Goal: Task Accomplishment & Management: Manage account settings

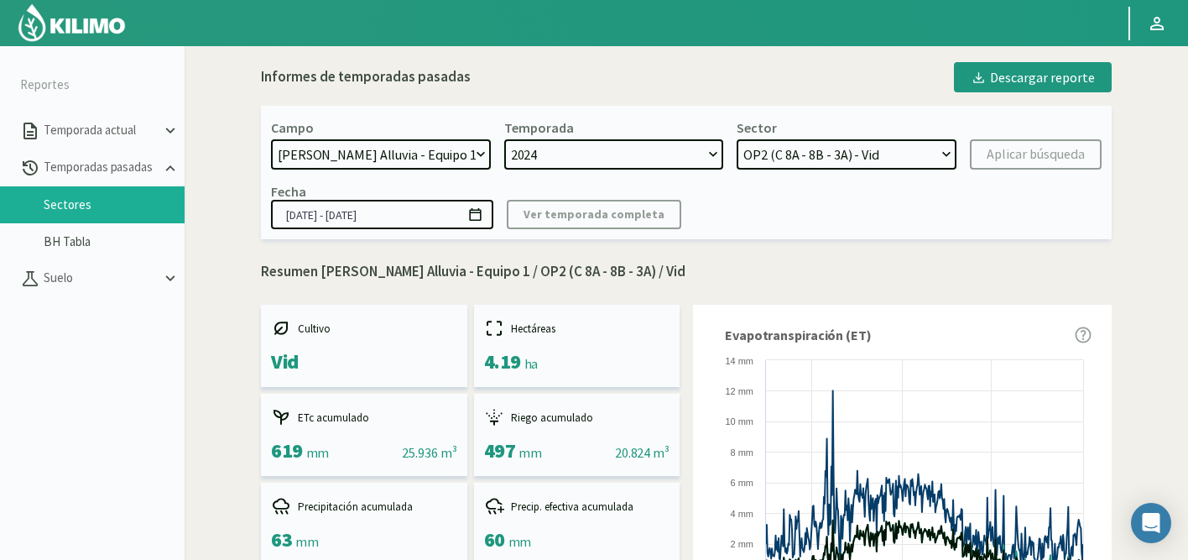
select select "471: Object"
drag, startPoint x: 482, startPoint y: 271, endPoint x: 662, endPoint y: 268, distance: 180.4
click at [662, 268] on p "Resumen Doña Paula Finca Alluvia - Equipo 1 / OP2 (C 8A - 8B - 3A) / Vid" at bounding box center [686, 272] width 851 height 22
copy p "Equipo 1 / OP2 (C 8A - 8B - 3A)"
click at [829, 148] on select "OP5 (C 2) - Vid OP2 (C 8A - 8B - 3A) - Vid OP4 (C 1 - 5) - Vid OP3 (C7 - C11) -…" at bounding box center [847, 154] width 220 height 30
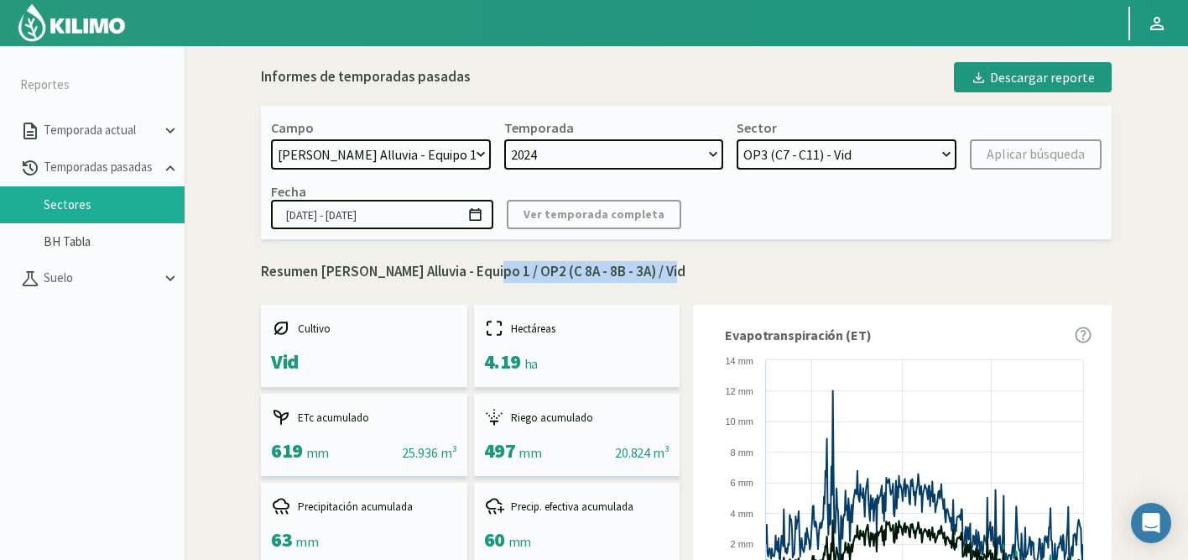
click at [737, 139] on select "OP5 (C 2) - Vid OP2 (C 8A - 8B - 3A) - Vid OP4 (C 1 - 5) - Vid OP3 (C7 - C11) -…" at bounding box center [847, 154] width 220 height 30
click at [1009, 157] on div "Aplicar búsqueda" at bounding box center [1036, 154] width 98 height 20
select select "9: Object"
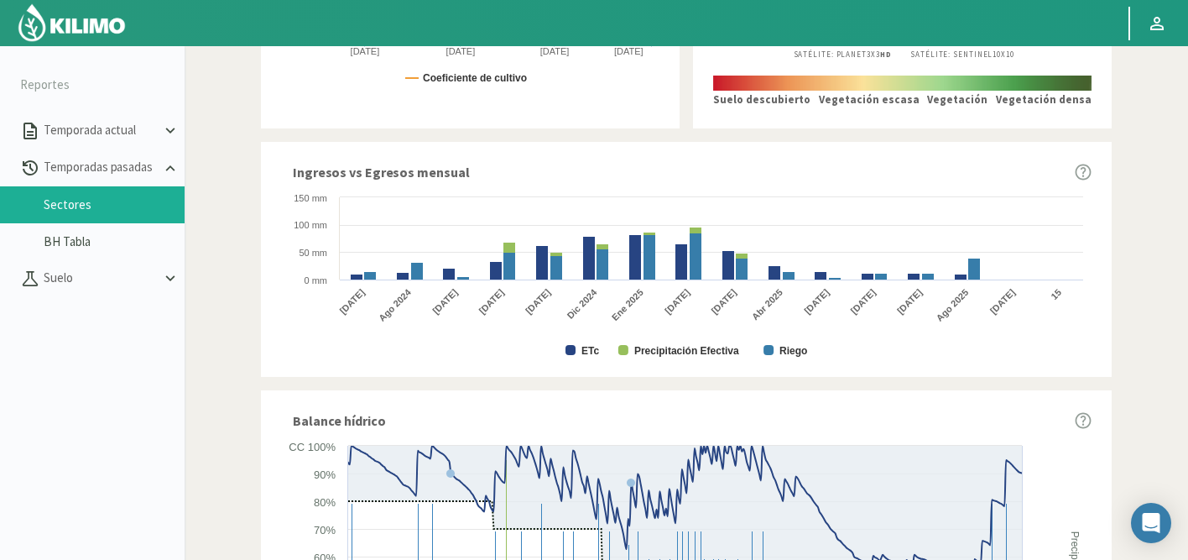
scroll to position [1023, 0]
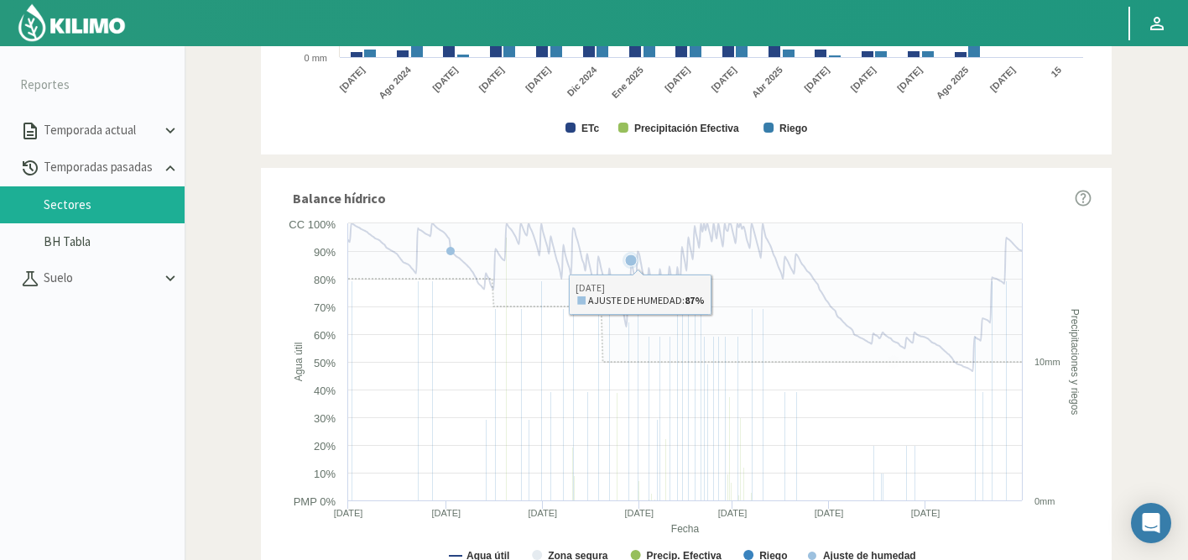
drag, startPoint x: 816, startPoint y: 204, endPoint x: 953, endPoint y: 477, distance: 305.8
click at [953, 477] on div "Balance hídrico Created with Highcharts 9.2.2 Fecha Agua útil Precipitaciones y…" at bounding box center [686, 383] width 851 height 430
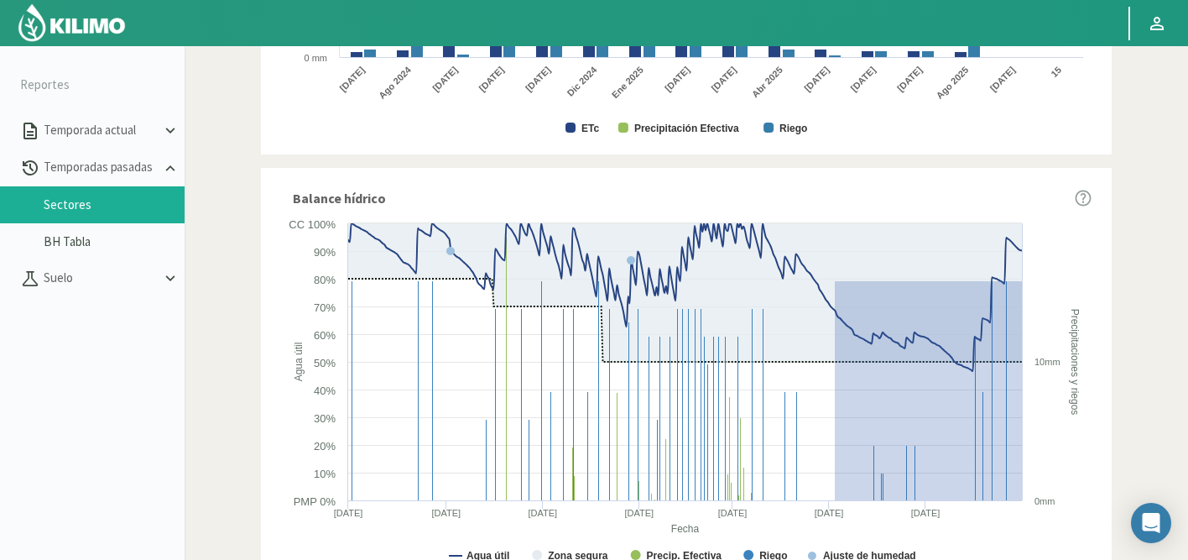
drag, startPoint x: 835, startPoint y: 280, endPoint x: 1089, endPoint y: 500, distance: 336.1
click at [1089, 500] on icon "Created with Highcharts 9.2.2 Fecha Agua útil Precipitaciones y riegos Agua úti…" at bounding box center [686, 396] width 811 height 362
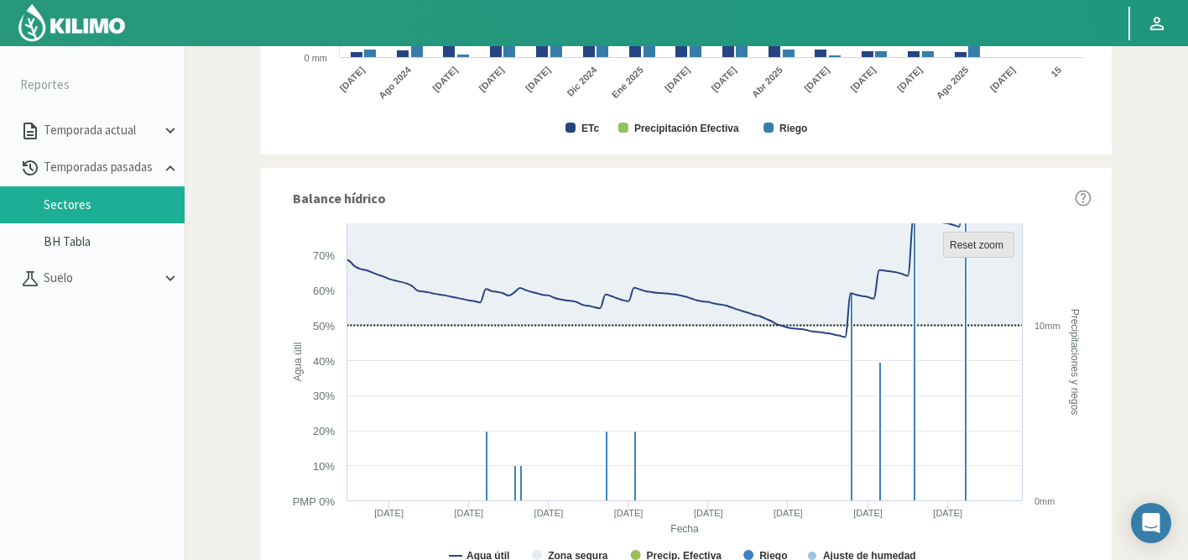
click at [998, 239] on text "Reset zoom" at bounding box center [977, 245] width 54 height 12
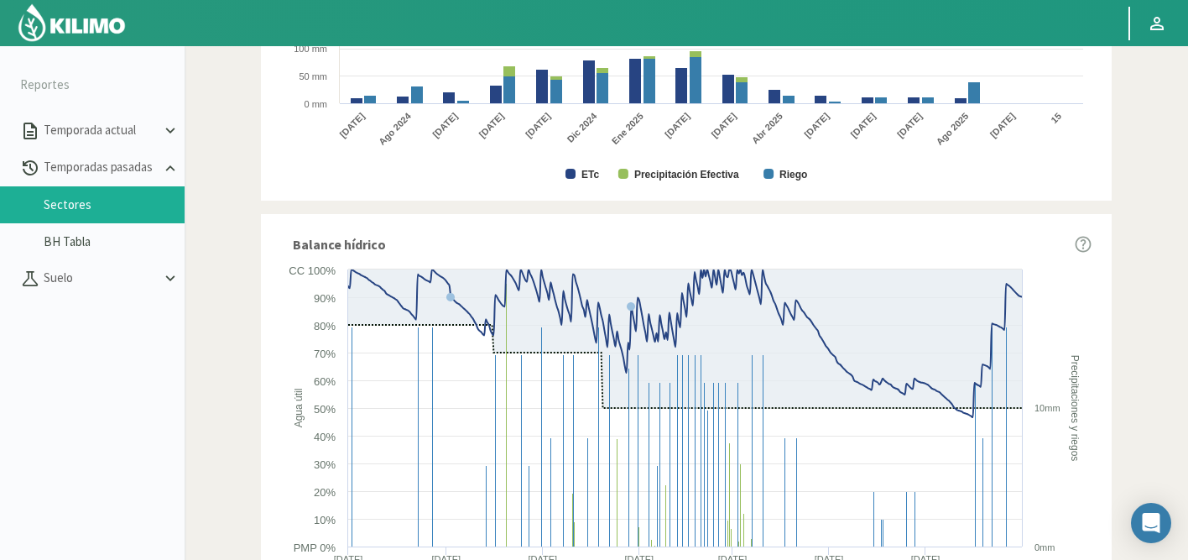
scroll to position [931, 0]
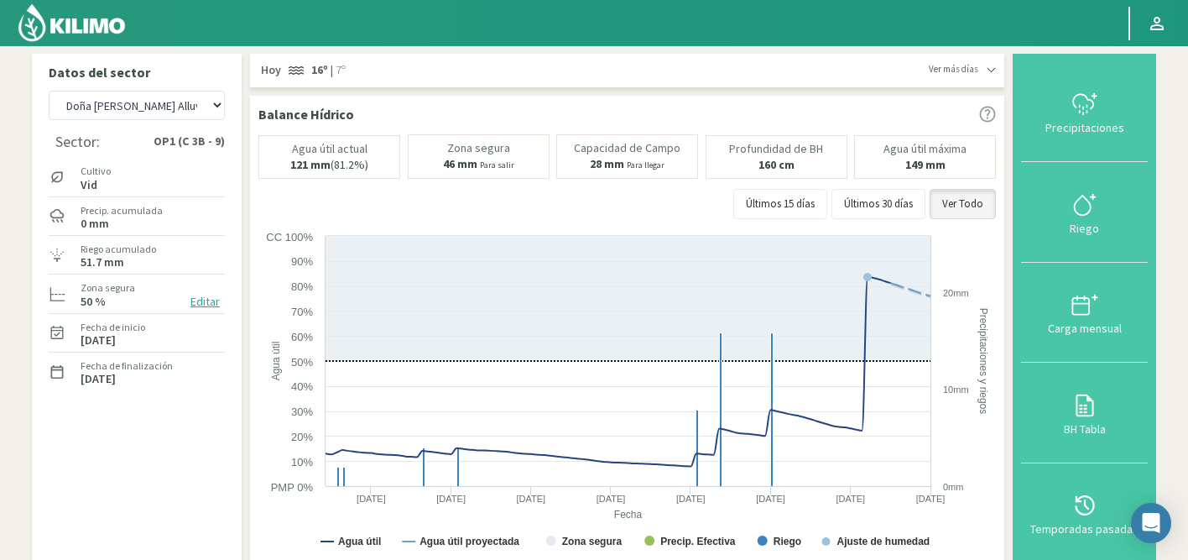
select select "50: Object"
click at [177, 110] on select "Agr. Cardonal Agr. El Carmelo Agrícola Bakia Agrícola Bakia - IC Agrícola Exser…" at bounding box center [137, 105] width 176 height 29
click at [49, 91] on select "Agr. Cardonal Agr. El Carmelo Agrícola Bakia Agrícola Bakia - IC Agrícola Exser…" at bounding box center [137, 105] width 176 height 29
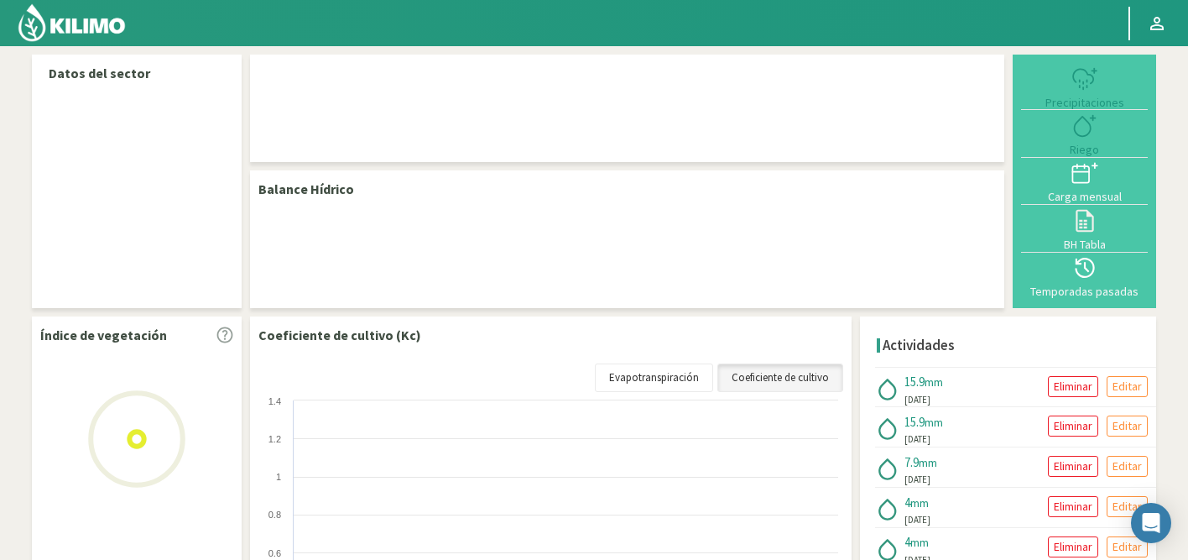
select select "50: Object"
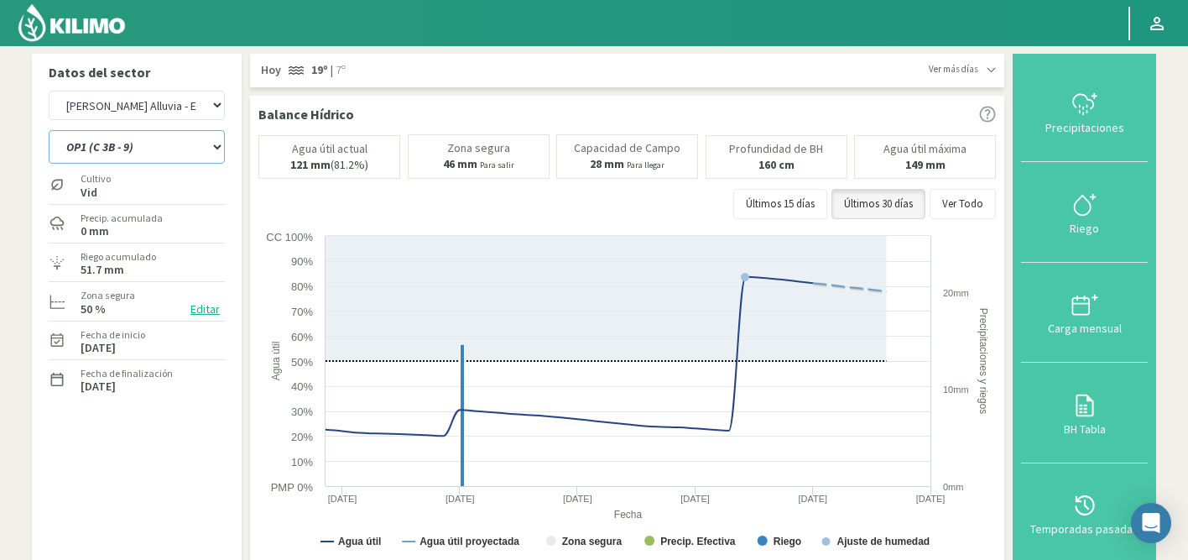
click at [143, 145] on select "OP1 (C 3B - 9) OP2 (C 8A - 8B - 3A)" at bounding box center [137, 147] width 176 height 34
click at [49, 130] on select "OP1 (C 3B - 9) OP2 (C 8A - 8B - 3A)" at bounding box center [137, 147] width 176 height 34
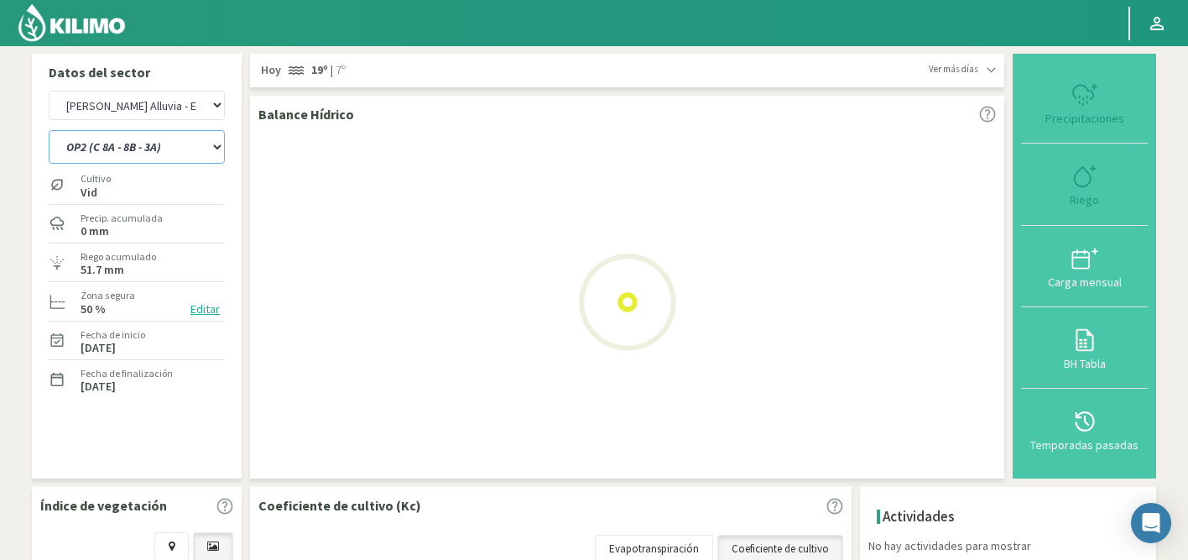
select select "0: Object"
select select "329: Object"
select select "3: Object"
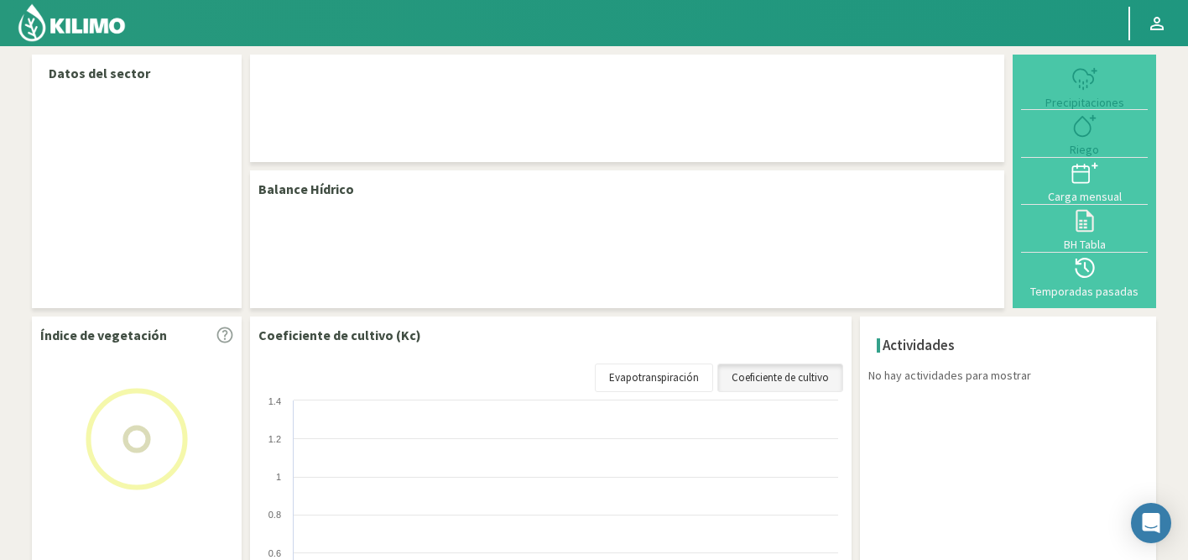
select select "50: Object"
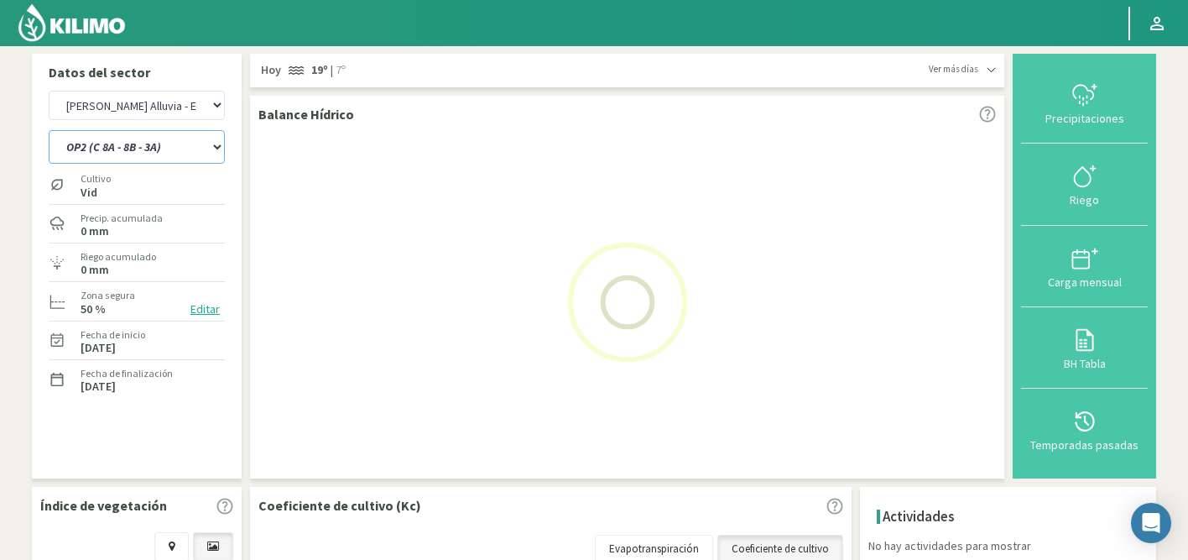
click at [161, 149] on select "OP1 (C 3B - 9) OP2 (C 8A - 8B - 3A)" at bounding box center [137, 147] width 176 height 34
click at [49, 130] on select "OP1 (C 3B - 9) OP2 (C 8A - 8B - 3A)" at bounding box center [137, 147] width 176 height 34
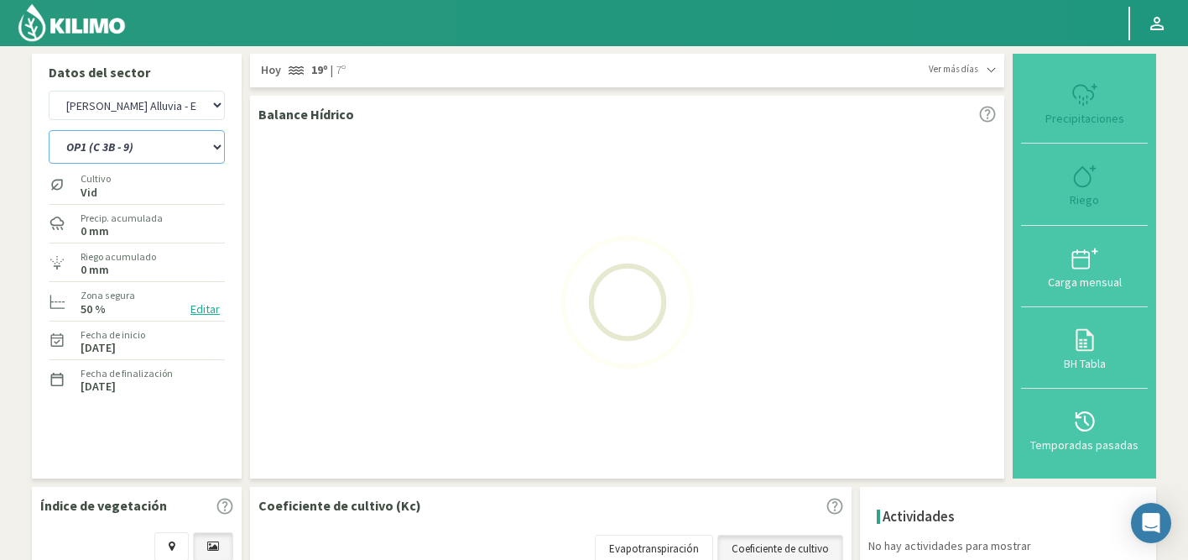
select select "1: Object"
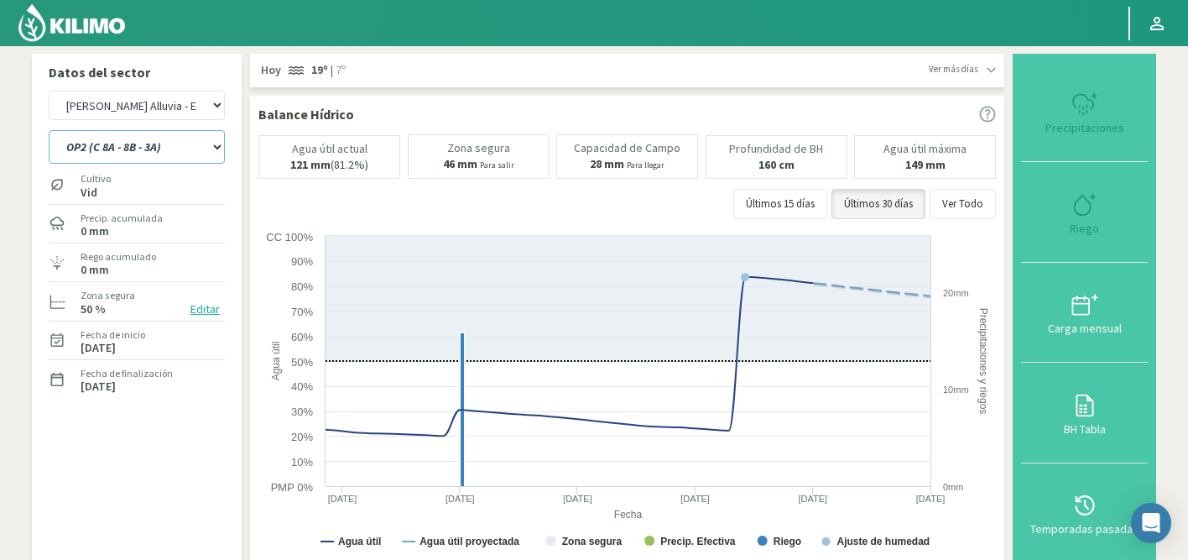
select select "329: Object"
click at [145, 152] on select "OP1 (C 3B - 9) OP2 (C 8A - 8B - 3A)" at bounding box center [137, 147] width 176 height 34
click at [49, 130] on select "OP1 (C 3B - 9) OP2 (C 8A - 8B - 3A)" at bounding box center [137, 147] width 176 height 34
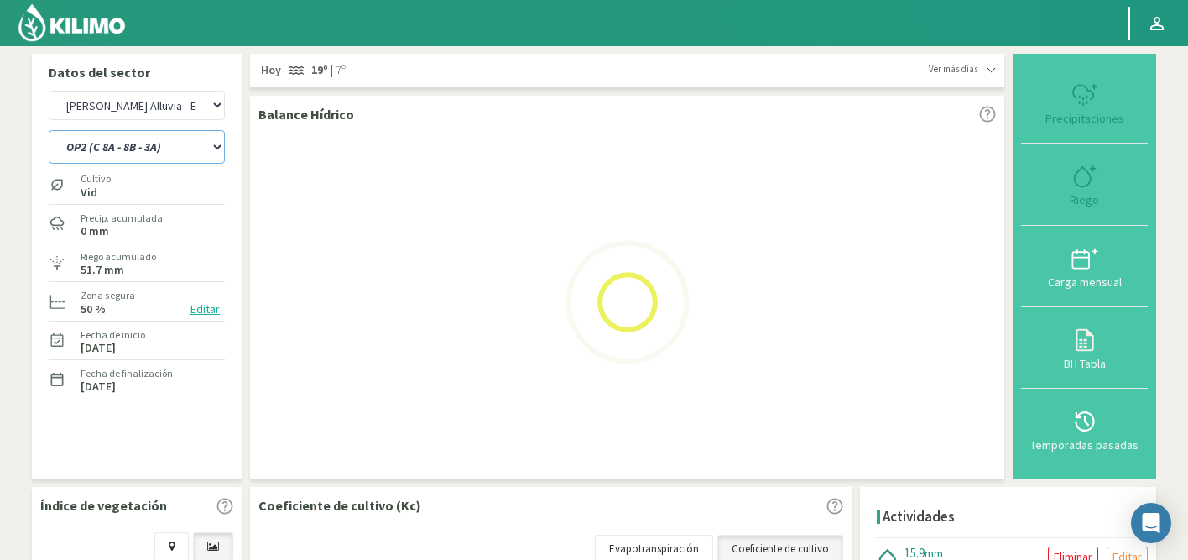
select select "2: Object"
select select "608: Object"
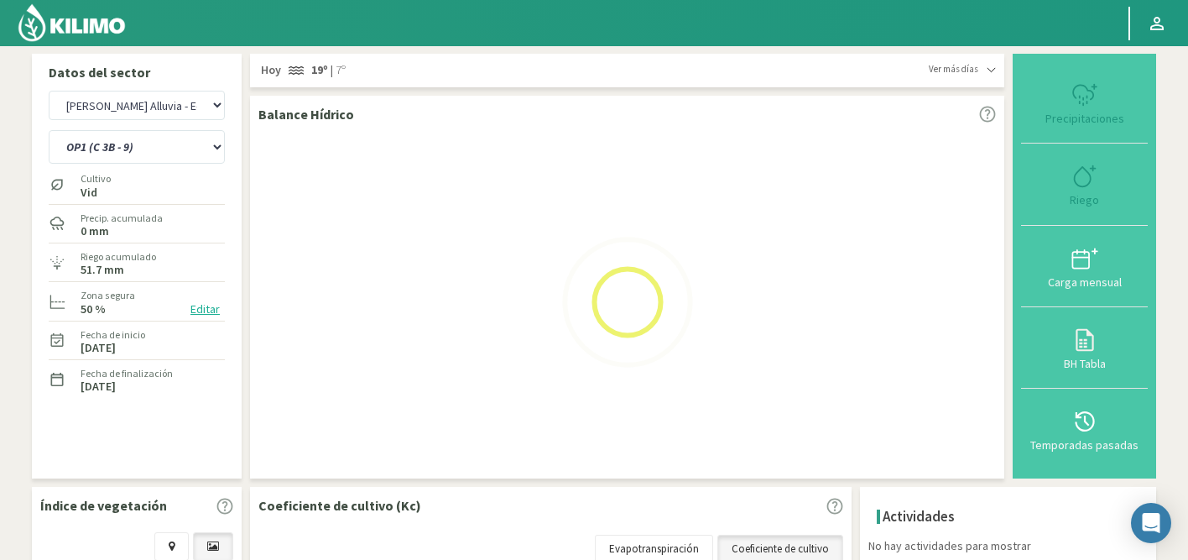
select select "5: Object"
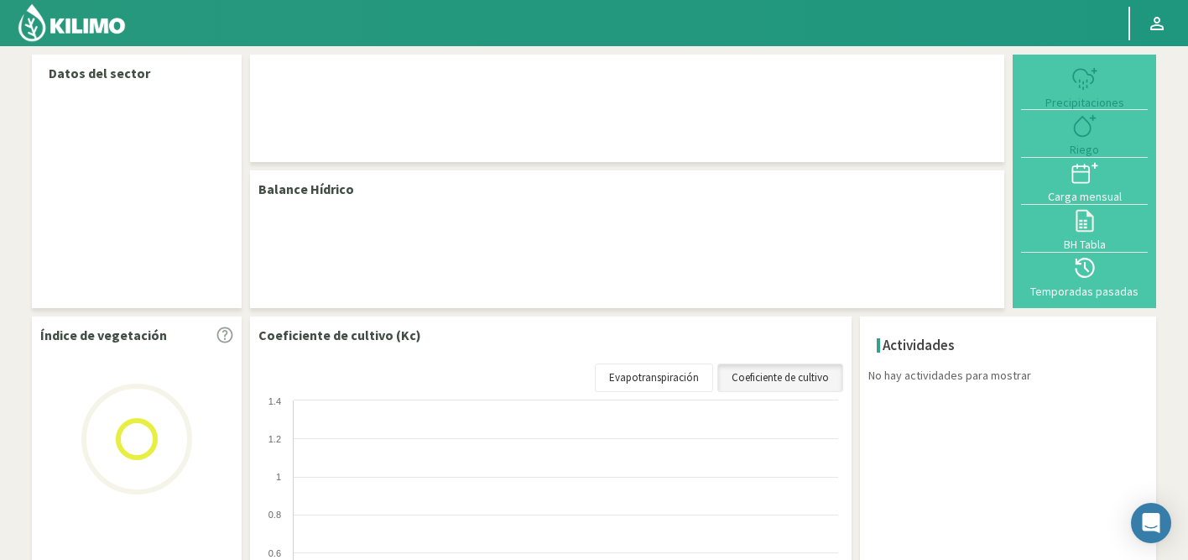
select select "50: Object"
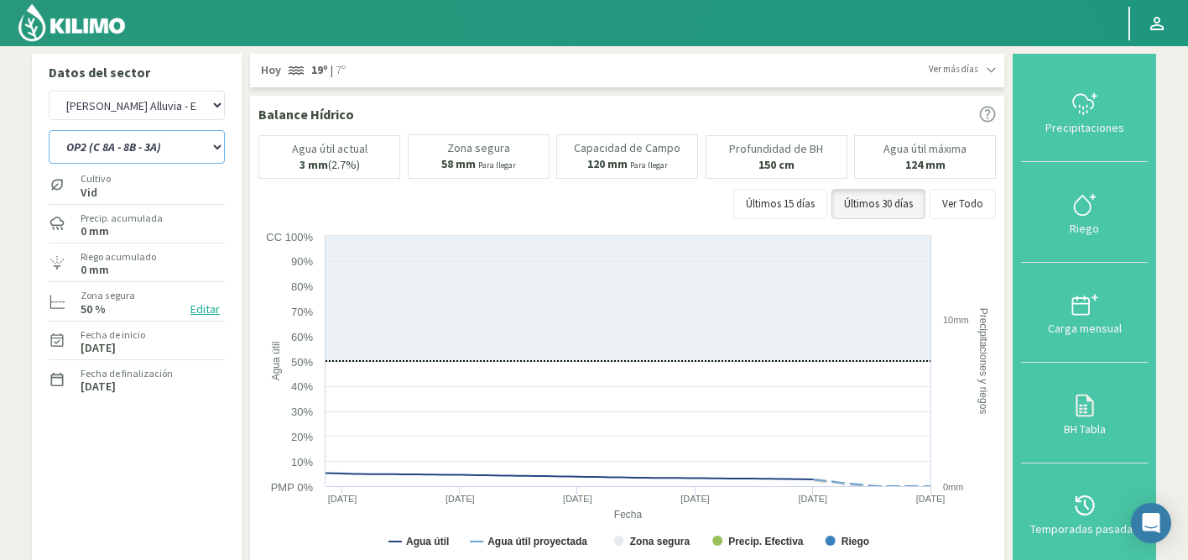
click at [156, 149] on select "OP1 (C 3B - 9) OP2 (C 8A - 8B - 3A)" at bounding box center [137, 147] width 176 height 34
click at [49, 130] on select "OP1 (C 3B - 9) OP2 (C 8A - 8B - 3A)" at bounding box center [137, 147] width 176 height 34
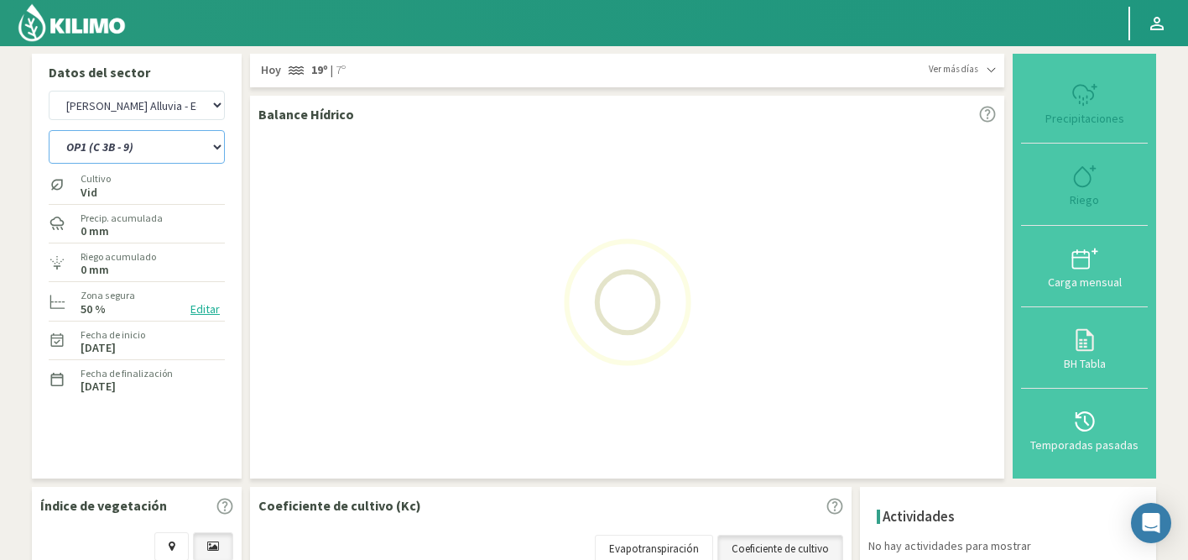
select select "1: Object"
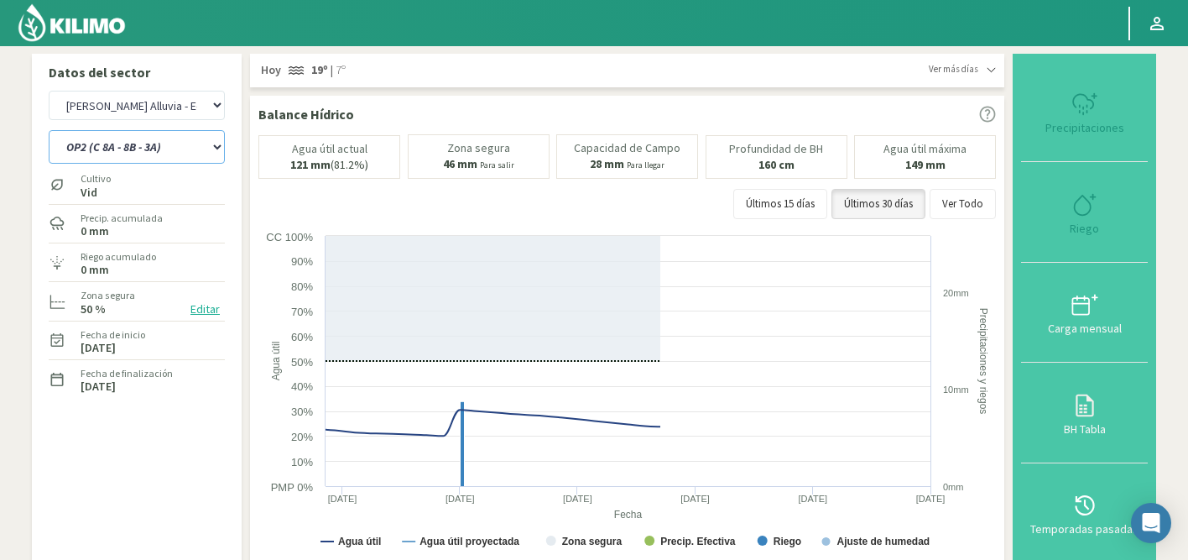
click at [151, 143] on select "OP1 (C 3B - 9) OP2 (C 8A - 8B - 3A)" at bounding box center [137, 147] width 176 height 34
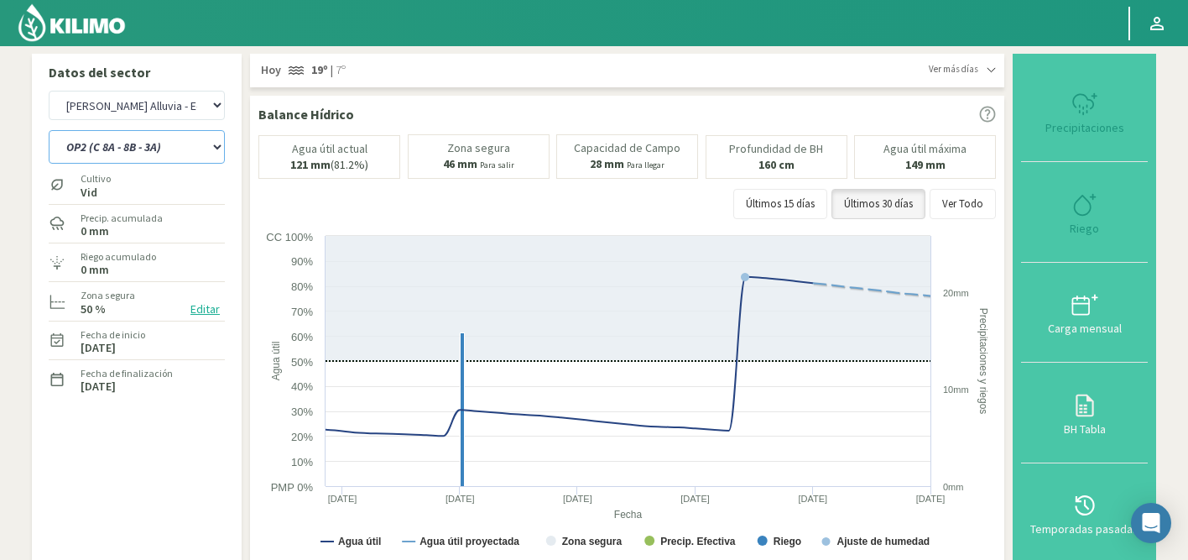
select select "329: Object"
click at [49, 130] on select "OP1 (C 3B - 9) OP2 (C 8A - 8B - 3A)" at bounding box center [137, 147] width 176 height 34
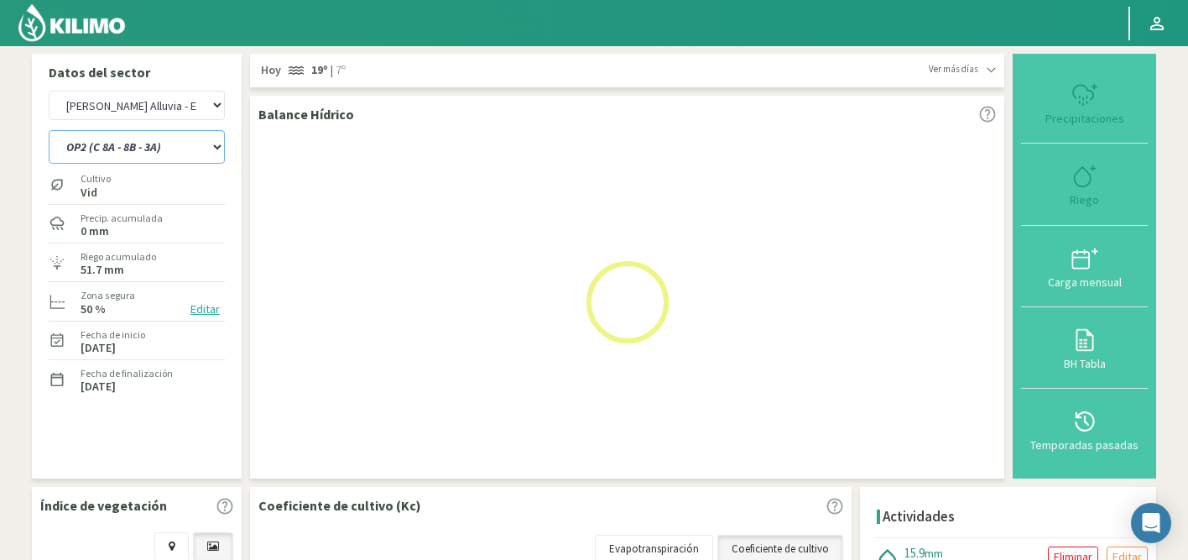
select select "2: Object"
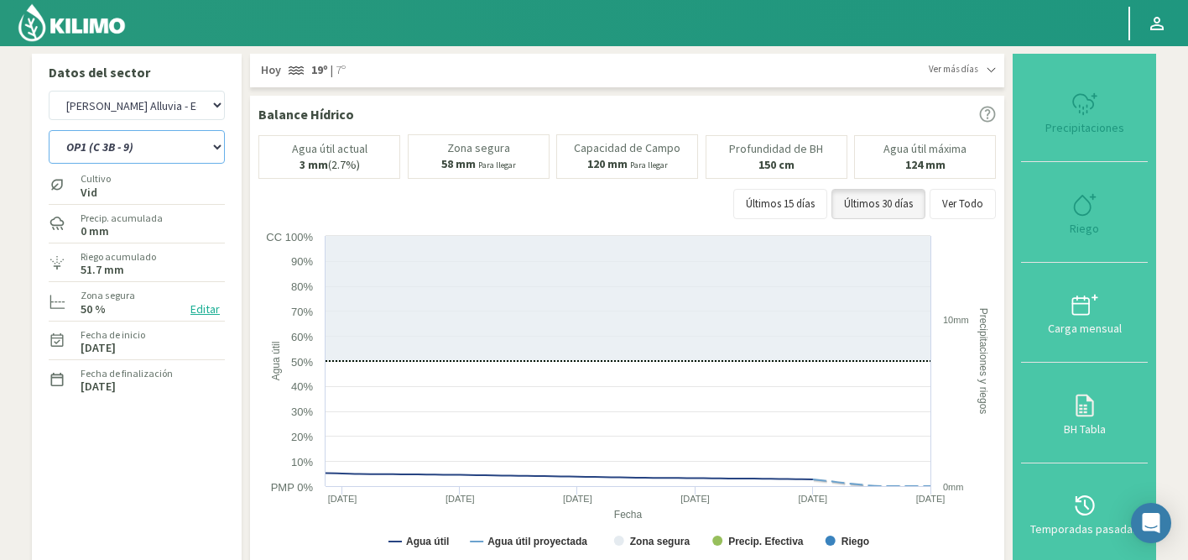
select select "608: Object"
select select "5: Object"
click at [1075, 200] on icon at bounding box center [1085, 204] width 27 height 27
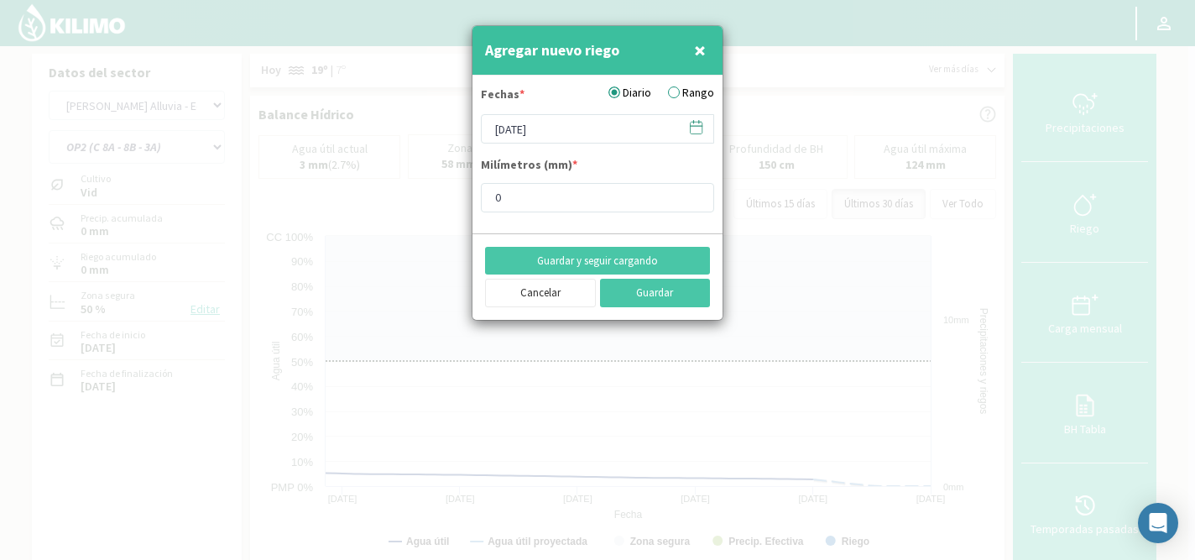
click at [692, 128] on icon at bounding box center [696, 127] width 16 height 16
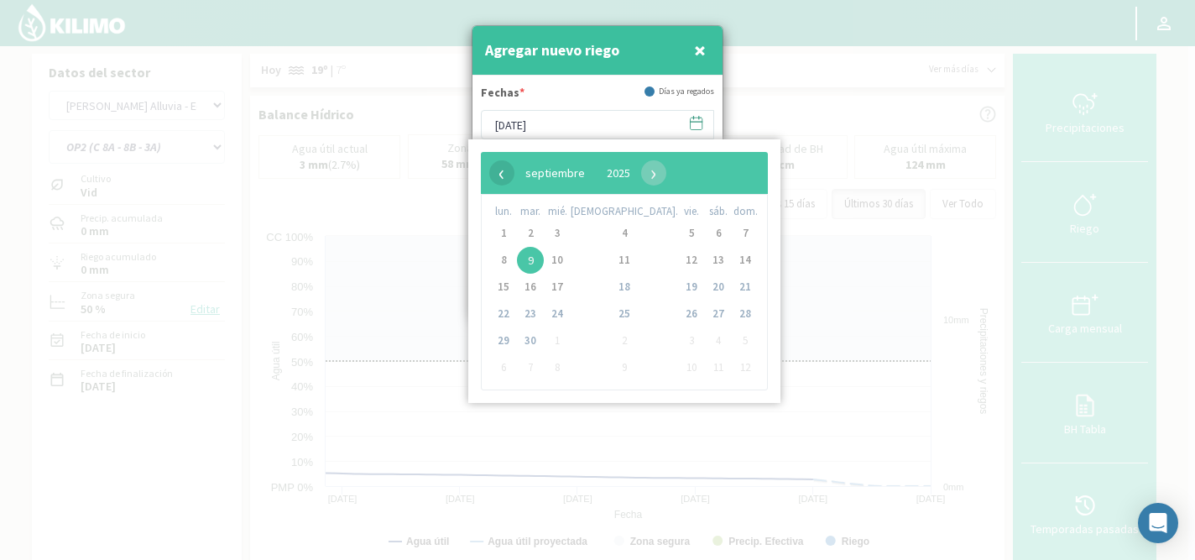
click at [492, 175] on span "‹" at bounding box center [501, 172] width 25 height 25
click at [536, 255] on span "3" at bounding box center [530, 260] width 27 height 27
type input "[DATE]"
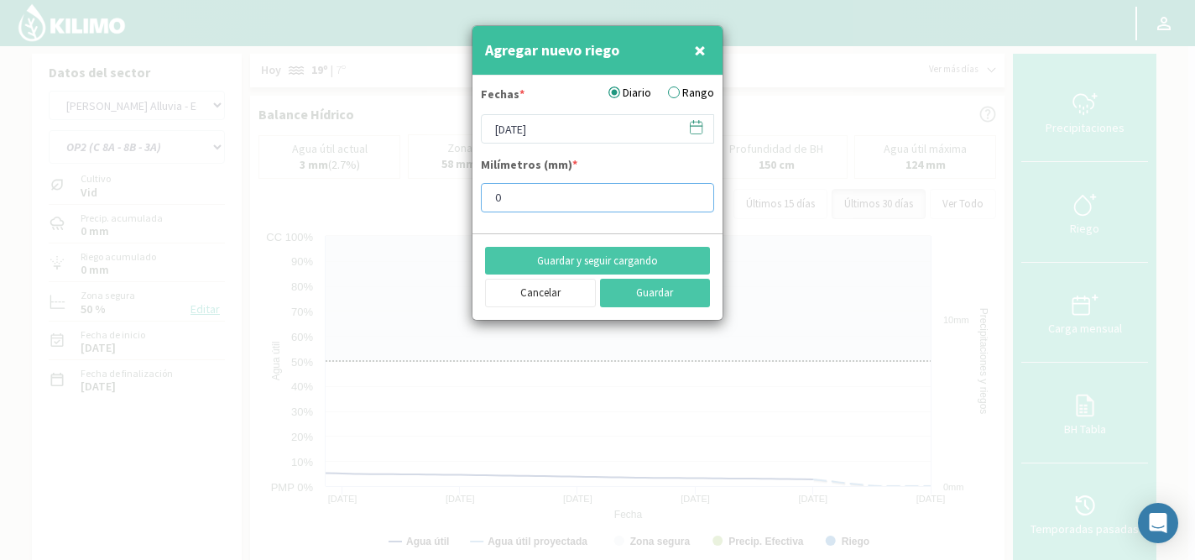
drag, startPoint x: 537, startPoint y: 191, endPoint x: 482, endPoint y: 201, distance: 55.5
click at [482, 201] on input "0" at bounding box center [597, 197] width 233 height 29
type input "2"
click at [641, 259] on button "Guardar y seguir cargando" at bounding box center [597, 261] width 225 height 29
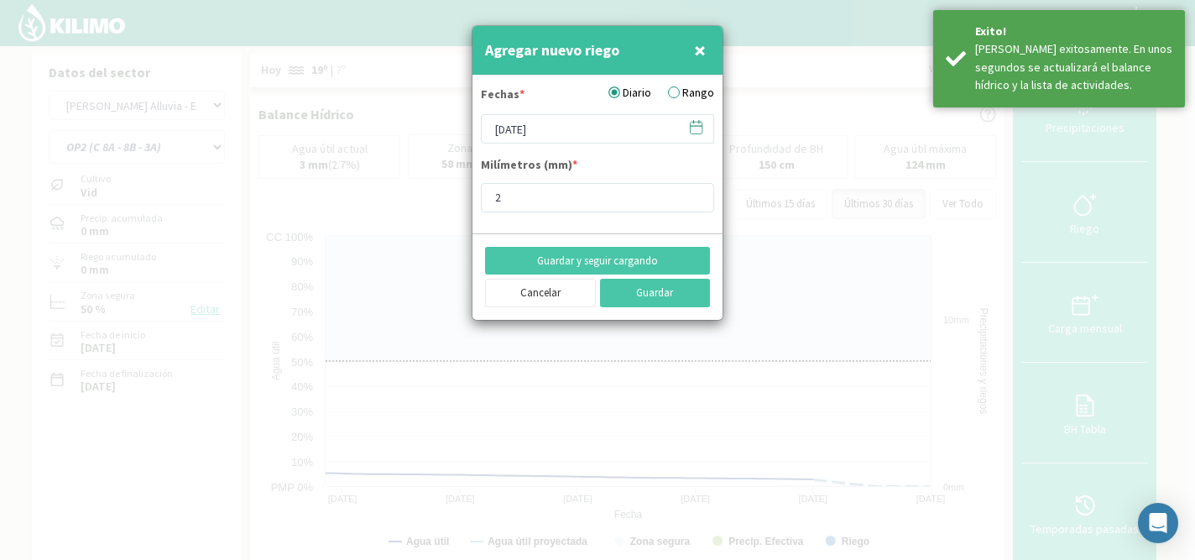
click at [696, 126] on icon at bounding box center [697, 126] width 12 height 0
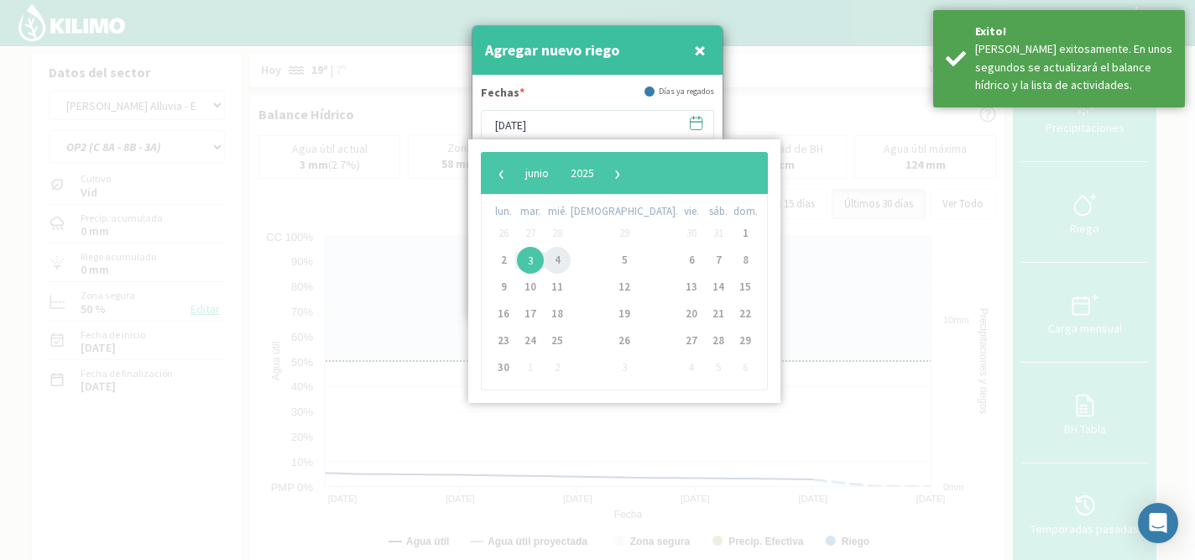
click at [563, 253] on span "4" at bounding box center [557, 260] width 27 height 27
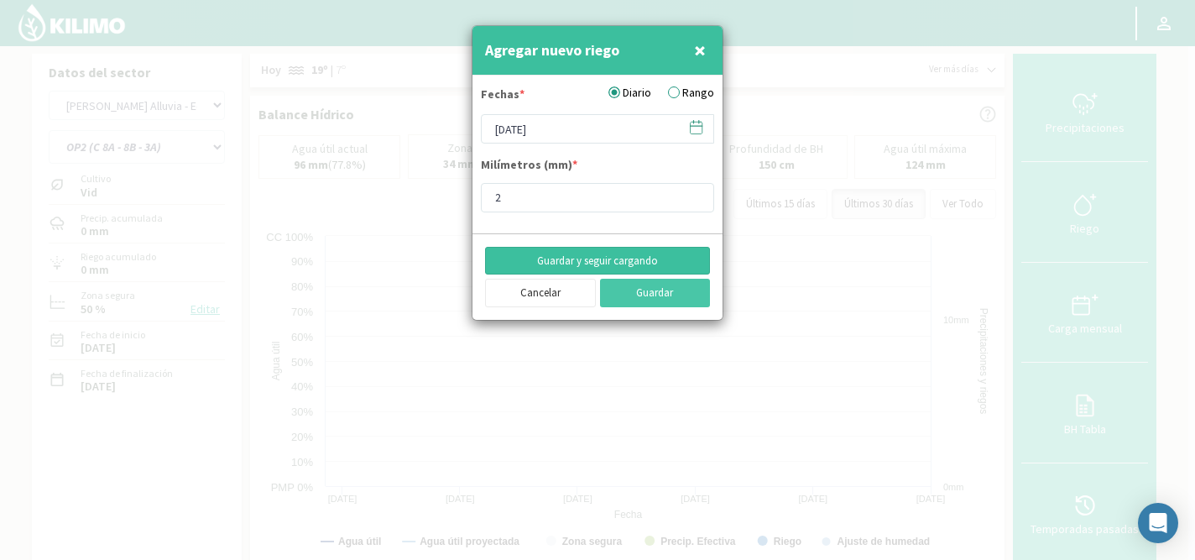
click at [604, 258] on button "Guardar y seguir cargando" at bounding box center [597, 261] width 225 height 29
click at [699, 129] on icon at bounding box center [696, 127] width 16 height 16
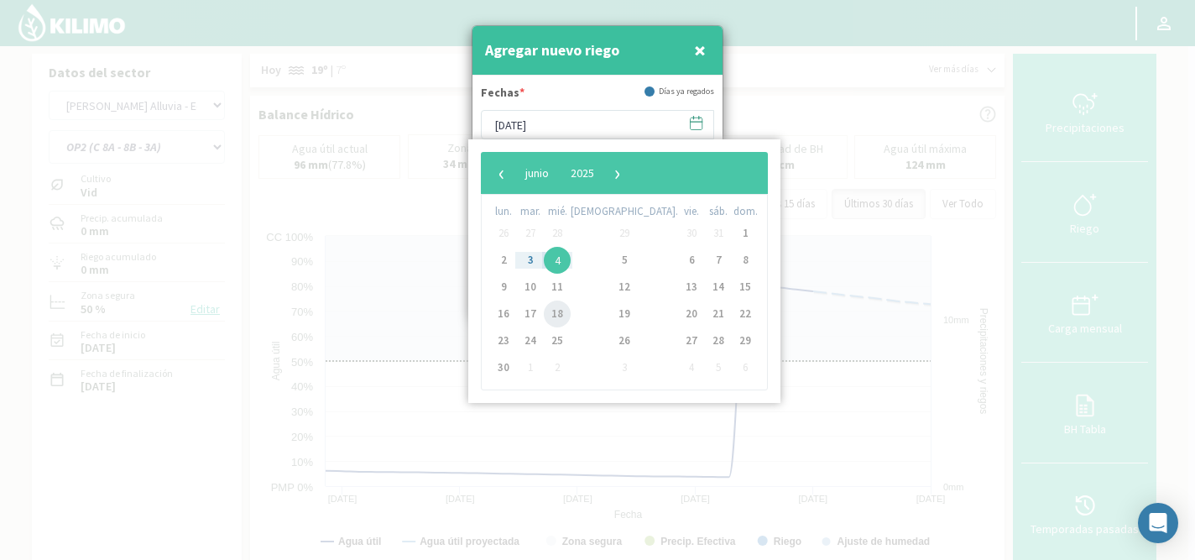
click at [569, 315] on span "18" at bounding box center [557, 313] width 27 height 27
type input "18/06/2025"
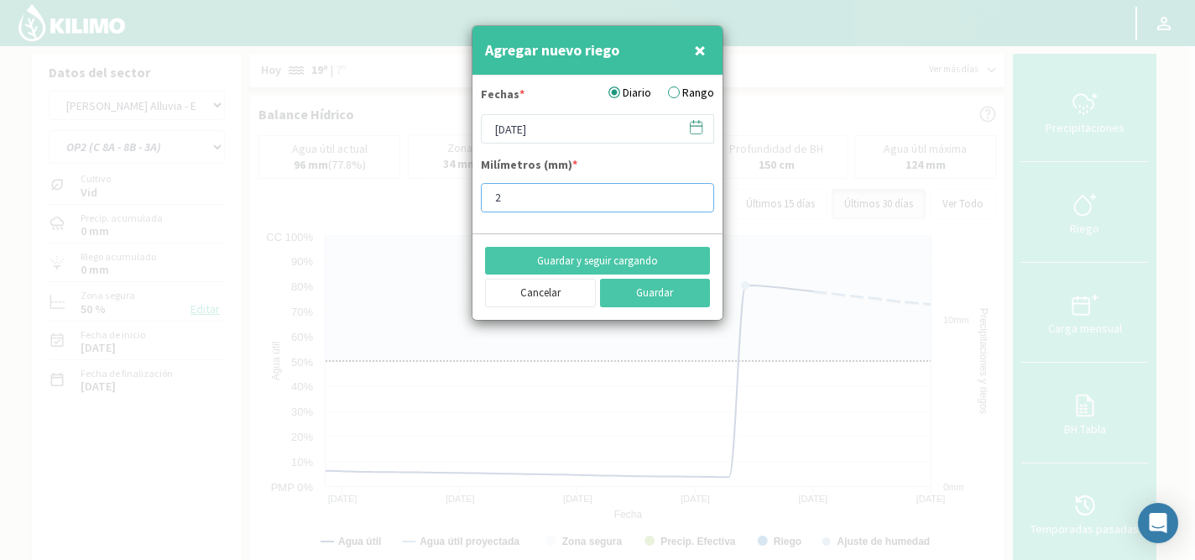
click at [561, 191] on input "2" at bounding box center [597, 197] width 233 height 29
type input "4"
click at [625, 262] on button "Guardar y seguir cargando" at bounding box center [597, 261] width 225 height 29
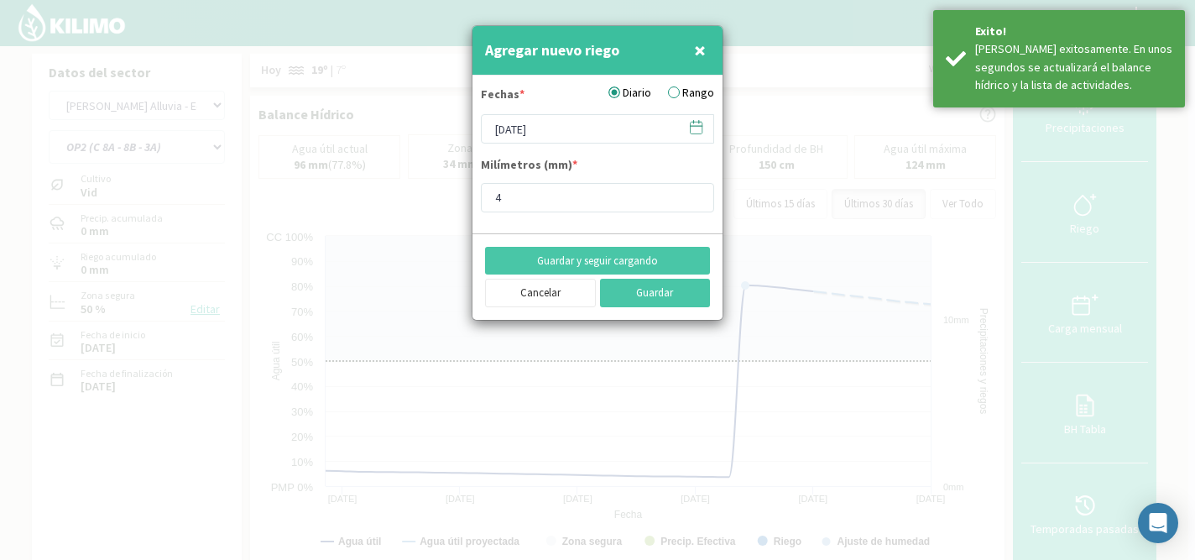
click at [696, 128] on icon at bounding box center [696, 127] width 16 height 16
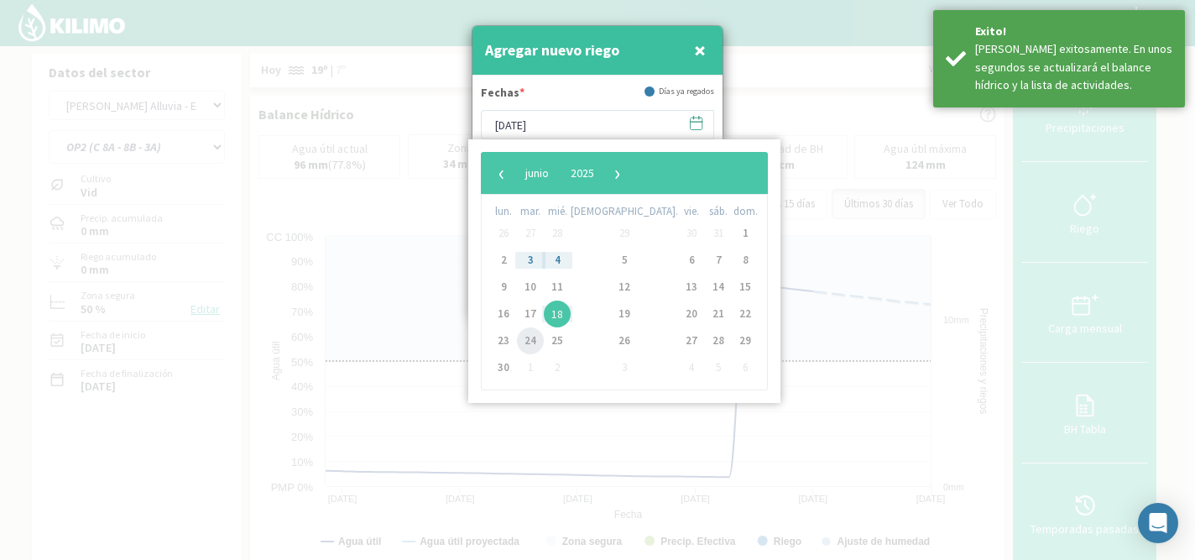
click at [536, 340] on span "24" at bounding box center [530, 340] width 27 height 27
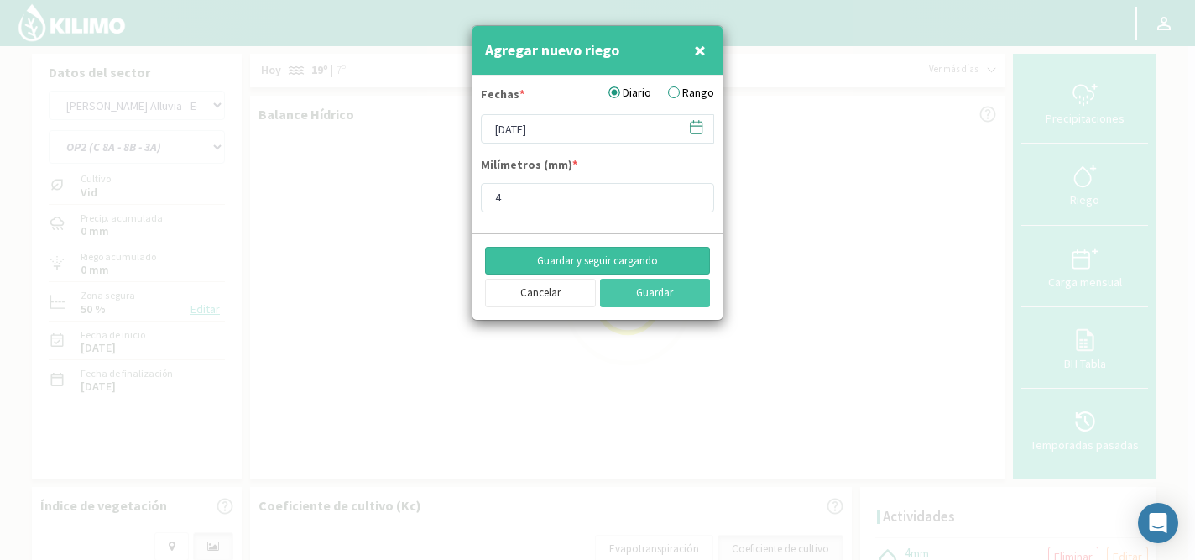
click at [593, 263] on button "Guardar y seguir cargando" at bounding box center [597, 261] width 225 height 29
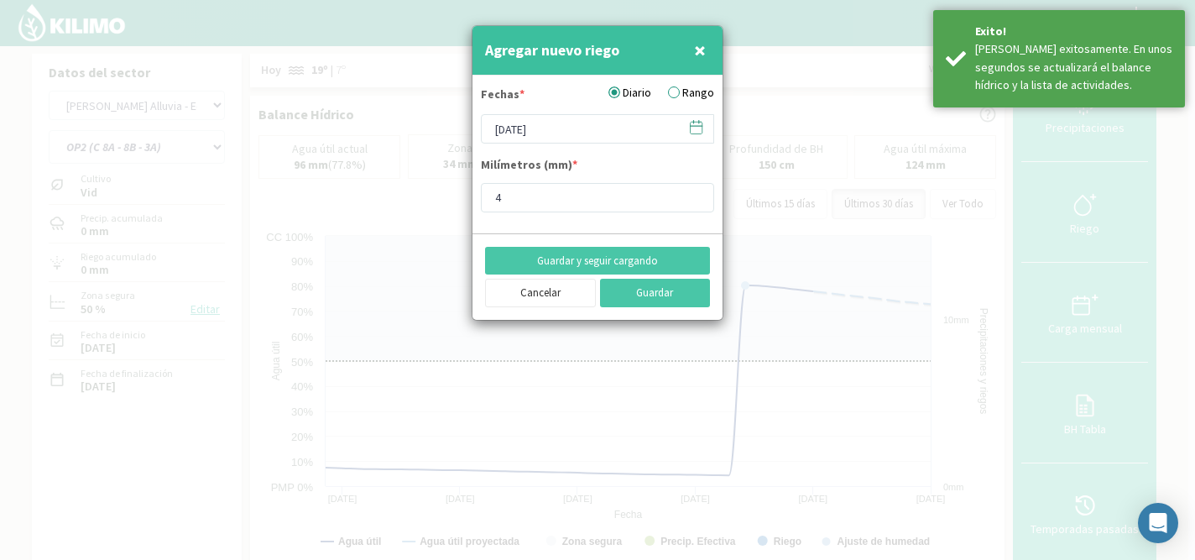
click at [698, 130] on icon at bounding box center [696, 127] width 16 height 16
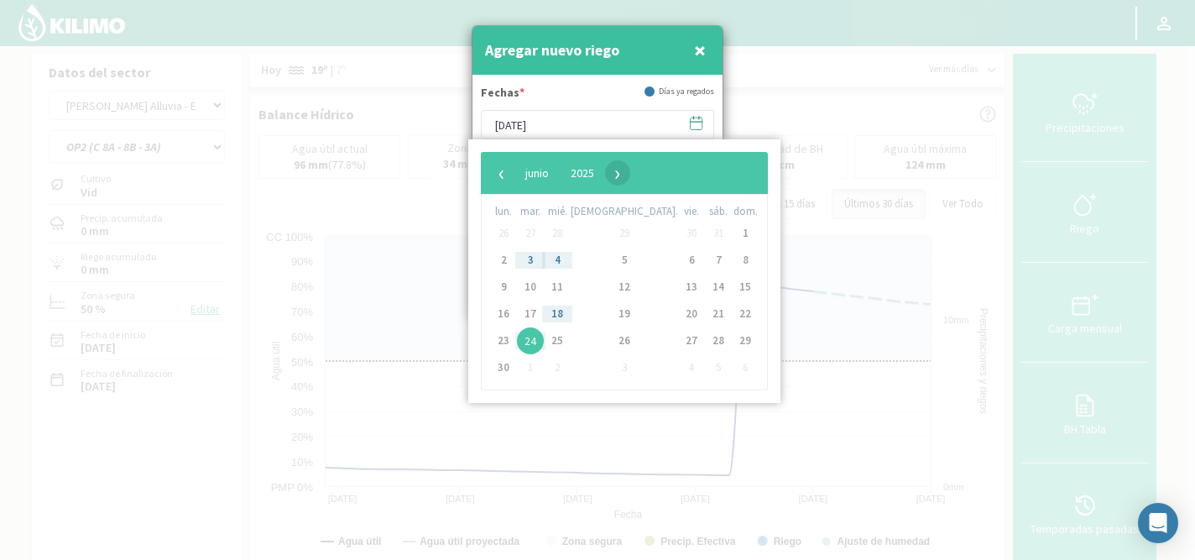
click at [630, 177] on span "›" at bounding box center [617, 172] width 25 height 25
click at [627, 177] on span "›" at bounding box center [614, 172] width 25 height 25
click at [504, 288] on span "11" at bounding box center [503, 287] width 27 height 27
type input "11/08/2025"
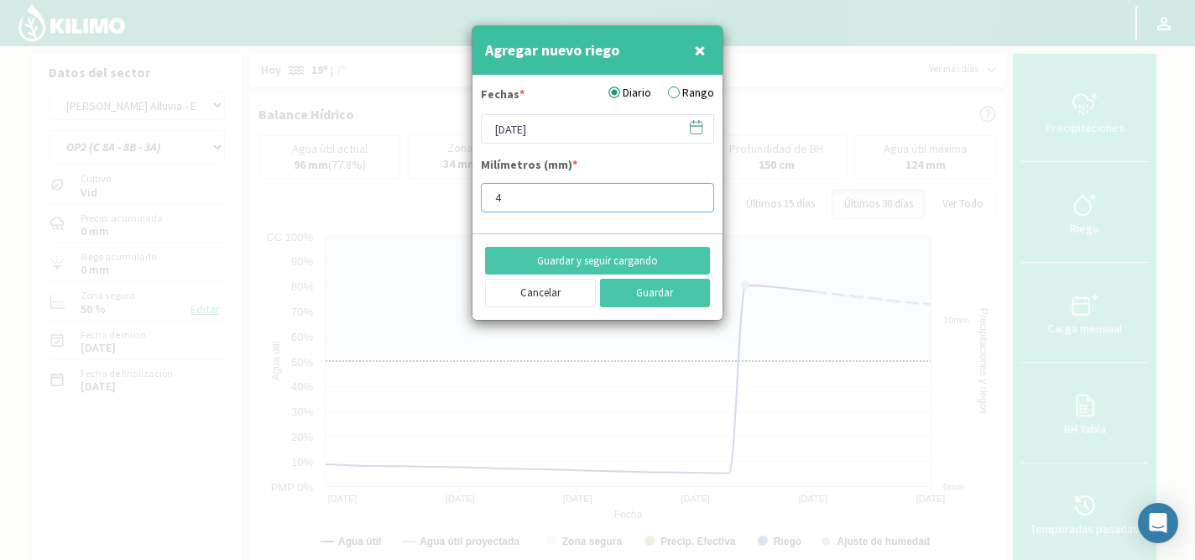
drag, startPoint x: 550, startPoint y: 202, endPoint x: 482, endPoint y: 194, distance: 68.5
click at [482, 194] on input "4" at bounding box center [597, 197] width 233 height 29
type input "15.9"
click at [553, 256] on button "Guardar y seguir cargando" at bounding box center [597, 261] width 225 height 29
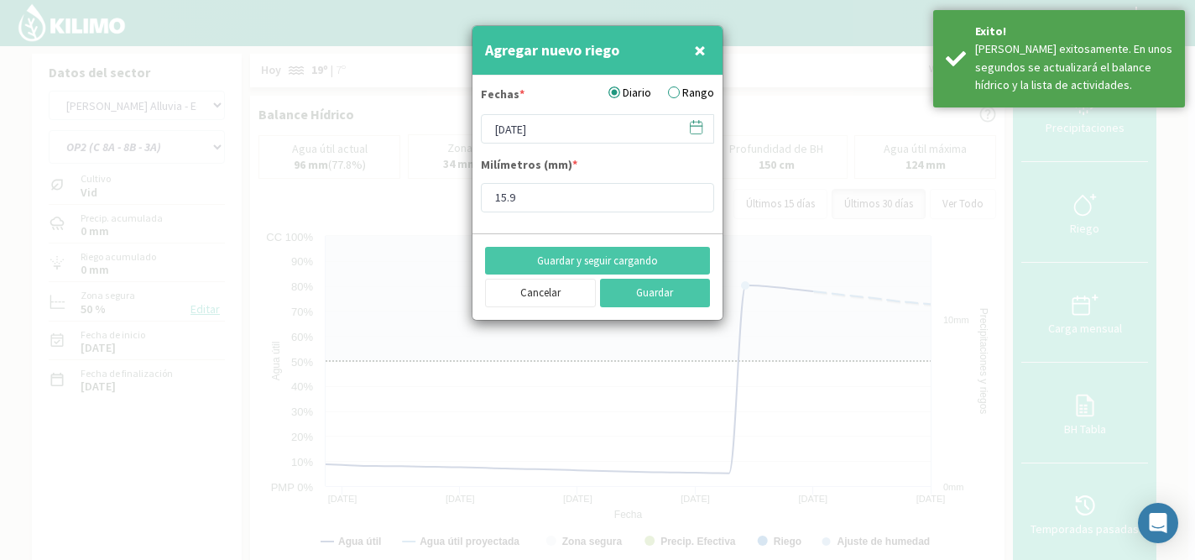
click at [695, 131] on icon at bounding box center [696, 127] width 16 height 16
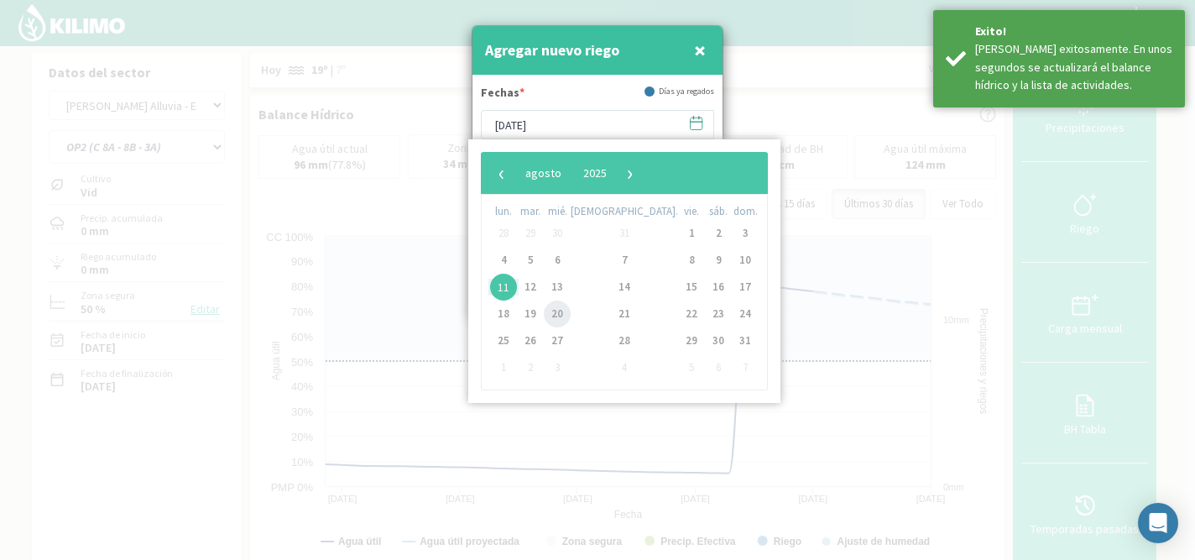
click at [566, 315] on span "20" at bounding box center [557, 313] width 27 height 27
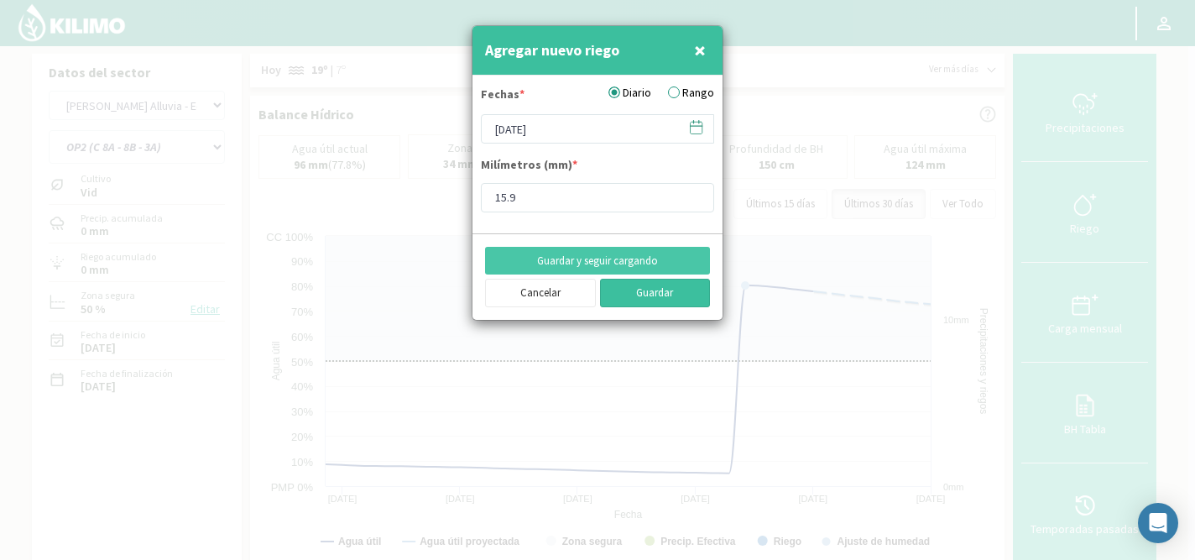
click at [636, 295] on button "Guardar" at bounding box center [655, 293] width 111 height 29
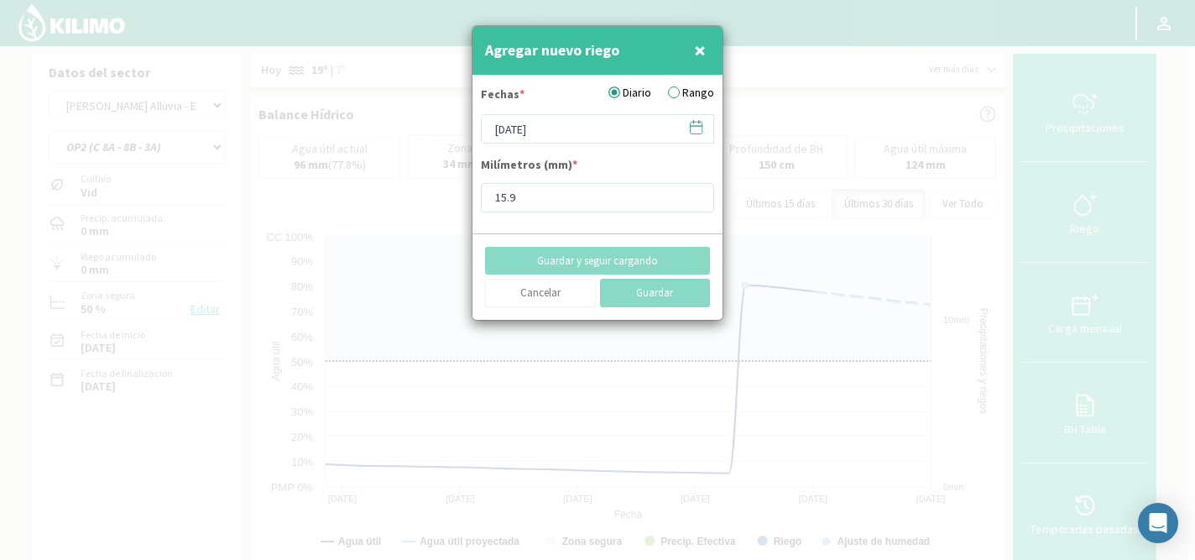
type input "[DATE]"
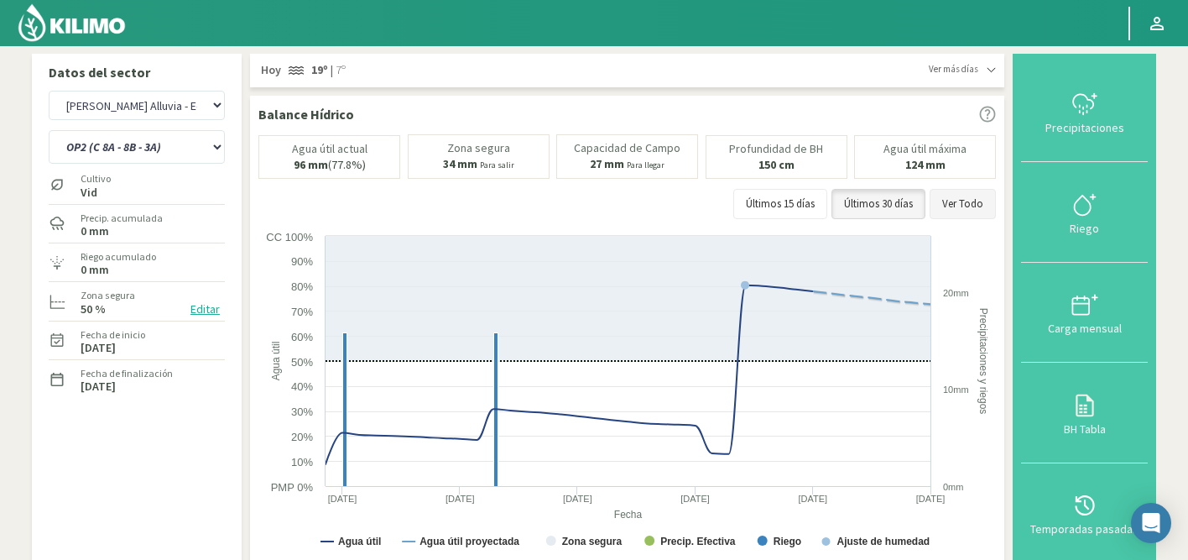
click at [958, 206] on button "Ver Todo" at bounding box center [963, 204] width 66 height 30
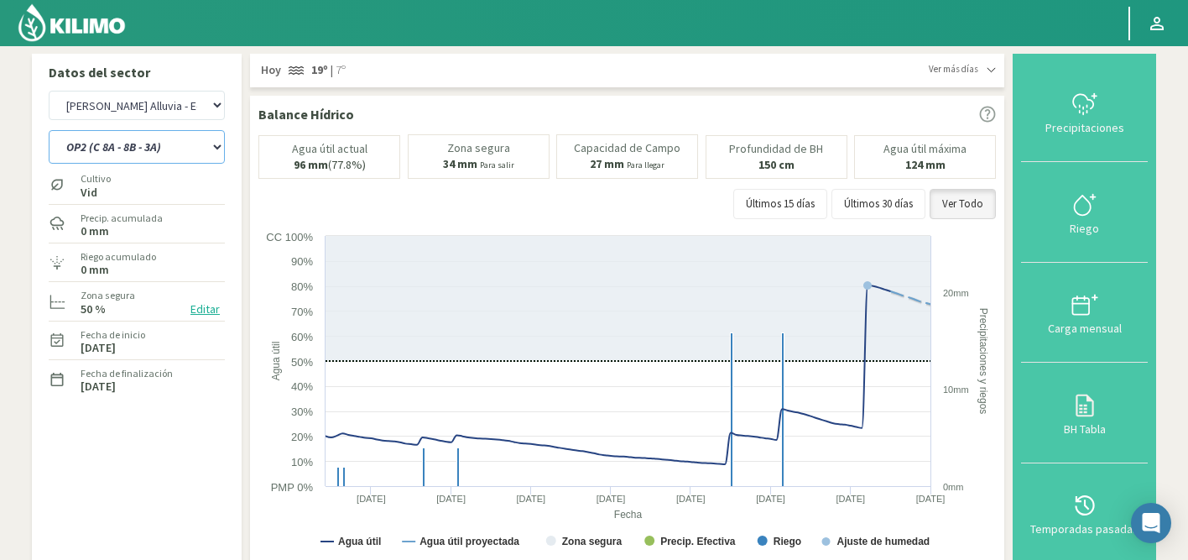
click at [143, 149] on select "OP1 (C 3B - 9) OP2 (C 8A - 8B - 3A)" at bounding box center [137, 147] width 176 height 34
click at [185, 138] on select "OP1 (C 3B - 9) OP2 (C 8A - 8B - 3A)" at bounding box center [137, 147] width 176 height 34
click at [277, 0] on html "Principal Perfil Perfil Salir Datos del sector Agr. Cardonal Agr. El Carmelo Ag…" at bounding box center [594, 280] width 1188 height 560
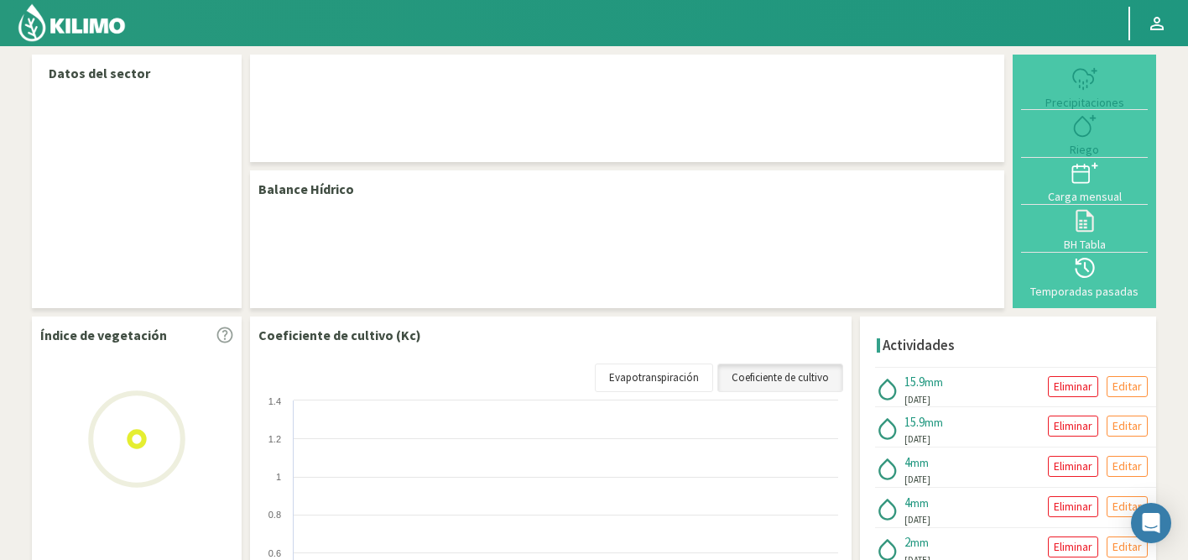
select select "50: Object"
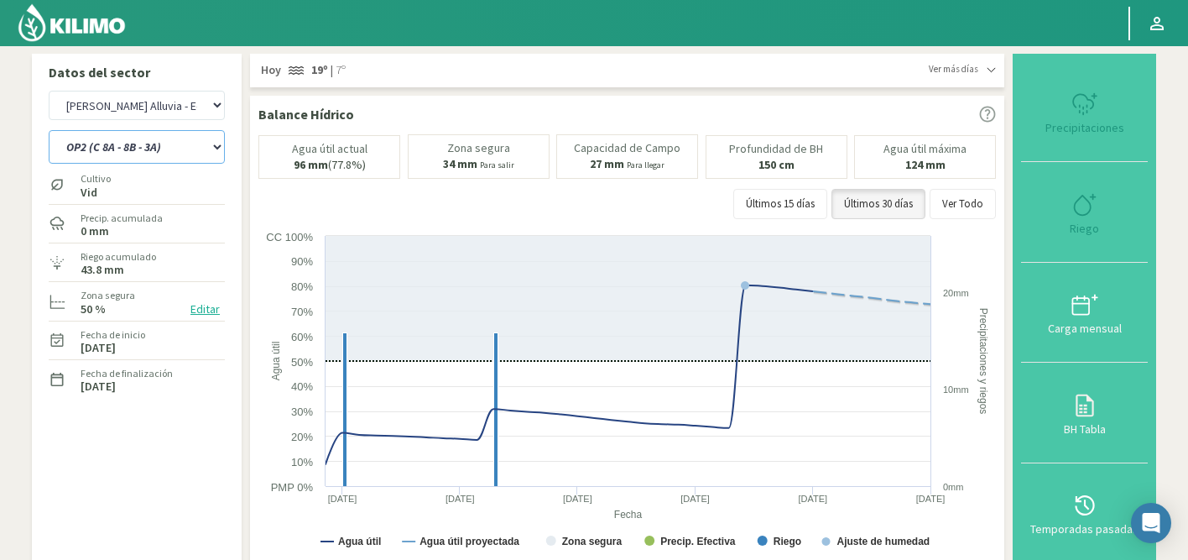
click at [102, 140] on select "OP1 (C 3B - 9) OP2 (C 8A - 8B - 3A) OP3 (C7 - C11)" at bounding box center [137, 147] width 176 height 34
click at [49, 130] on select "OP1 (C 3B - 9) OP2 (C 8A - 8B - 3A) OP3 (C7 - C11)" at bounding box center [137, 147] width 176 height 34
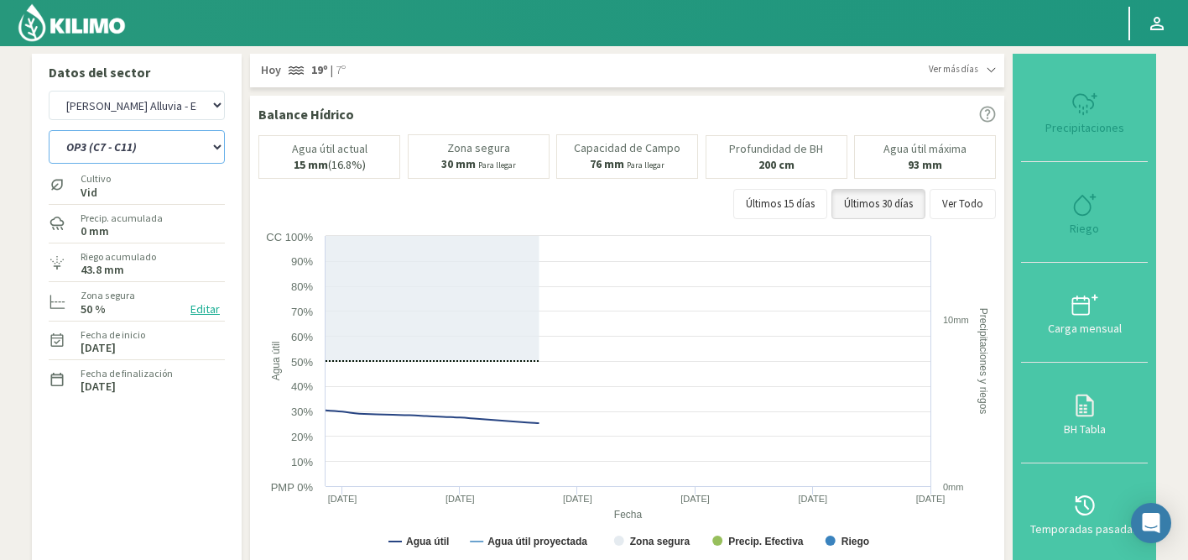
select select "1: Object"
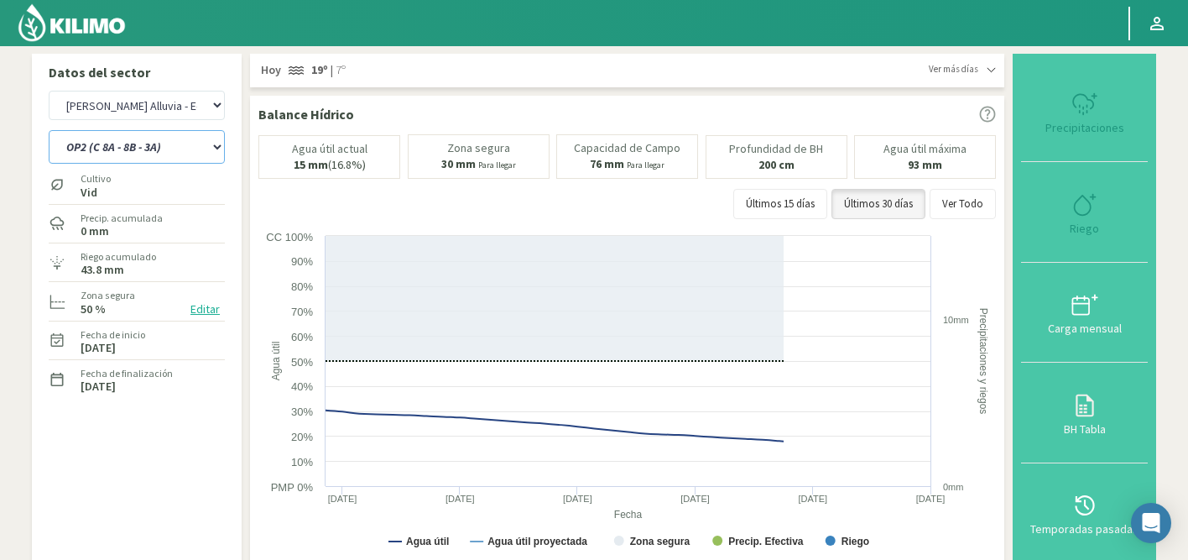
select select "329: Object"
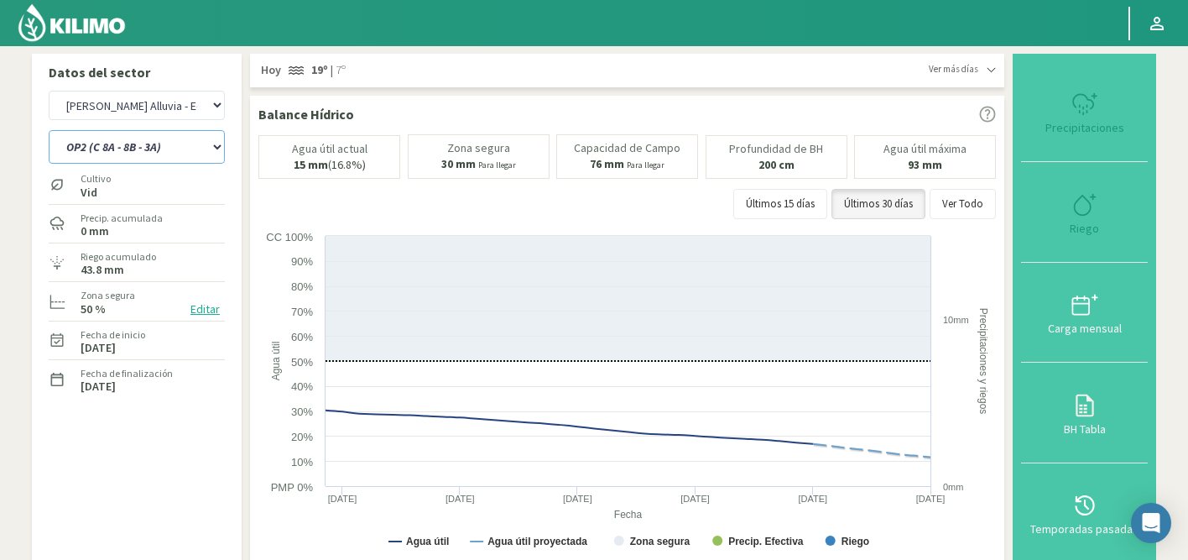
select select "5: Object"
click at [1091, 205] on icon at bounding box center [1085, 204] width 27 height 27
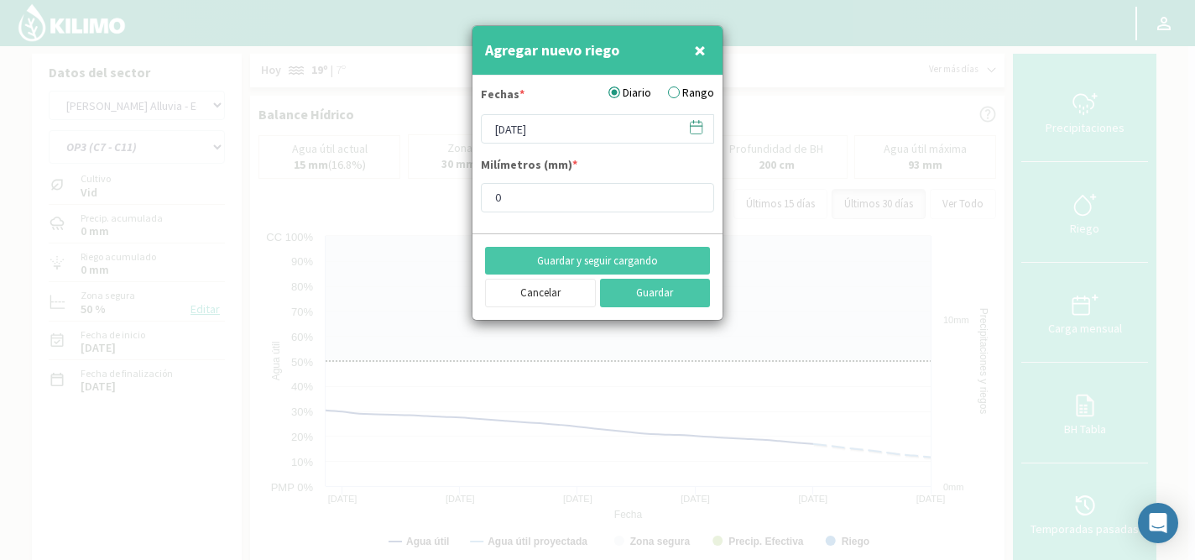
click at [700, 130] on icon at bounding box center [696, 127] width 16 height 16
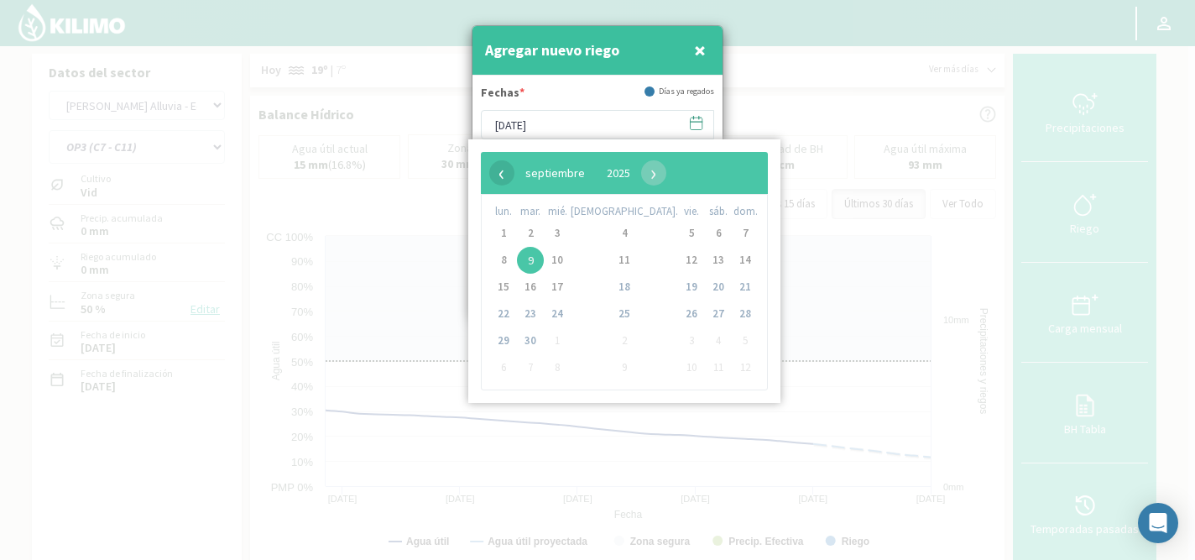
click at [495, 172] on span "‹" at bounding box center [501, 172] width 25 height 25
click at [538, 255] on span "3" at bounding box center [530, 260] width 27 height 27
type input "[DATE]"
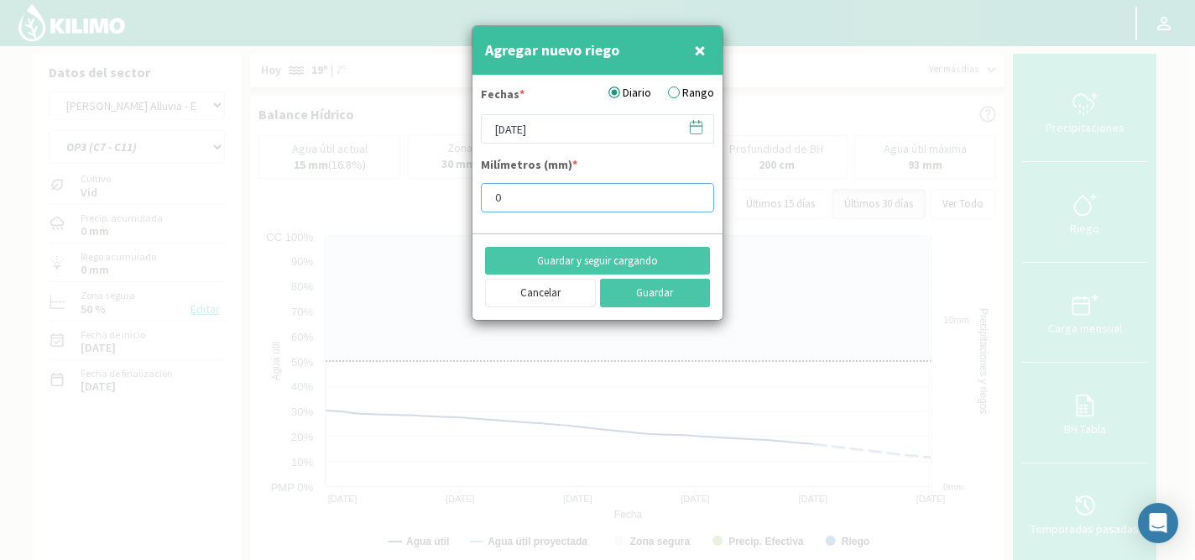
click at [524, 196] on input "0" at bounding box center [597, 197] width 233 height 29
type input "2"
click at [619, 263] on button "Guardar y seguir cargando" at bounding box center [597, 261] width 225 height 29
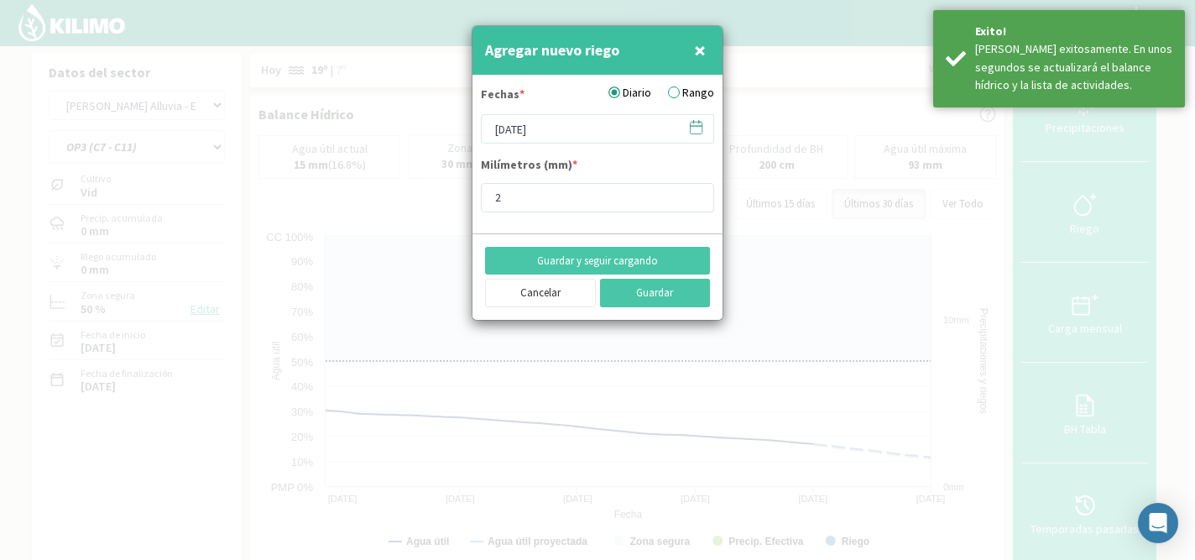
click at [696, 131] on icon at bounding box center [696, 127] width 16 height 16
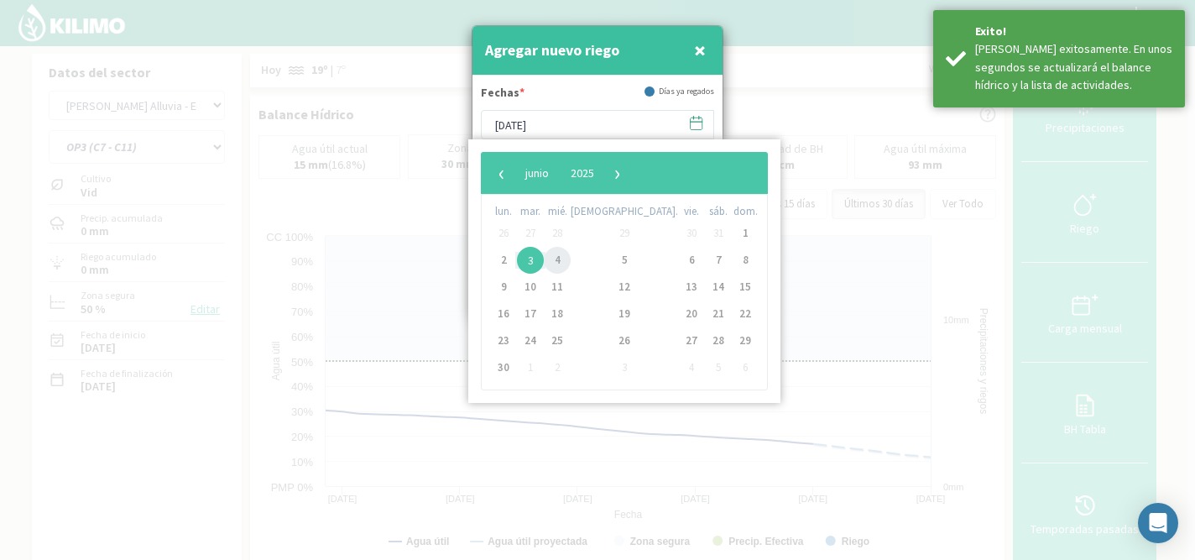
click at [568, 258] on span "4" at bounding box center [557, 260] width 27 height 27
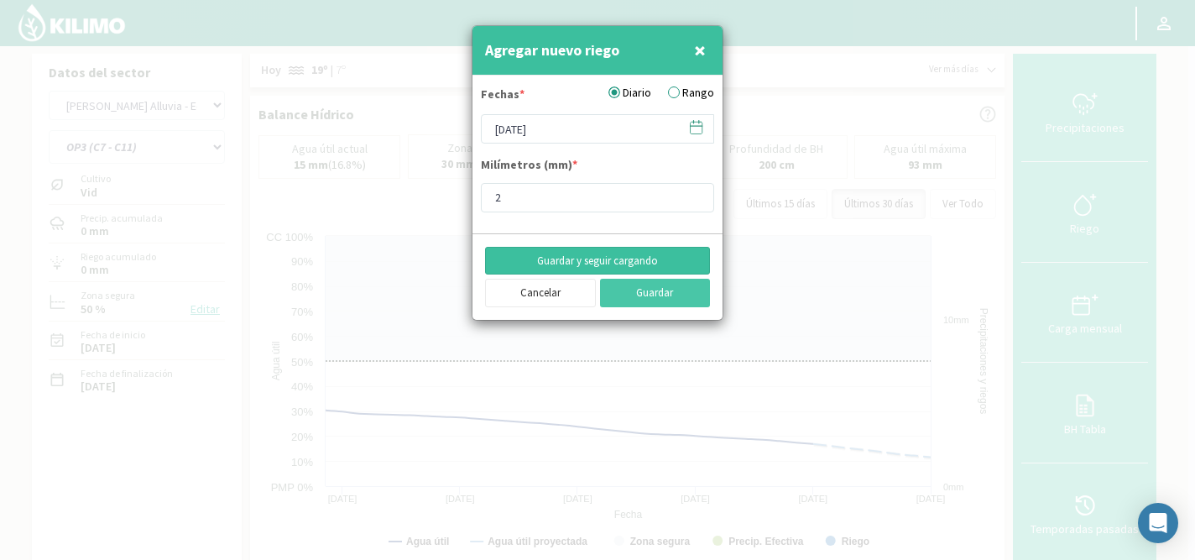
click at [590, 257] on button "Guardar y seguir cargando" at bounding box center [597, 261] width 225 height 29
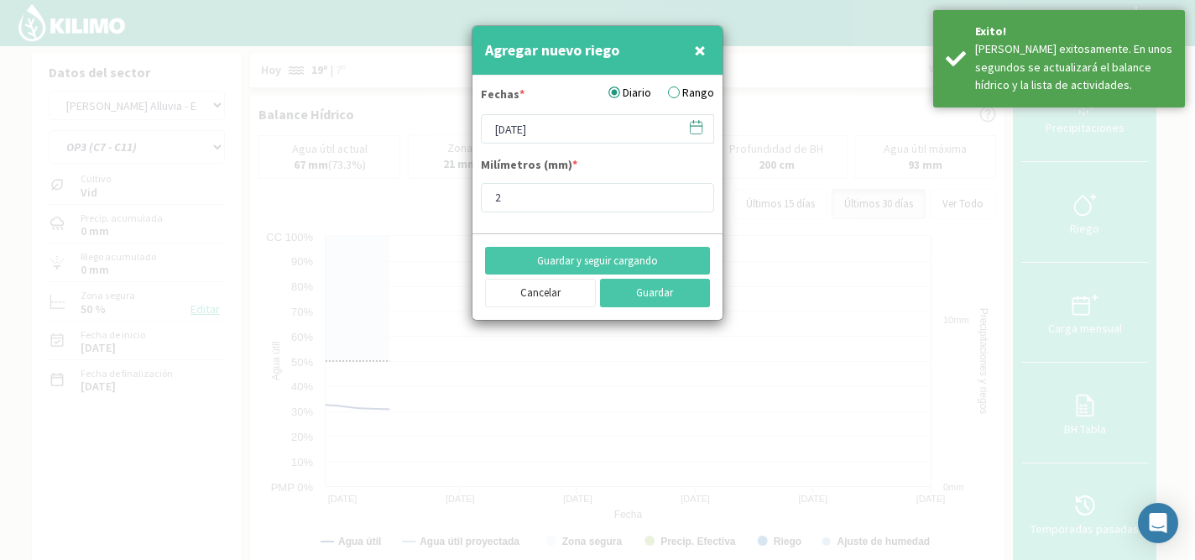
click at [696, 131] on icon at bounding box center [696, 127] width 16 height 16
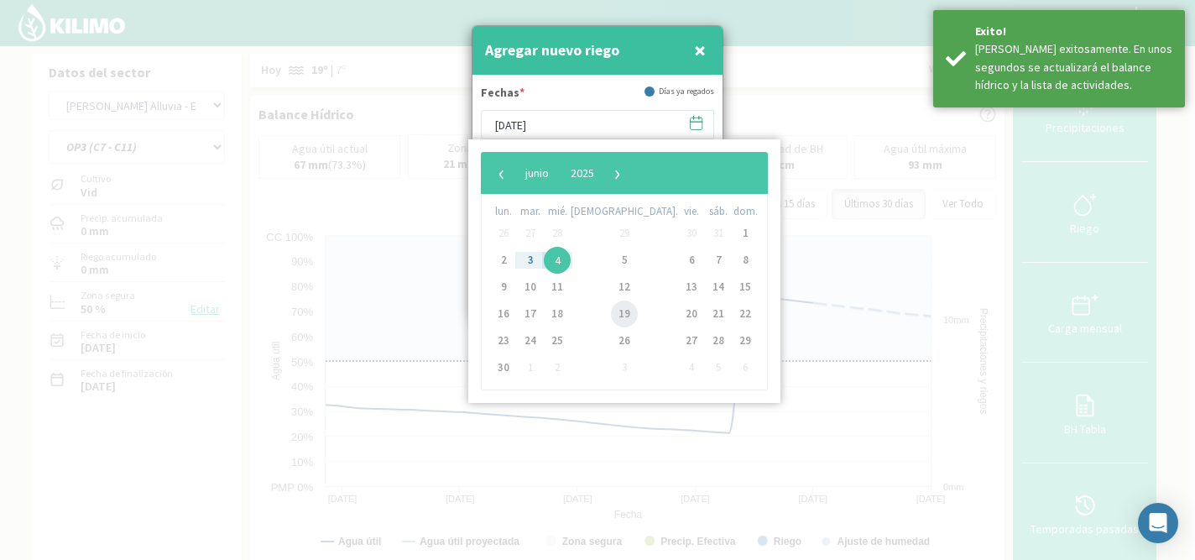
click at [611, 308] on span "19" at bounding box center [624, 313] width 27 height 27
type input "19/06/2025"
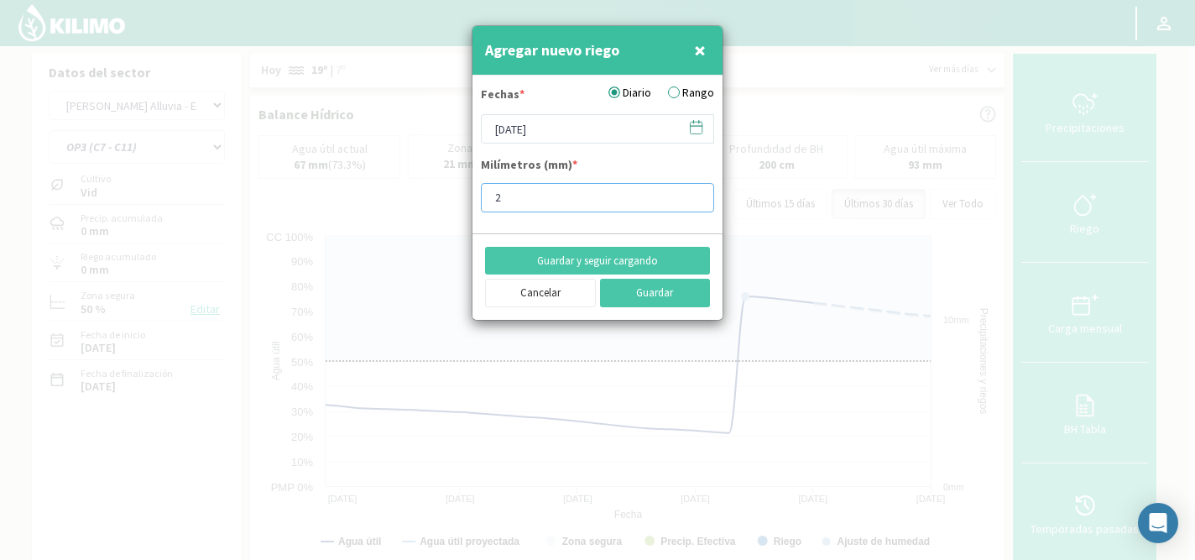
drag, startPoint x: 543, startPoint y: 195, endPoint x: 488, endPoint y: 195, distance: 54.5
click at [489, 195] on input "2" at bounding box center [597, 197] width 233 height 29
type input "4"
click at [566, 262] on button "Guardar y seguir cargando" at bounding box center [597, 261] width 225 height 29
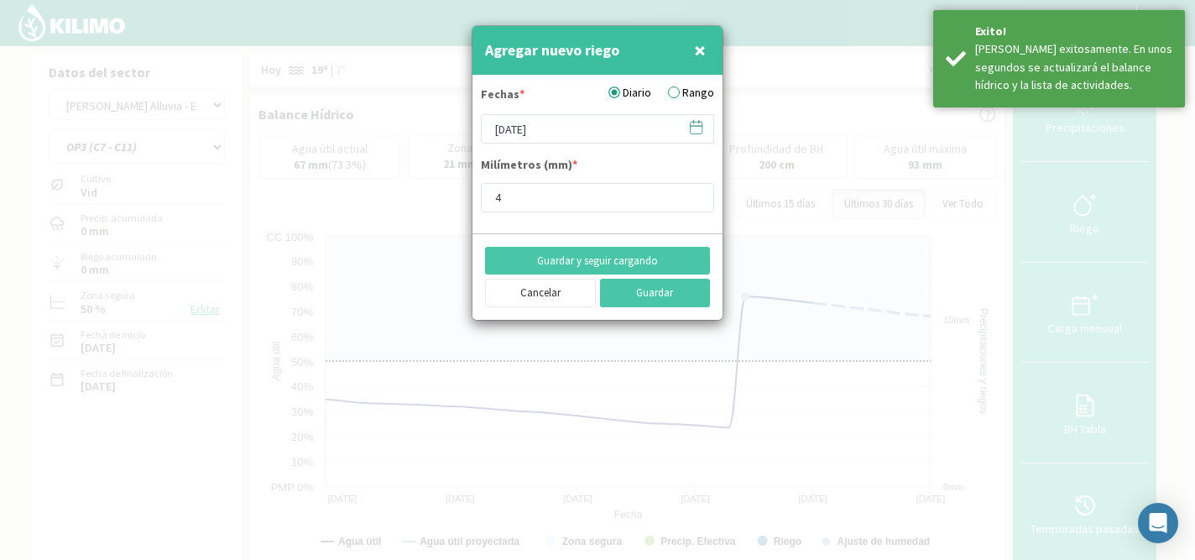
click at [697, 128] on icon at bounding box center [696, 127] width 16 height 16
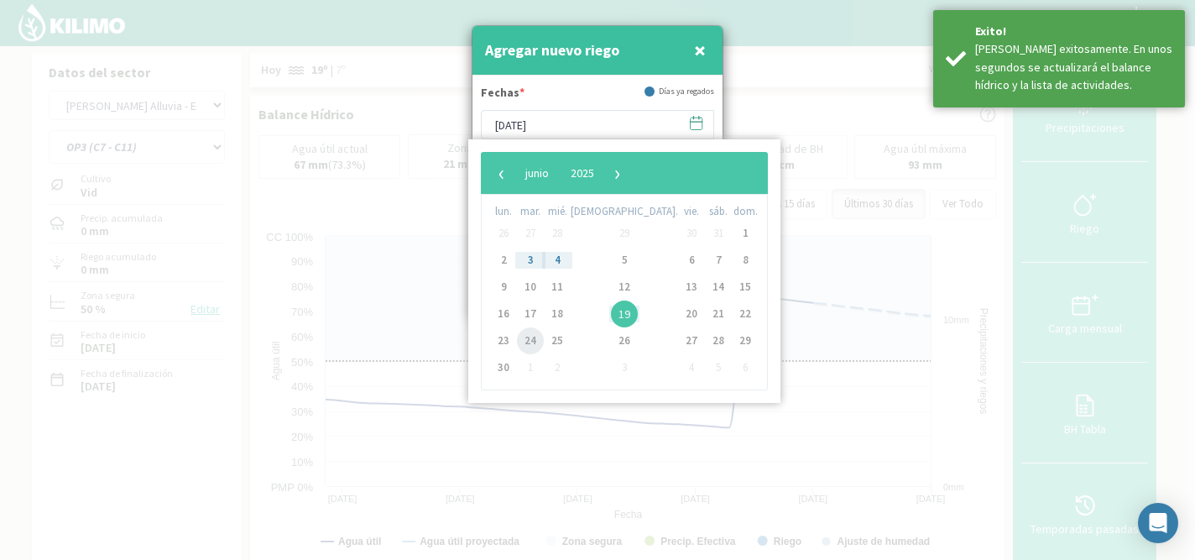
click at [534, 342] on span "24" at bounding box center [530, 340] width 27 height 27
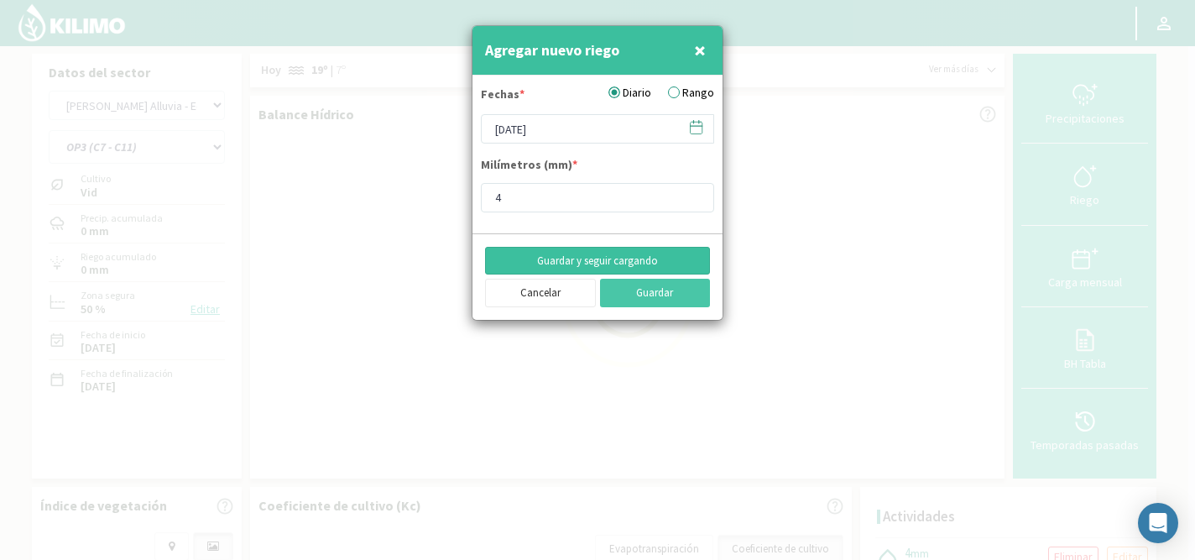
click at [570, 258] on button "Guardar y seguir cargando" at bounding box center [597, 261] width 225 height 29
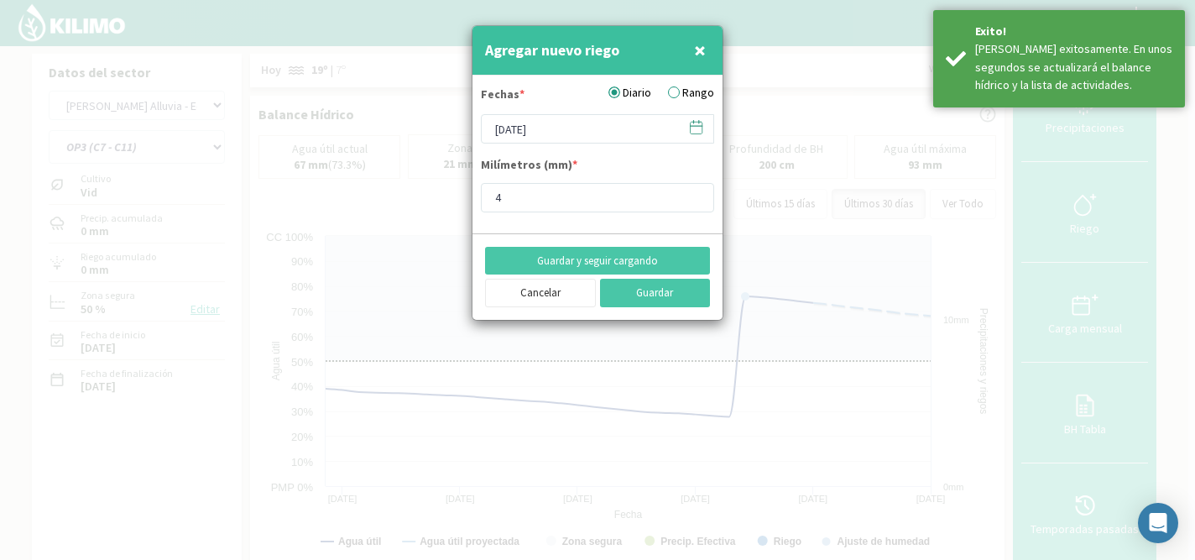
click at [699, 127] on icon at bounding box center [696, 127] width 16 height 16
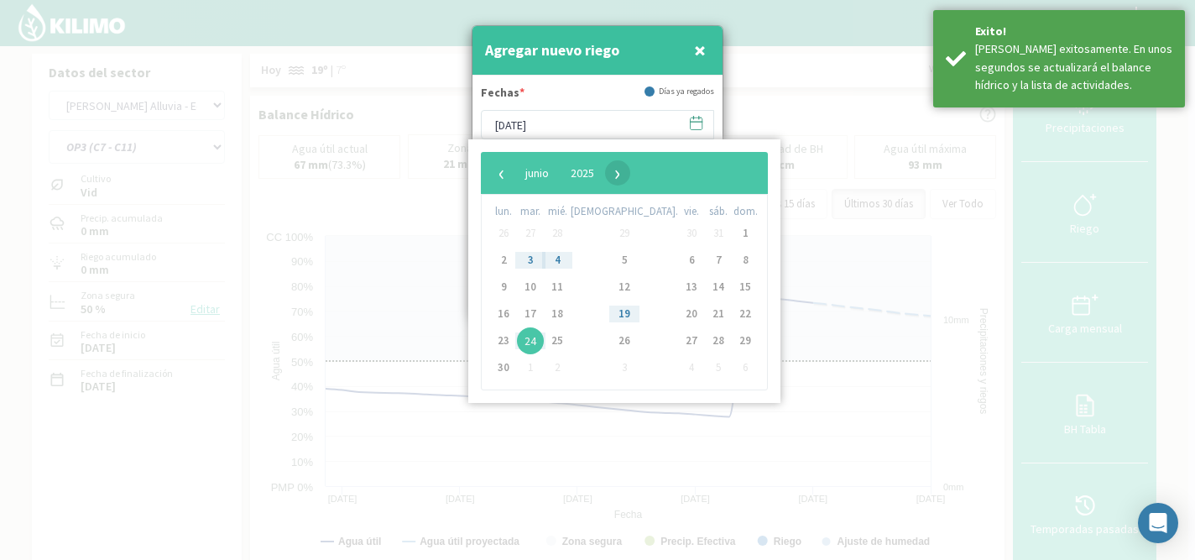
click at [630, 178] on span "›" at bounding box center [617, 172] width 25 height 25
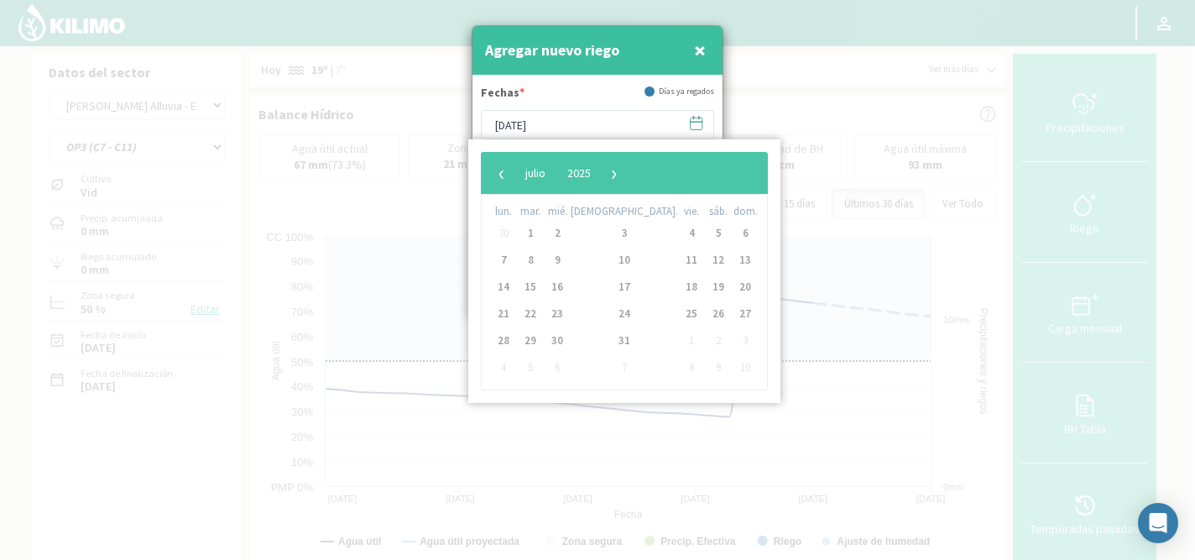
click at [627, 178] on span "›" at bounding box center [614, 172] width 25 height 25
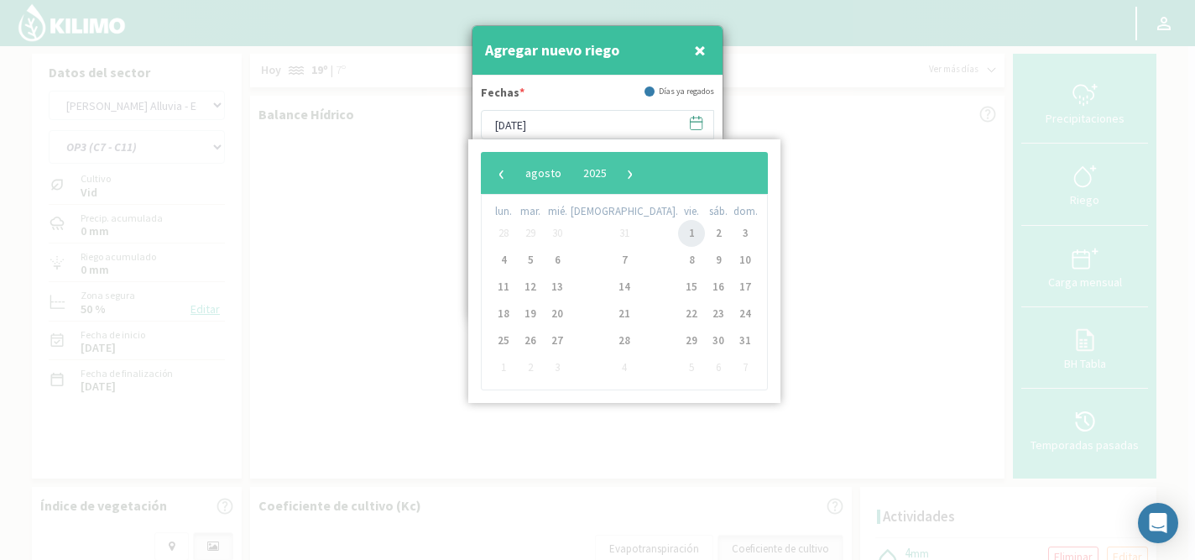
click at [678, 237] on span "1" at bounding box center [691, 233] width 27 height 27
type input "01/08/2025"
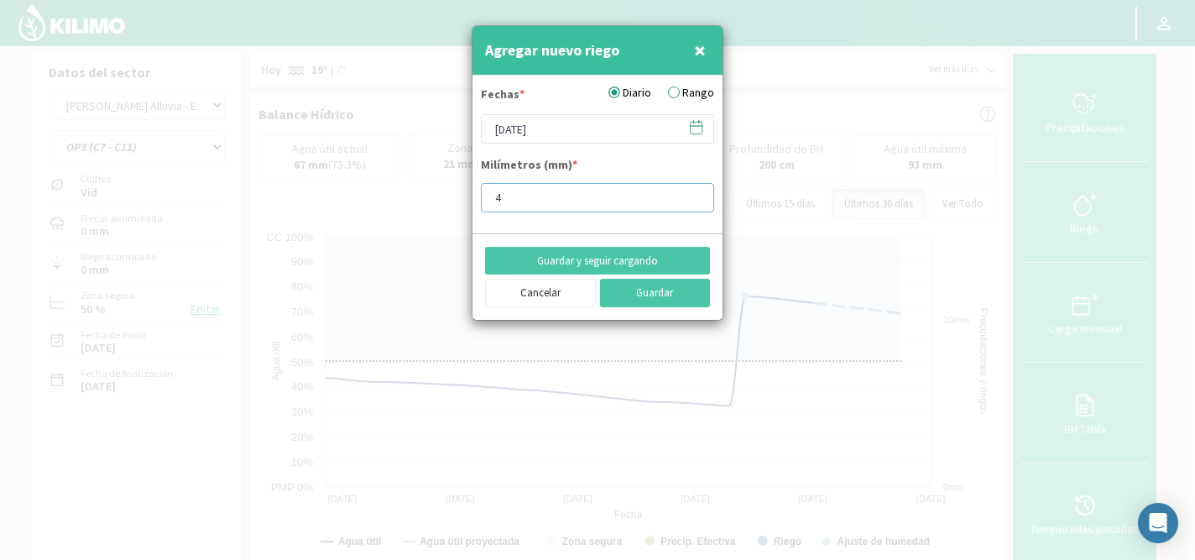
click at [571, 195] on input "4" at bounding box center [597, 197] width 233 height 29
type input "11.9"
click at [599, 264] on button "Guardar y seguir cargando" at bounding box center [597, 261] width 225 height 29
click at [693, 126] on icon at bounding box center [697, 126] width 12 height 0
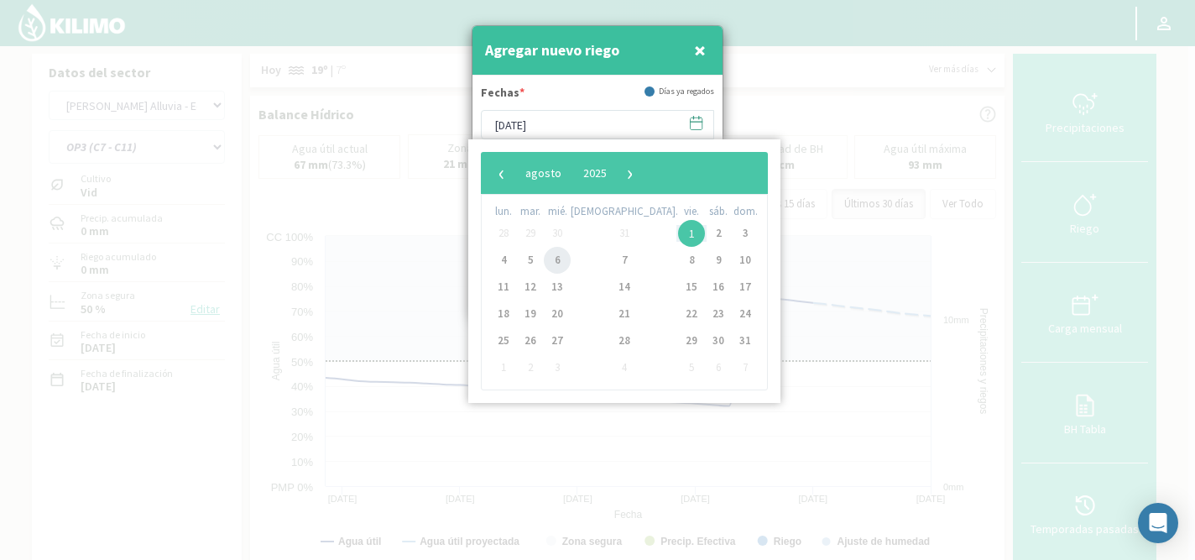
click at [565, 259] on span "6" at bounding box center [557, 260] width 27 height 27
type input "[DATE]"
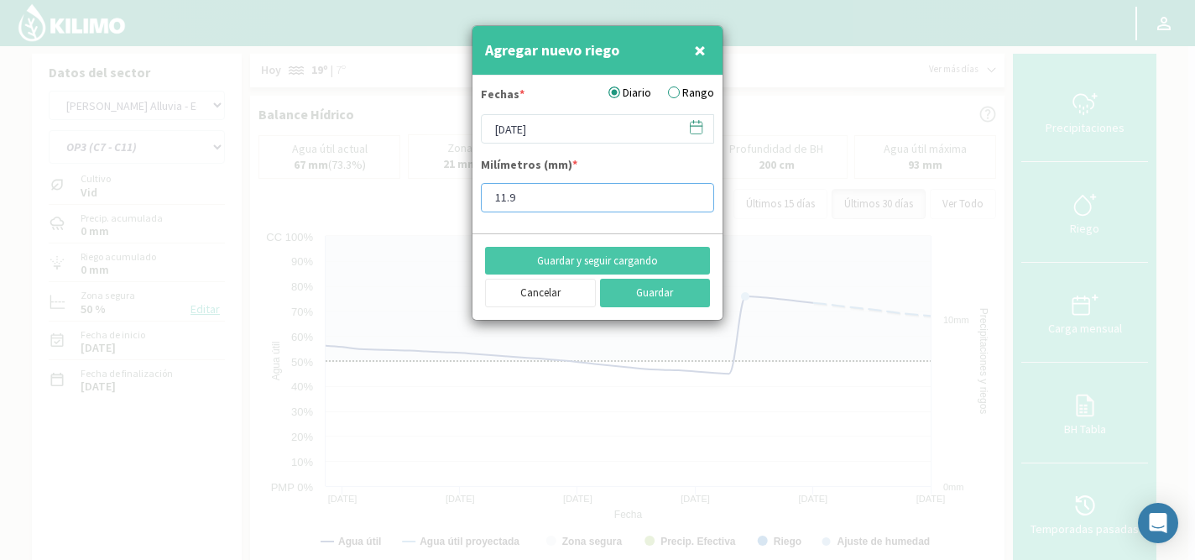
drag, startPoint x: 560, startPoint y: 196, endPoint x: 490, endPoint y: 194, distance: 69.7
click at [490, 194] on input "11.9" at bounding box center [597, 197] width 233 height 29
type input "7.9"
click at [563, 257] on button "Guardar y seguir cargando" at bounding box center [597, 261] width 225 height 29
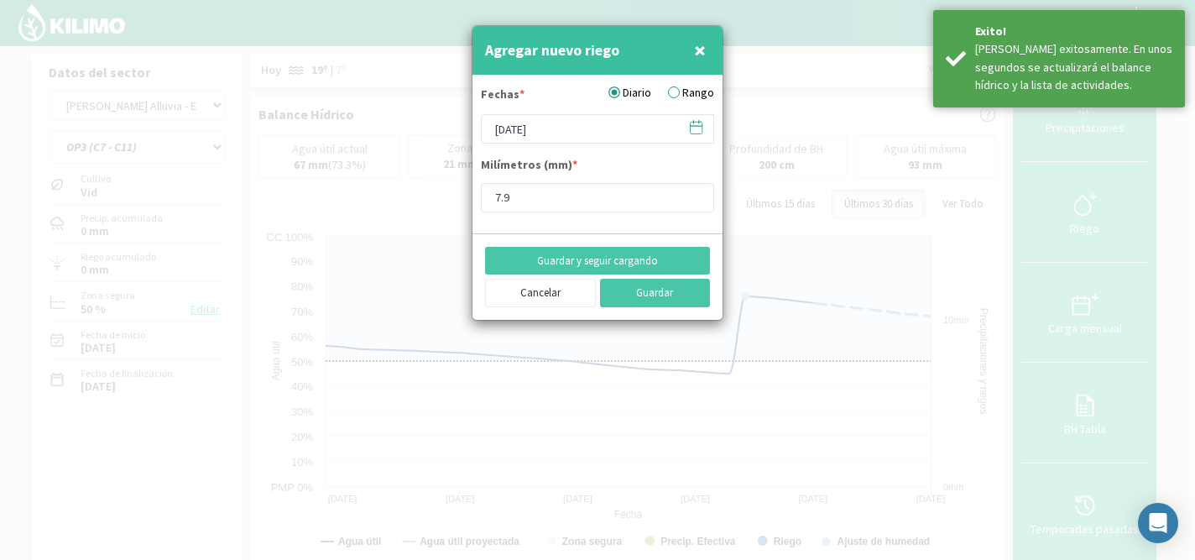
click at [697, 124] on icon at bounding box center [696, 127] width 16 height 16
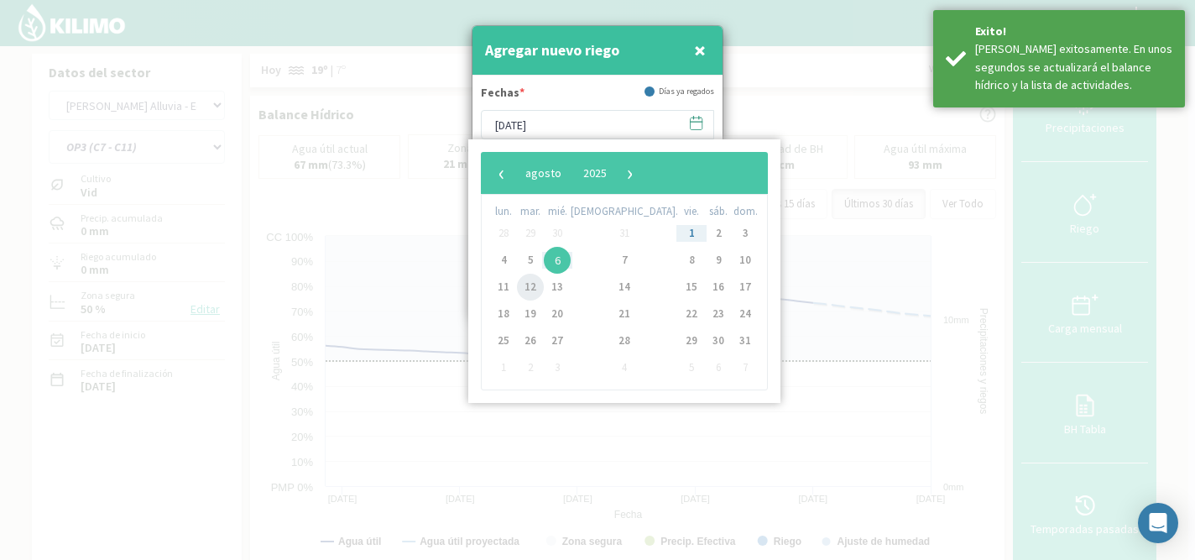
click at [537, 284] on span "12" at bounding box center [530, 287] width 27 height 27
type input "[DATE]"
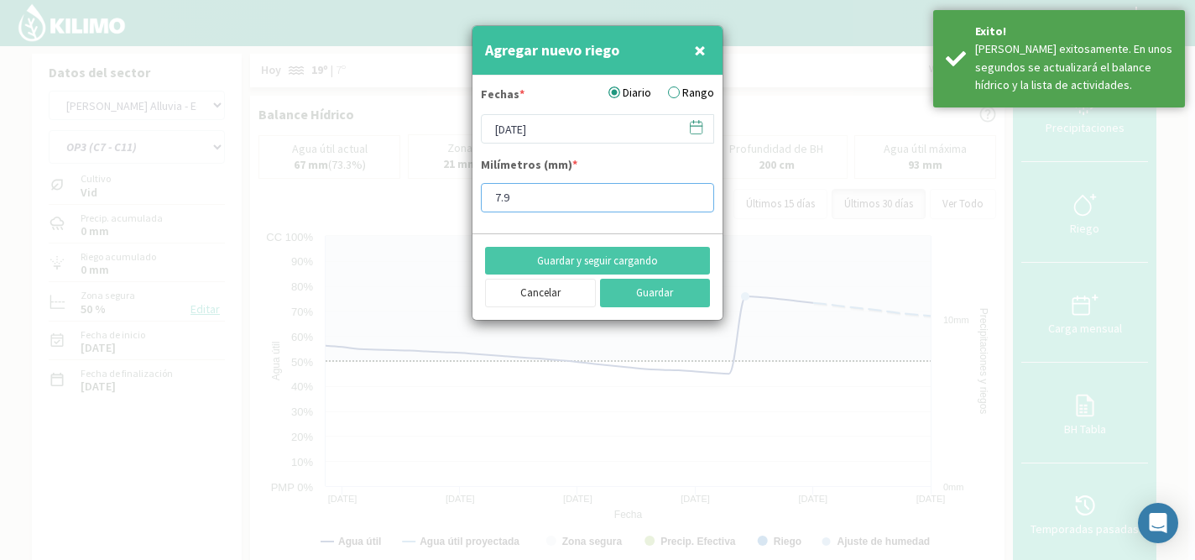
click at [560, 200] on input "7.9" at bounding box center [597, 197] width 233 height 29
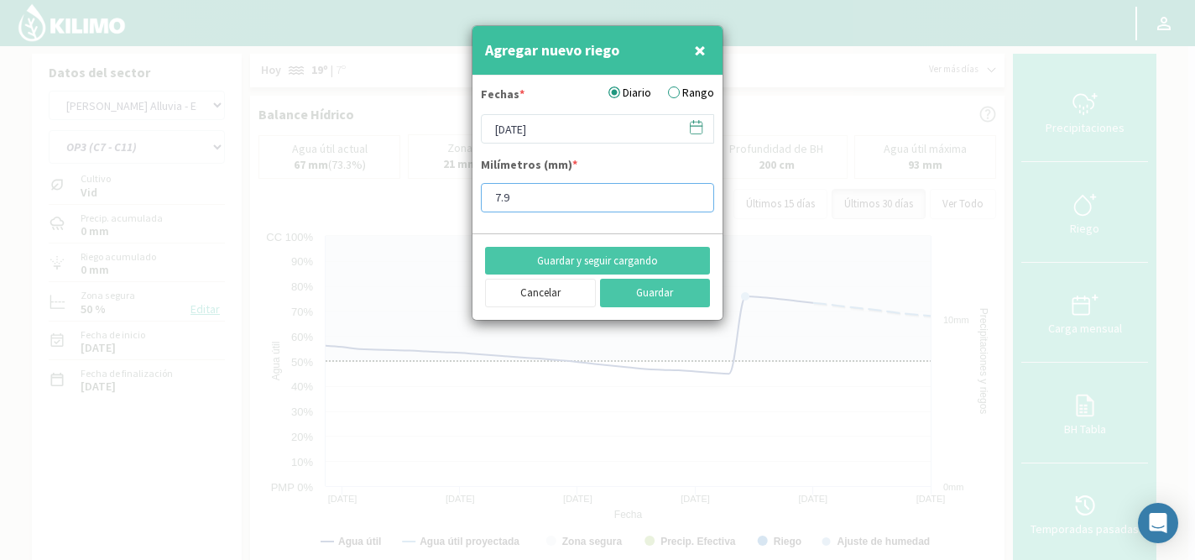
type input "7"
type input "15.9"
click at [576, 263] on button "Guardar y seguir cargando" at bounding box center [597, 261] width 225 height 29
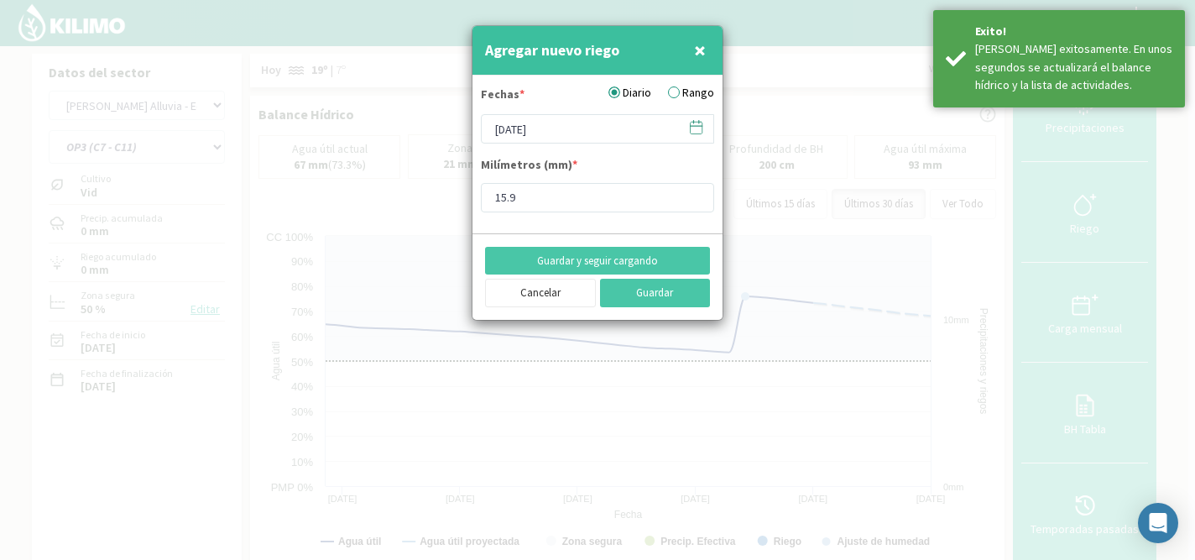
click at [691, 128] on icon at bounding box center [696, 127] width 16 height 16
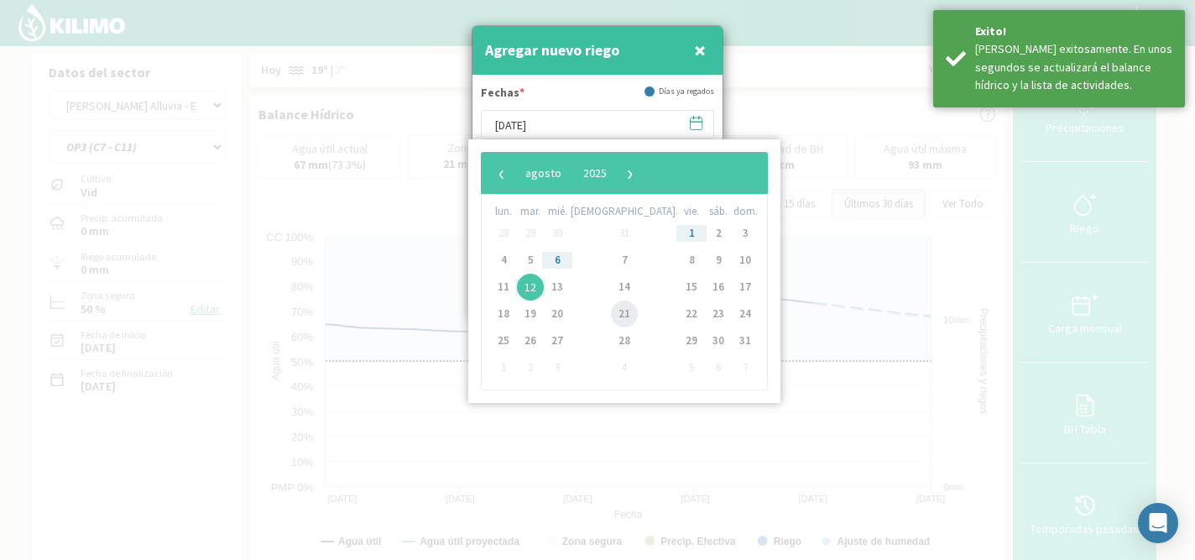
click at [611, 311] on span "21" at bounding box center [624, 313] width 27 height 27
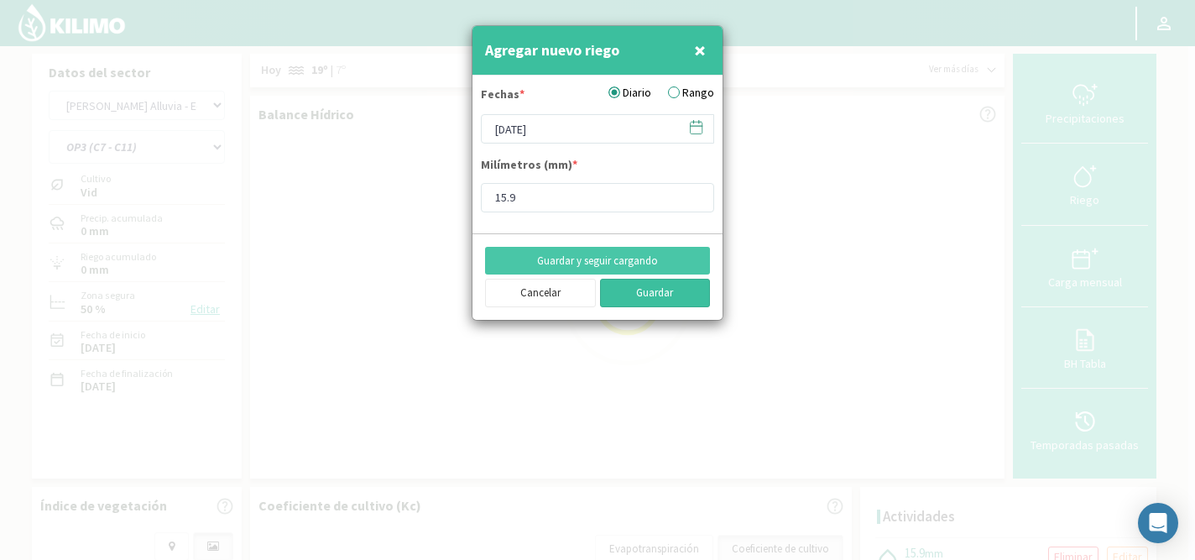
click at [649, 290] on button "Guardar" at bounding box center [655, 293] width 111 height 29
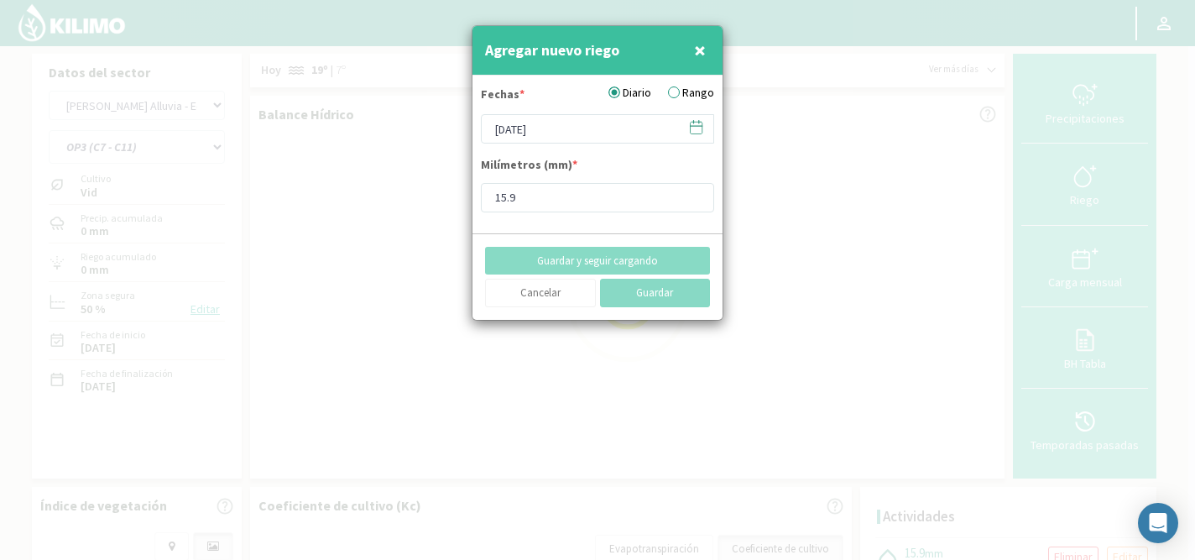
type input "[DATE]"
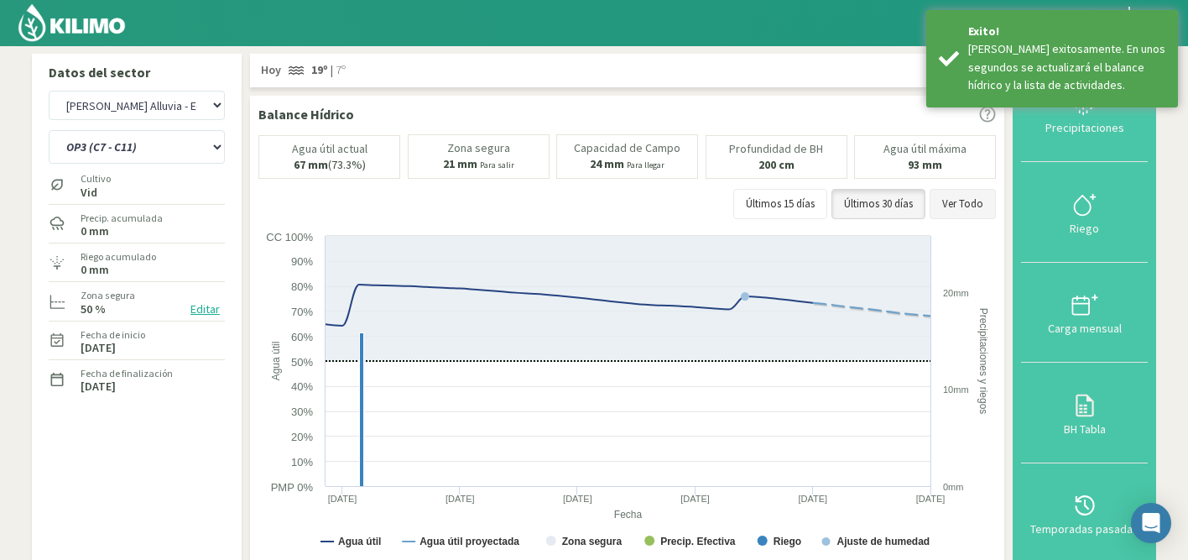
click at [952, 198] on button "Ver Todo" at bounding box center [963, 204] width 66 height 30
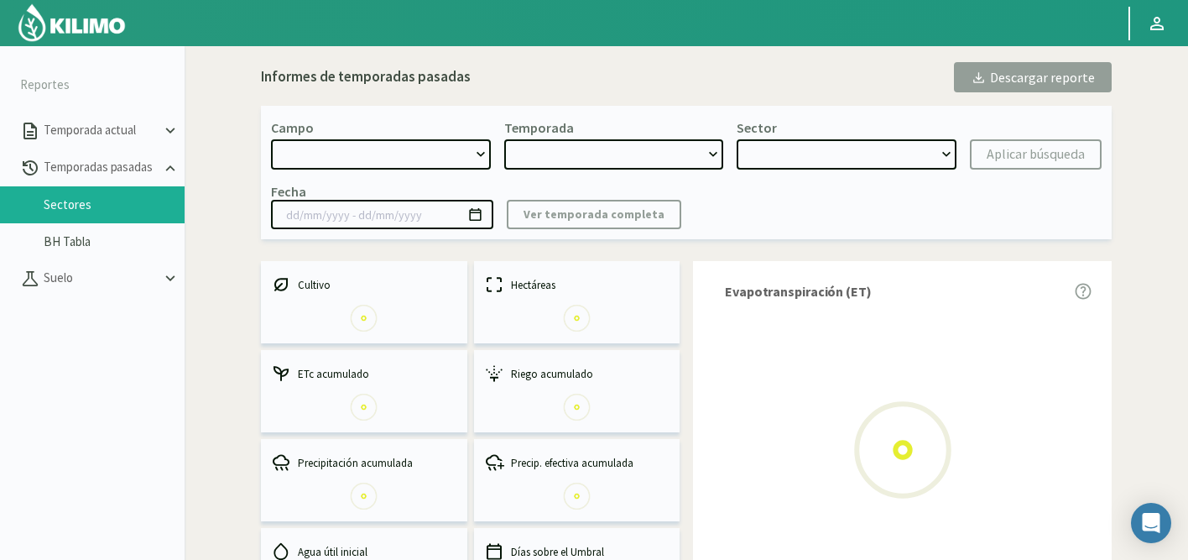
select select "471: Object"
type input "[DATE] - [DATE]"
select select "0: 2024"
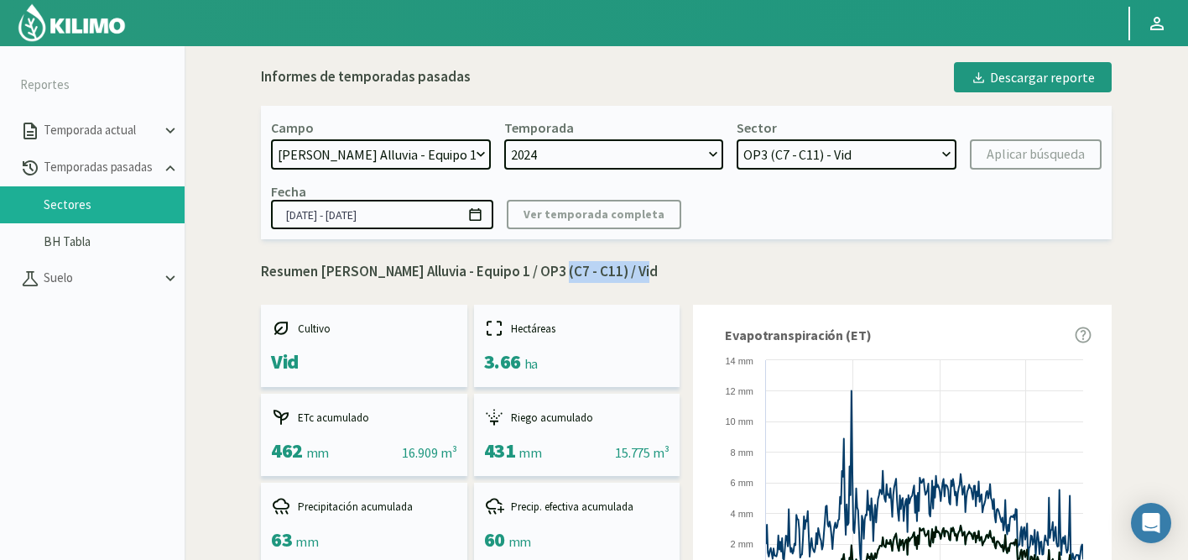
drag, startPoint x: 545, startPoint y: 270, endPoint x: 633, endPoint y: 273, distance: 87.3
click at [633, 273] on p "Resumen [PERSON_NAME] Alluvia - Equipo 1 / OP3 (C7 - C11) / Vid" at bounding box center [686, 272] width 851 height 22
copy p "OP3 (C7 - C11)"
click at [801, 152] on select "OP5 (C 2) - Vid OP2 (C 8A - 8B - 3A) - Vid OP4 (C 1 - 5) - Vid OP3 (C7 - C11) -…" at bounding box center [847, 154] width 220 height 30
click at [737, 139] on select "OP5 (C 2) - Vid OP2 (C 8A - 8B - 3A) - Vid OP4 (C 1 - 5) - Vid OP3 (C7 - C11) -…" at bounding box center [847, 154] width 220 height 30
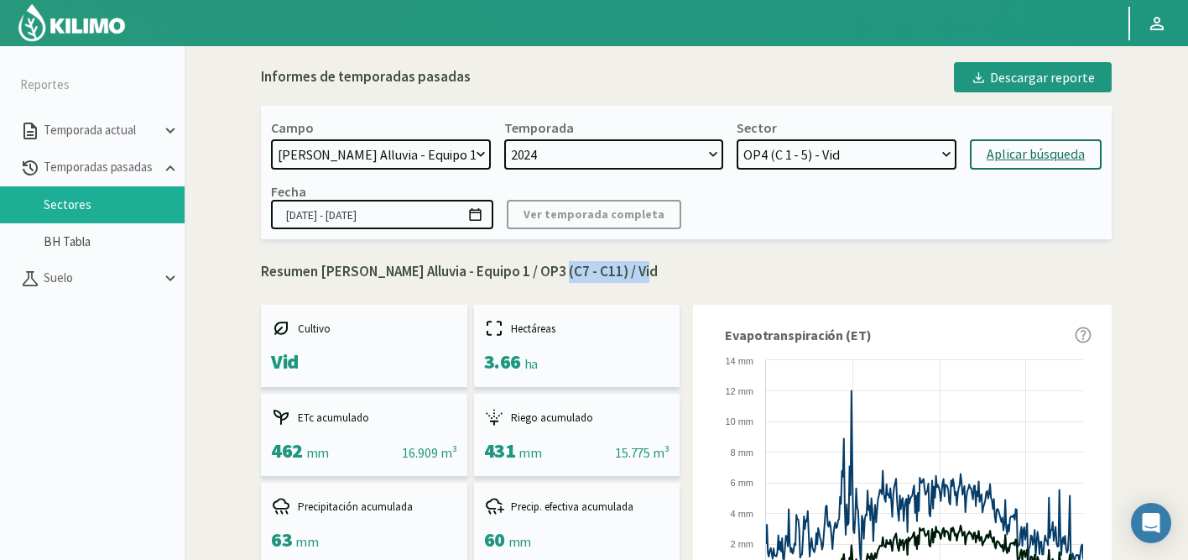
click at [1013, 147] on div "Aplicar búsqueda" at bounding box center [1036, 154] width 98 height 20
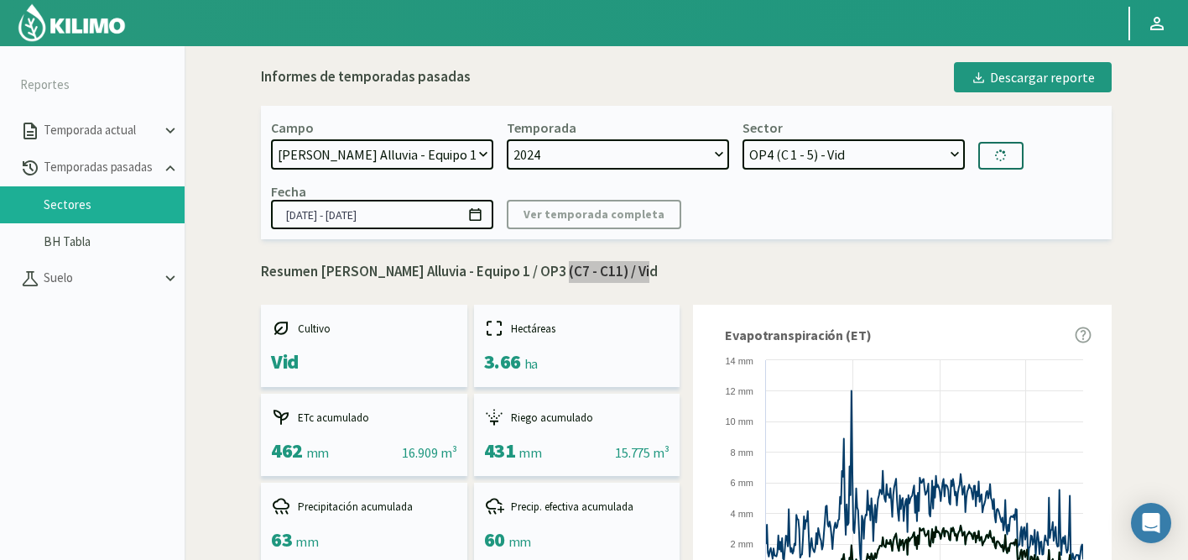
select select "8: Object"
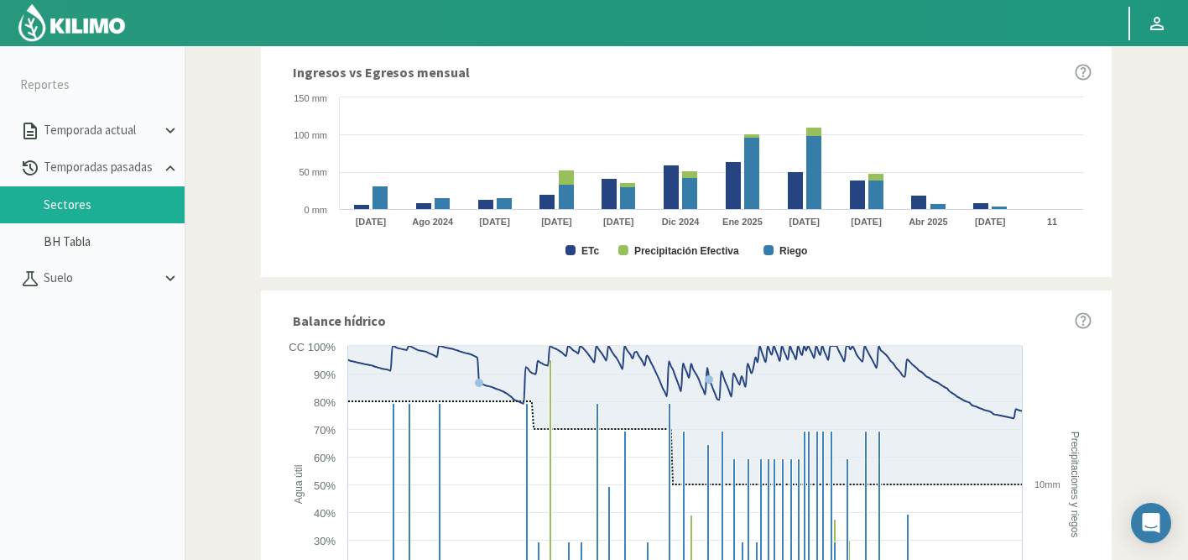
scroll to position [902, 0]
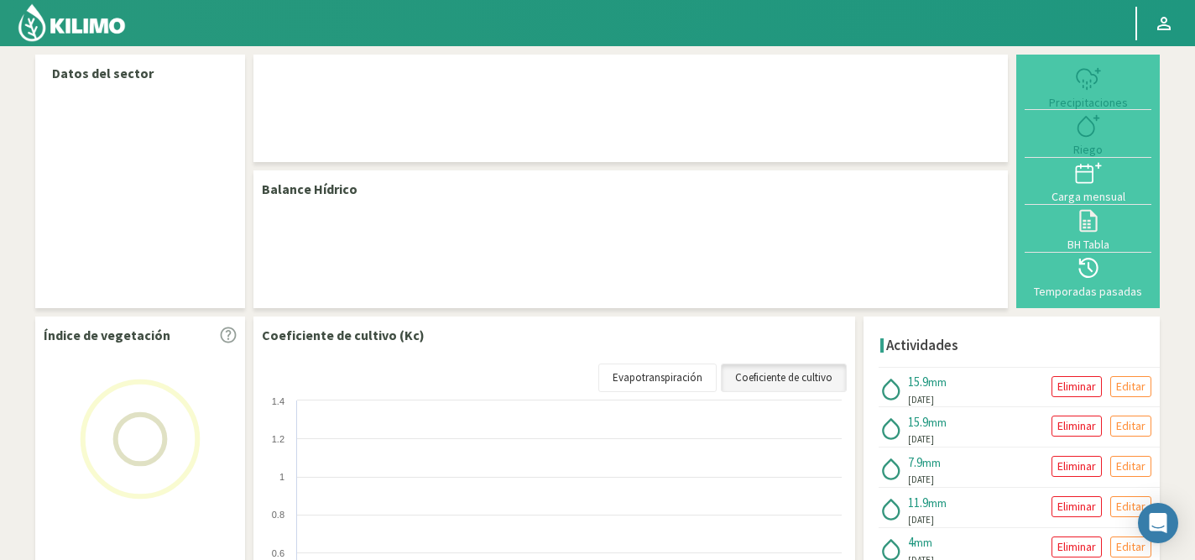
select select "50: Object"
select select "2: Object"
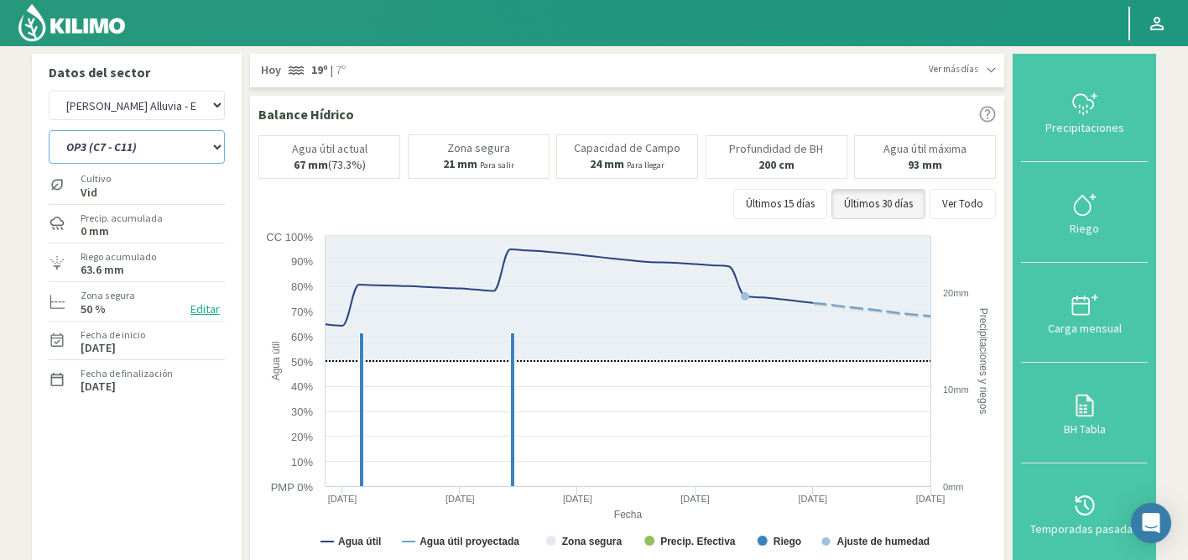
click at [137, 152] on select "OP1 (C 3B - 9) OP2 (C 8A - 8B - 3A) OP3 (C7 - C11)" at bounding box center [137, 147] width 176 height 34
click at [323, 0] on html "Principal Perfil Perfil Salir Datos del sector Agr. Cardonal Agr. El Carmelo Ag…" at bounding box center [594, 280] width 1188 height 560
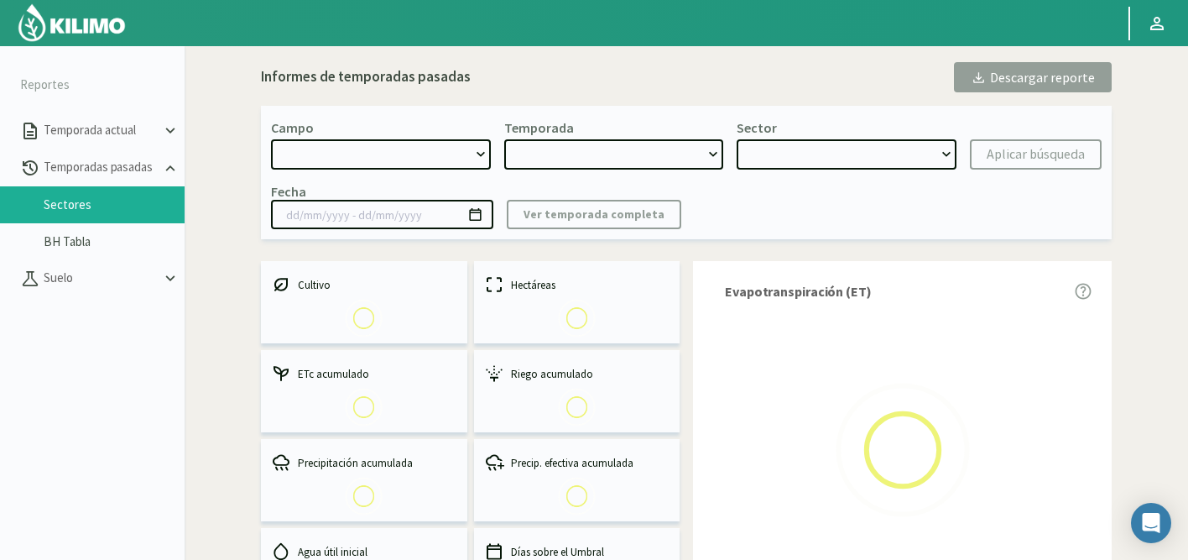
select select "471: Object"
type input "[DATE] - [DATE]"
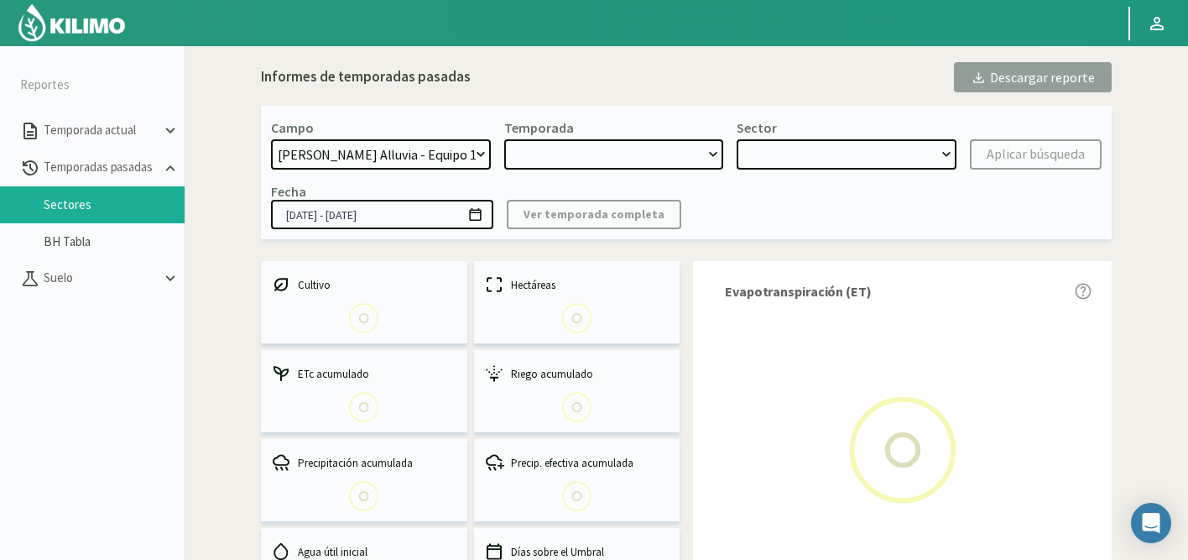
select select "0: 2024"
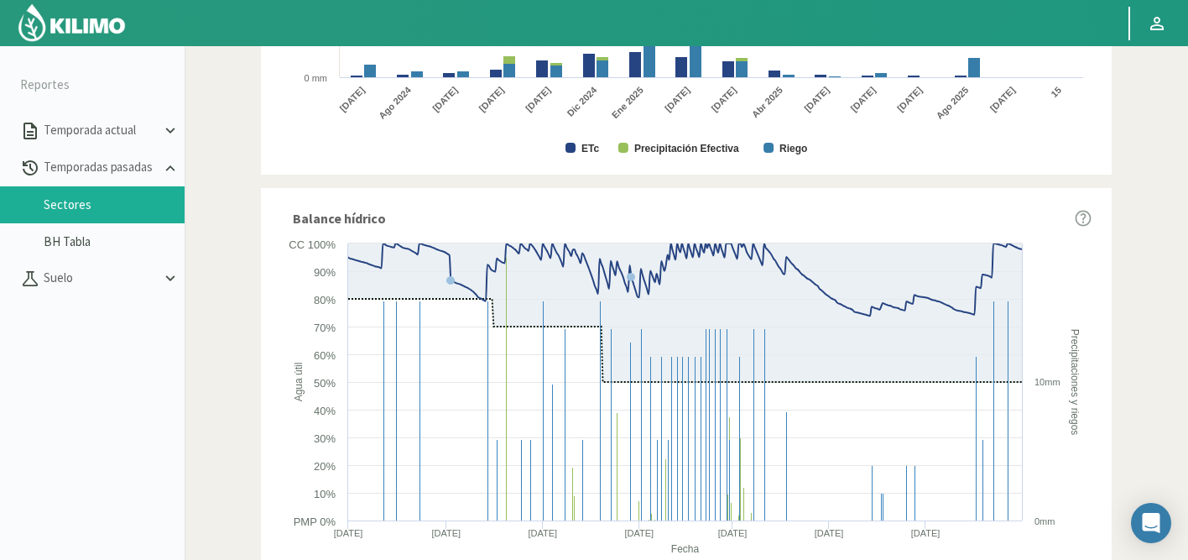
scroll to position [1023, 0]
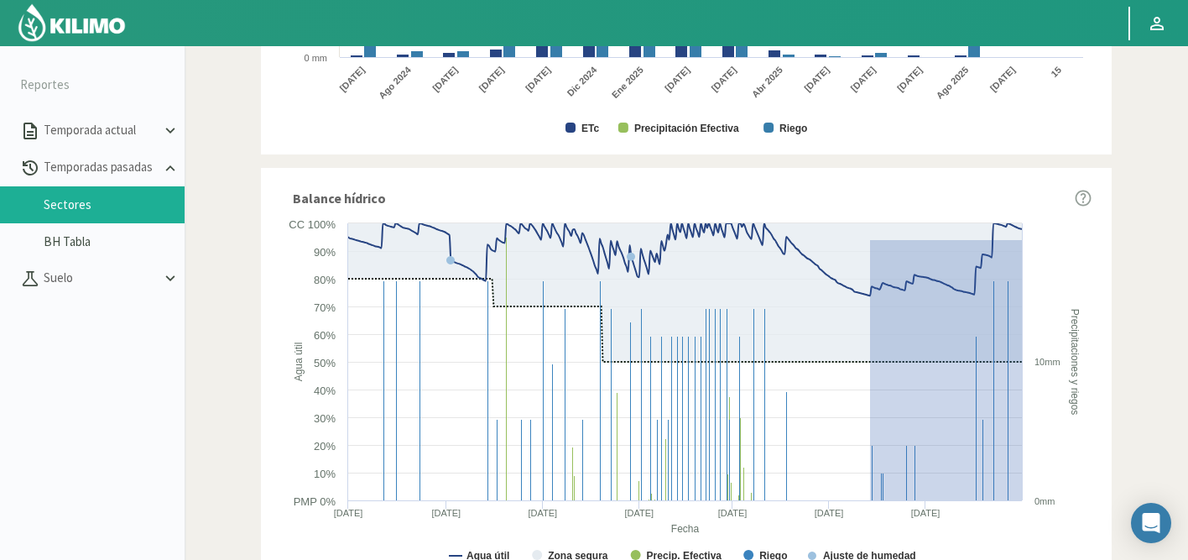
drag, startPoint x: 870, startPoint y: 239, endPoint x: 1079, endPoint y: 532, distance: 359.7
click at [1079, 532] on icon "Created with Highcharts 9.2.2 Fecha Agua útil Precipitaciones y riegos Agua úti…" at bounding box center [686, 396] width 811 height 362
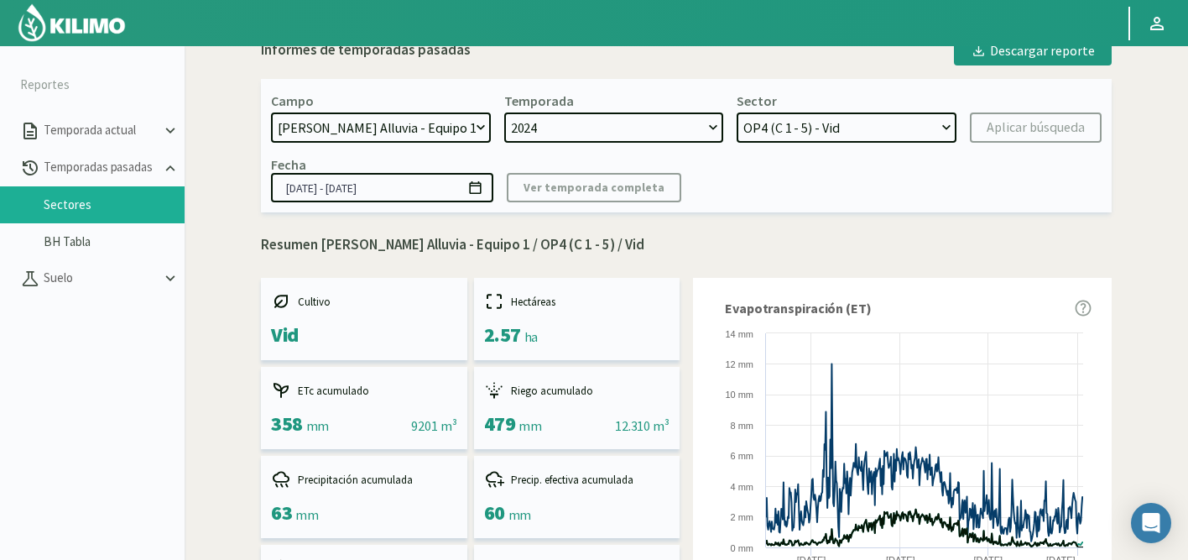
scroll to position [26, 0]
drag, startPoint x: 545, startPoint y: 246, endPoint x: 618, endPoint y: 247, distance: 72.2
click at [618, 247] on p "Resumen Doña Paula Finca Alluvia - Equipo 1 / OP4 (C 1 - 5) / Vid" at bounding box center [686, 246] width 851 height 22
copy p "OP4 (C 1 - 5)"
click at [804, 119] on select "OP5 (C 2) - Vid OP2 (C 8A - 8B - 3A) - Vid OP4 (C 1 - 5) - Vid OP3 (C7 - C11) -…" at bounding box center [847, 128] width 220 height 30
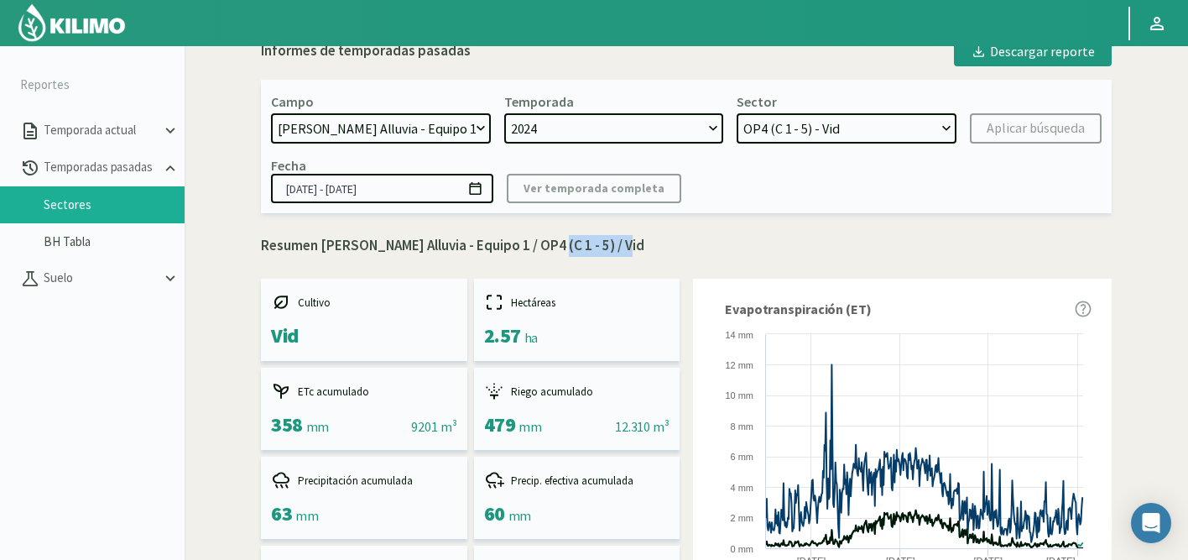
select select "0: Object"
click at [737, 113] on select "OP5 (C 2) - Vid OP2 (C 8A - 8B - 3A) - Vid OP4 (C 1 - 5) - Vid OP3 (C7 - C11) -…" at bounding box center [847, 128] width 220 height 30
click at [1025, 128] on div "Aplicar búsqueda" at bounding box center [1036, 128] width 98 height 20
type input "01/07/2024 - 01/09/2025"
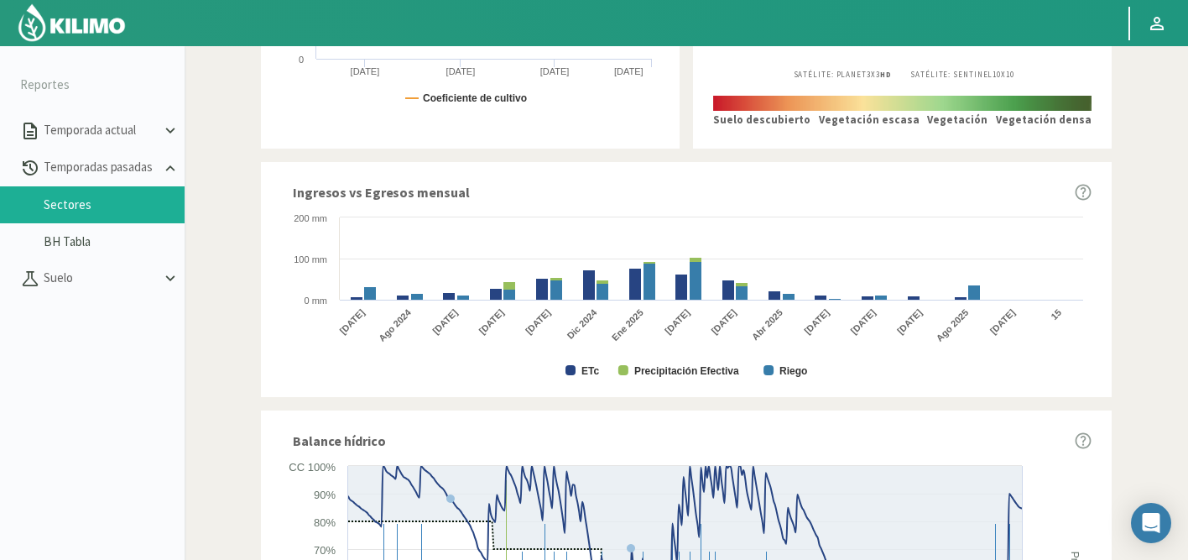
scroll to position [1023, 0]
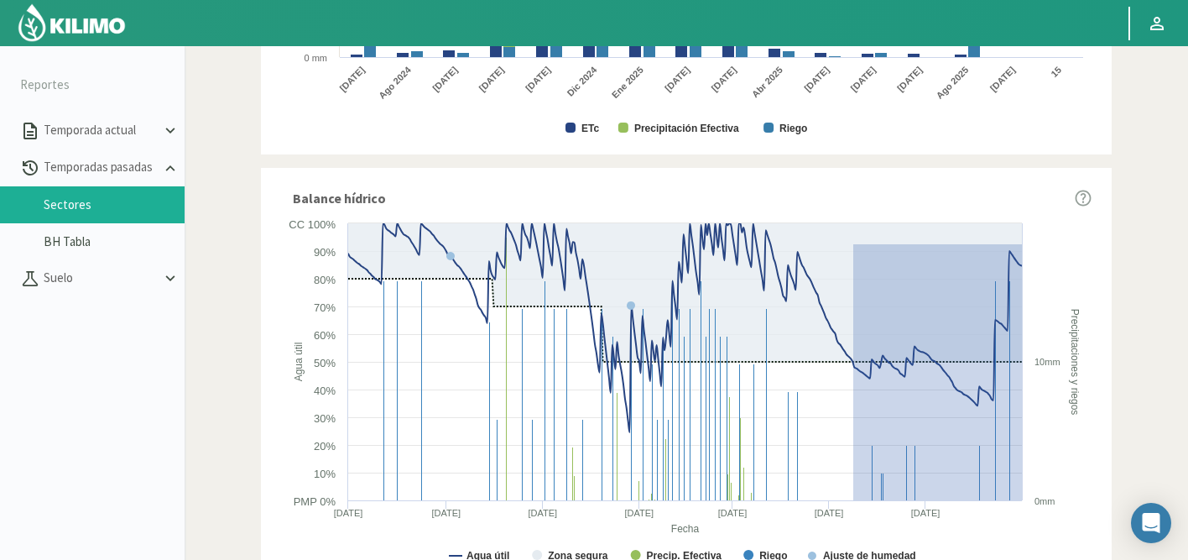
drag, startPoint x: 853, startPoint y: 243, endPoint x: 1049, endPoint y: 518, distance: 336.9
click at [1049, 518] on icon "Created with Highcharts 9.2.2 Fecha Agua útil Precipitaciones y riegos Agua úti…" at bounding box center [686, 396] width 811 height 362
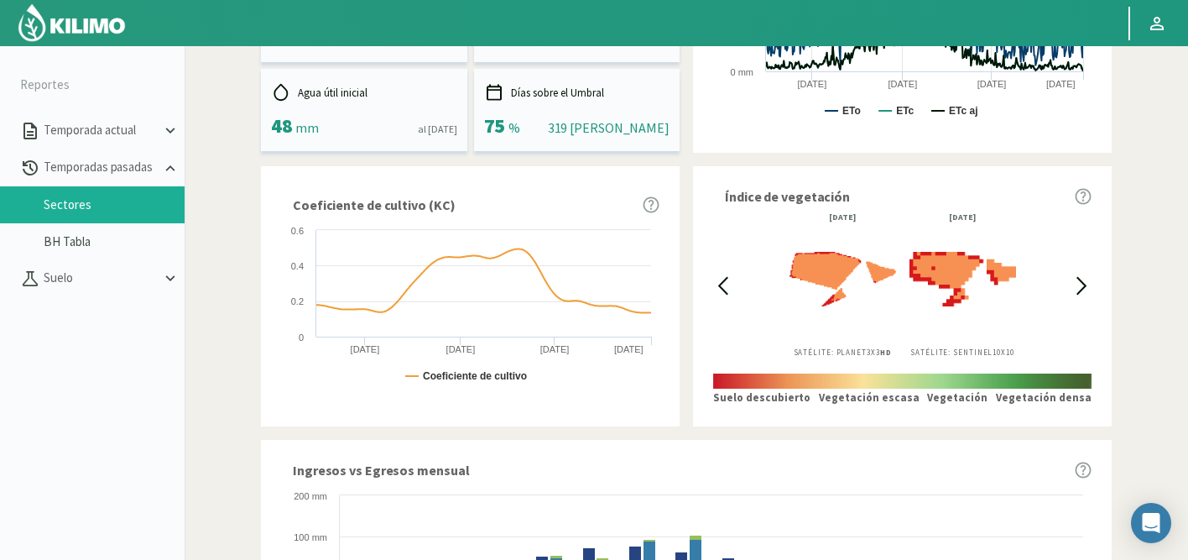
scroll to position [0, 0]
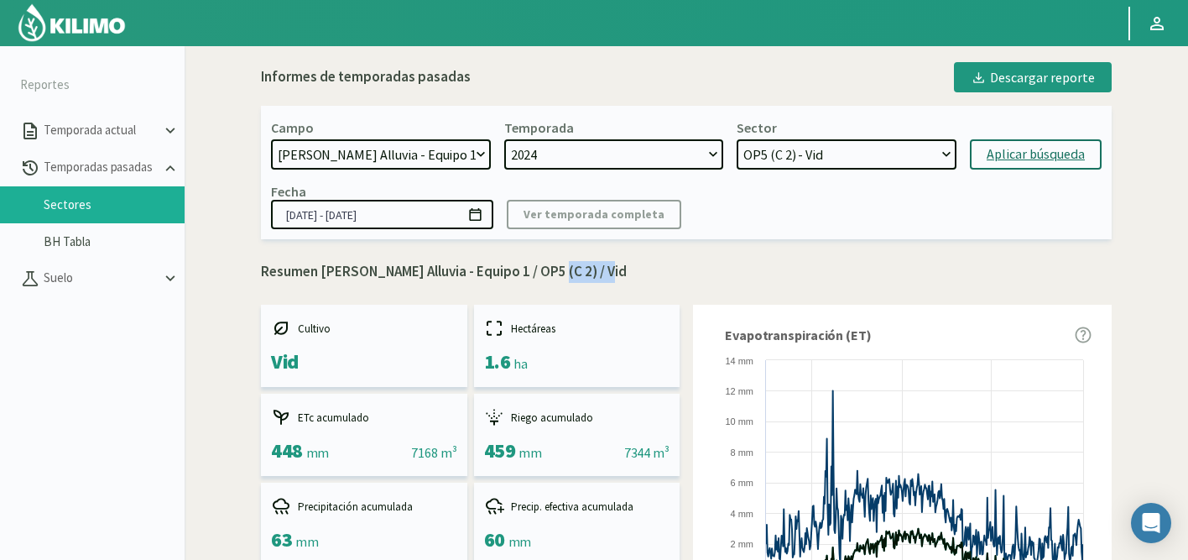
drag, startPoint x: 548, startPoint y: 274, endPoint x: 598, endPoint y: 274, distance: 50.3
click at [598, 274] on p "Resumen Doña Paula Finca Alluvia - Equipo 1 / OP5 (C 2) / Vid" at bounding box center [686, 272] width 851 height 22
copy p "OP5 (C 2)"
click at [799, 154] on select "OP5 (C 2) - Vid OP2 (C 8A - 8B - 3A) - Vid OP4 (C 1 - 5) - Vid OP3 (C7 - C11) -…" at bounding box center [847, 154] width 220 height 30
select select "11: Object"
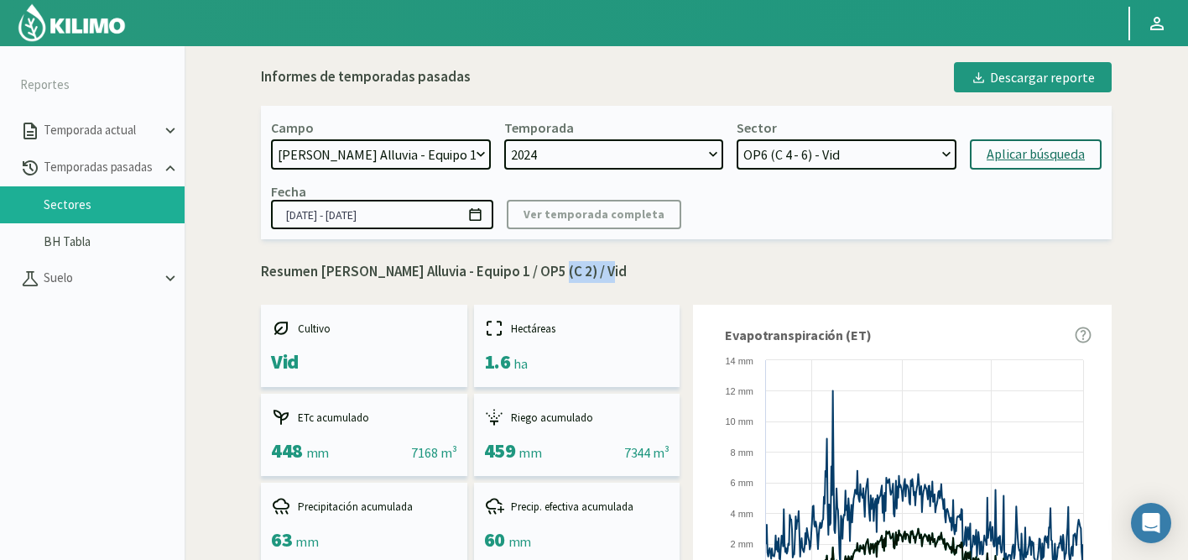
click at [737, 139] on select "OP5 (C 2) - Vid OP2 (C 8A - 8B - 3A) - Vid OP4 (C 1 - 5) - Vid OP3 (C7 - C11) -…" at bounding box center [847, 154] width 220 height 30
click at [1011, 156] on div "Aplicar búsqueda" at bounding box center [1036, 154] width 98 height 20
type input "01/07/2024 - 31/05/2025"
select select "17: Object"
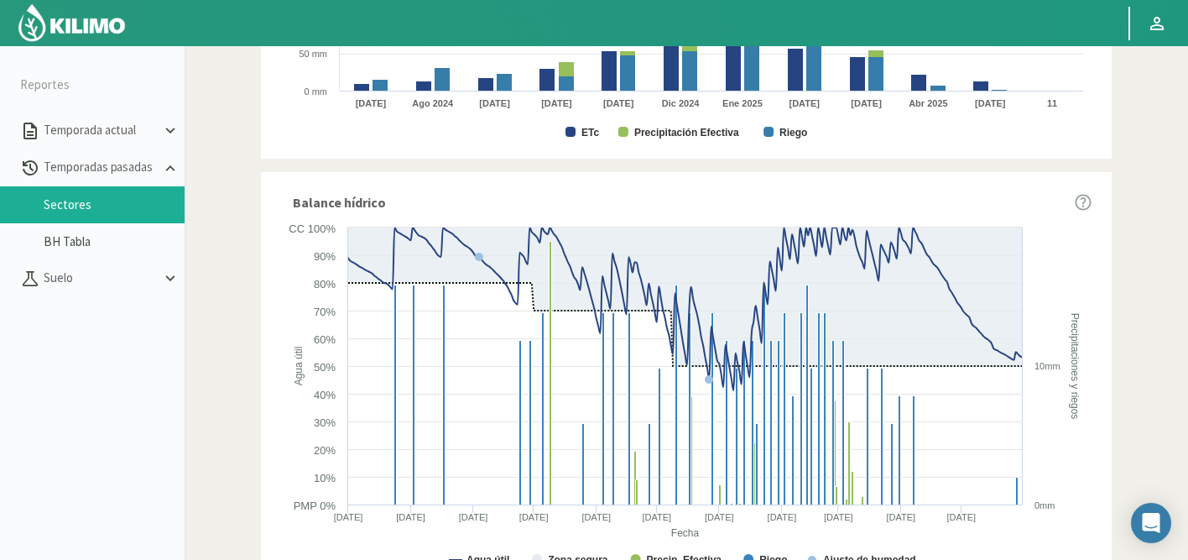
scroll to position [1023, 0]
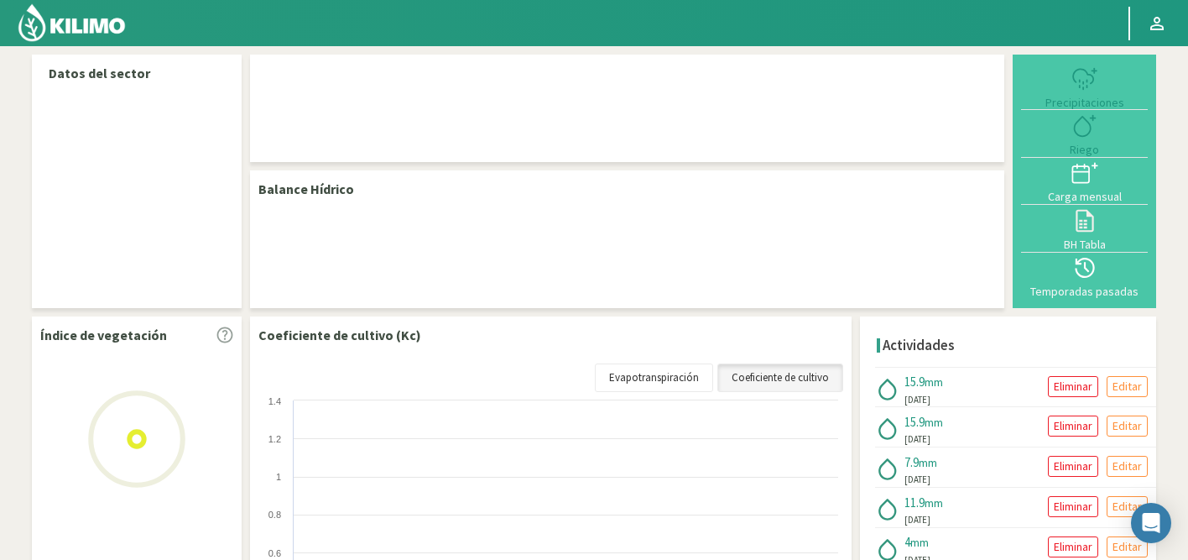
select select "50: Object"
select select "2: Object"
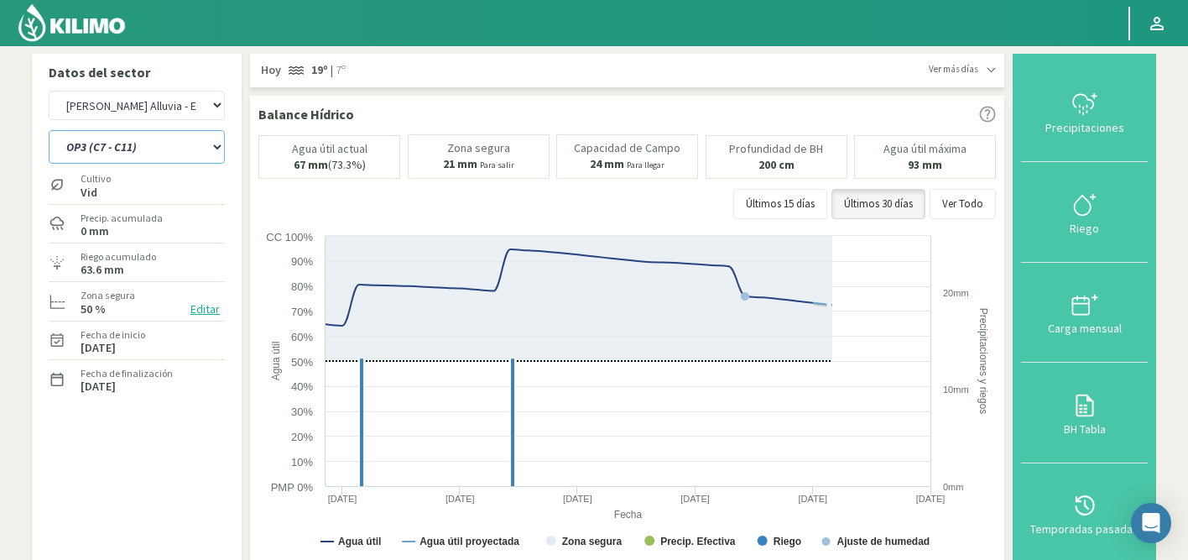
click at [133, 146] on select "OP1 (C 3B - 9) OP2 (C 8A - 8B - 3A) OP3 (C7 - C11)" at bounding box center [137, 147] width 176 height 34
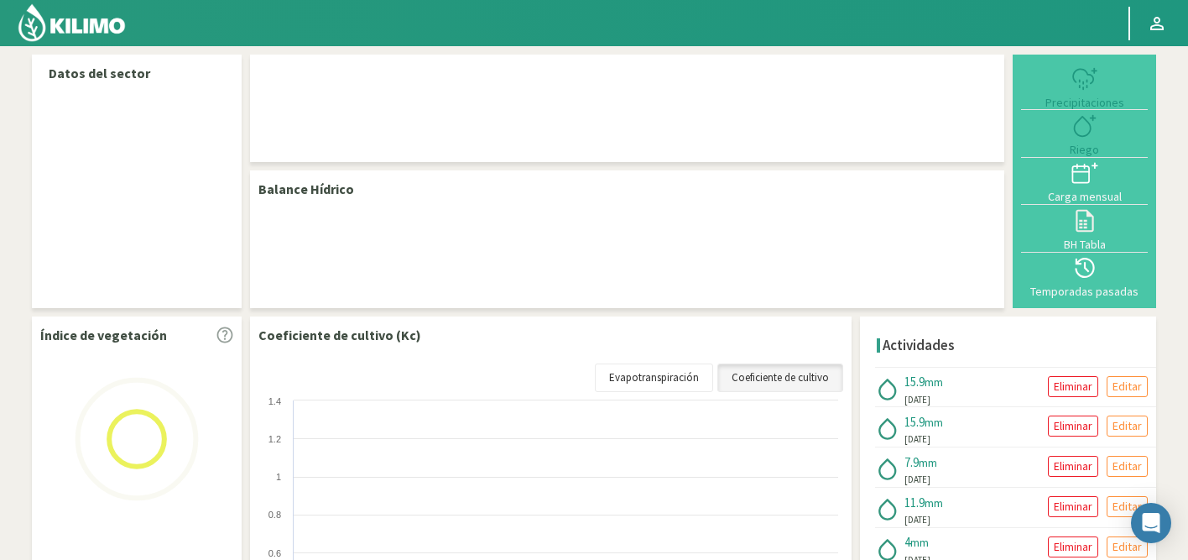
select select "50: Object"
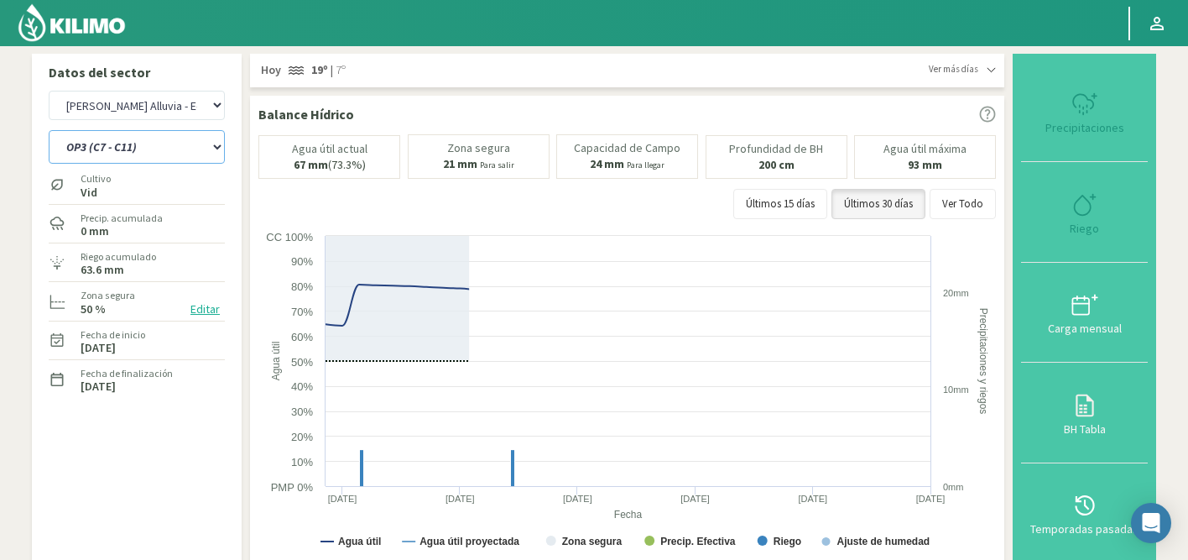
click at [149, 149] on select "OP1 (C 3B - 9) OP2 (C 8A - 8B - 3A) OP3 (C7 - C11) OP4 (C 1 - 5)" at bounding box center [137, 147] width 176 height 34
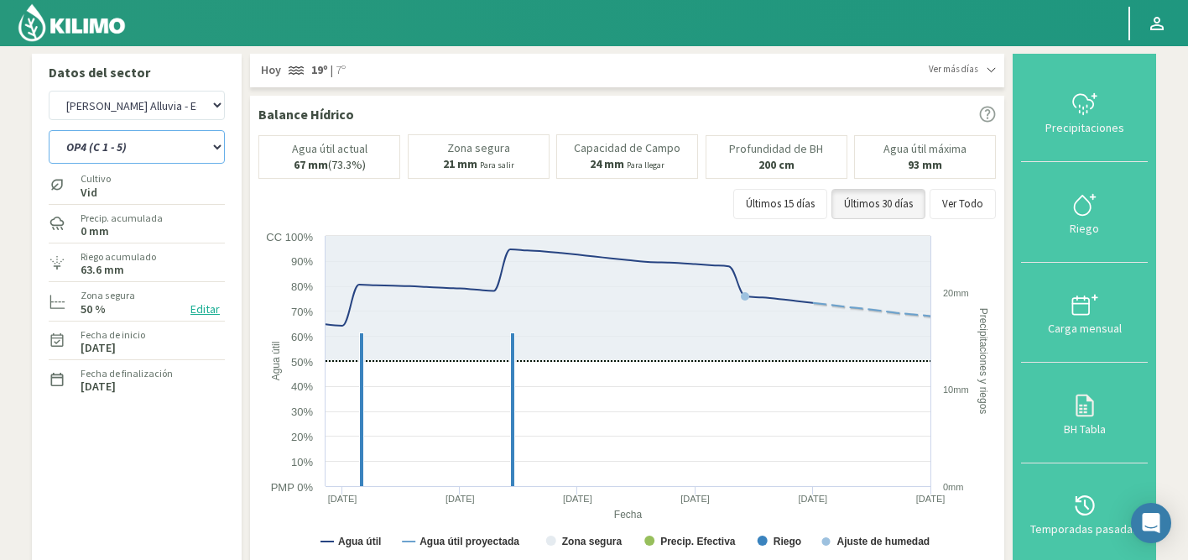
click at [49, 130] on select "OP1 (C 3B - 9) OP2 (C 8A - 8B - 3A) OP3 (C7 - C11) OP4 (C 1 - 5)" at bounding box center [137, 147] width 176 height 34
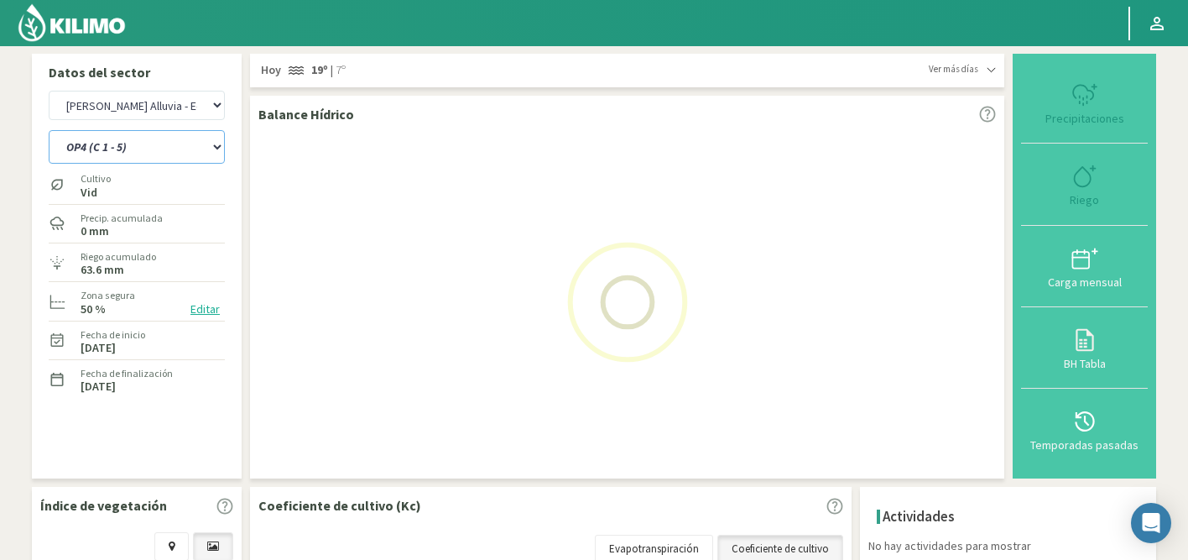
select select "2: Object"
select select "329: Object"
select select "7: Object"
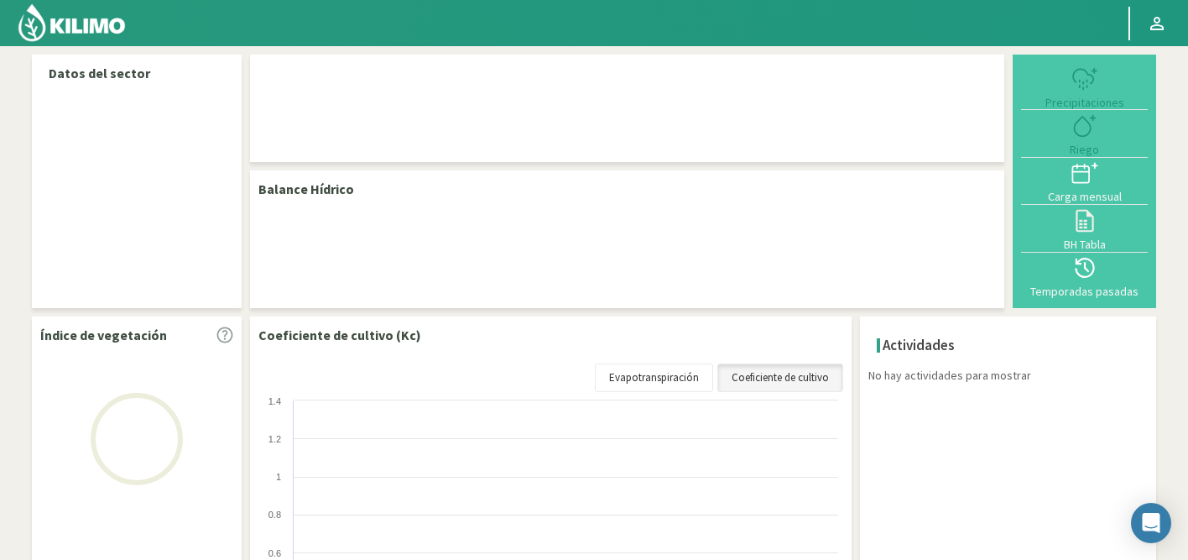
select select "50: Object"
select select "3: Object"
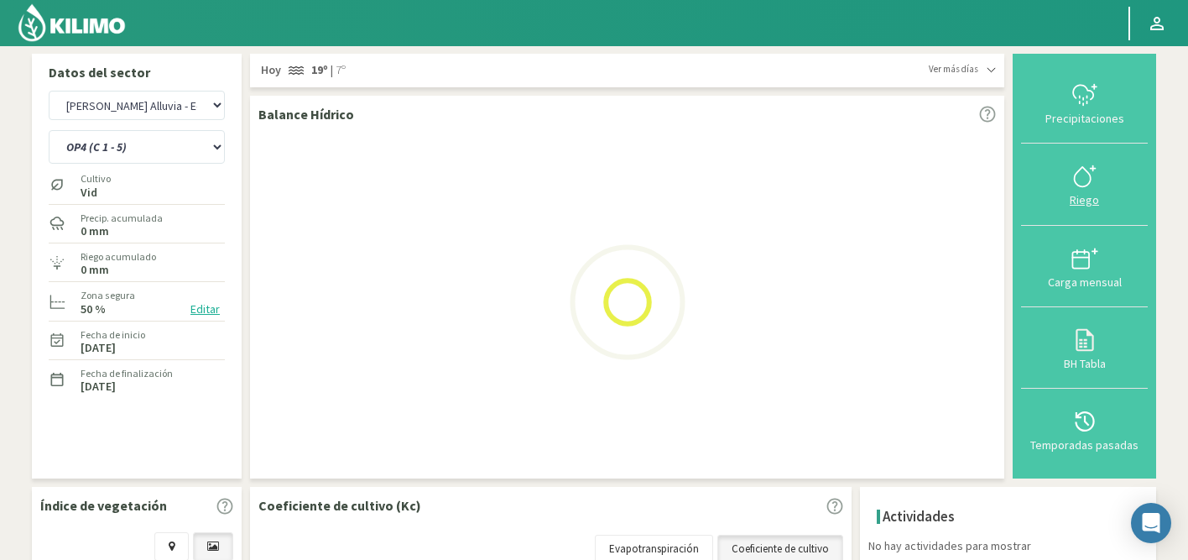
click at [1084, 185] on icon at bounding box center [1085, 176] width 27 height 27
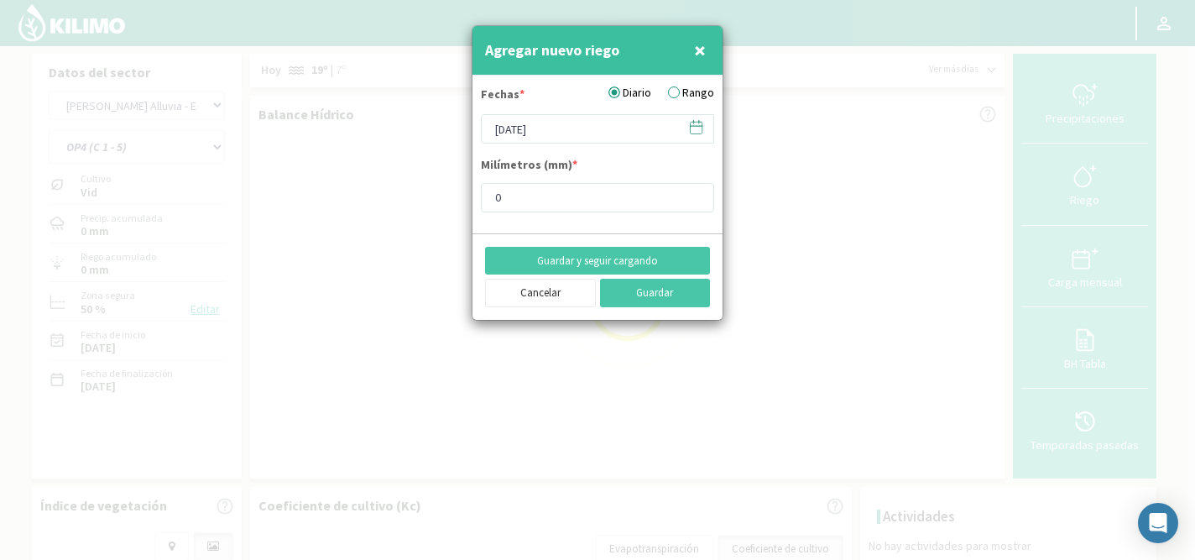
click at [691, 136] on svg-icon at bounding box center [696, 130] width 16 height 15
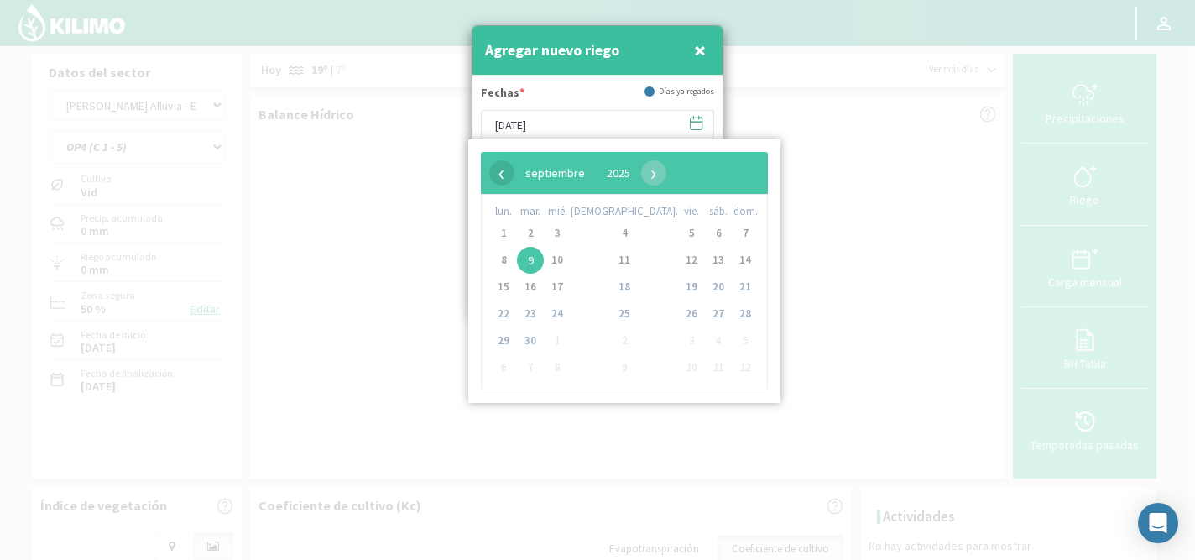
click at [501, 173] on span "‹" at bounding box center [501, 172] width 25 height 25
click at [543, 255] on span "3" at bounding box center [530, 260] width 27 height 27
type input "[DATE]"
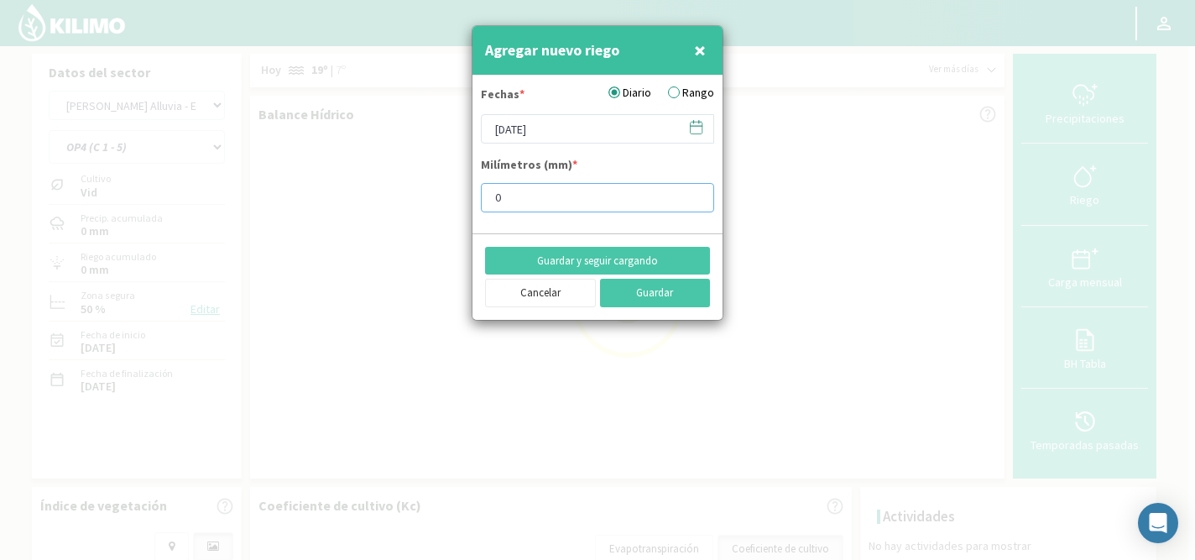
click at [509, 200] on input "0" at bounding box center [597, 197] width 233 height 29
type input "2"
click at [592, 257] on button "Guardar y seguir cargando" at bounding box center [597, 261] width 225 height 29
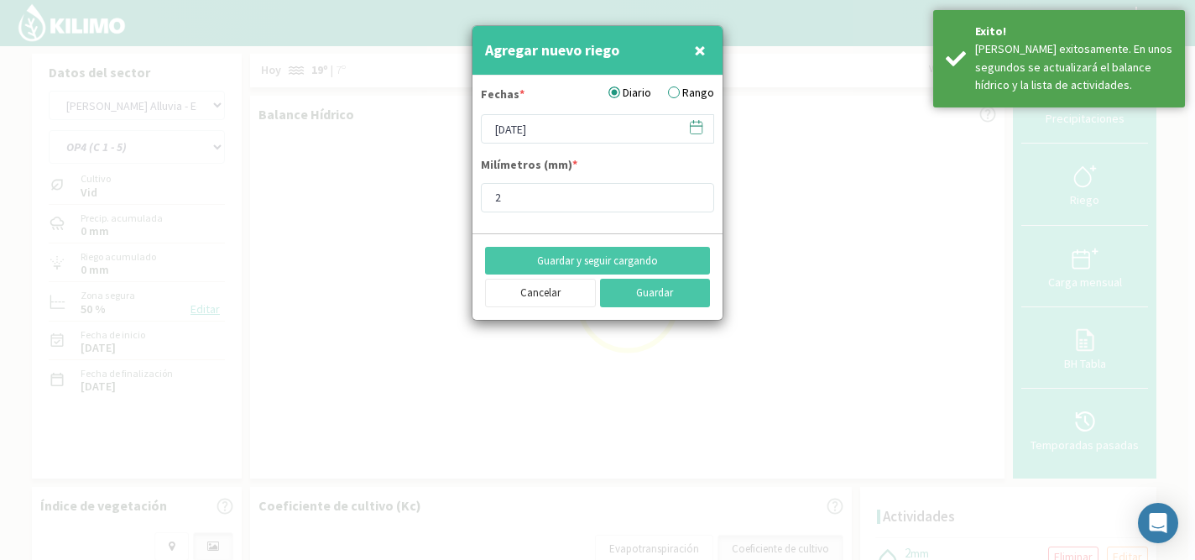
click at [696, 130] on icon at bounding box center [696, 127] width 16 height 16
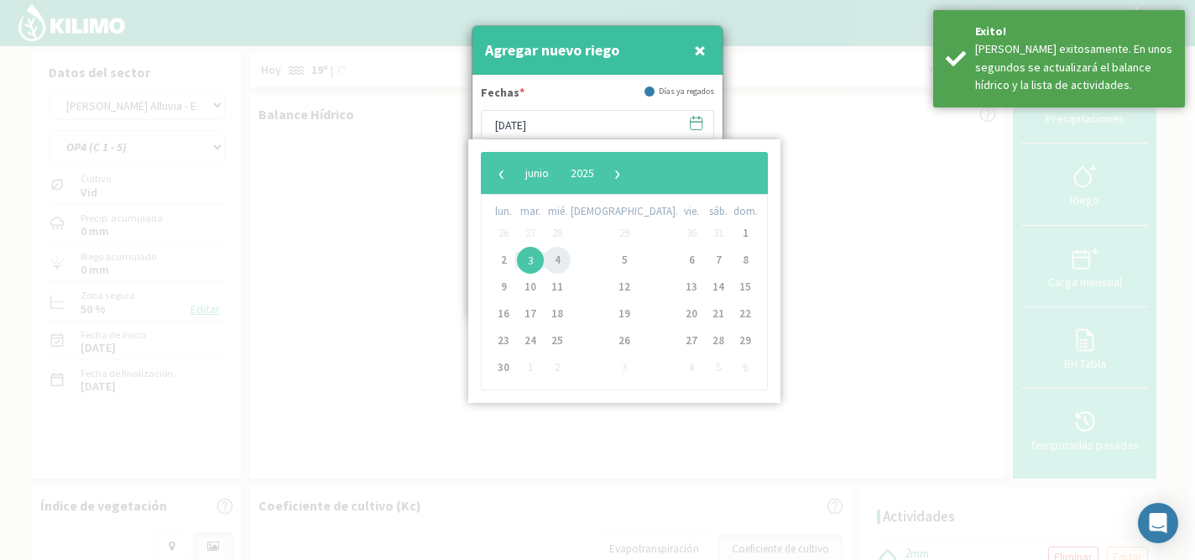
click at [563, 263] on span "4" at bounding box center [557, 260] width 27 height 27
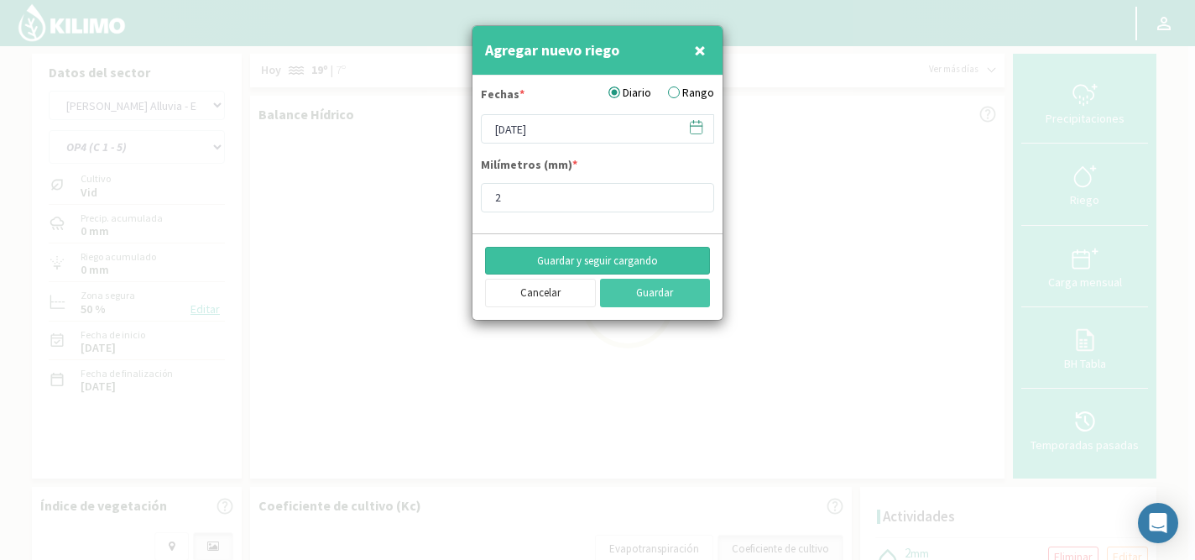
click at [583, 263] on button "Guardar y seguir cargando" at bounding box center [597, 261] width 225 height 29
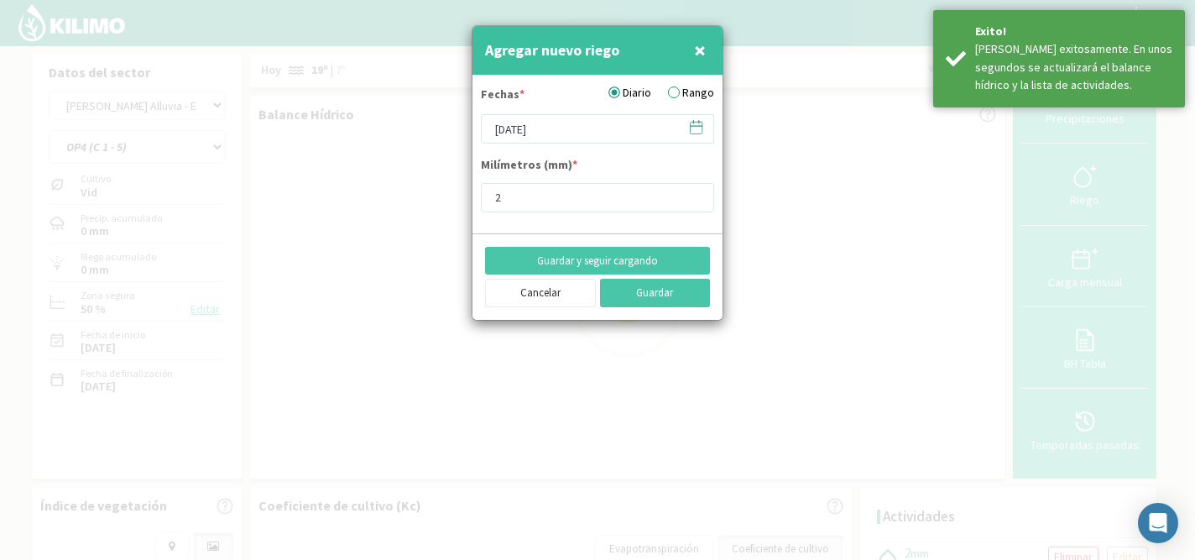
click at [691, 130] on icon at bounding box center [696, 127] width 16 height 16
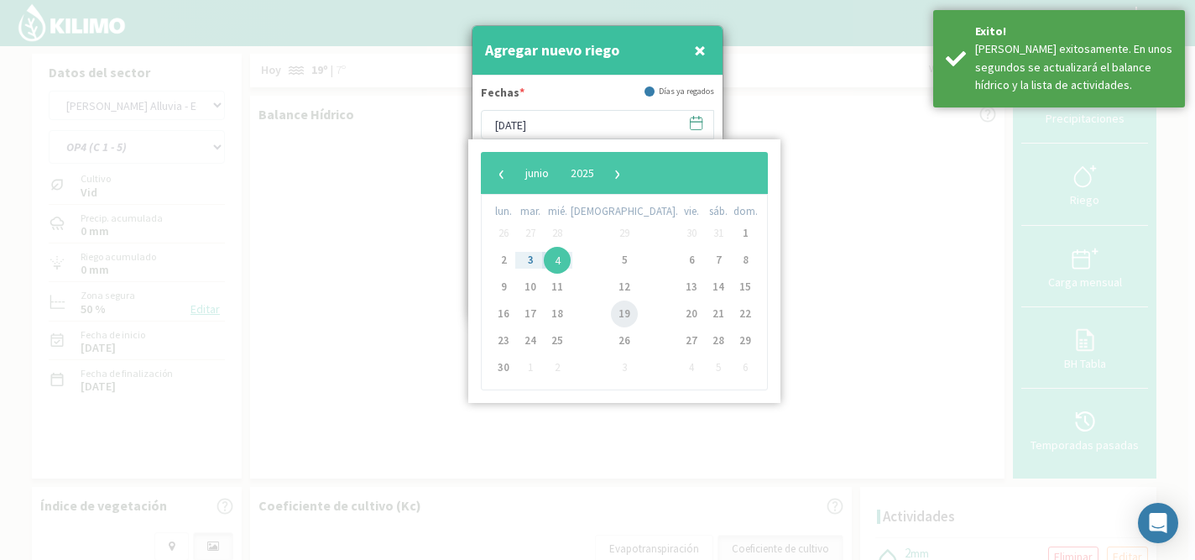
click at [611, 308] on span "19" at bounding box center [624, 313] width 27 height 27
type input "[DATE]"
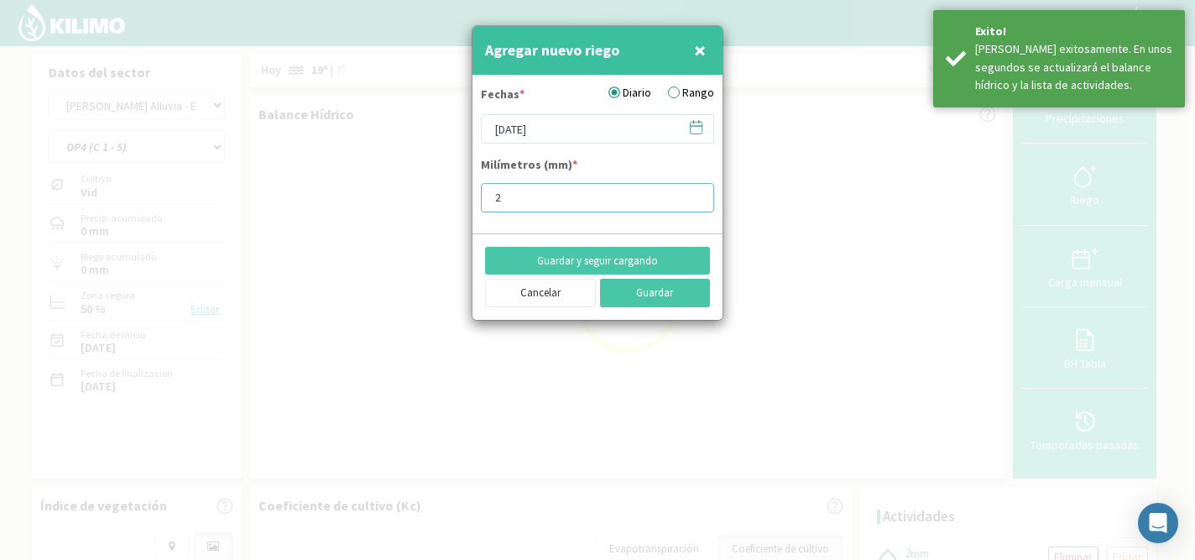
click at [556, 194] on input "2" at bounding box center [597, 197] width 233 height 29
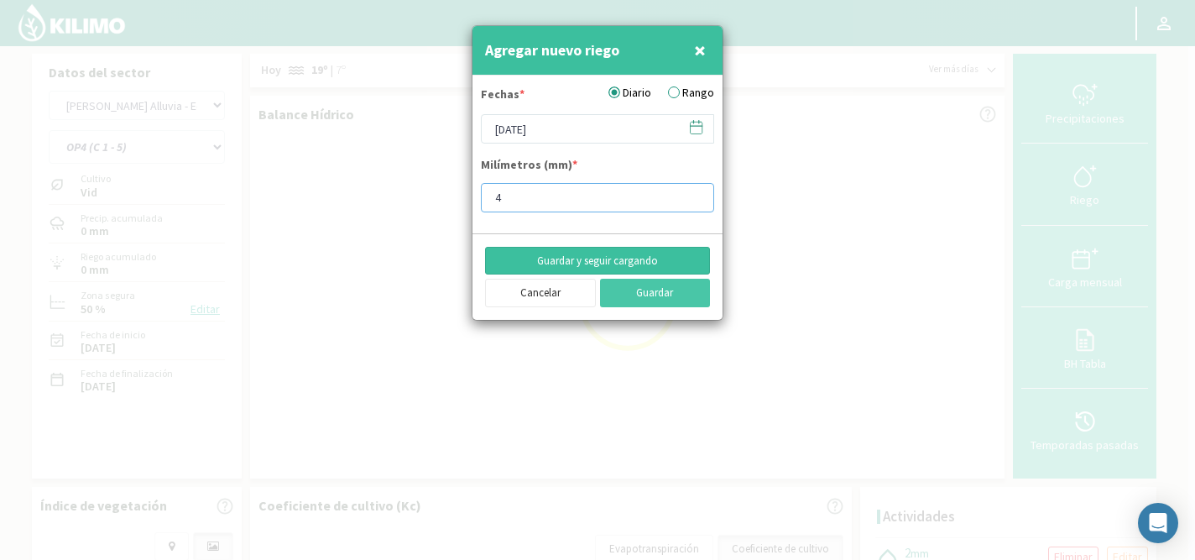
type input "4"
click at [578, 260] on button "Guardar y seguir cargando" at bounding box center [597, 261] width 225 height 29
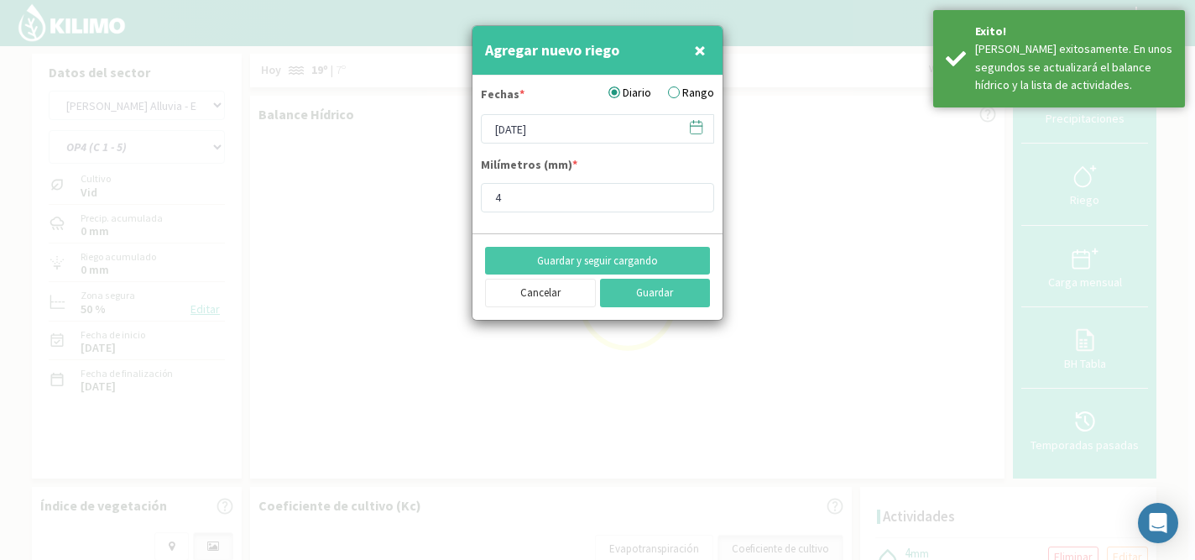
click at [695, 132] on icon at bounding box center [696, 127] width 16 height 16
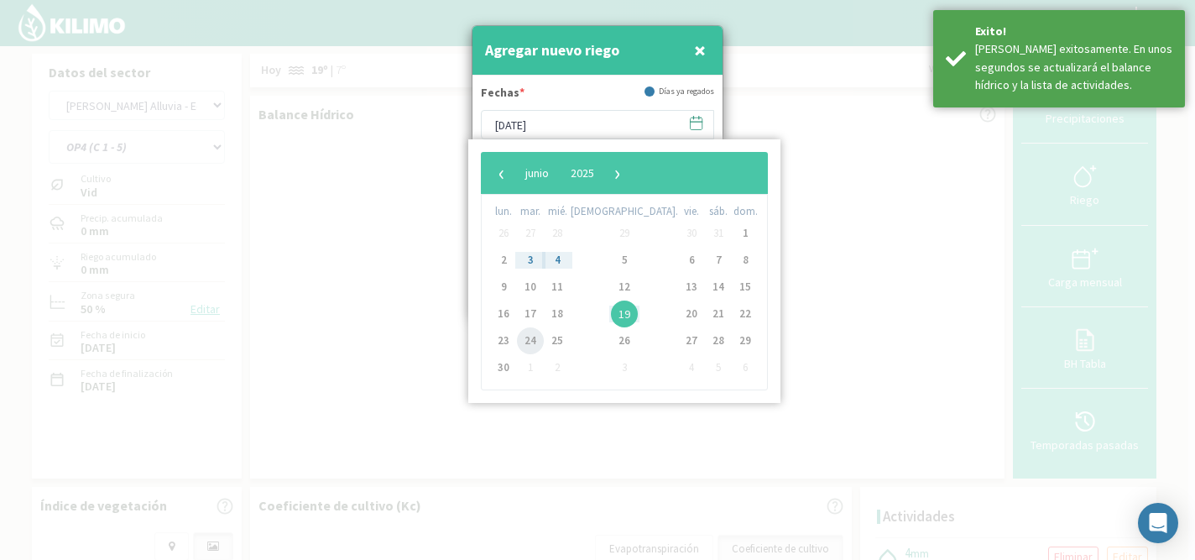
click at [540, 339] on span "24" at bounding box center [530, 340] width 27 height 27
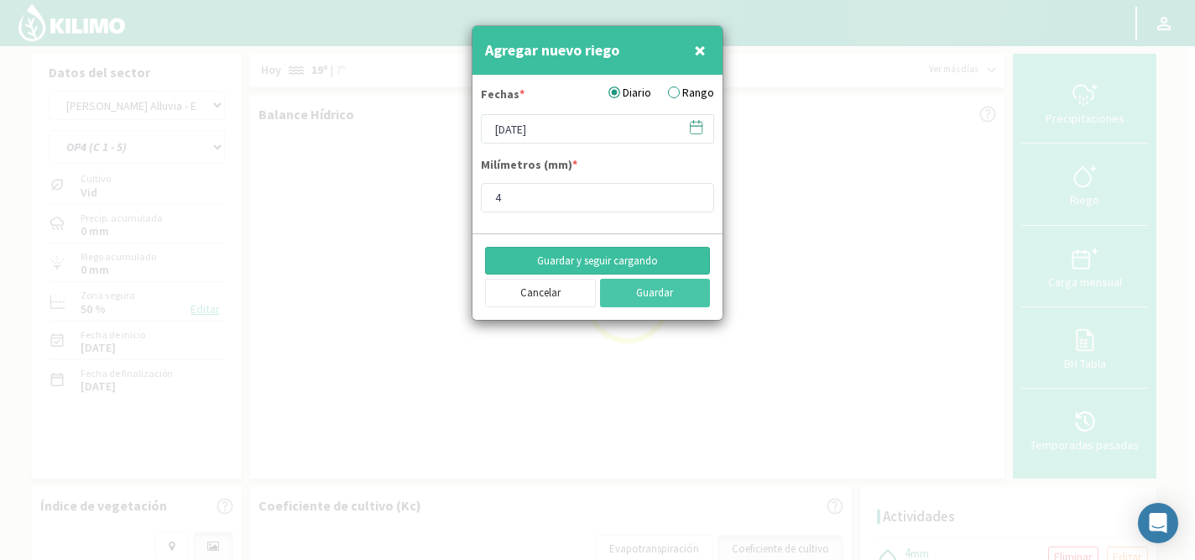
click at [568, 258] on button "Guardar y seguir cargando" at bounding box center [597, 261] width 225 height 29
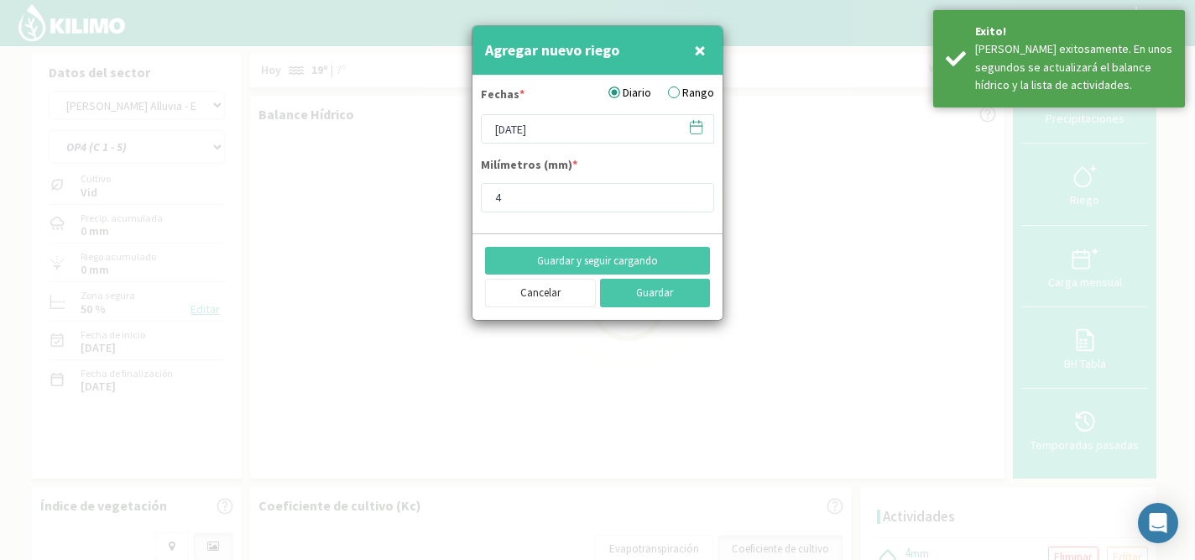
click at [696, 128] on icon at bounding box center [696, 127] width 16 height 16
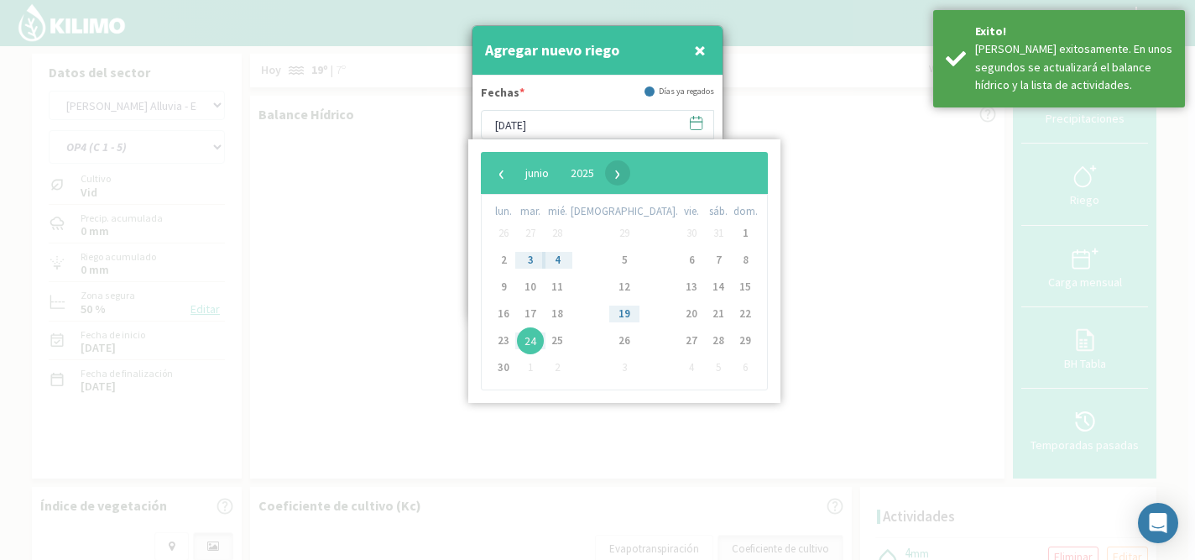
click at [630, 176] on span "›" at bounding box center [617, 172] width 25 height 25
click at [627, 176] on span "›" at bounding box center [614, 172] width 25 height 25
click at [705, 233] on span "2" at bounding box center [718, 233] width 27 height 27
type input "02/08/2025"
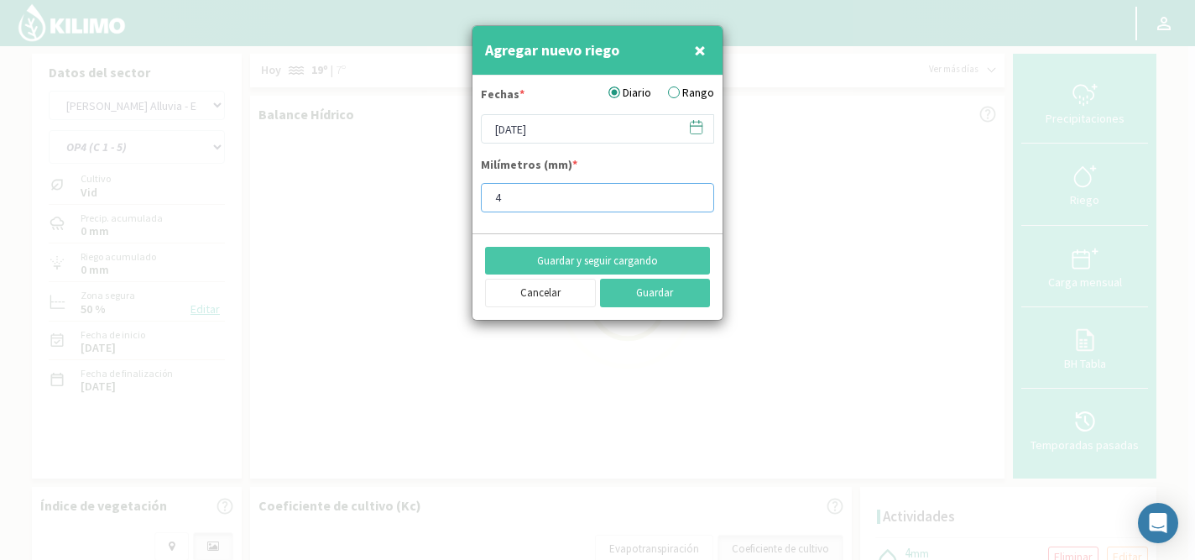
click at [559, 192] on input "4" at bounding box center [597, 197] width 233 height 29
type input "11.9"
click at [584, 261] on button "Guardar y seguir cargando" at bounding box center [597, 261] width 225 height 29
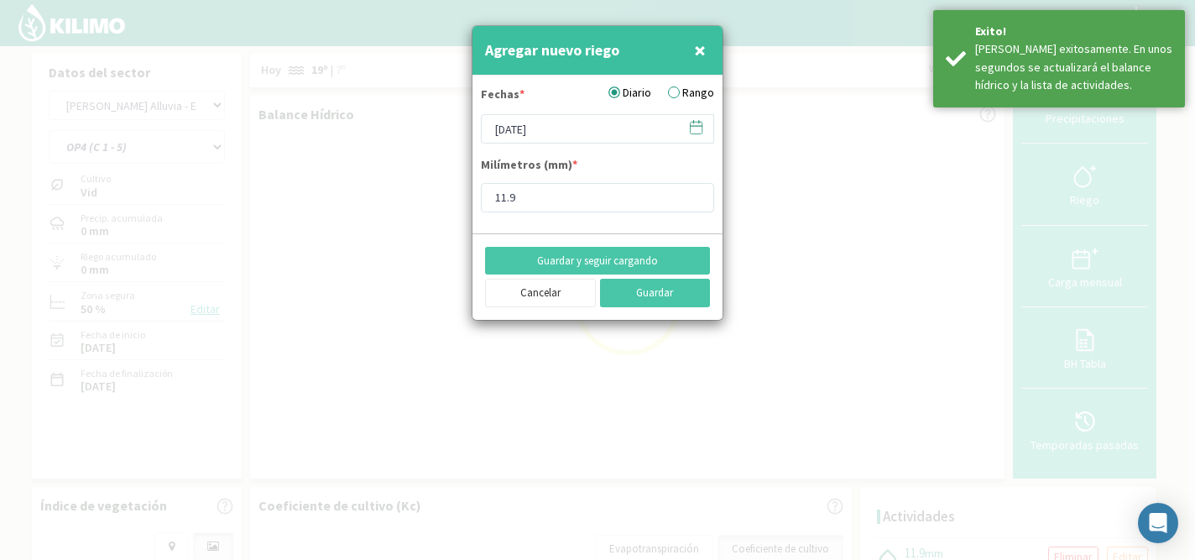
click at [697, 128] on icon at bounding box center [696, 127] width 16 height 16
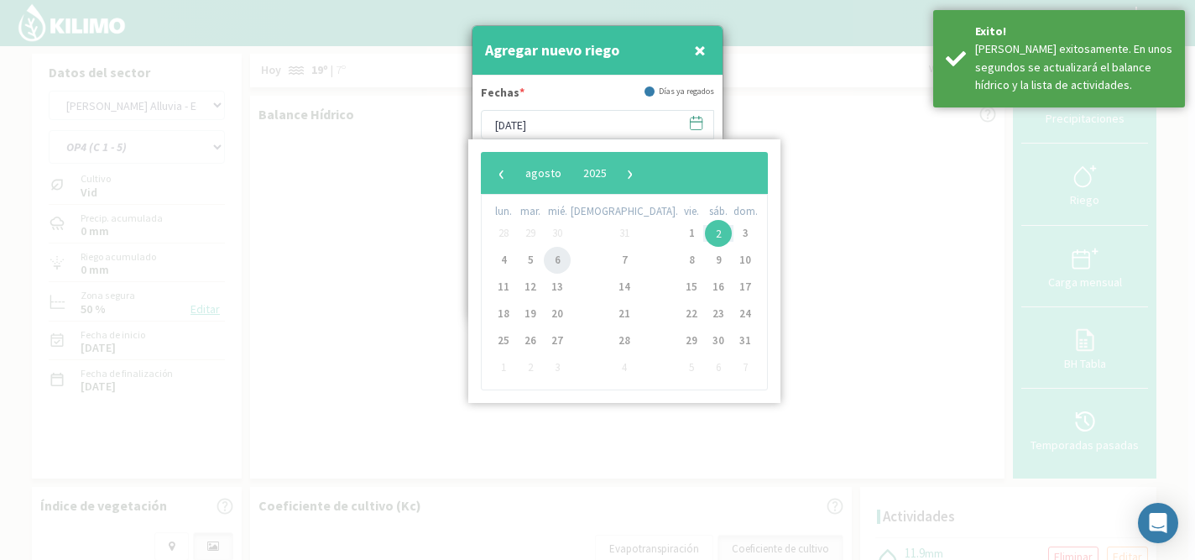
click at [565, 258] on span "6" at bounding box center [557, 260] width 27 height 27
type input "06/08/2025"
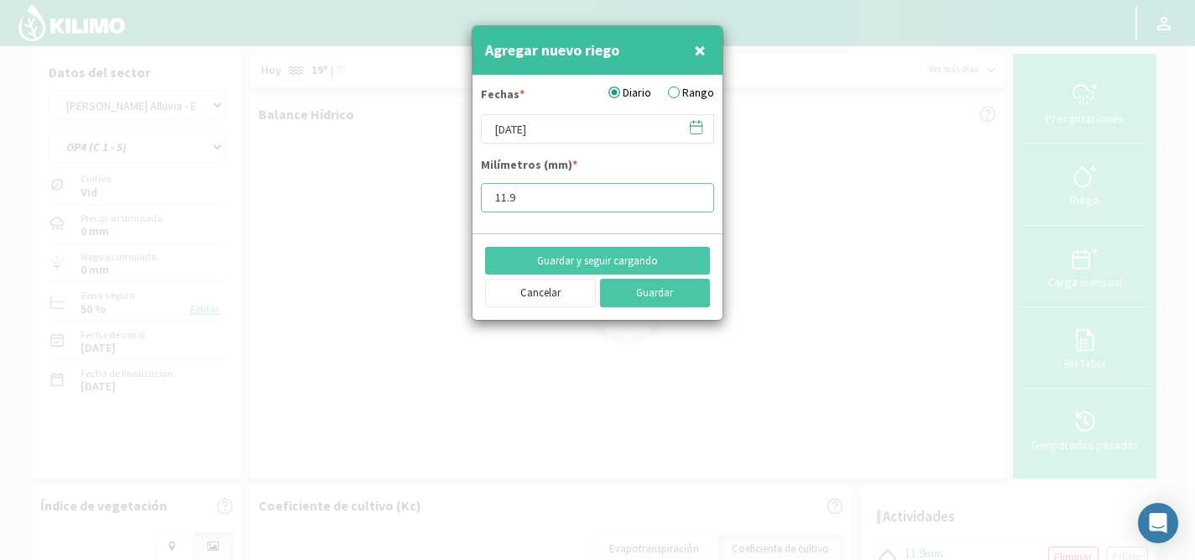
click at [543, 201] on input "11.9" at bounding box center [597, 197] width 233 height 29
type input "1"
type input "5.9"
click at [555, 265] on button "Guardar y seguir cargando" at bounding box center [597, 261] width 225 height 29
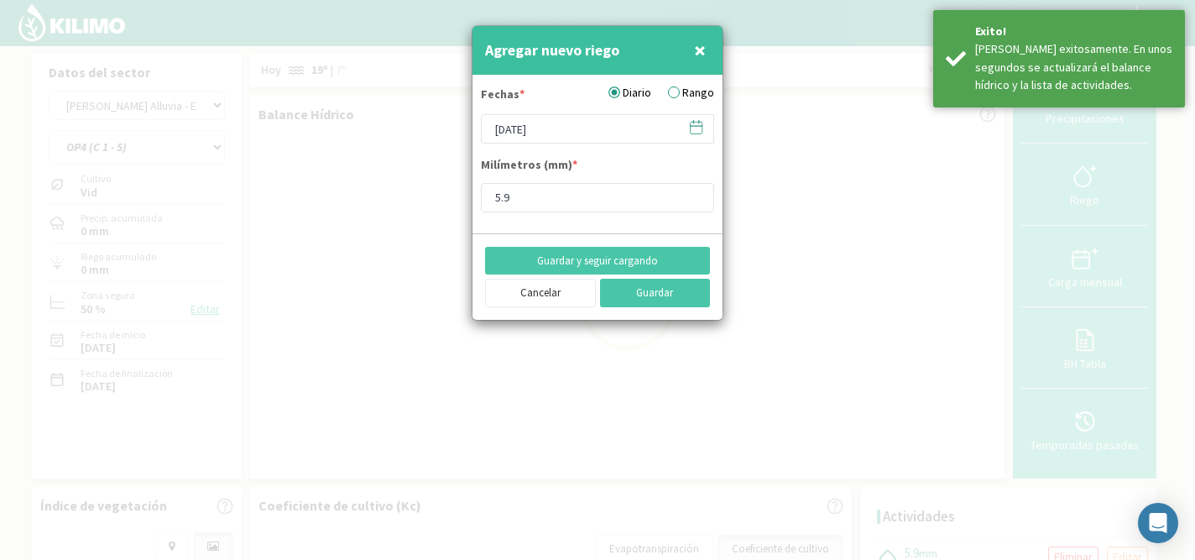
click at [695, 129] on icon at bounding box center [696, 127] width 16 height 16
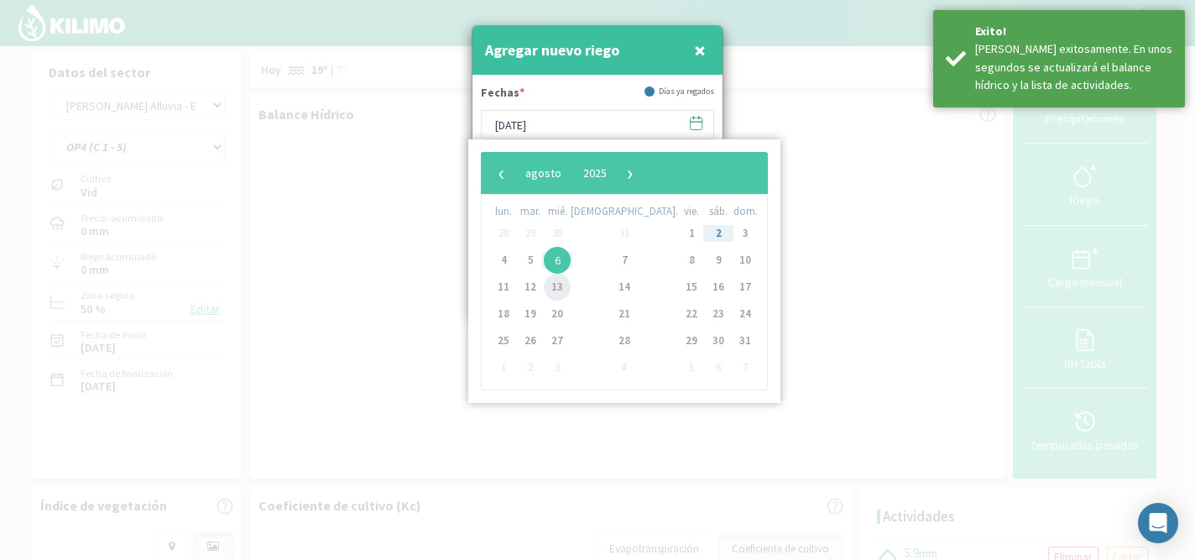
click at [563, 292] on span "13" at bounding box center [557, 287] width 27 height 27
type input "13/08/2025"
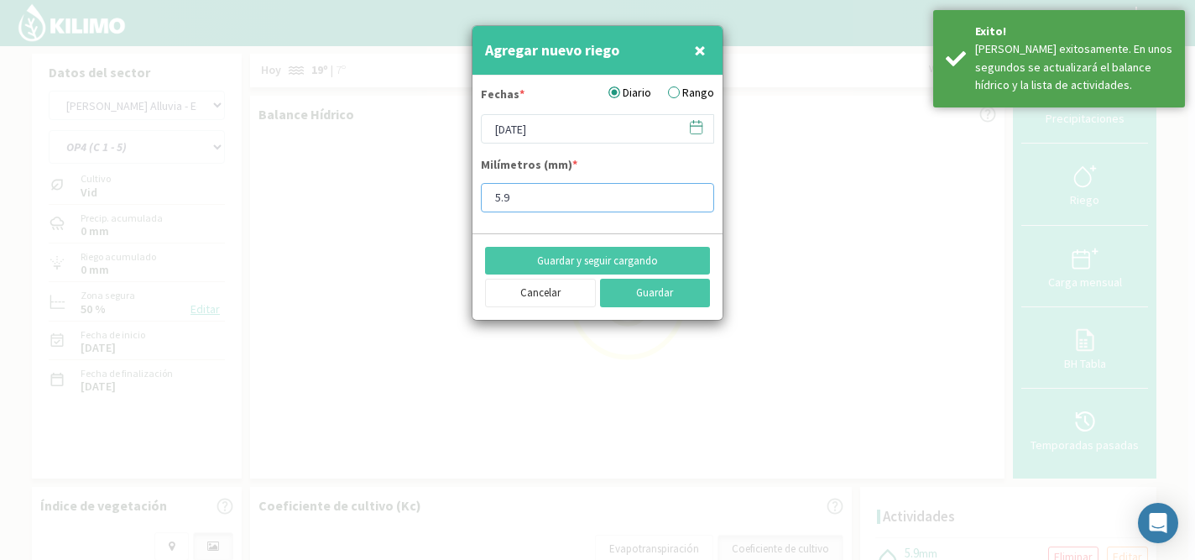
click at [557, 196] on input "5.9" at bounding box center [597, 197] width 233 height 29
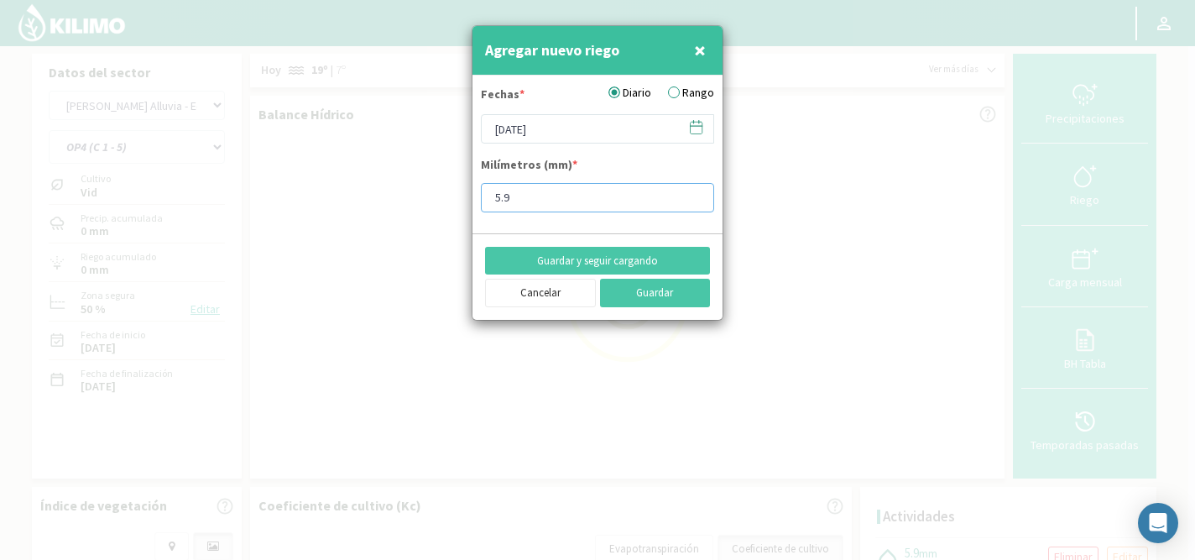
type input "5"
type input "15.9"
click at [587, 263] on button "Guardar y seguir cargando" at bounding box center [597, 261] width 225 height 29
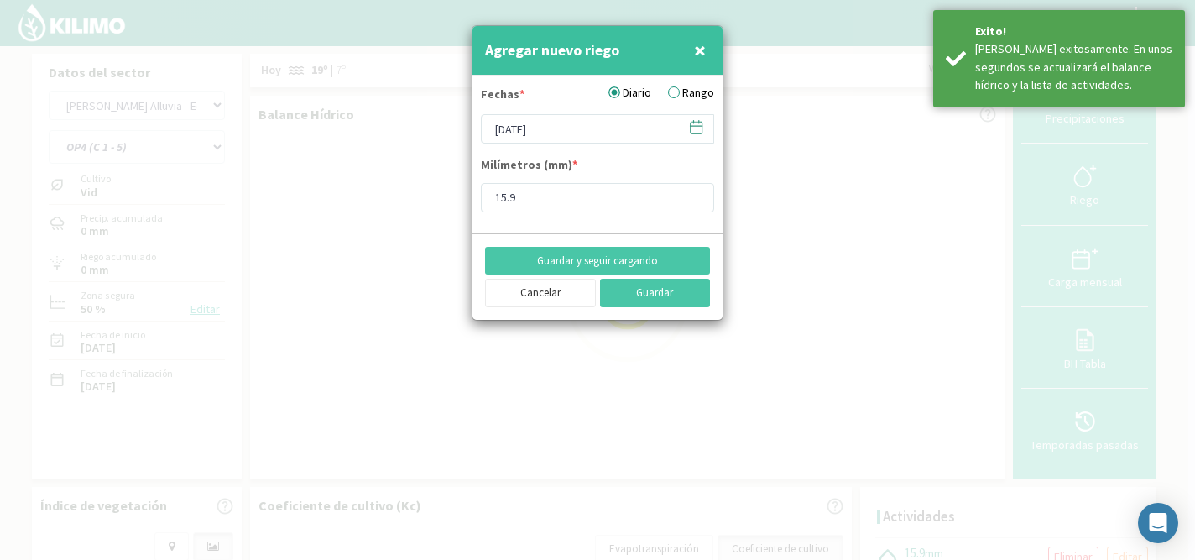
click at [697, 128] on icon at bounding box center [696, 127] width 16 height 16
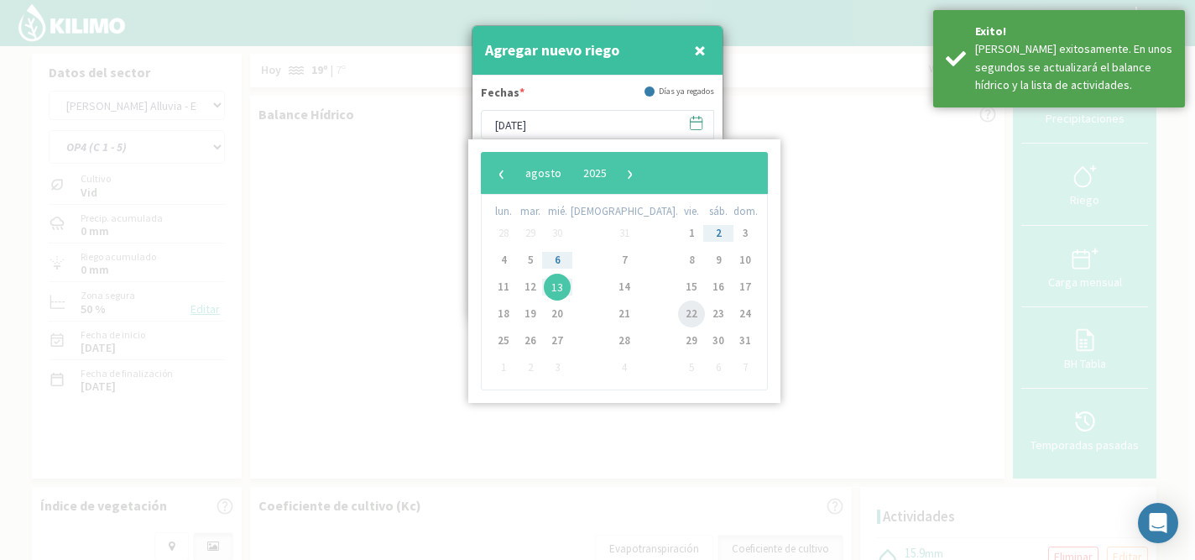
click at [678, 311] on span "22" at bounding box center [691, 313] width 27 height 27
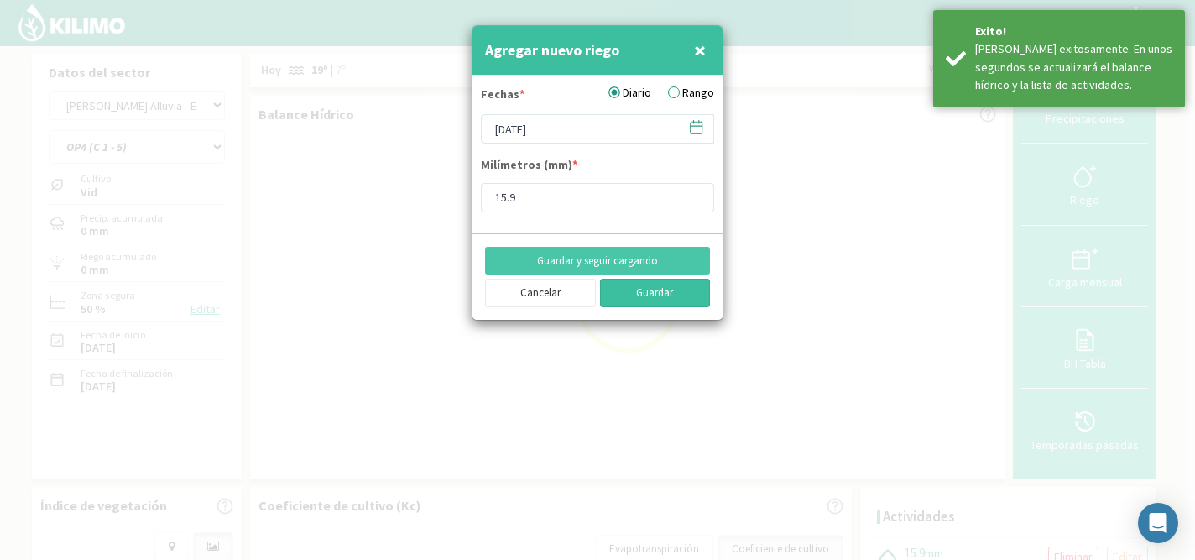
click at [632, 299] on button "Guardar" at bounding box center [655, 293] width 111 height 29
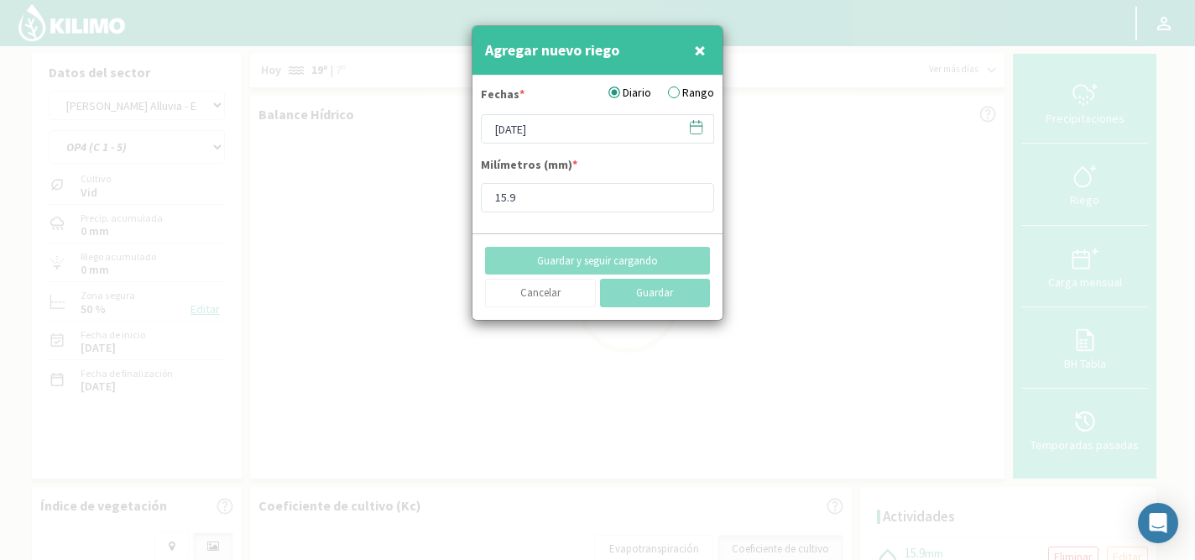
type input "[DATE]"
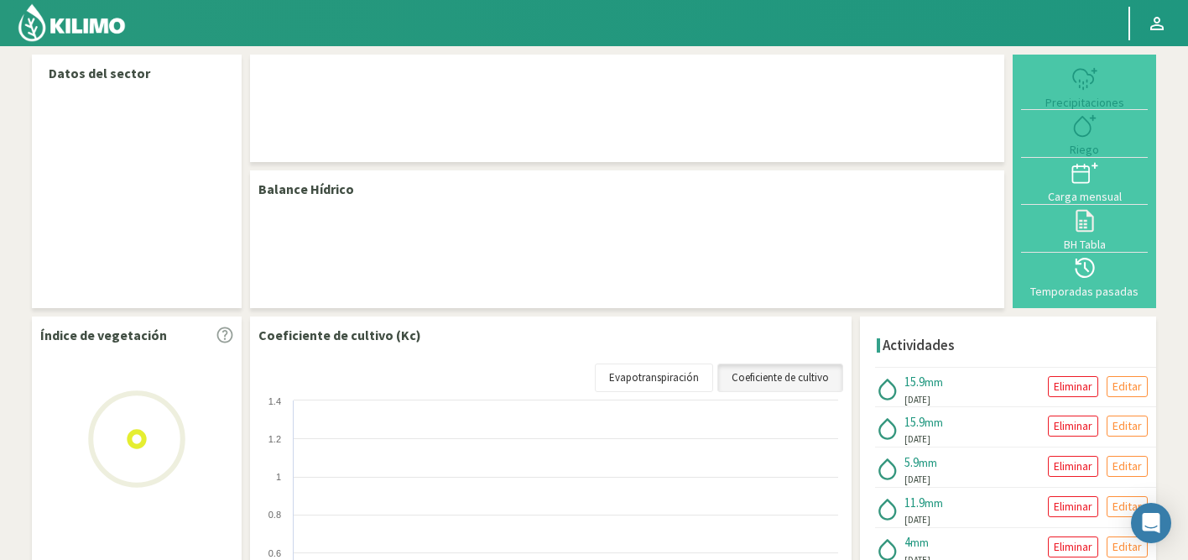
select select "50: Object"
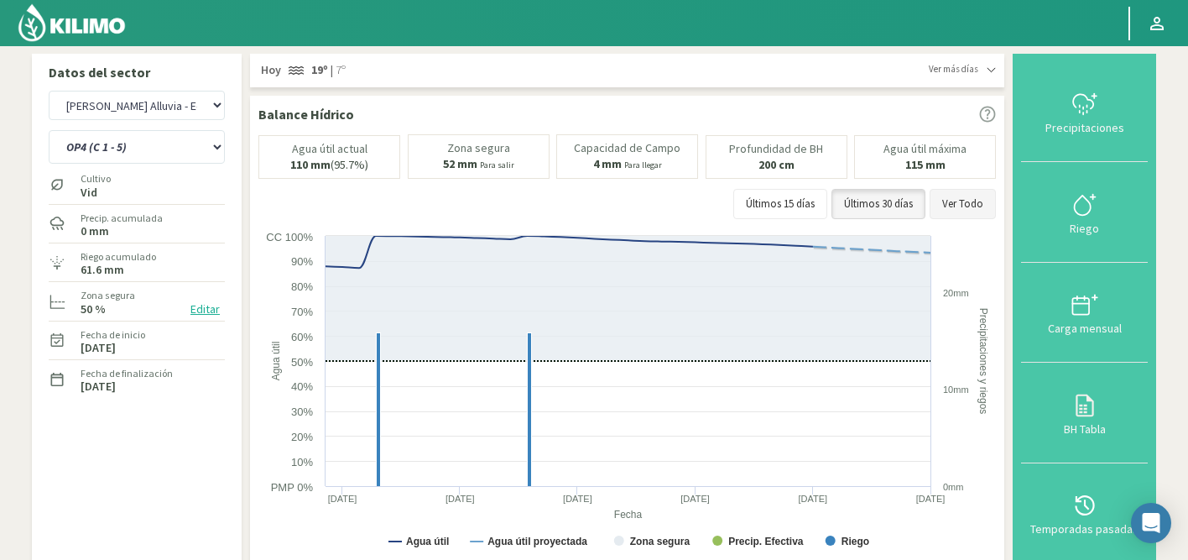
click at [968, 210] on button "Ver Todo" at bounding box center [963, 204] width 66 height 30
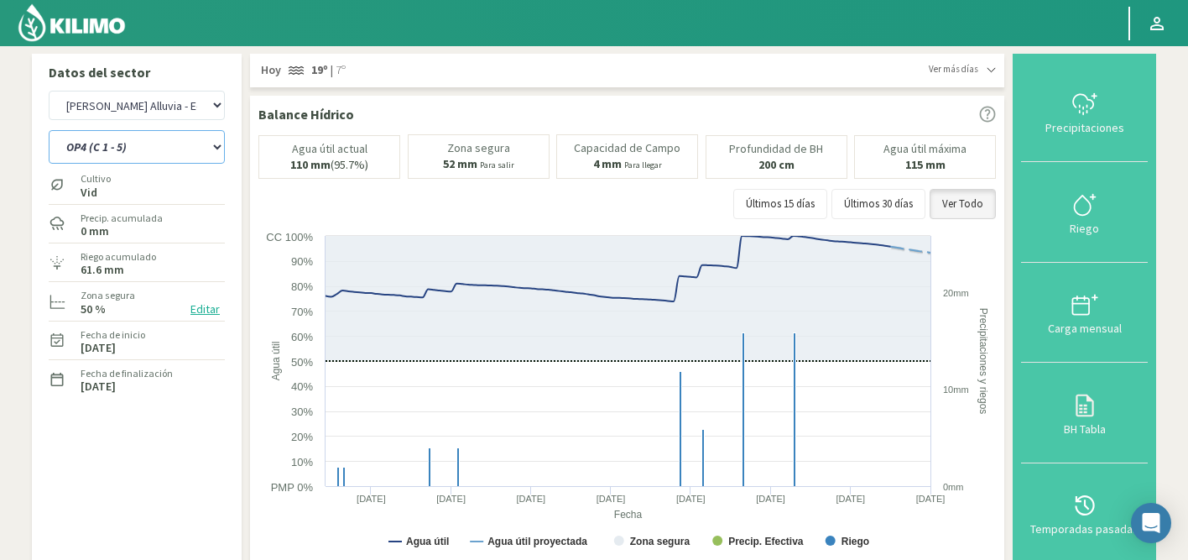
click at [111, 150] on select "OP1 (C 3B - 9) OP2 (C 8A - 8B - 3A) OP3 (C7 - C11) OP4 (C 1 - 5)" at bounding box center [137, 147] width 176 height 34
click at [49, 130] on select "OP1 (C 3B - 9) OP2 (C 8A - 8B - 3A) OP3 (C7 - C11) OP4 (C 1 - 5)" at bounding box center [137, 147] width 176 height 34
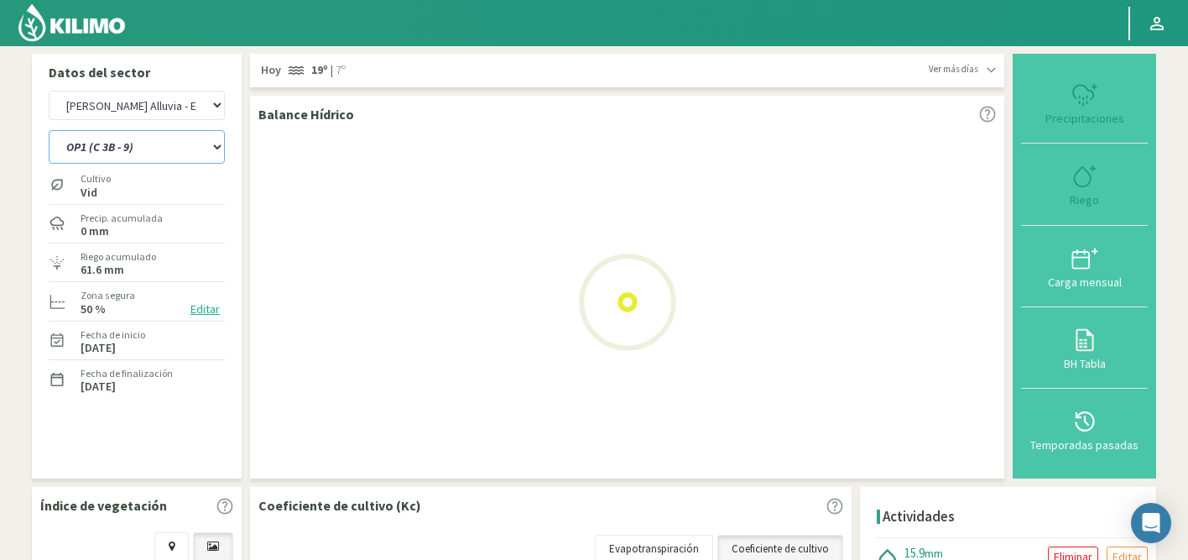
select select "3: Object"
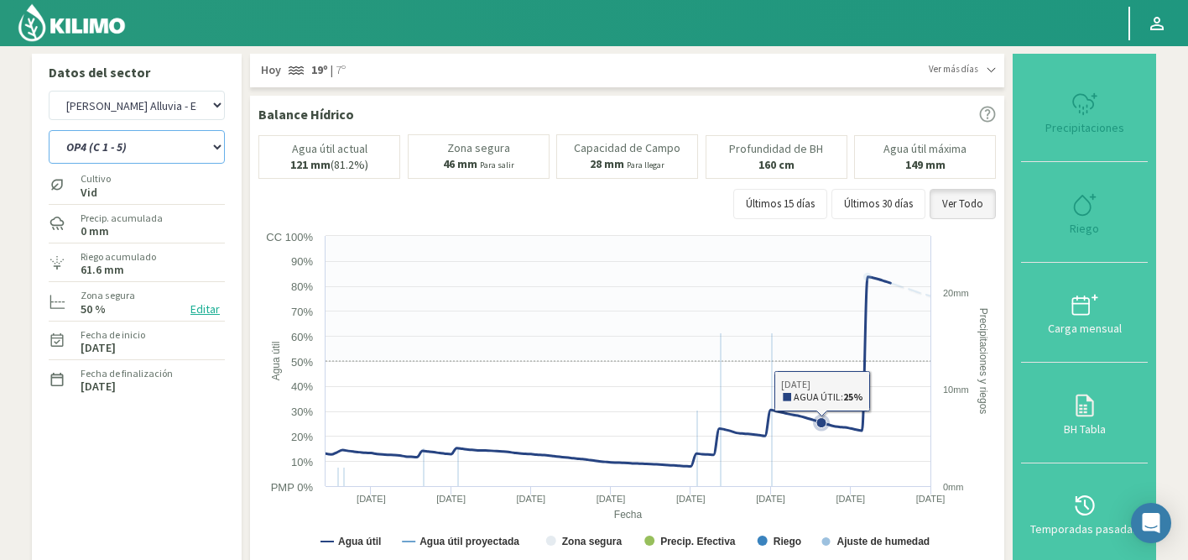
select select "329: Object"
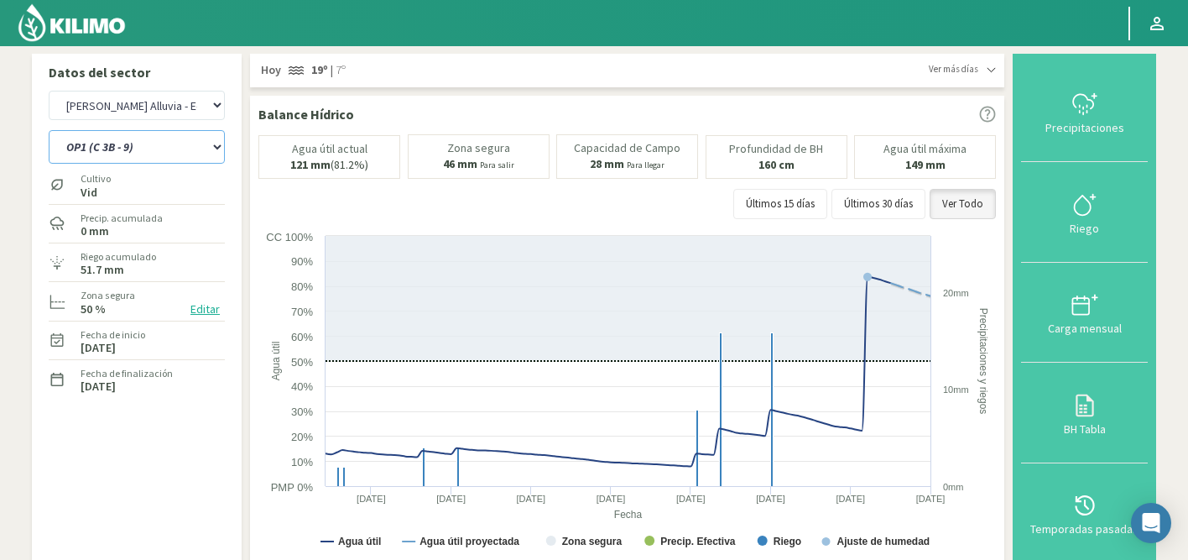
click at [141, 146] on select "OP1 (C 3B - 9) OP2 (C 8A - 8B - 3A) OP3 (C7 - C11) OP4 (C 1 - 5)" at bounding box center [137, 147] width 176 height 34
click at [49, 130] on select "OP1 (C 3B - 9) OP2 (C 8A - 8B - 3A) OP3 (C7 - C11) OP4 (C 1 - 5)" at bounding box center [137, 147] width 176 height 34
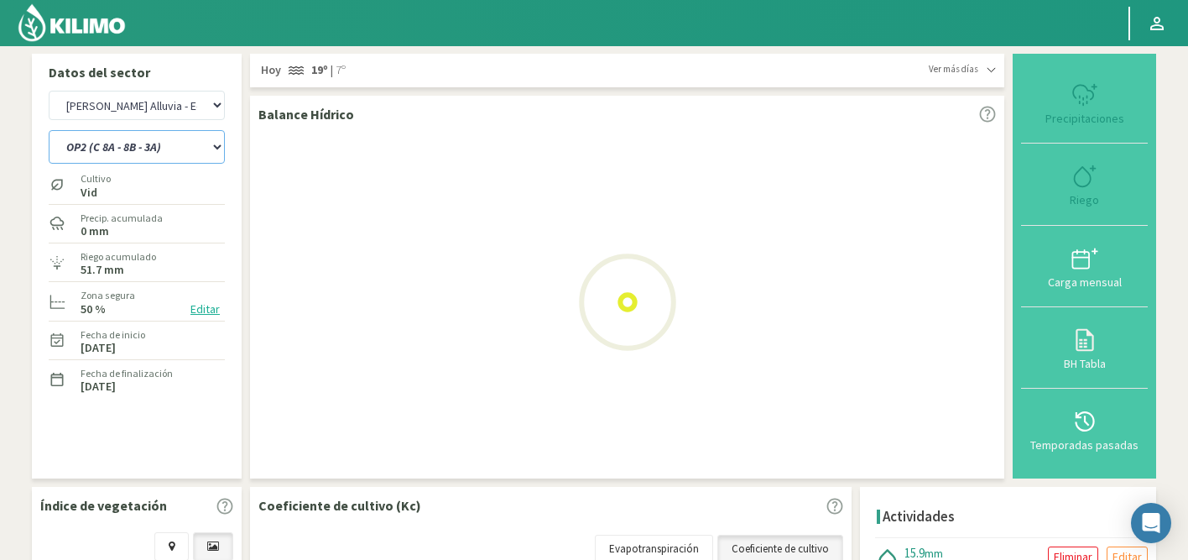
select select "4: Object"
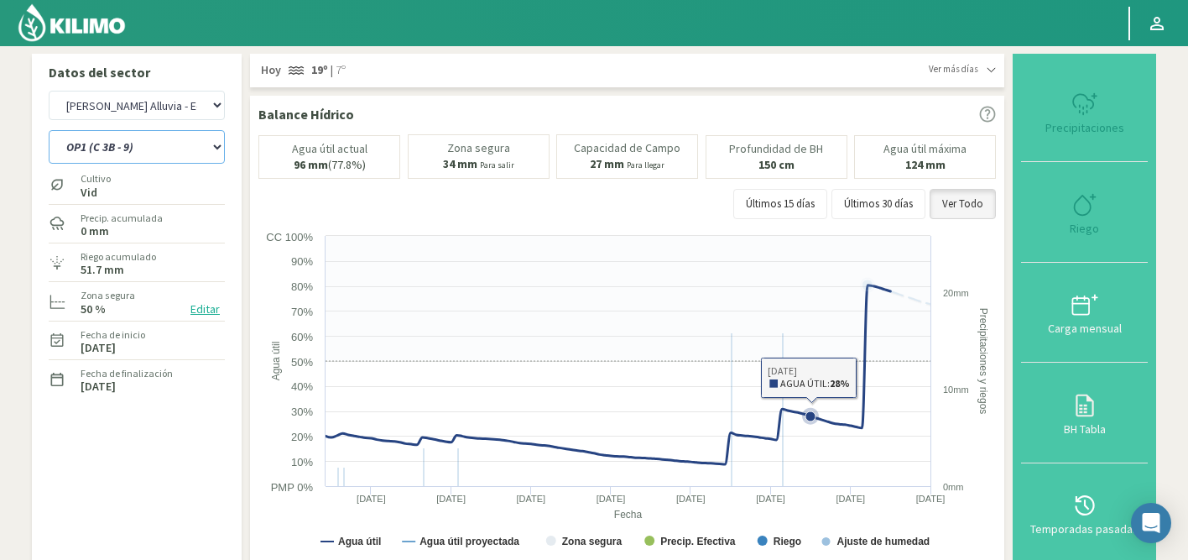
select select "608: Object"
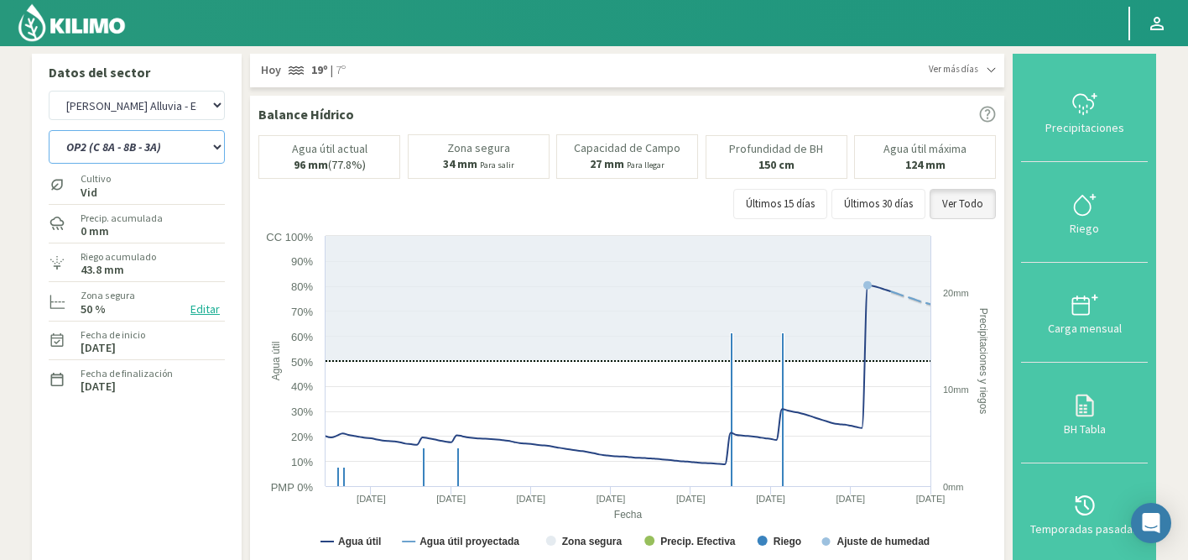
click at [97, 147] on select "OP1 (C 3B - 9) OP2 (C 8A - 8B - 3A) OP3 (C7 - C11) OP4 (C 1 - 5)" at bounding box center [137, 147] width 176 height 34
click at [49, 130] on select "OP1 (C 3B - 9) OP2 (C 8A - 8B - 3A) OP3 (C7 - C11) OP4 (C 1 - 5)" at bounding box center [137, 147] width 176 height 34
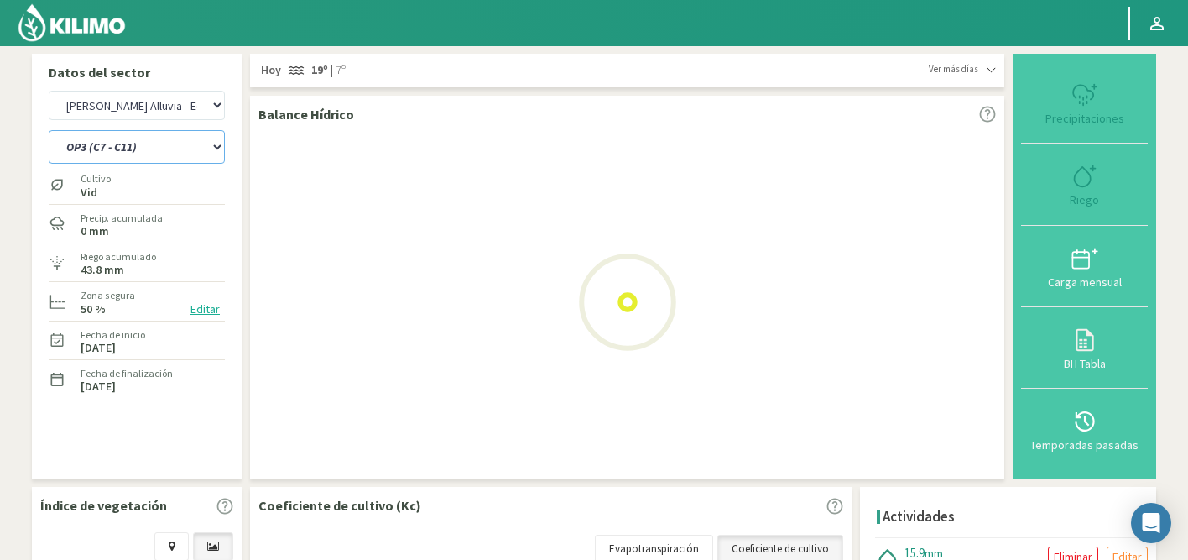
select select "9: Object"
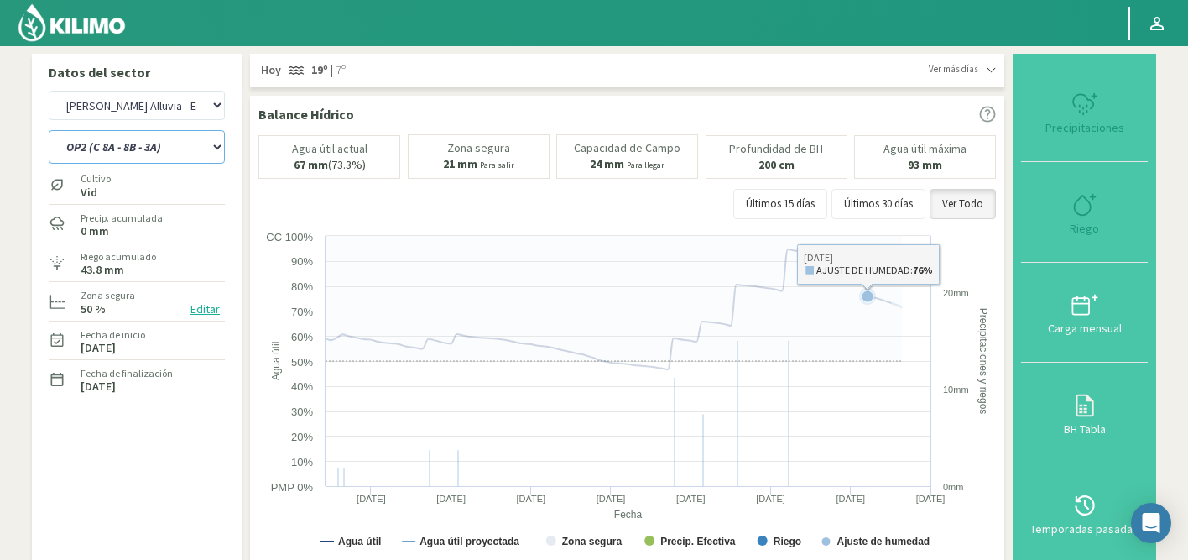
select select "887: Object"
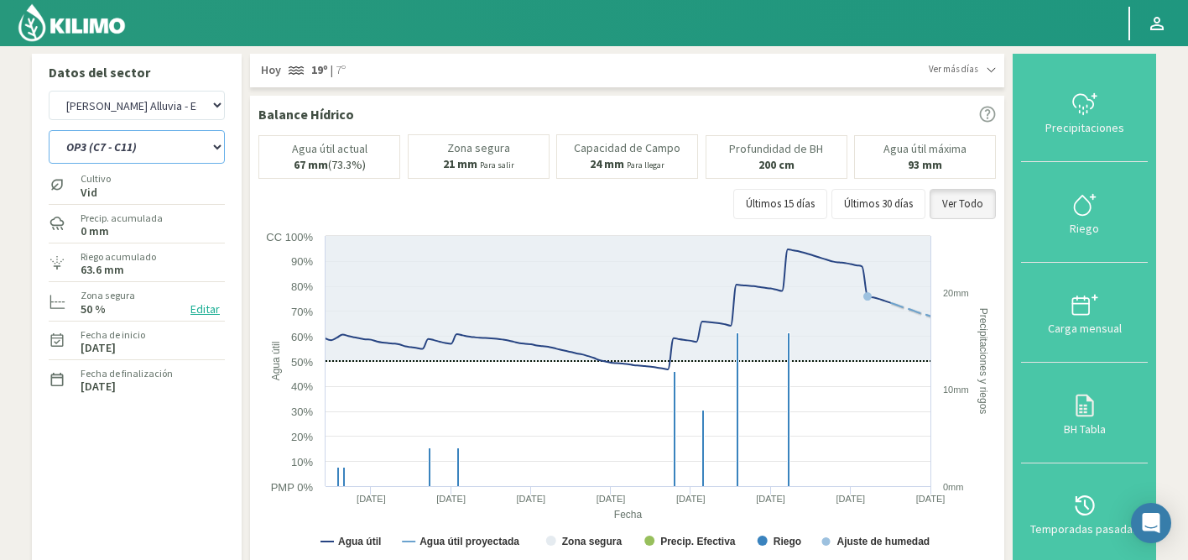
click at [129, 140] on select "OP1 (C 3B - 9) OP2 (C 8A - 8B - 3A) OP3 (C7 - C11) OP4 (C 1 - 5)" at bounding box center [137, 147] width 176 height 34
click at [49, 130] on select "OP1 (C 3B - 9) OP2 (C 8A - 8B - 3A) OP3 (C7 - C11) OP4 (C 1 - 5)" at bounding box center [137, 147] width 176 height 34
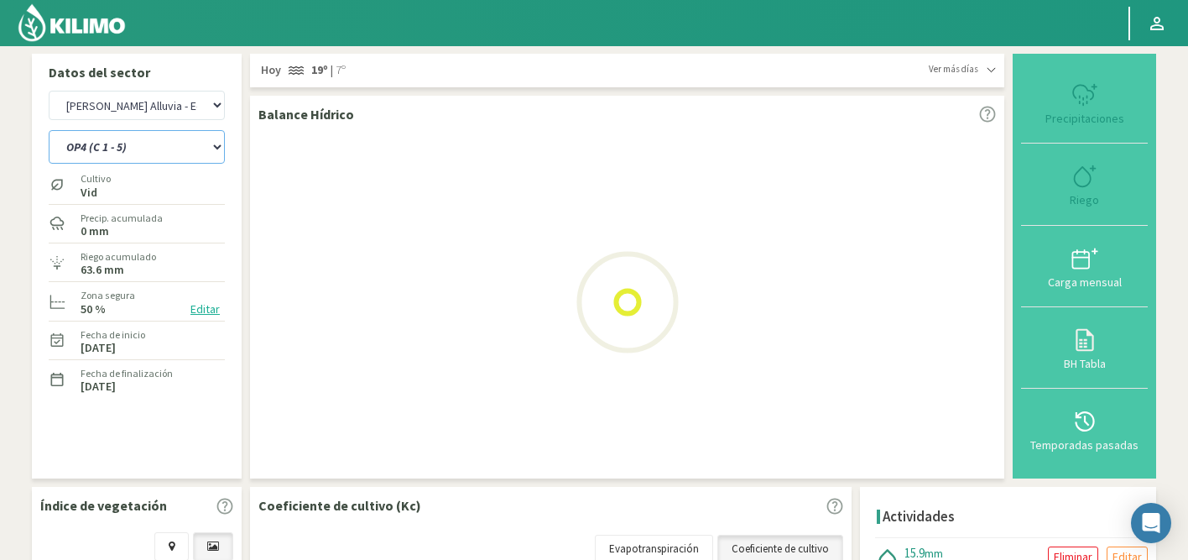
select select "14: Object"
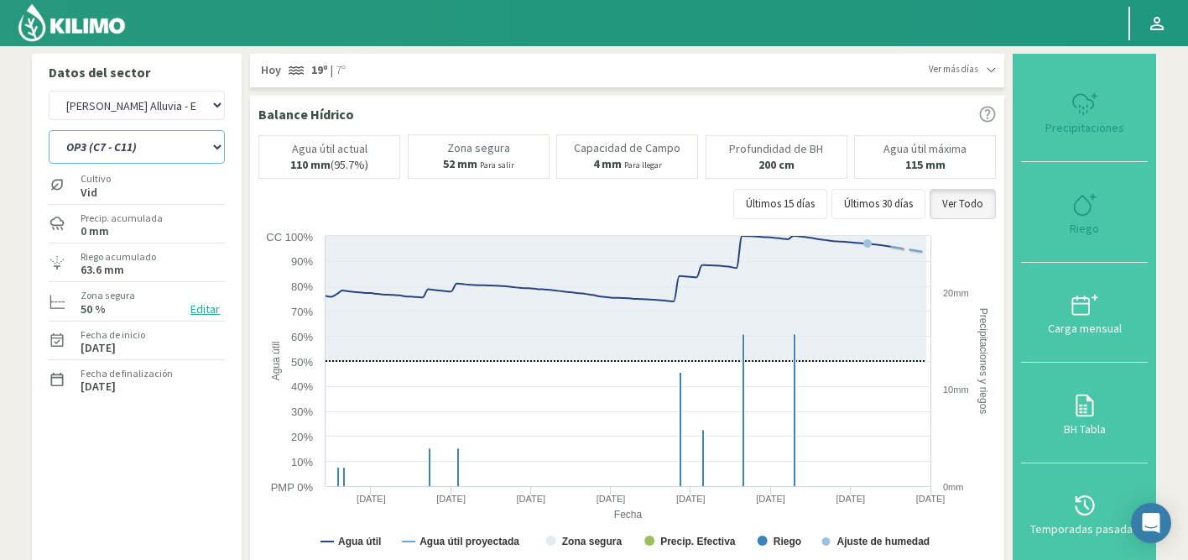
select select "1166: Object"
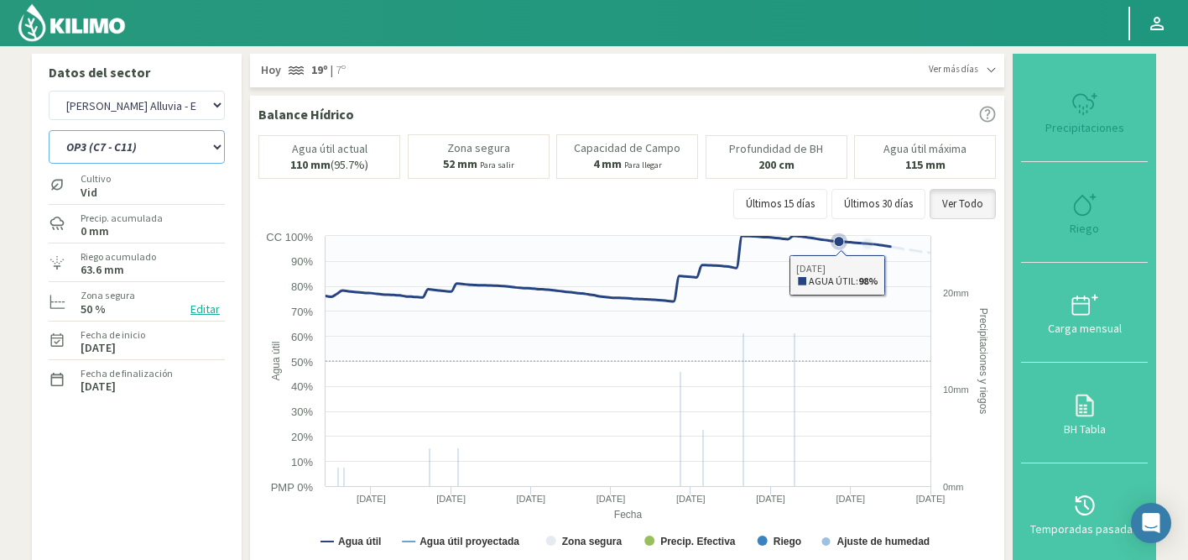
select select "19: Object"
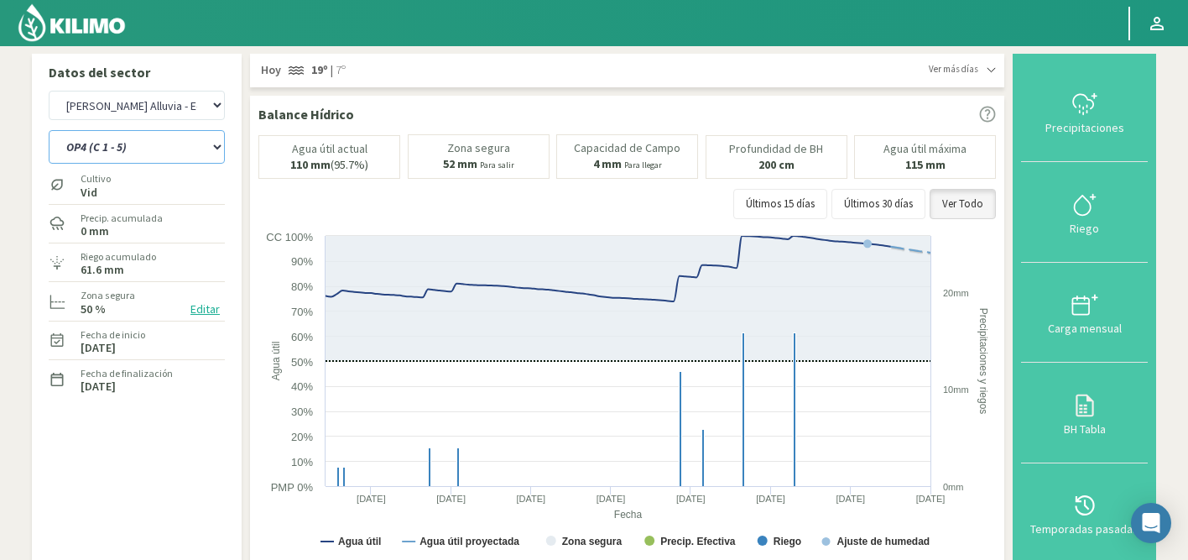
click at [163, 149] on select "OP1 (C 3B - 9) OP2 (C 8A - 8B - 3A) OP3 (C7 - C11) OP4 (C 1 - 5)" at bounding box center [137, 147] width 176 height 34
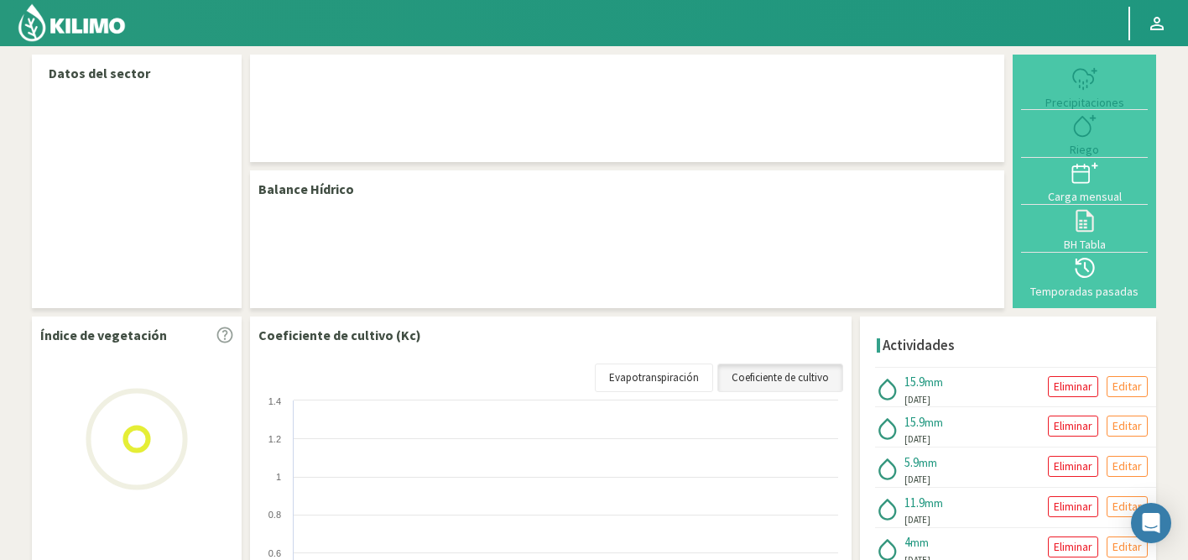
select select "50: Object"
select select "3: Object"
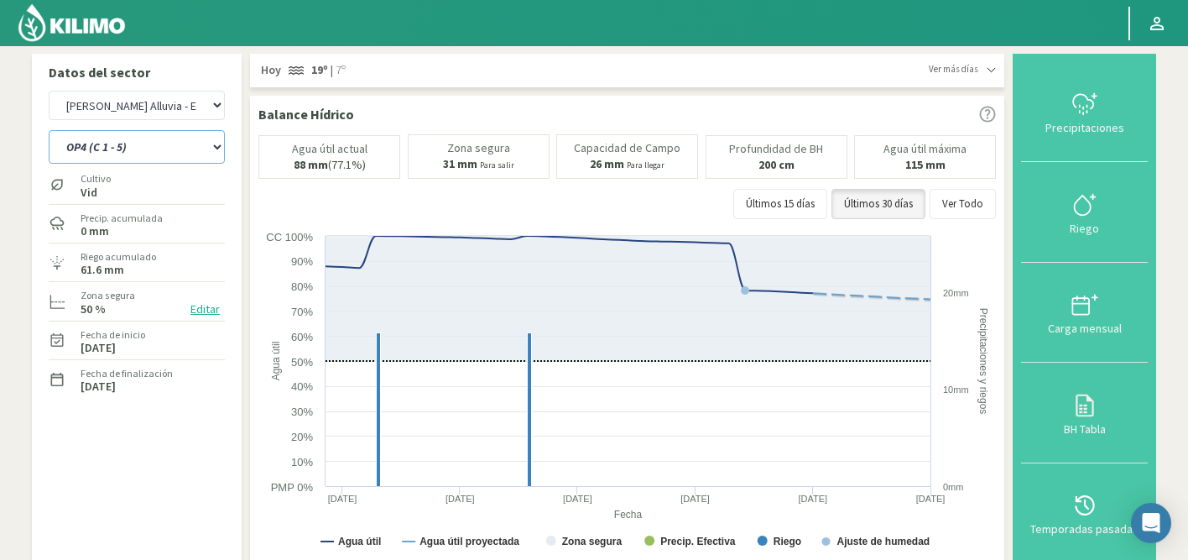
click at [151, 139] on select "OP1 (C 3B - 9) OP2 (C 8A - 8B - 3A) OP3 (C7 - C11) OP4 (C 1 - 5)" at bounding box center [137, 147] width 176 height 34
click at [168, 151] on select "OP1 (C 3B - 9) OP2 (C 8A - 8B - 3A) OP3 (C7 - C11) OP4 (C 1 - 5)" at bounding box center [137, 147] width 176 height 34
click at [310, 0] on html "Principal Perfil Perfil Salir Datos del sector Agr. Cardonal Agr. El [PERSON_NA…" at bounding box center [594, 280] width 1188 height 560
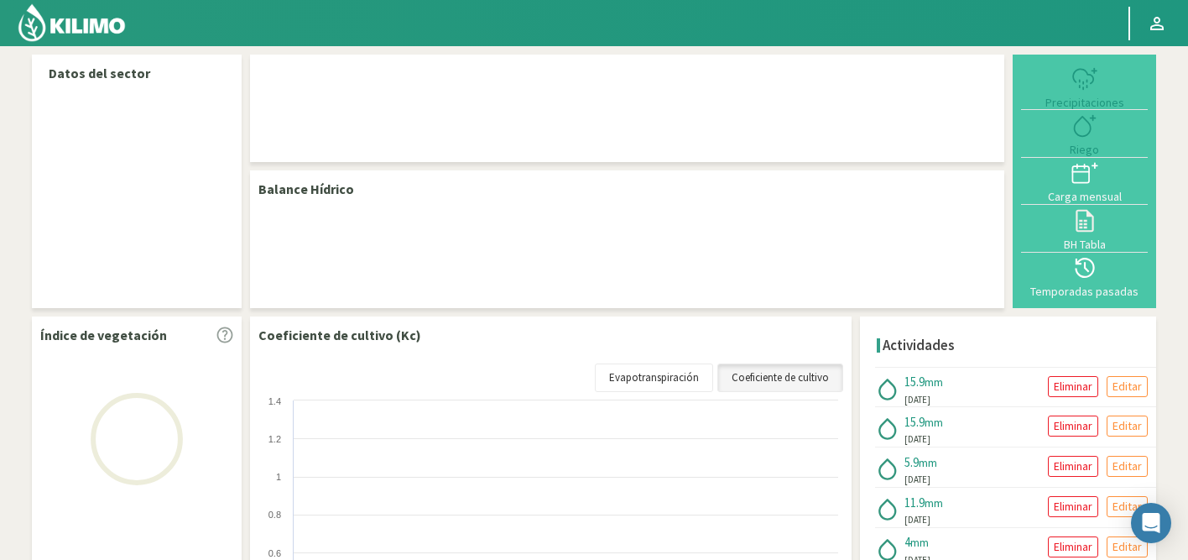
select select "50: Object"
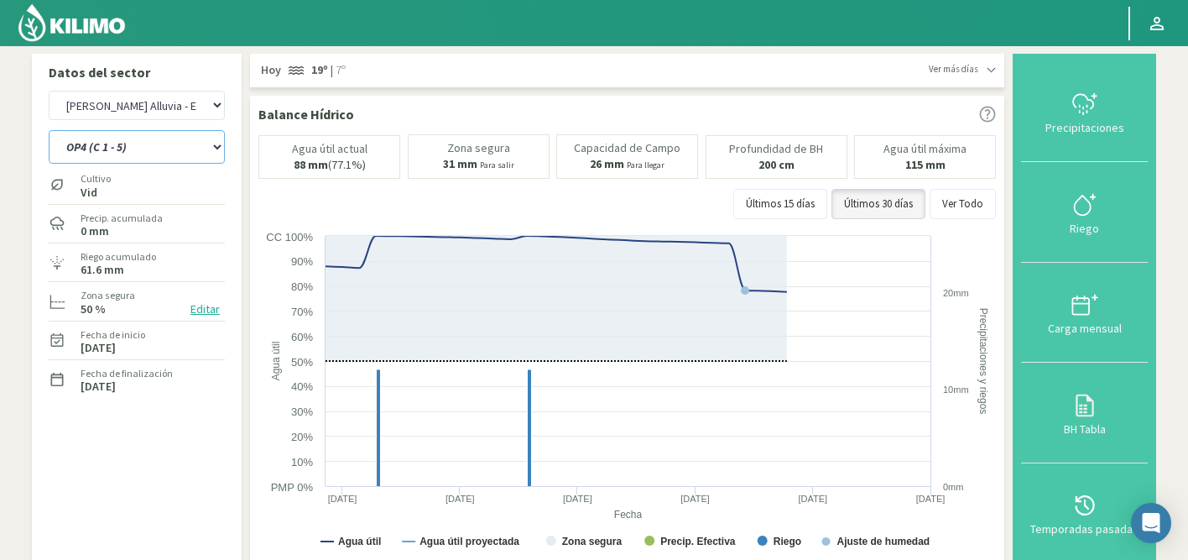
click at [152, 145] on select "OP1 (C 3B - 9) OP2 (C 8A - 8B - 3A) OP3 (C7 - C11) OP4 (C 1 - 5) OP5 (C 2)" at bounding box center [137, 147] width 176 height 34
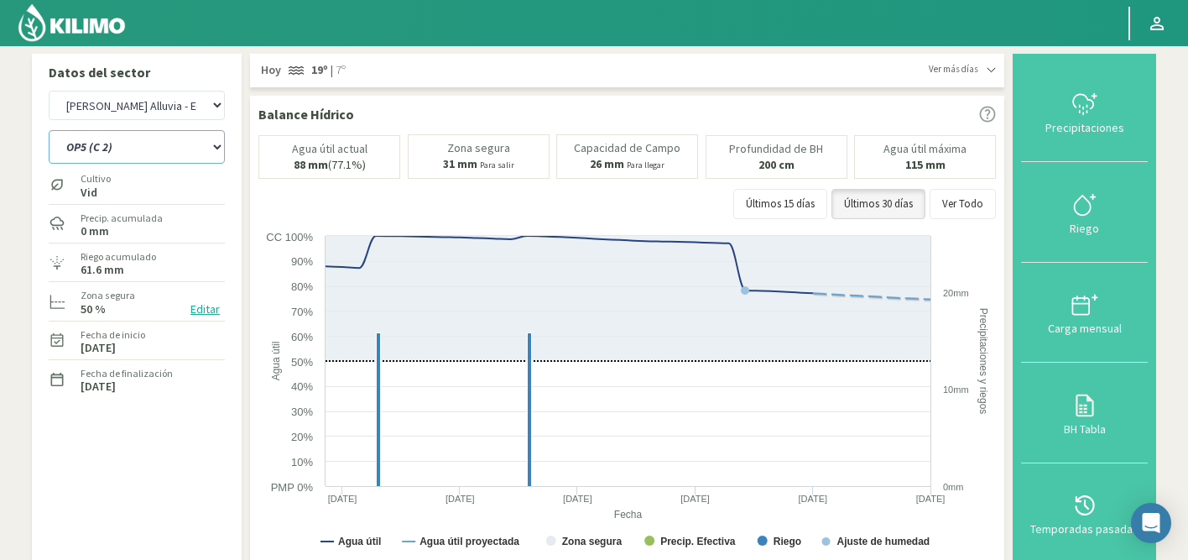
click at [49, 130] on select "OP1 (C 3B - 9) OP2 (C 8A - 8B - 3A) OP3 (C7 - C11) OP4 (C 1 - 5) OP5 (C 2)" at bounding box center [137, 147] width 176 height 34
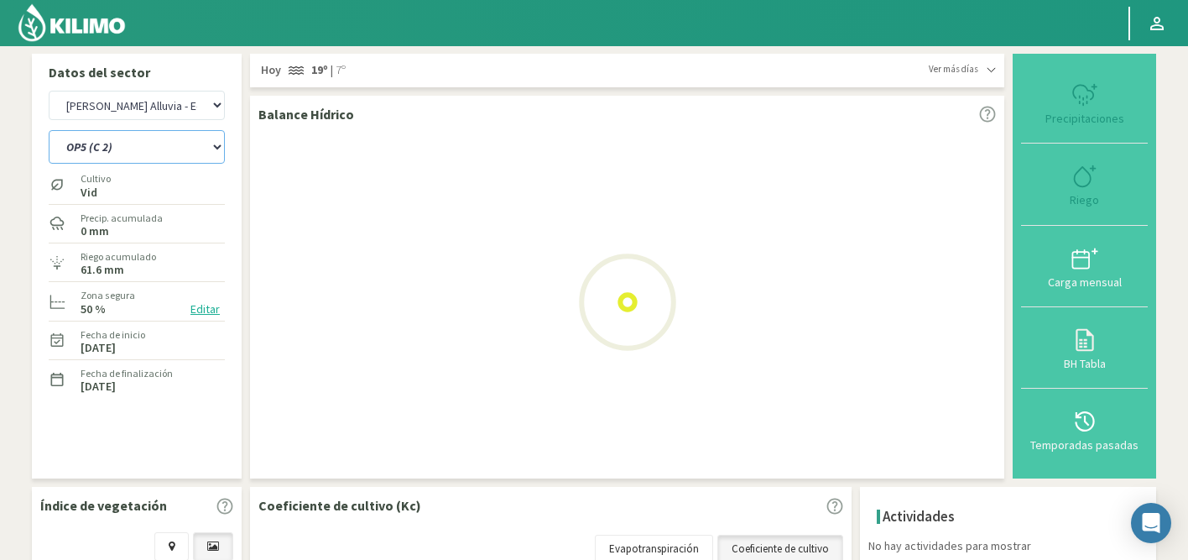
select select "3: Object"
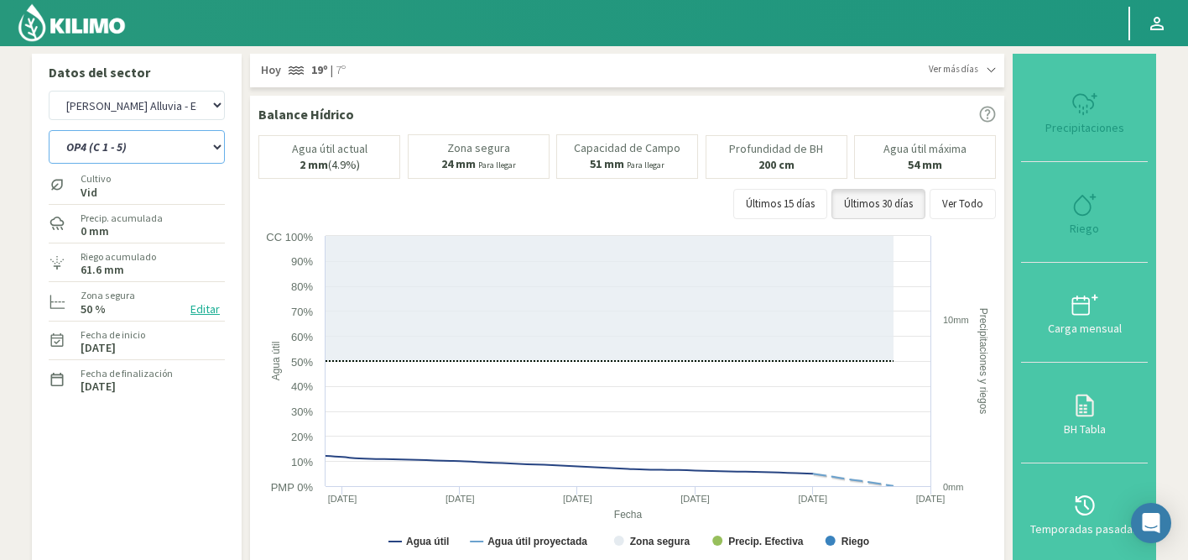
select select "329: Object"
select select "9: Object"
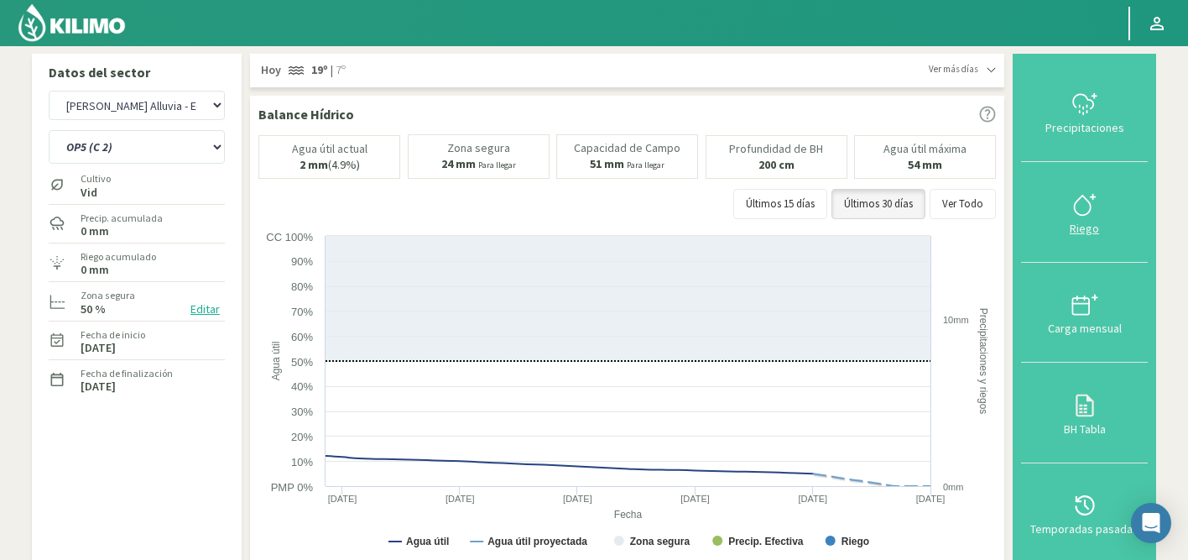
click at [1084, 210] on icon at bounding box center [1085, 204] width 27 height 27
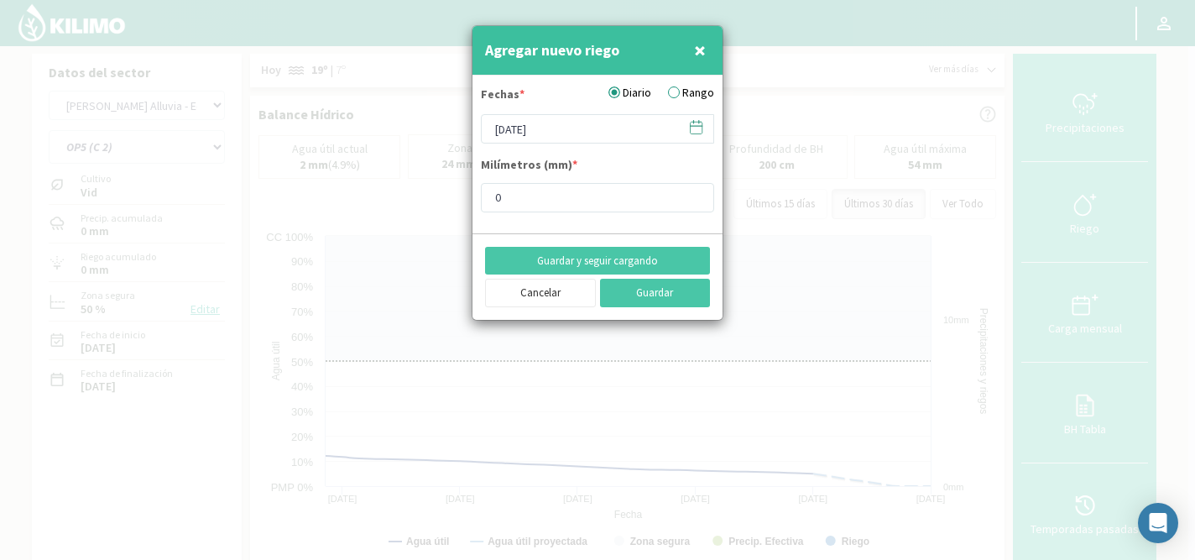
click at [693, 123] on icon at bounding box center [693, 122] width 0 height 3
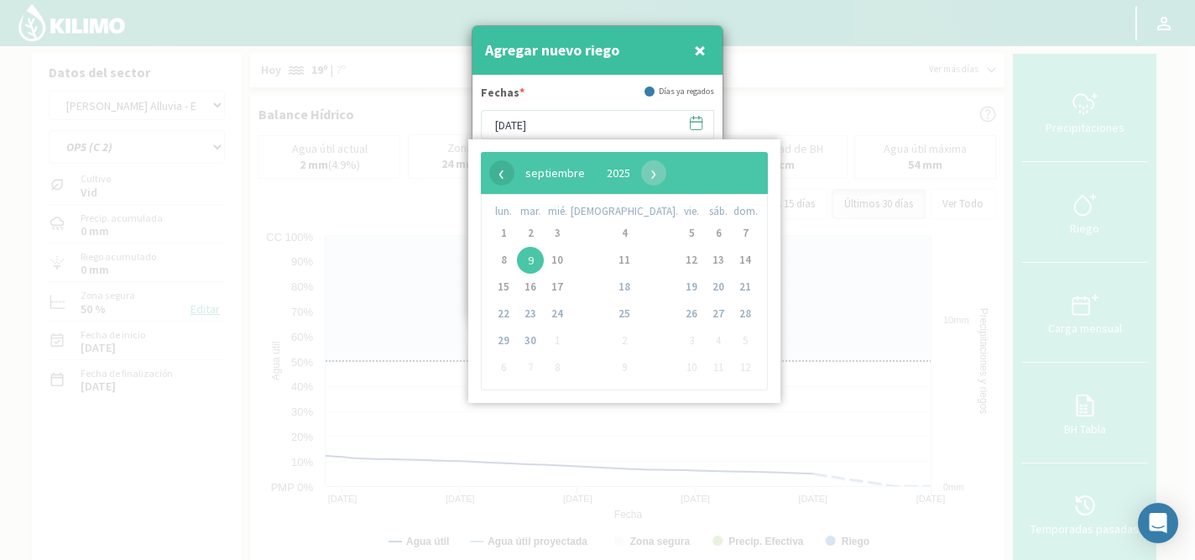
click at [499, 169] on span "‹" at bounding box center [501, 172] width 25 height 25
click at [540, 265] on span "3" at bounding box center [530, 260] width 27 height 27
type input "[DATE]"
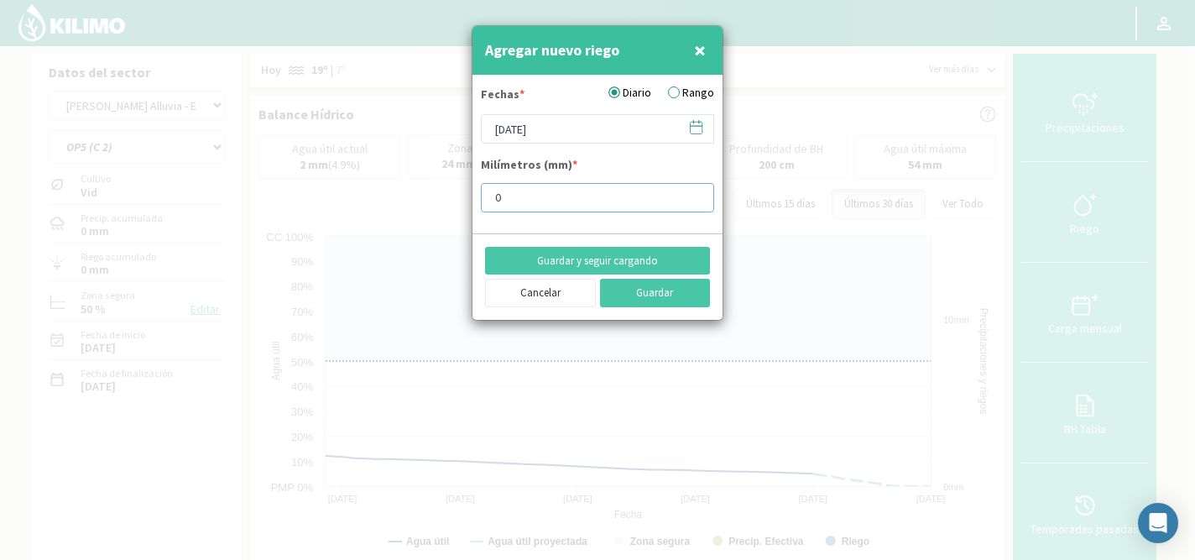
drag, startPoint x: 524, startPoint y: 198, endPoint x: 483, endPoint y: 198, distance: 40.3
click at [483, 198] on input "0" at bounding box center [597, 197] width 233 height 29
type input "2"
click at [576, 253] on button "Guardar y seguir cargando" at bounding box center [597, 261] width 225 height 29
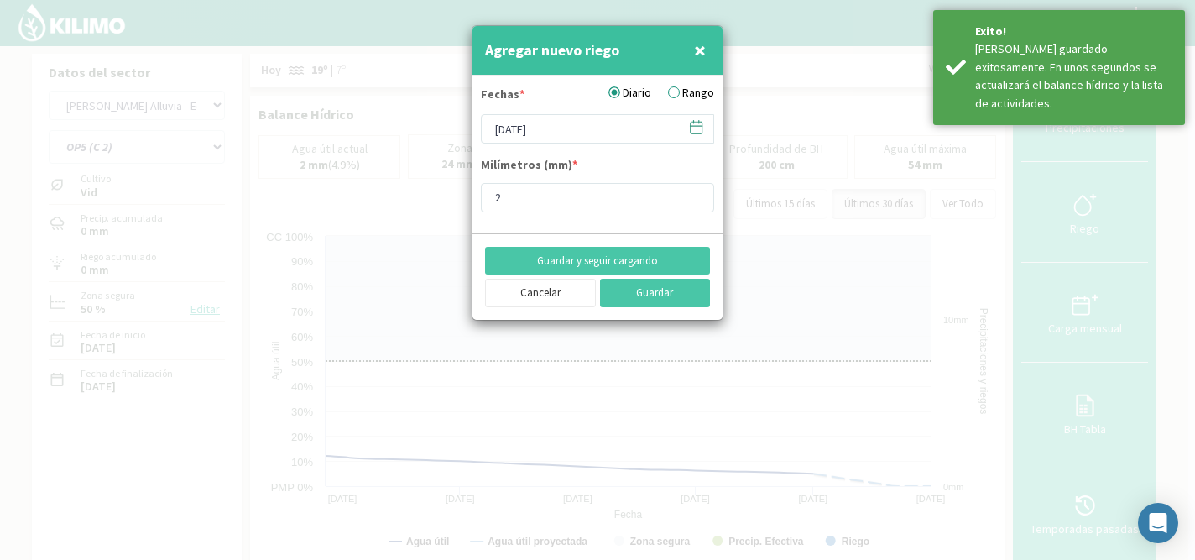
click at [697, 127] on icon at bounding box center [696, 127] width 16 height 16
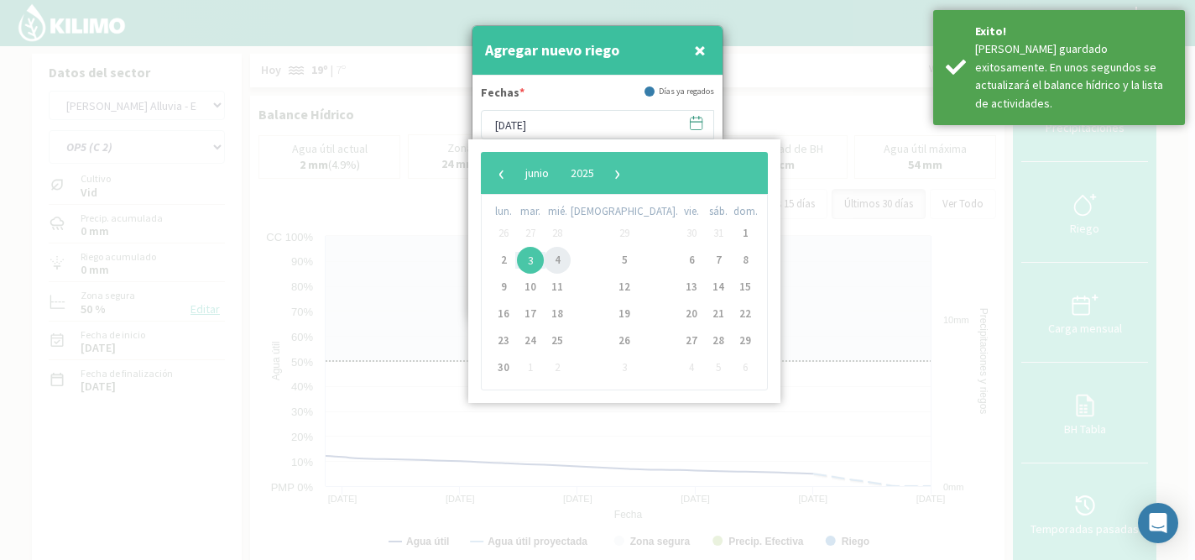
click at [568, 259] on span "4" at bounding box center [557, 260] width 27 height 27
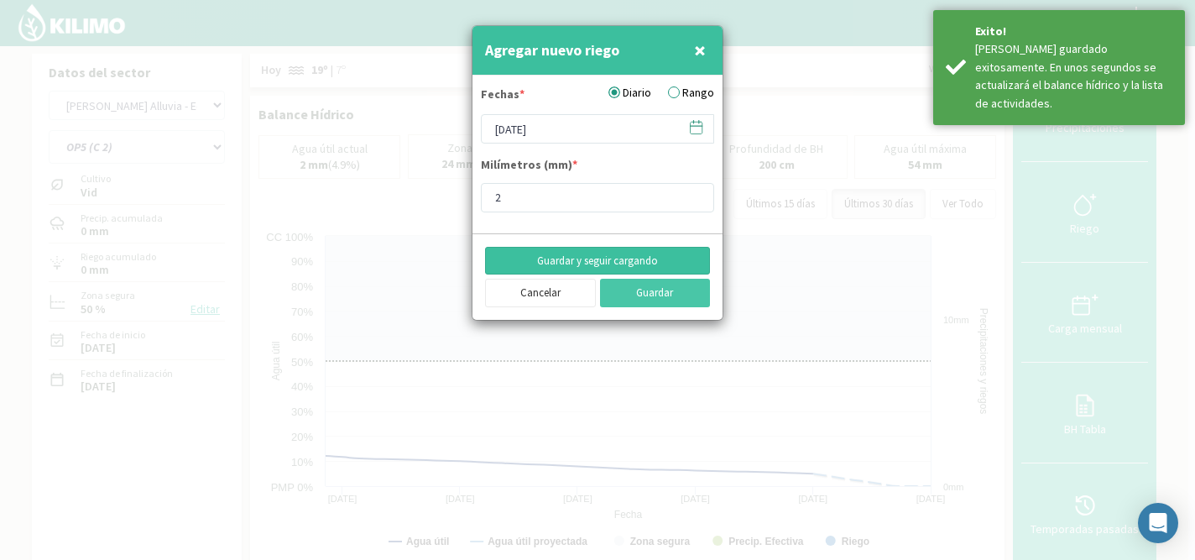
click at [580, 263] on button "Guardar y seguir cargando" at bounding box center [597, 261] width 225 height 29
click at [701, 128] on icon at bounding box center [696, 127] width 16 height 16
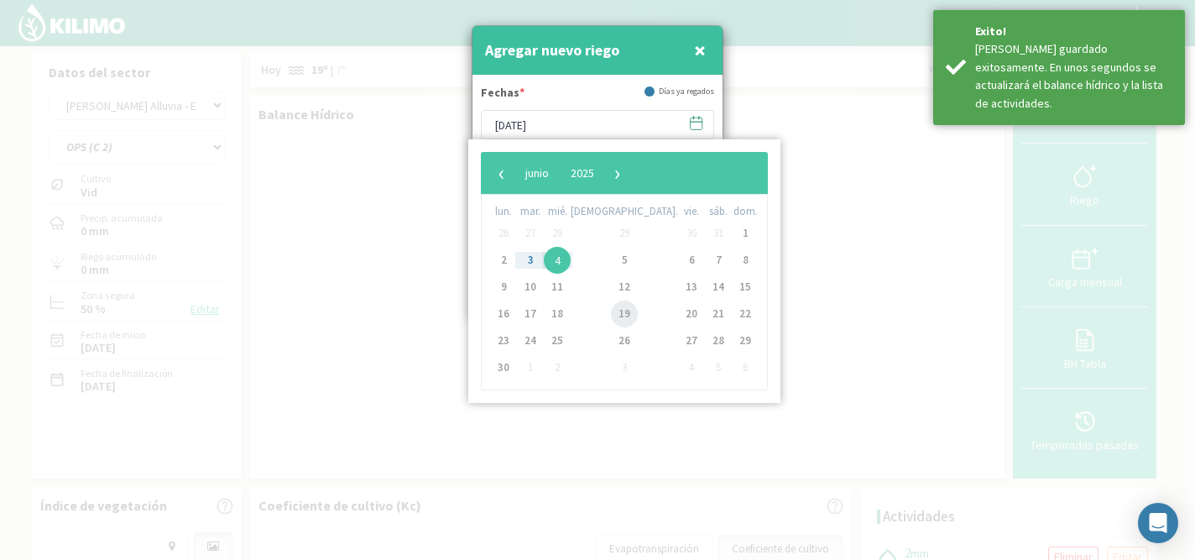
click at [611, 309] on span "19" at bounding box center [624, 313] width 27 height 27
type input "[DATE]"
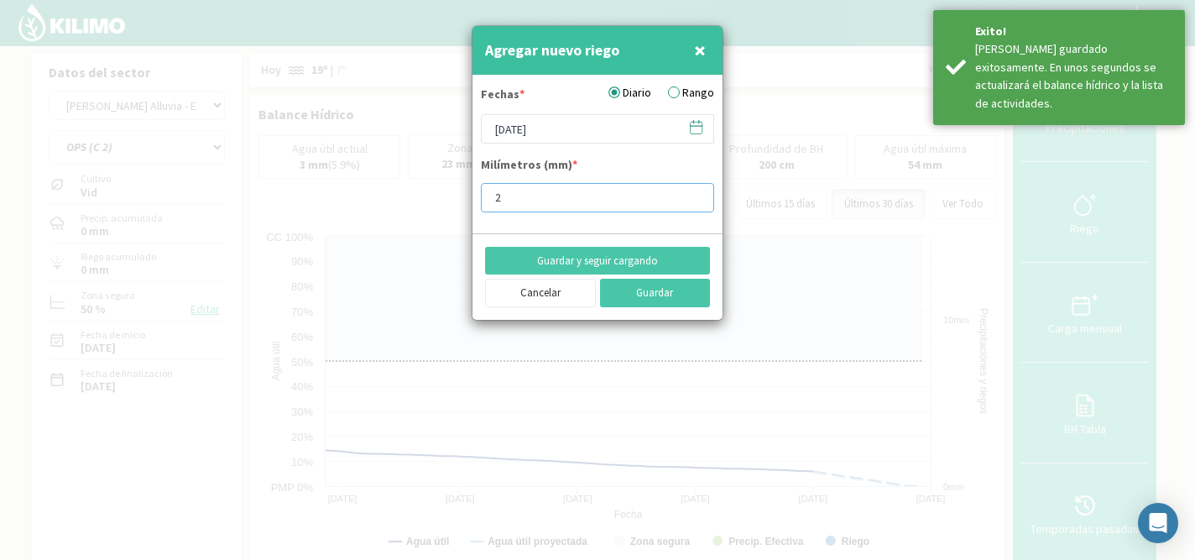
click at [566, 196] on input "2" at bounding box center [597, 197] width 233 height 29
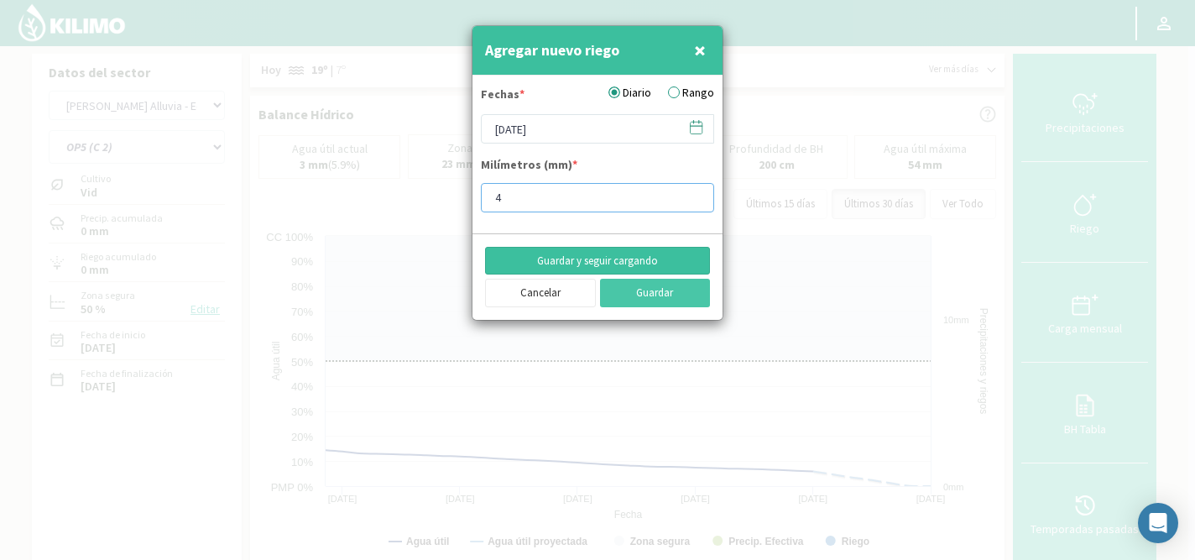
type input "4"
click at [567, 258] on button "Guardar y seguir cargando" at bounding box center [597, 261] width 225 height 29
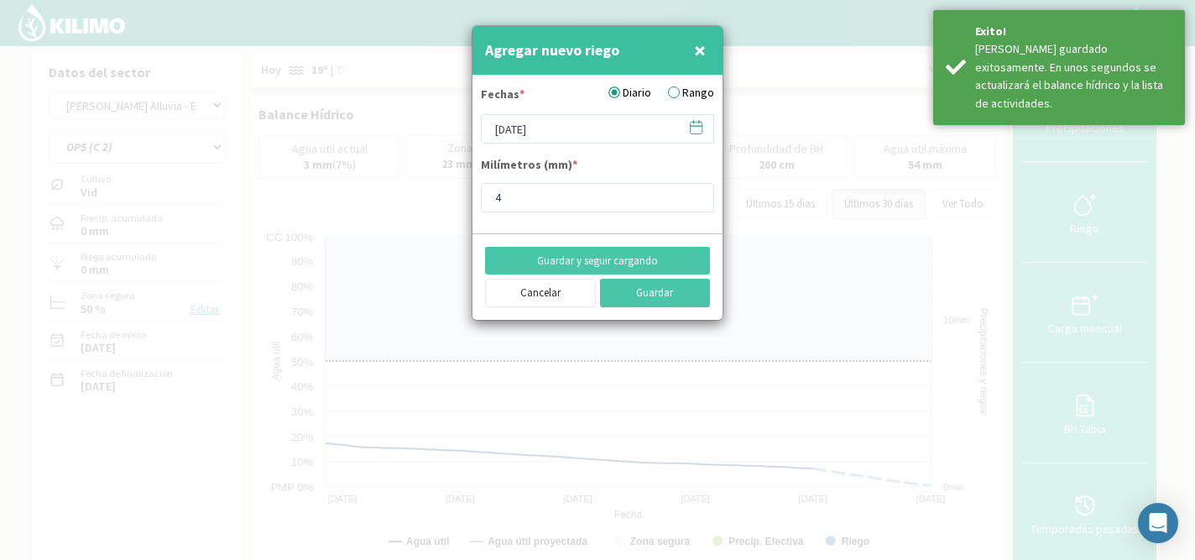
click at [697, 132] on icon at bounding box center [696, 127] width 16 height 16
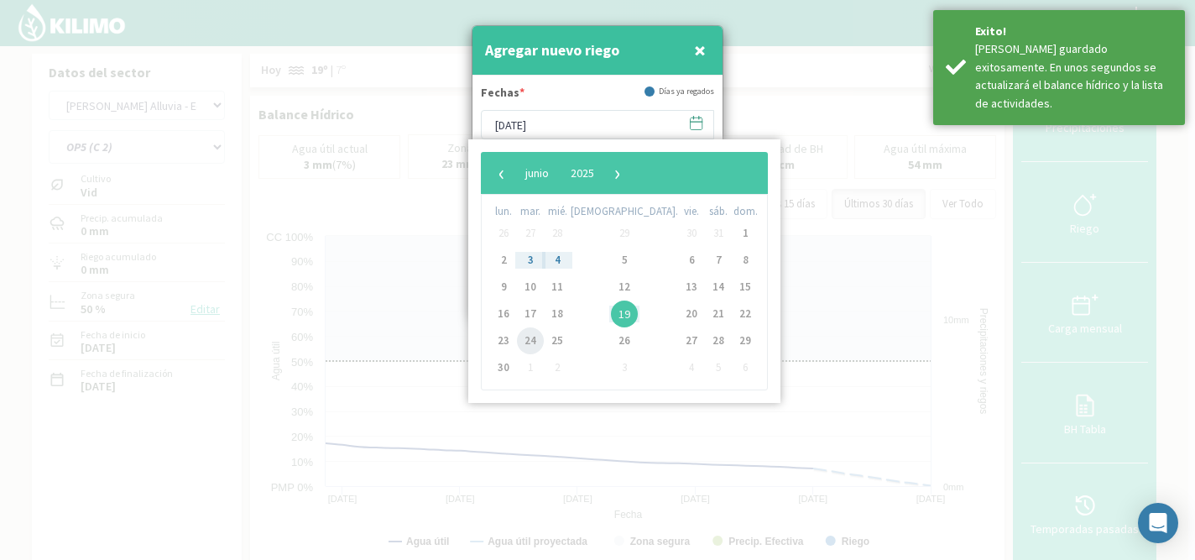
click at [537, 336] on span "24" at bounding box center [530, 340] width 27 height 27
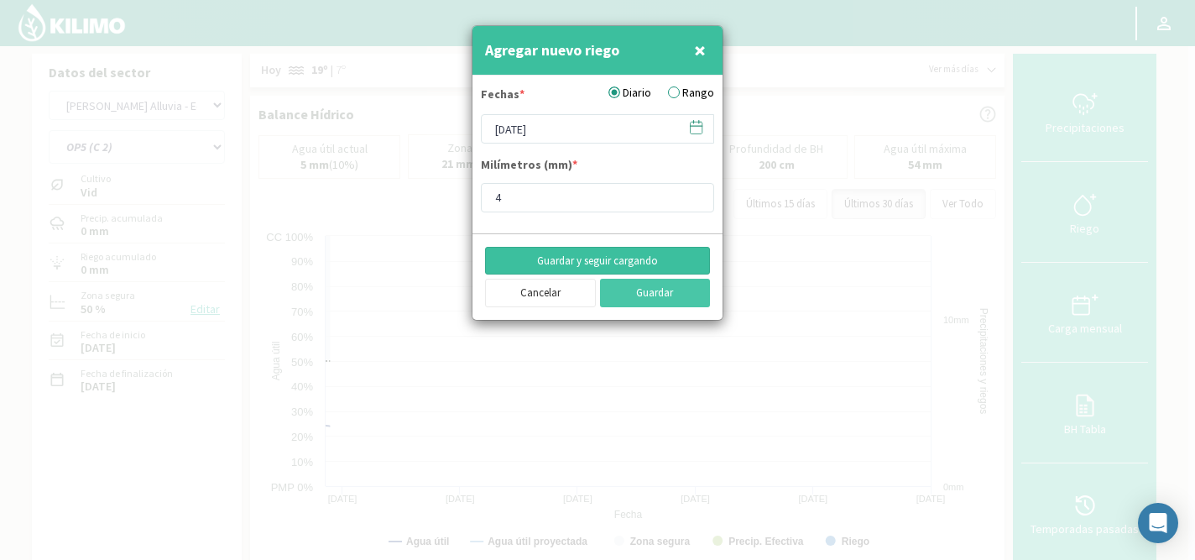
click at [587, 264] on button "Guardar y seguir cargando" at bounding box center [597, 261] width 225 height 29
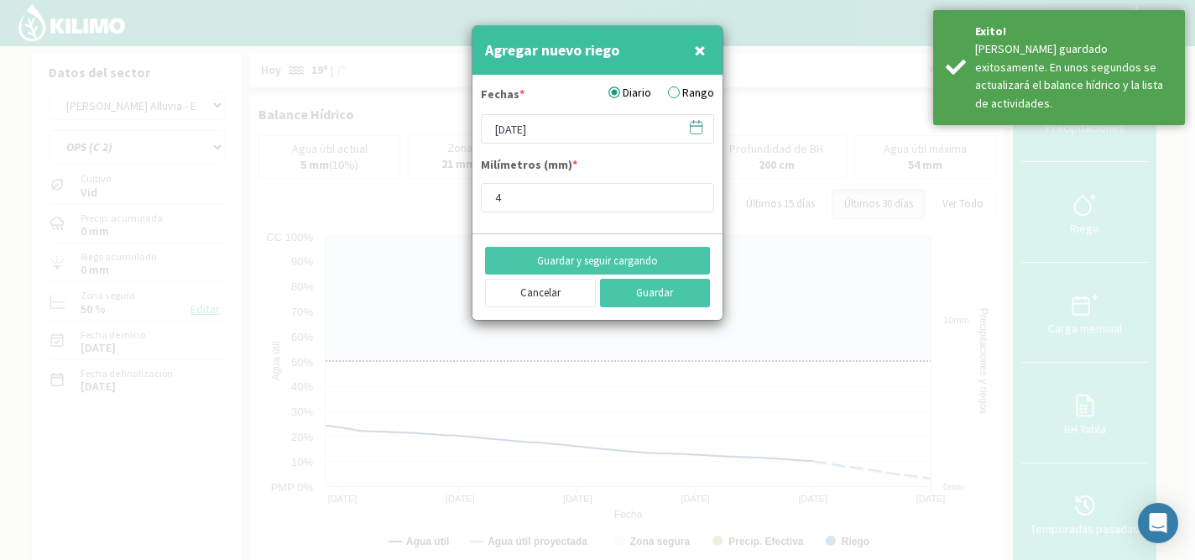
click at [692, 126] on icon at bounding box center [697, 126] width 12 height 0
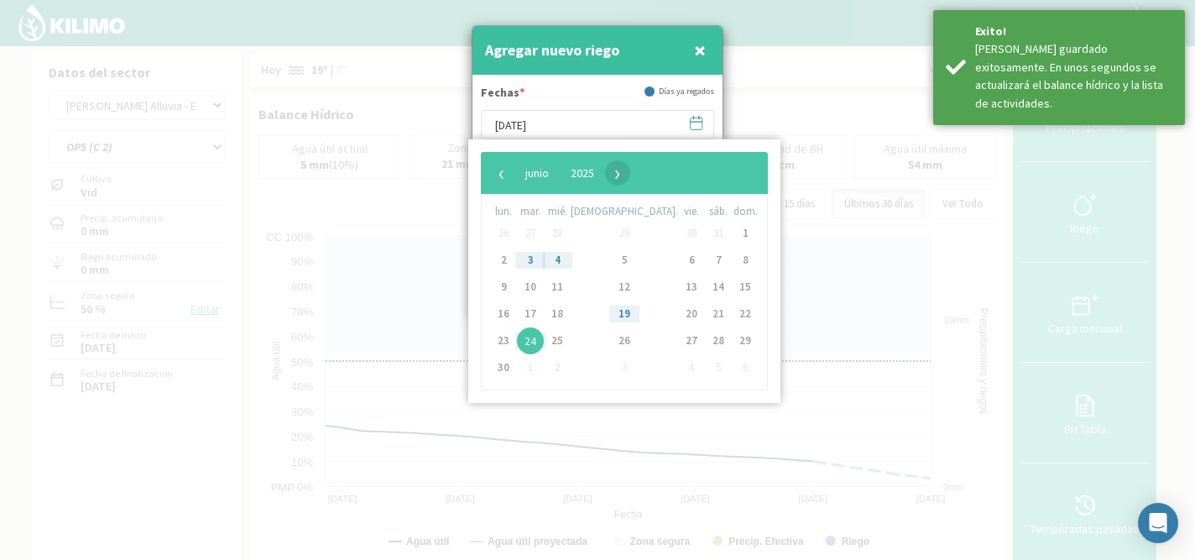
click at [630, 179] on span "›" at bounding box center [617, 172] width 25 height 25
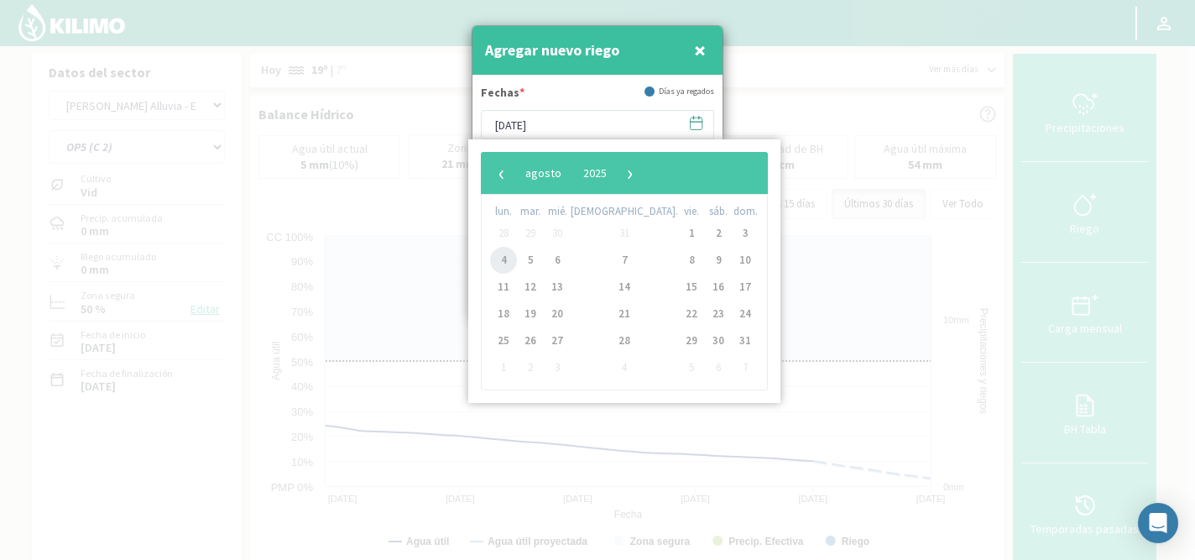
click at [505, 260] on span "4" at bounding box center [503, 260] width 27 height 27
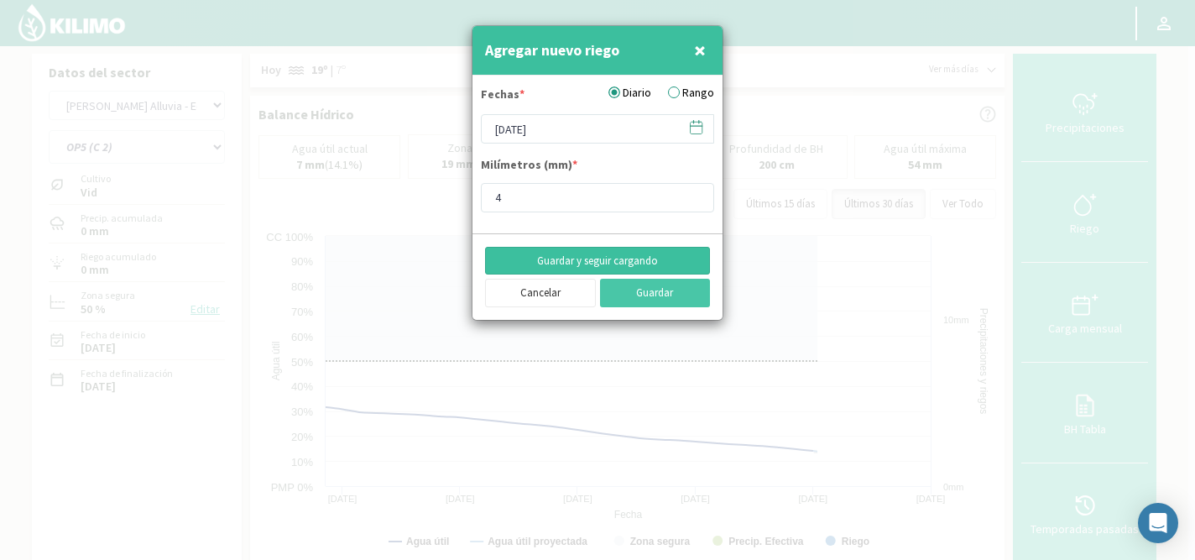
click at [581, 260] on button "Guardar y seguir cargando" at bounding box center [597, 261] width 225 height 29
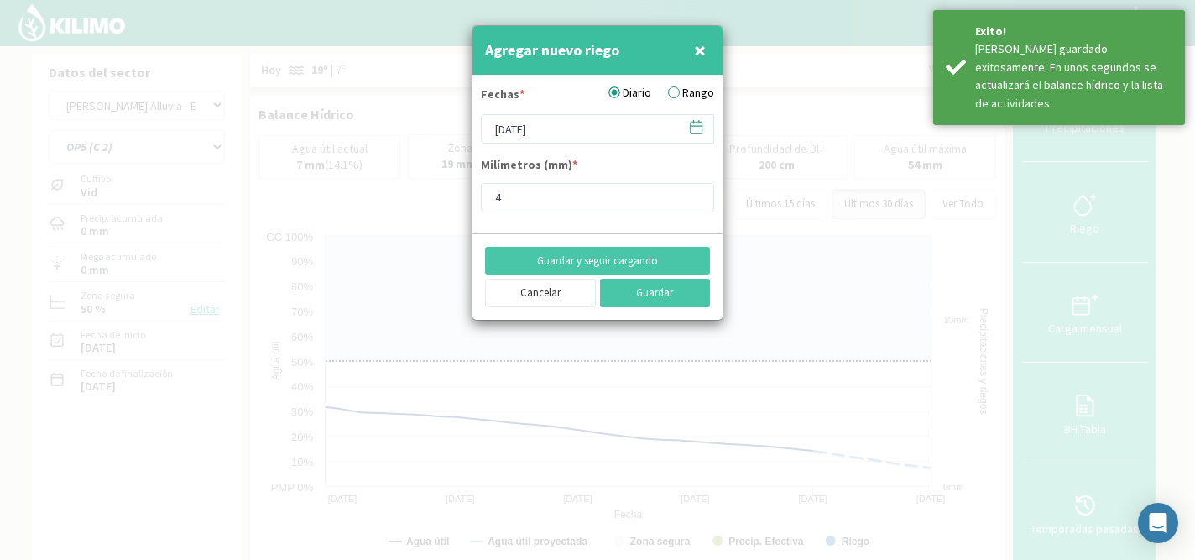
click at [696, 131] on icon at bounding box center [696, 127] width 16 height 16
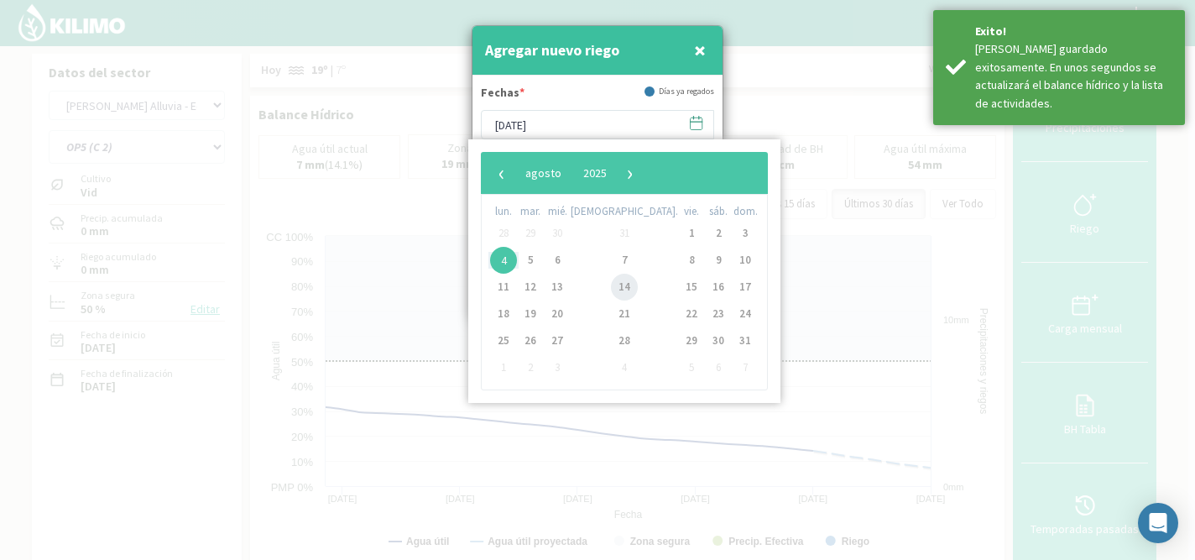
click at [611, 279] on span "14" at bounding box center [624, 287] width 27 height 27
type input "[DATE]"
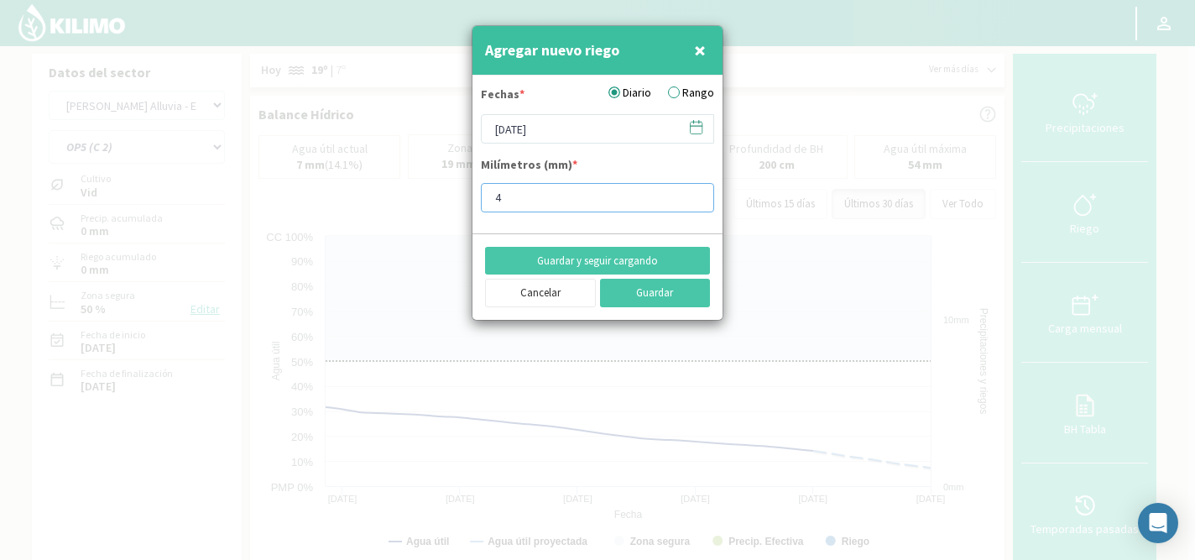
drag, startPoint x: 557, startPoint y: 200, endPoint x: 503, endPoint y: 200, distance: 54.5
click at [503, 200] on input "4" at bounding box center [597, 197] width 233 height 29
type input "15.9"
click at [539, 260] on button "Guardar y seguir cargando" at bounding box center [597, 261] width 225 height 29
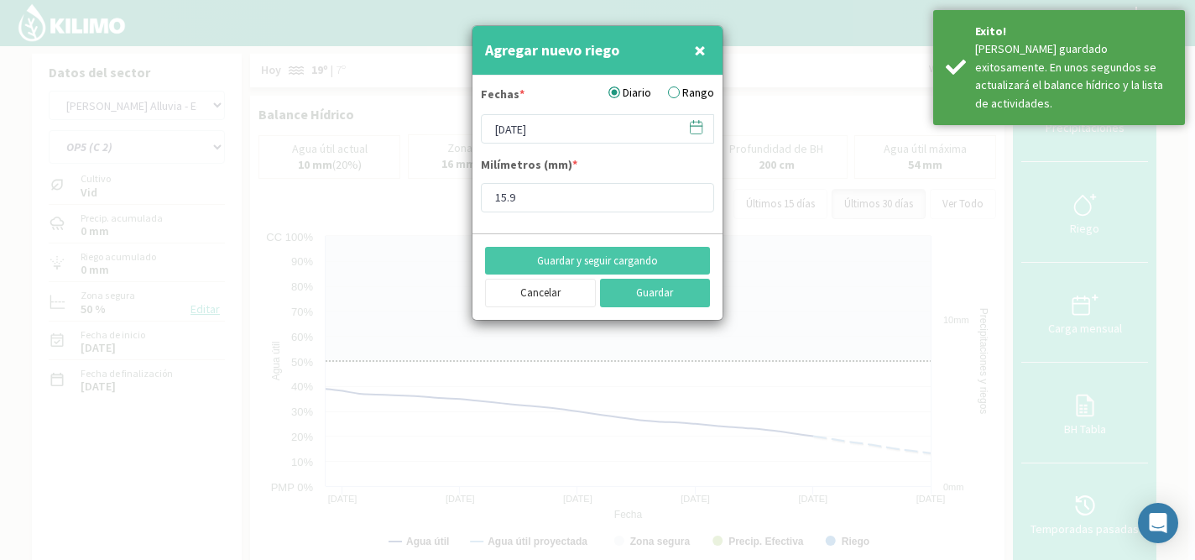
click at [692, 131] on icon at bounding box center [696, 127] width 16 height 16
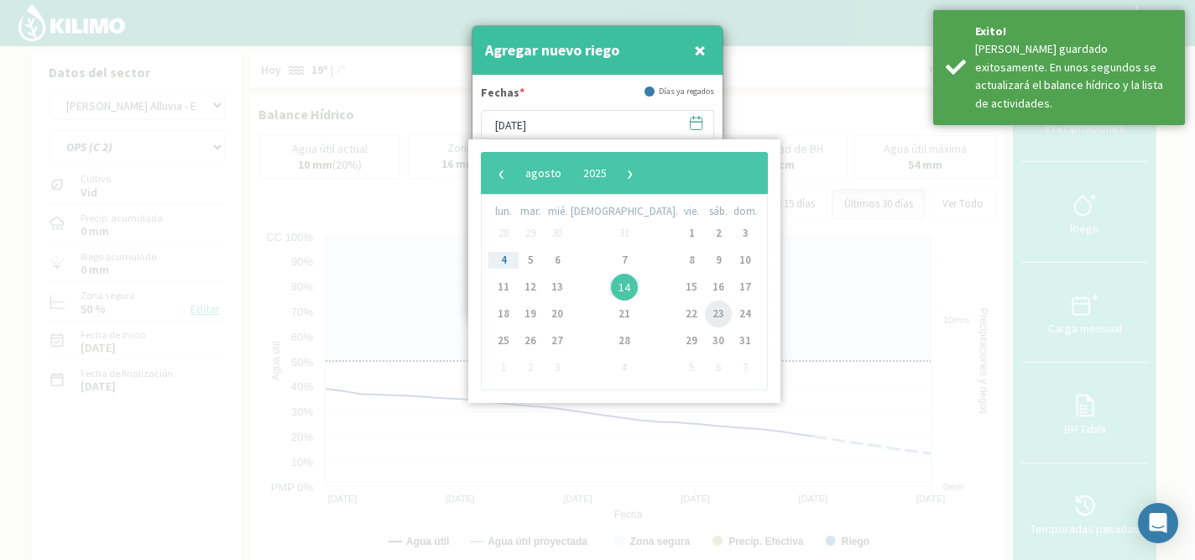
click at [705, 317] on span "23" at bounding box center [718, 313] width 27 height 27
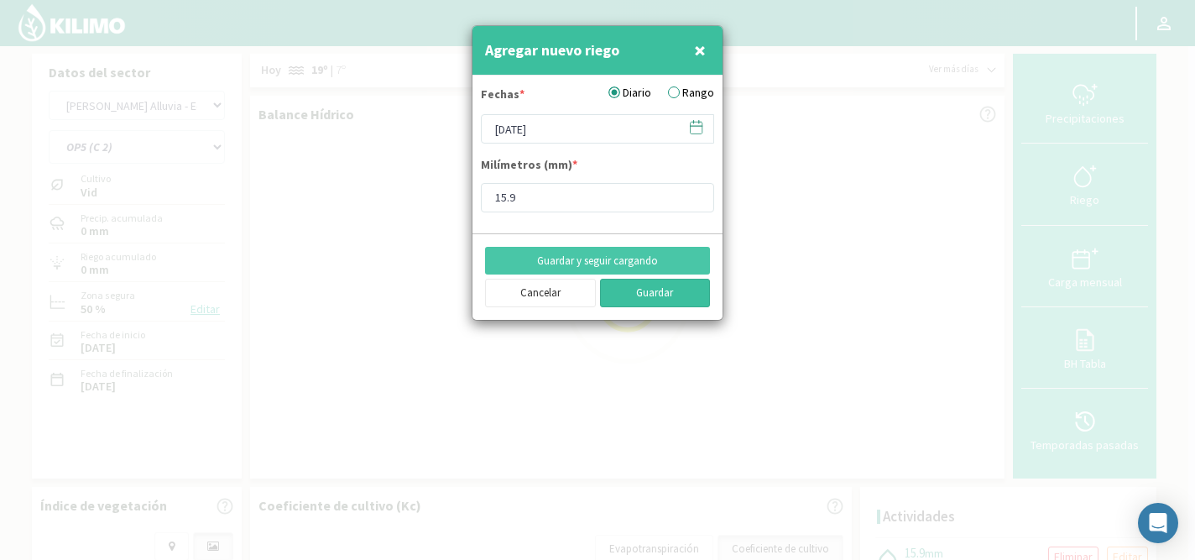
click at [665, 292] on button "Guardar" at bounding box center [655, 293] width 111 height 29
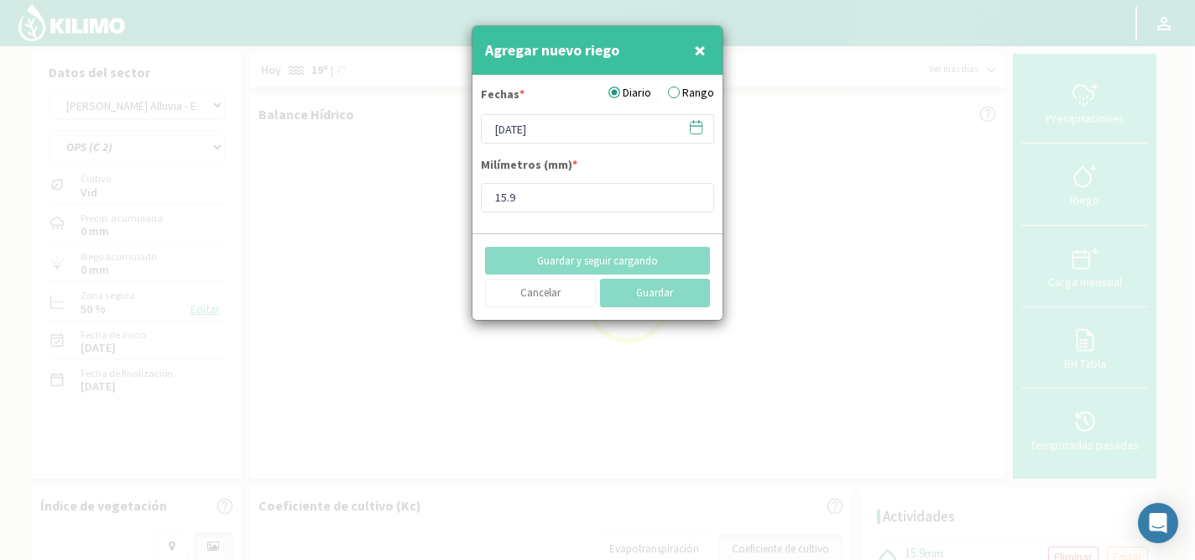
type input "[DATE]"
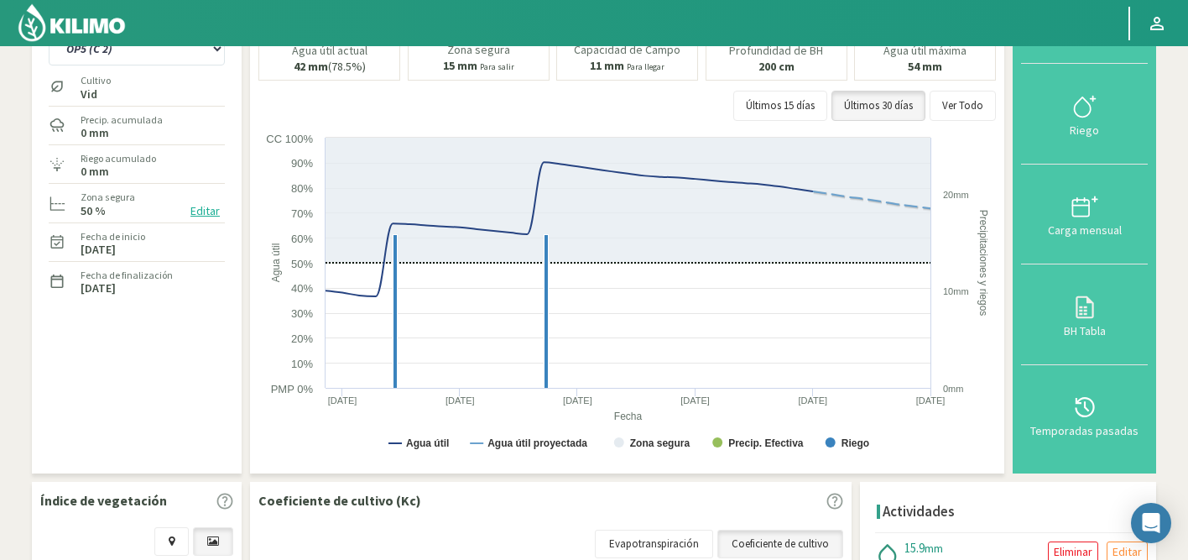
scroll to position [96, 0]
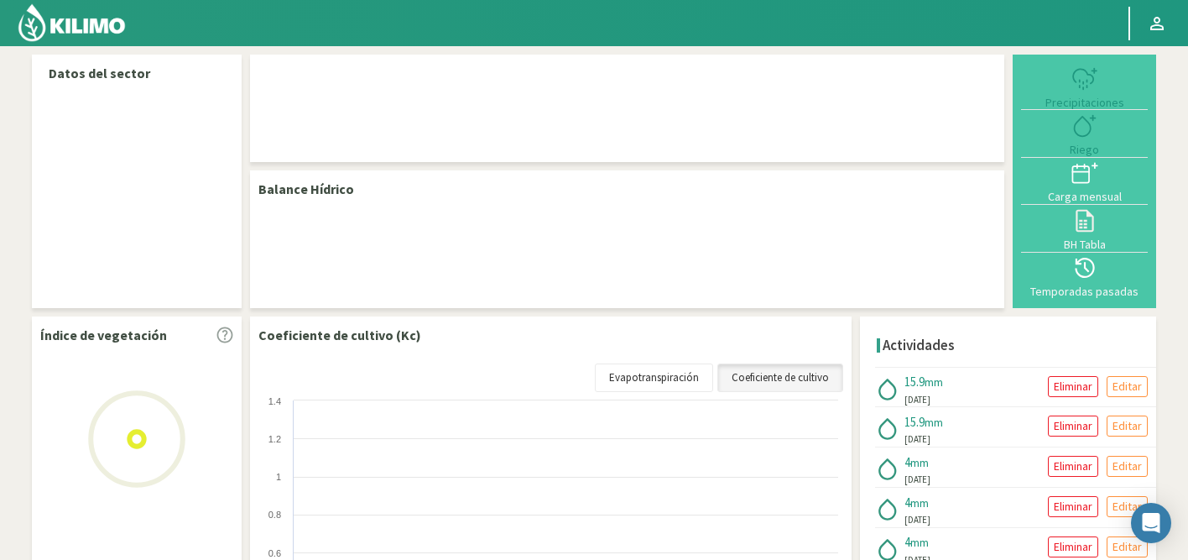
select select "50: Object"
select select "4: Object"
select select "50: Object"
select select "4: Object"
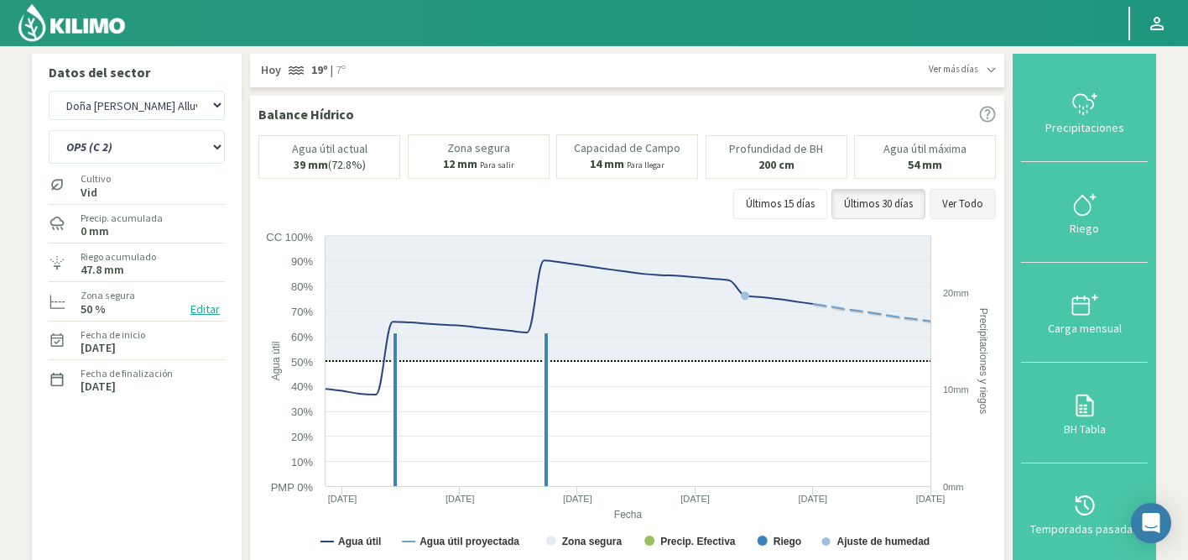
click at [941, 208] on button "Ver Todo" at bounding box center [963, 204] width 66 height 30
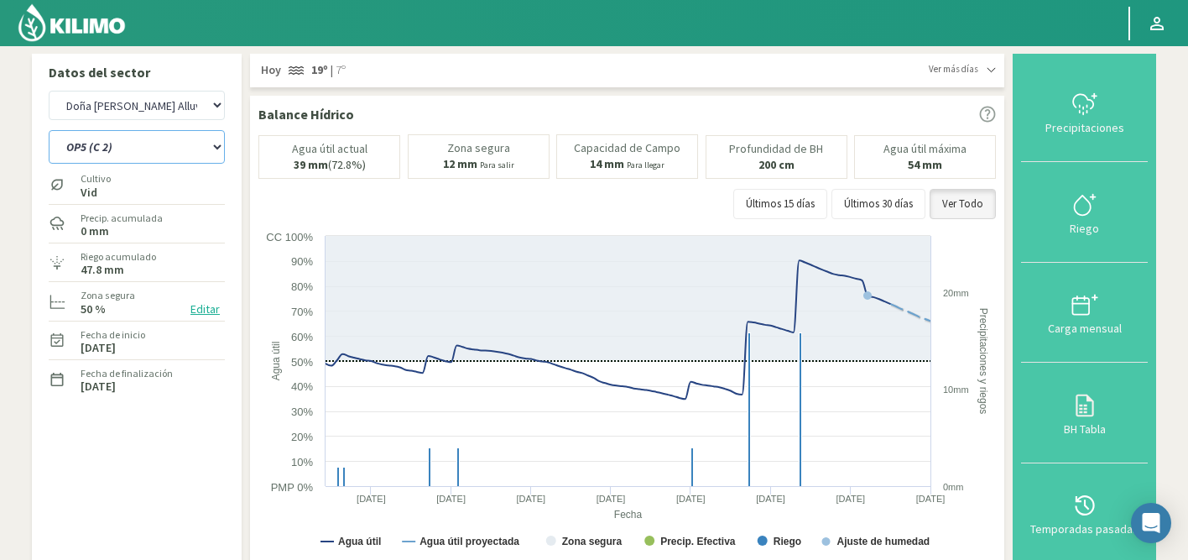
click at [108, 149] on select "OP1 (C 3B - 9) OP2 (C 8A - 8B - 3A) OP3 (C7 - C11) OP4 (C 1 - 5) OP5 (C 2)" at bounding box center [137, 147] width 176 height 34
click at [287, 0] on html "Principal Perfil Perfil Salir Datos del sector Agr. Cardonal Agr. El Carmelo Ag…" at bounding box center [594, 280] width 1188 height 560
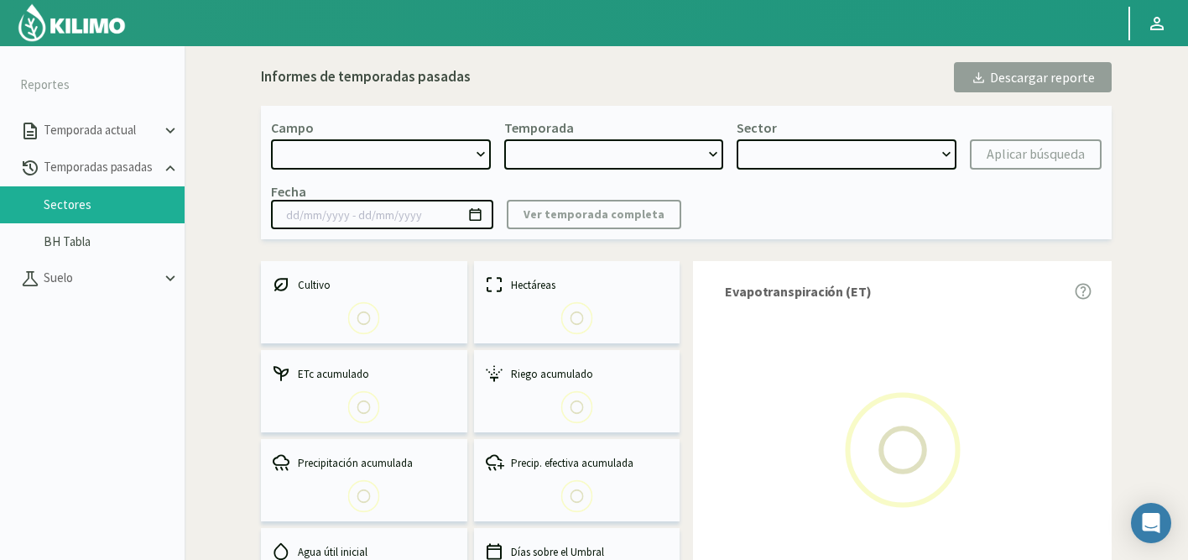
select select "471: Object"
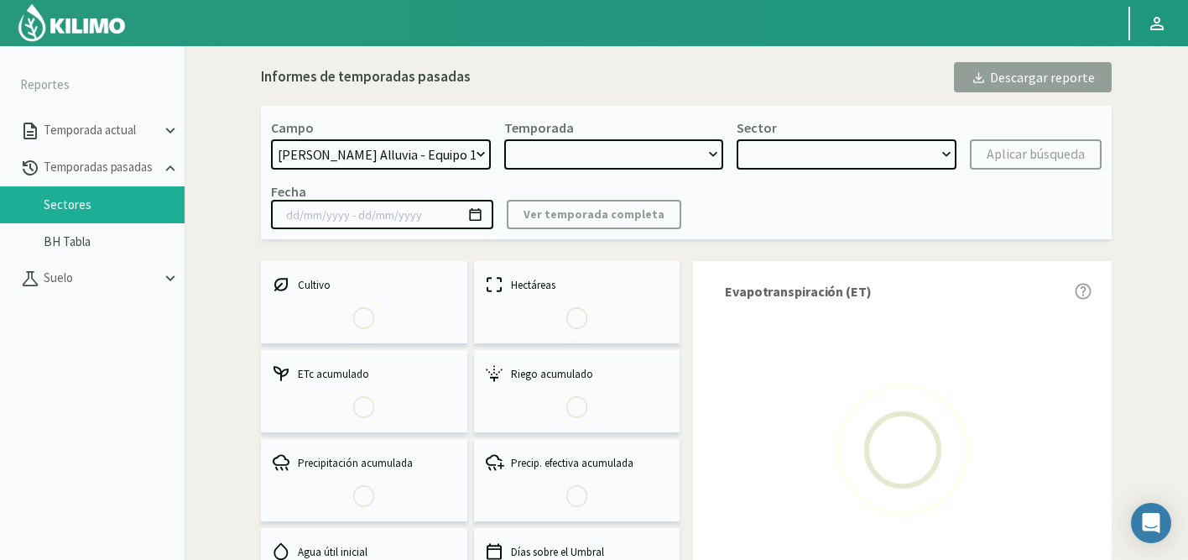
type input "[DATE] - [DATE]"
select select "0: 2024"
select select "5: Object"
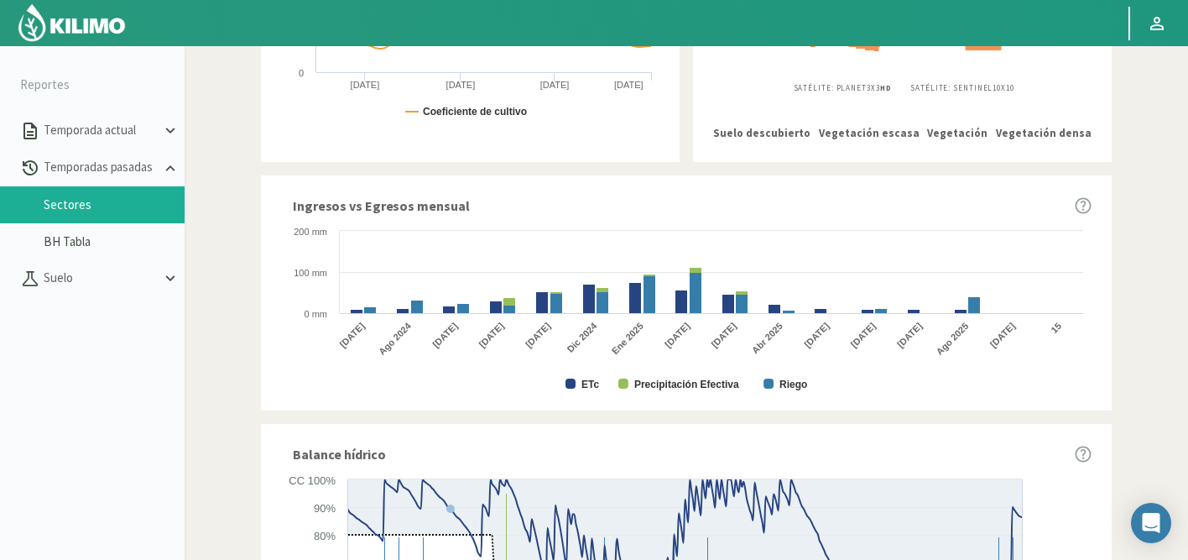
scroll to position [1023, 0]
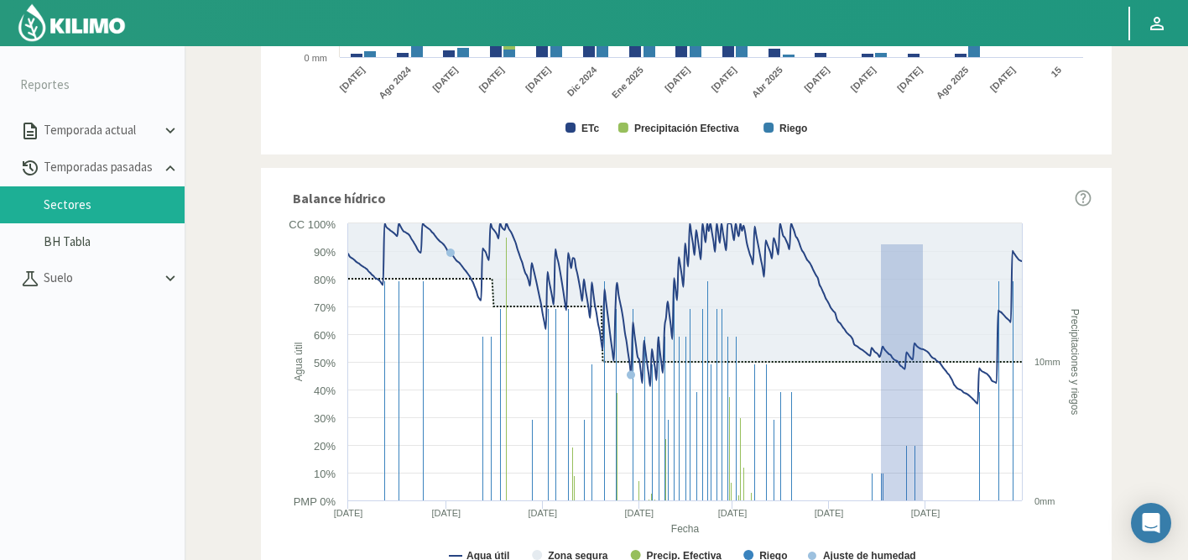
drag, startPoint x: 881, startPoint y: 243, endPoint x: 984, endPoint y: 482, distance: 260.5
click at [1052, 508] on icon "Created with Highcharts 9.2.2 Fecha Agua útil Precipitaciones y riegos Agua úti…" at bounding box center [686, 396] width 811 height 362
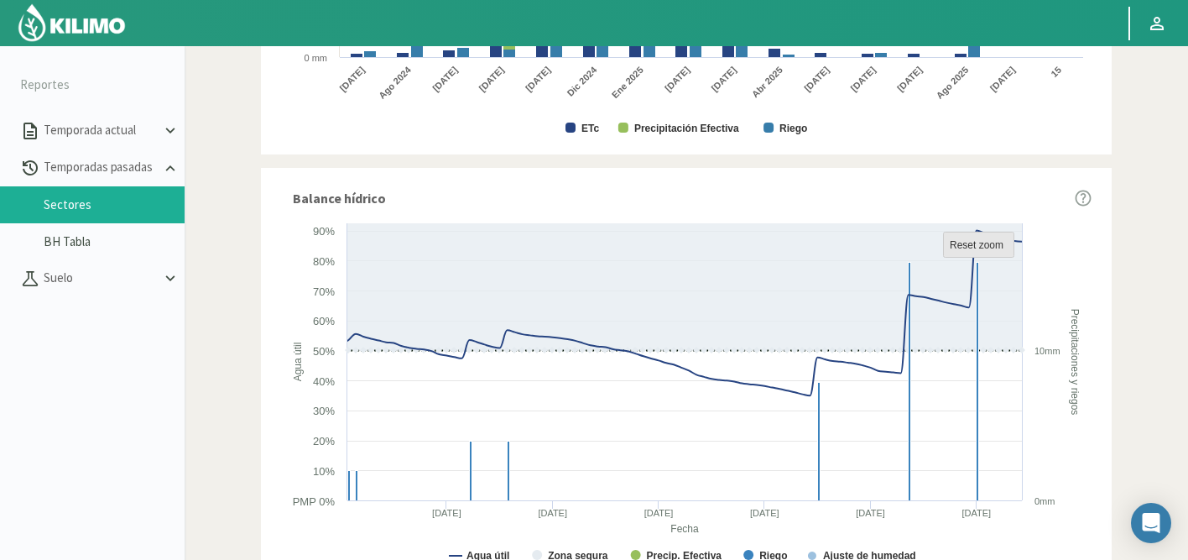
click at [994, 245] on text "Reset zoom" at bounding box center [977, 245] width 54 height 12
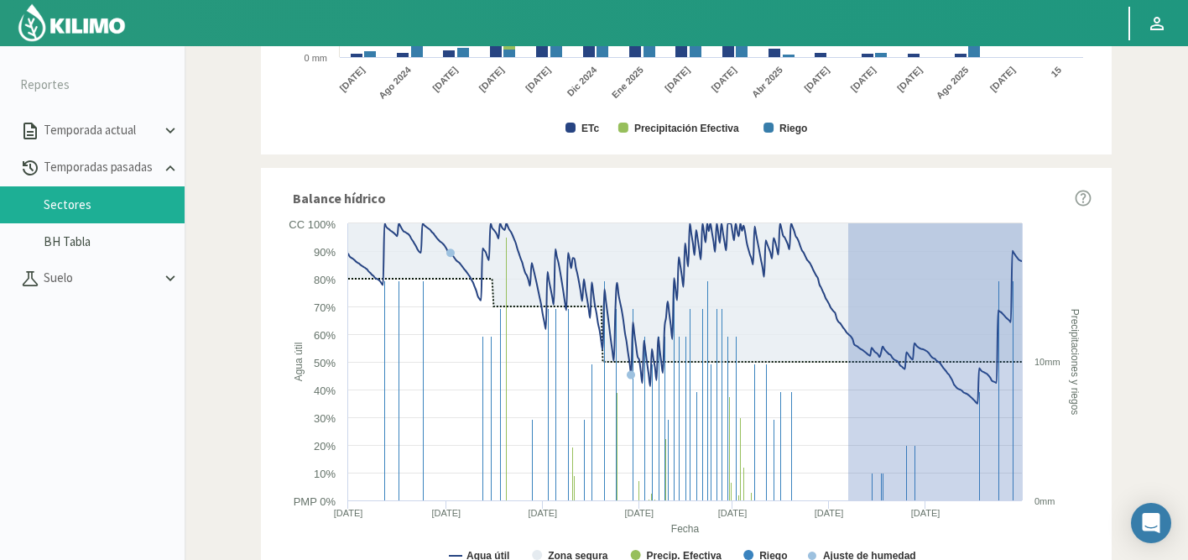
drag, startPoint x: 848, startPoint y: 222, endPoint x: 1043, endPoint y: 512, distance: 348.9
click at [1043, 512] on icon "Created with Highcharts 9.2.2 Fecha Agua útil Precipitaciones y riegos Agua úti…" at bounding box center [686, 396] width 811 height 362
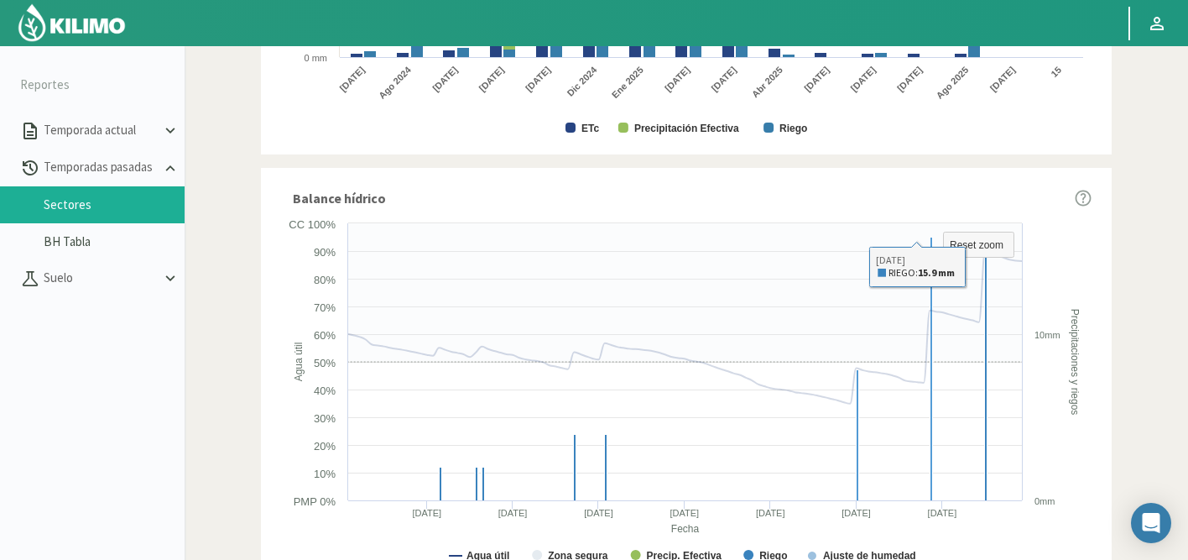
click at [931, 417] on rect at bounding box center [932, 368] width 3 height 263
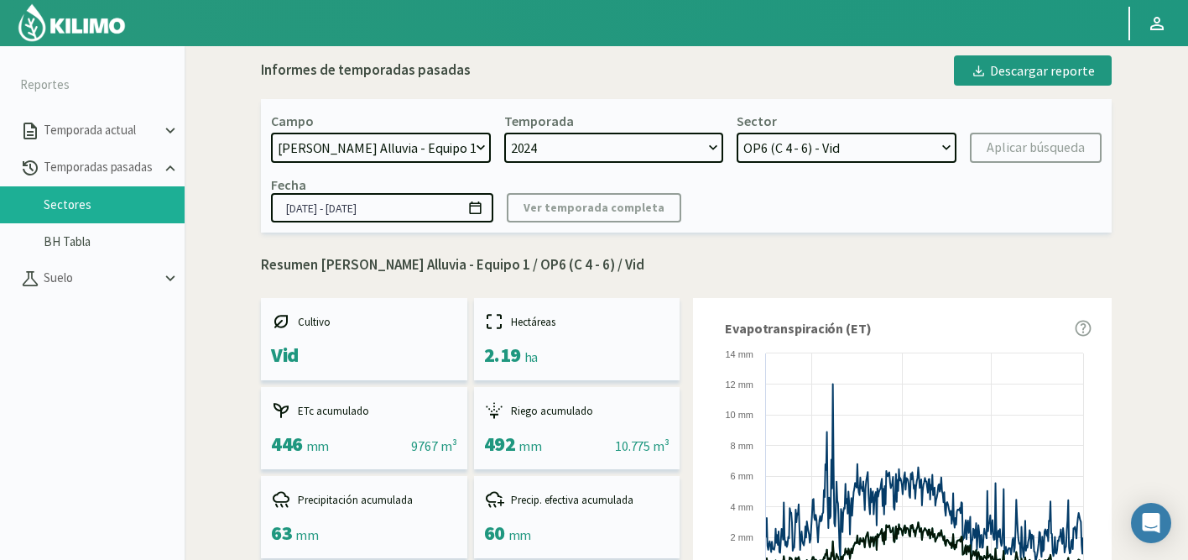
scroll to position [0, 0]
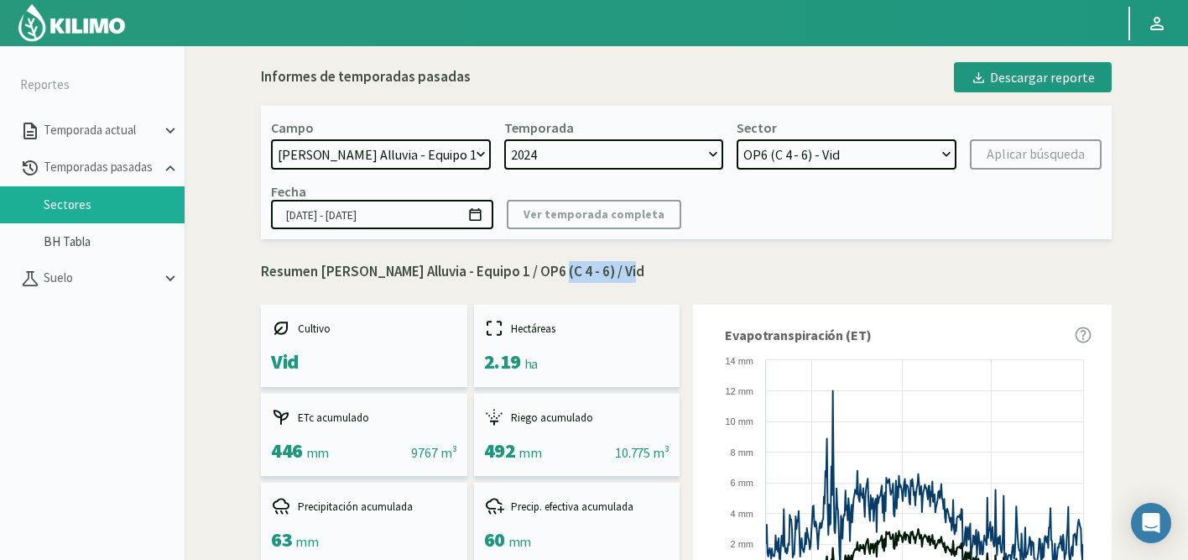
drag, startPoint x: 619, startPoint y: 274, endPoint x: 545, endPoint y: 275, distance: 73.9
click at [545, 275] on p "Resumen Doña Paula Finca Alluvia - Equipo 1 / OP6 (C 4 - 6) / Vid" at bounding box center [686, 272] width 851 height 22
copy p "OP6 (C 4 - 6)"
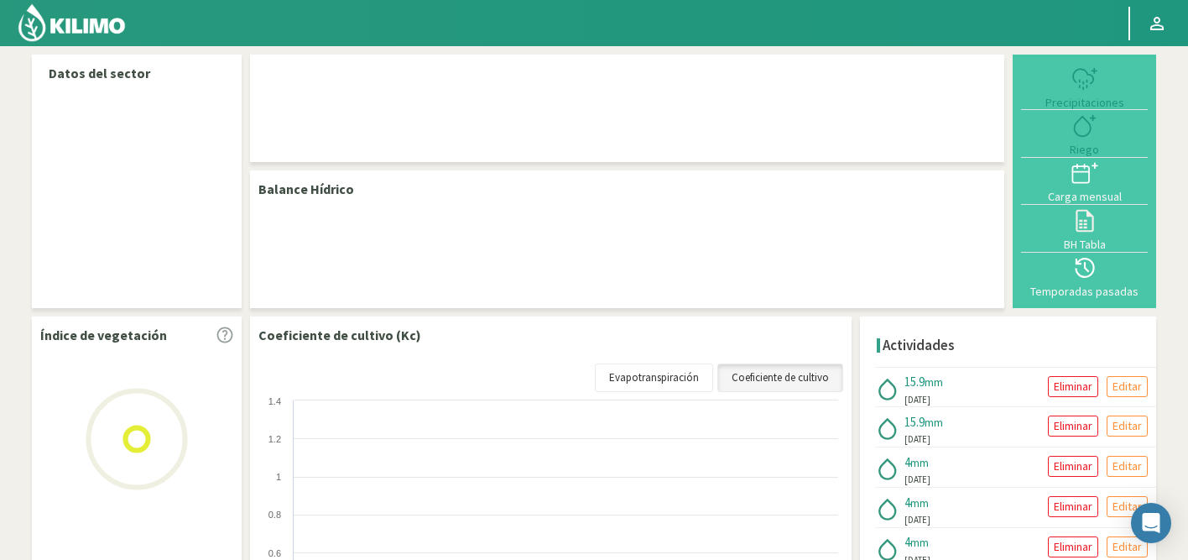
select select "50: Object"
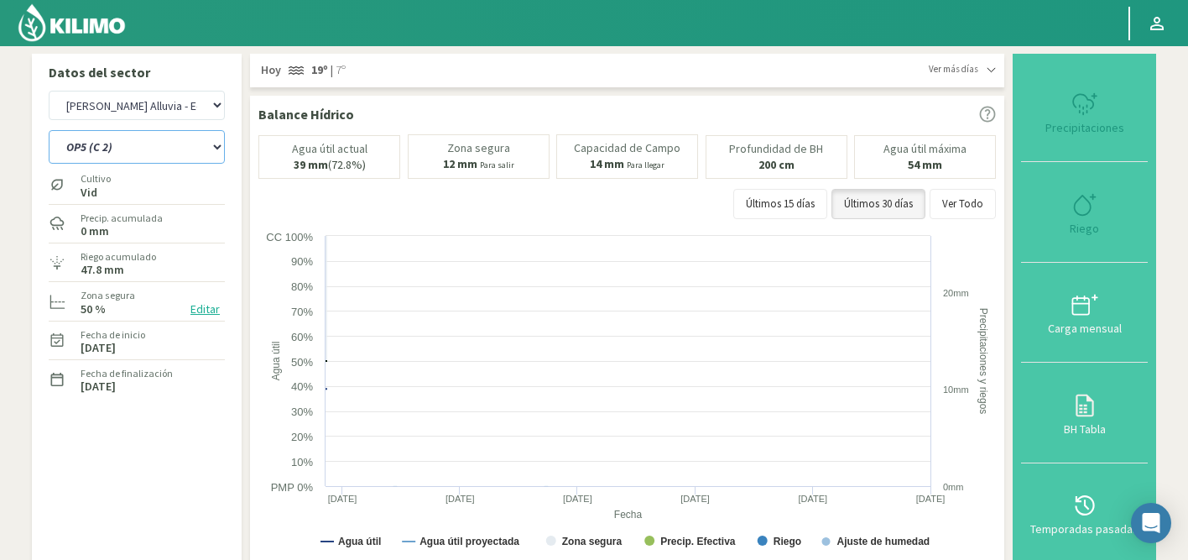
click at [158, 146] on select "OP1 (C 3B - 9) OP2 (C 8A - 8B - 3A) OP3 (C7 - C11) OP4 (C 1 - 5) OP5 (C 2) OP6 …" at bounding box center [137, 147] width 176 height 34
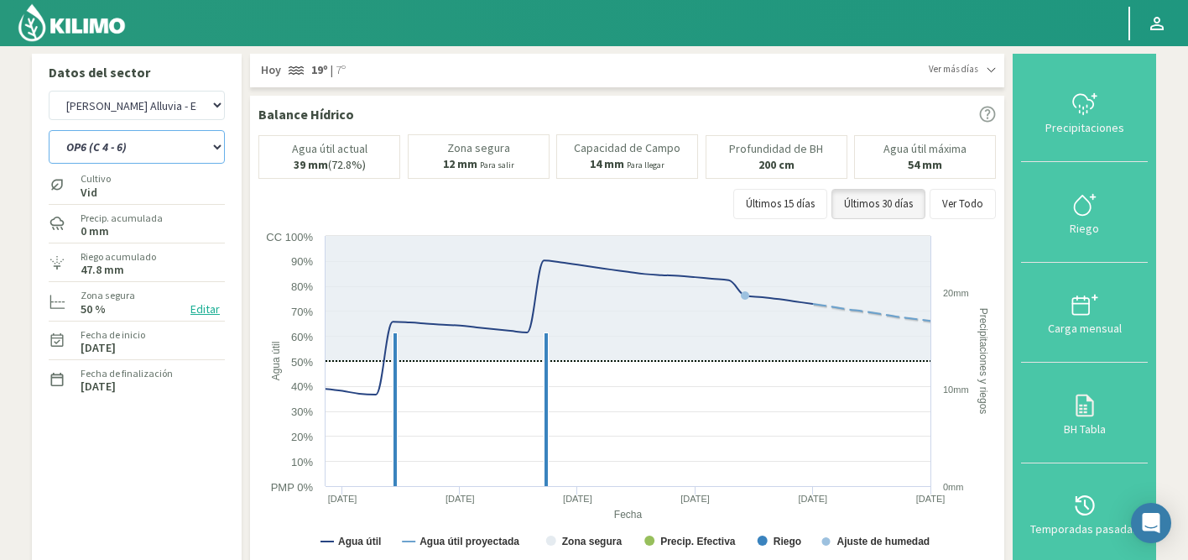
click at [49, 130] on select "OP1 (C 3B - 9) OP2 (C 8A - 8B - 3A) OP3 (C7 - C11) OP4 (C 1 - 5) OP5 (C 2) OP6 …" at bounding box center [137, 147] width 176 height 34
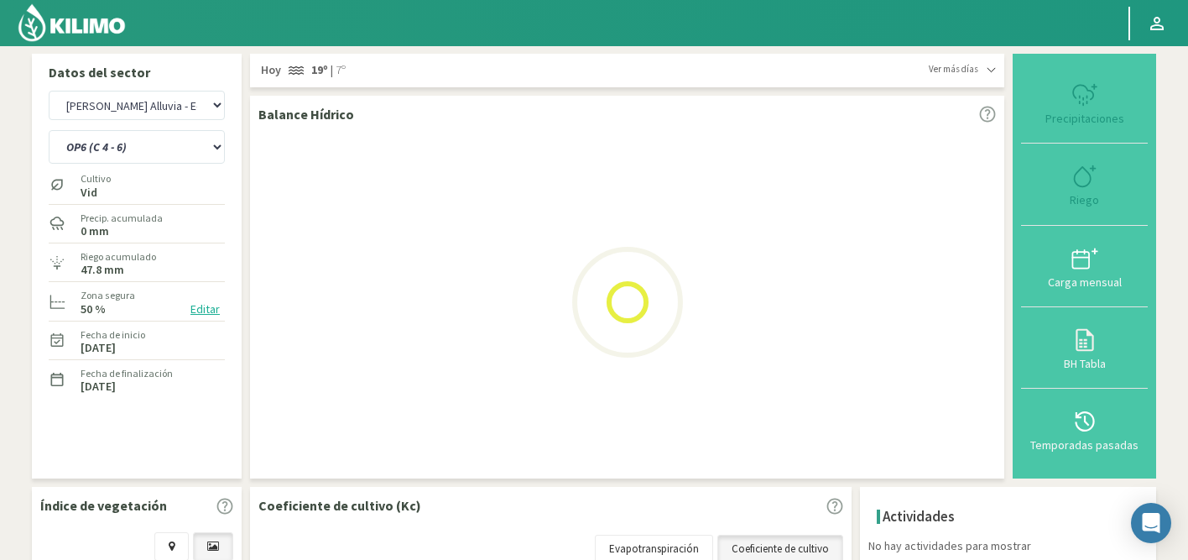
select select "4: Object"
select select "329: Object"
select select "11: Object"
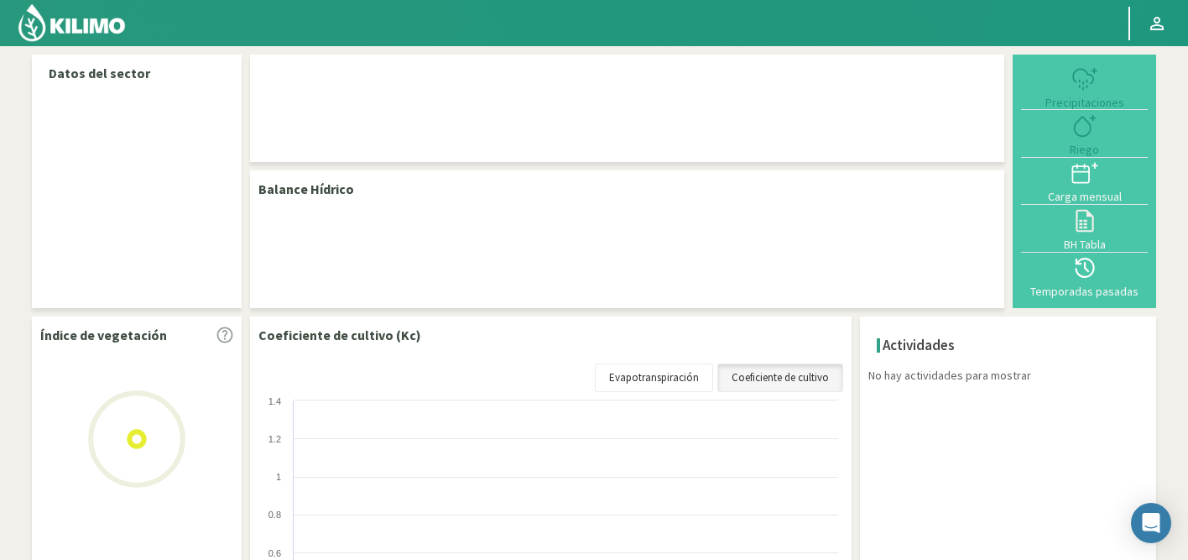
select select "50: Object"
select select "5: Object"
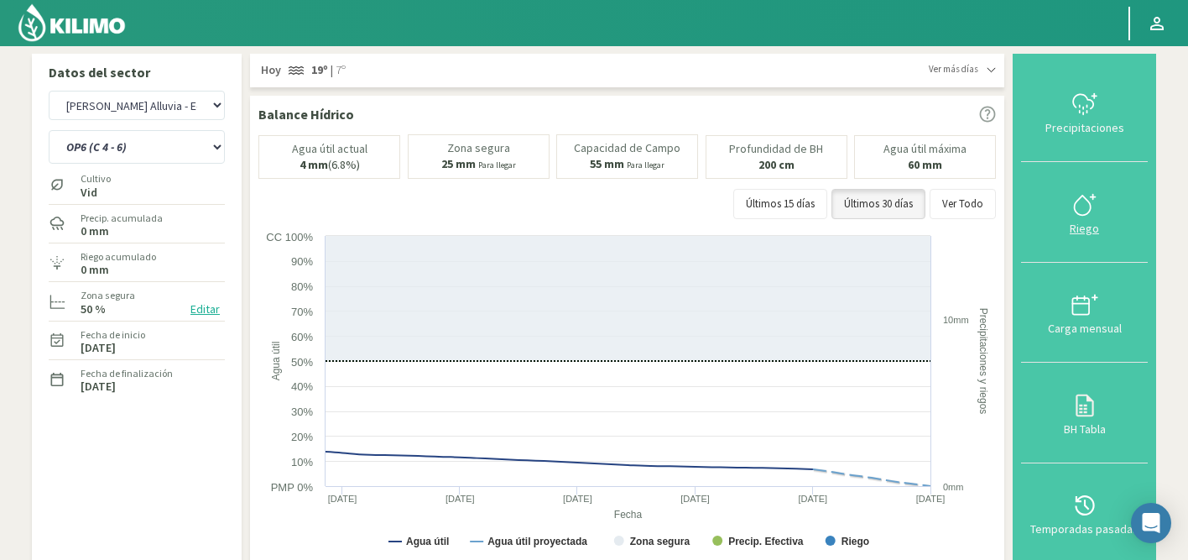
click at [1089, 204] on icon at bounding box center [1085, 204] width 27 height 27
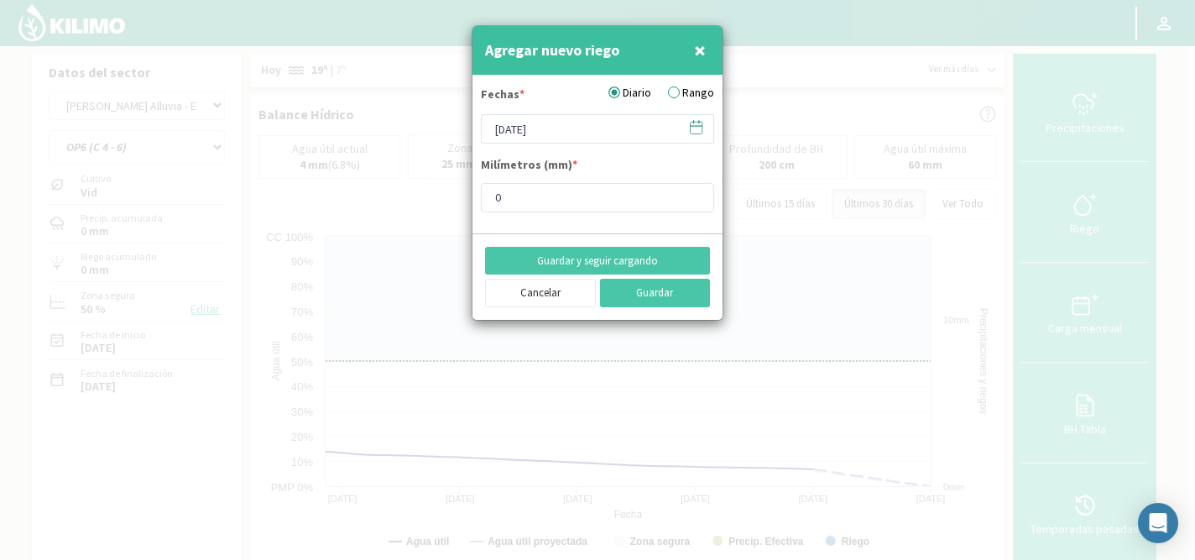
click at [696, 128] on icon at bounding box center [696, 127] width 16 height 16
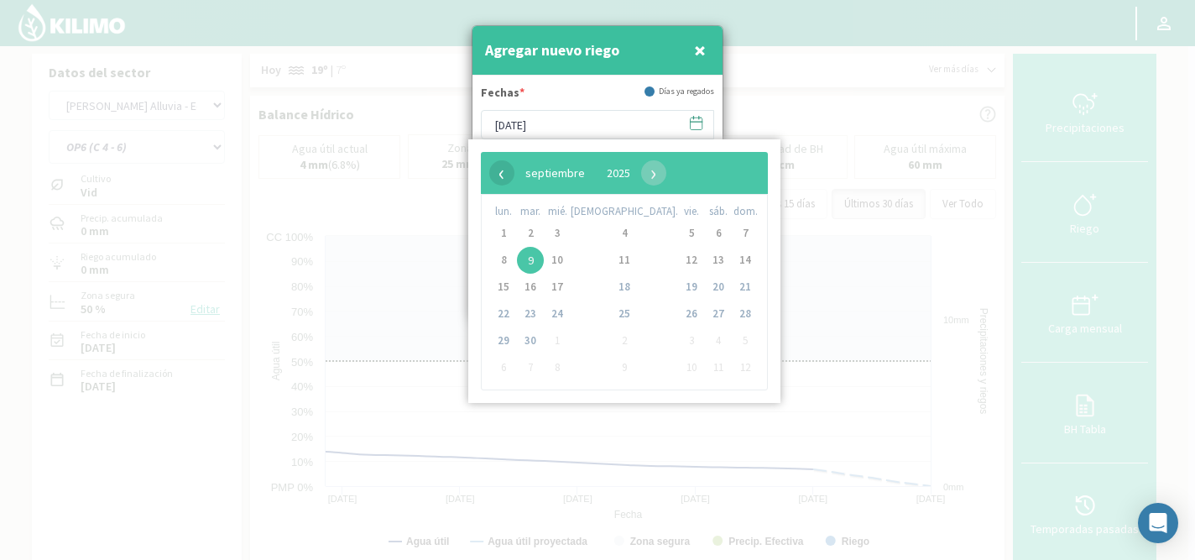
click at [498, 174] on span "‹" at bounding box center [501, 172] width 25 height 25
click at [539, 264] on span "3" at bounding box center [530, 260] width 27 height 27
type input "[DATE]"
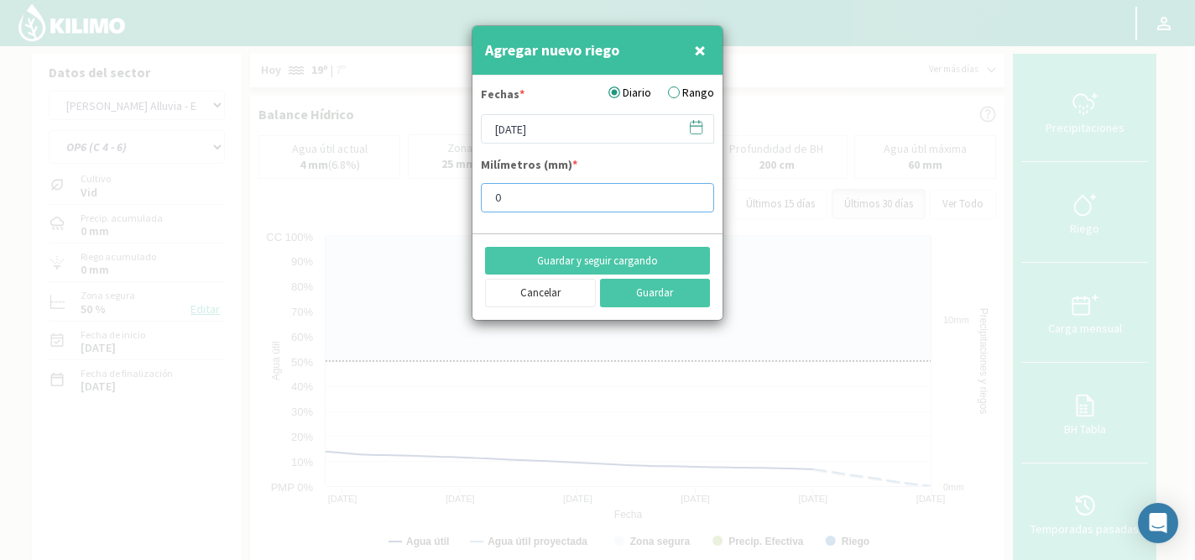
drag, startPoint x: 560, startPoint y: 199, endPoint x: 483, endPoint y: 201, distance: 76.4
click at [483, 201] on input "0" at bounding box center [597, 197] width 233 height 29
type input "3"
type input "2"
click at [561, 255] on button "Guardar y seguir cargando" at bounding box center [597, 261] width 225 height 29
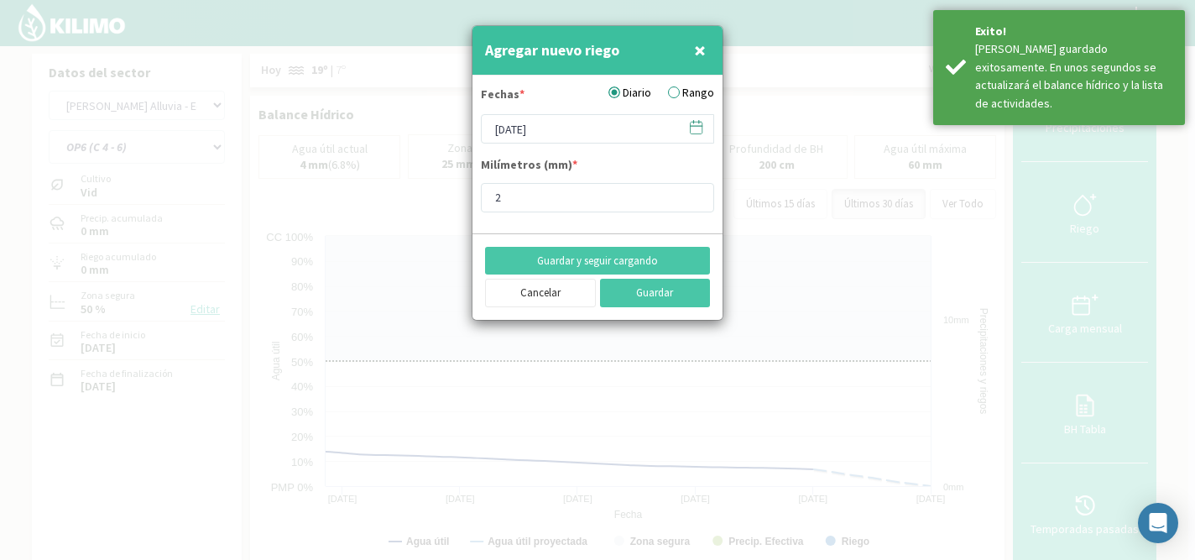
click at [695, 131] on icon at bounding box center [696, 127] width 16 height 16
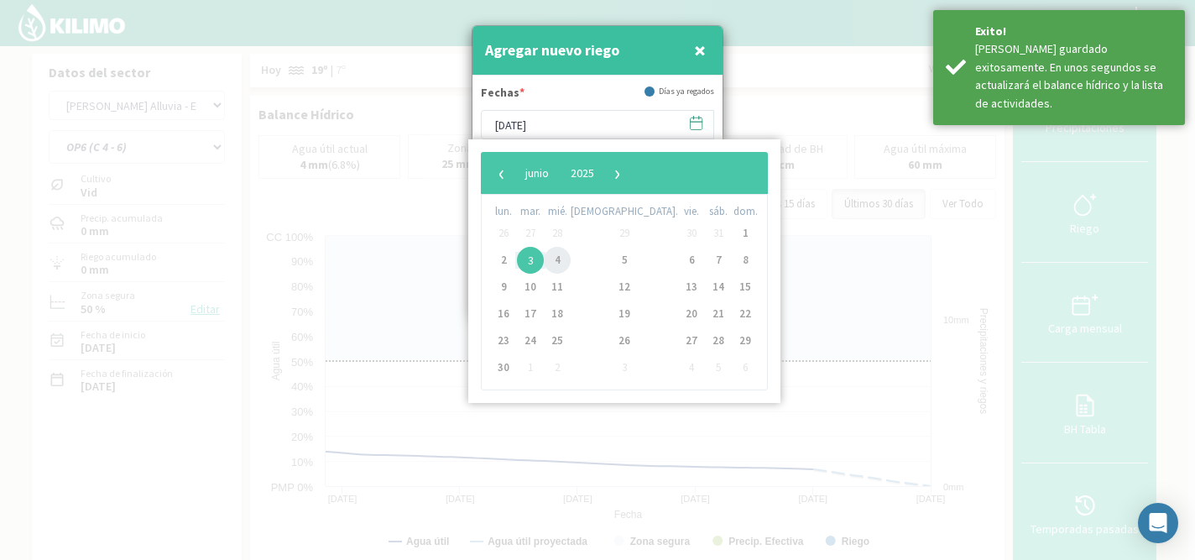
click at [567, 255] on span "4" at bounding box center [557, 260] width 27 height 27
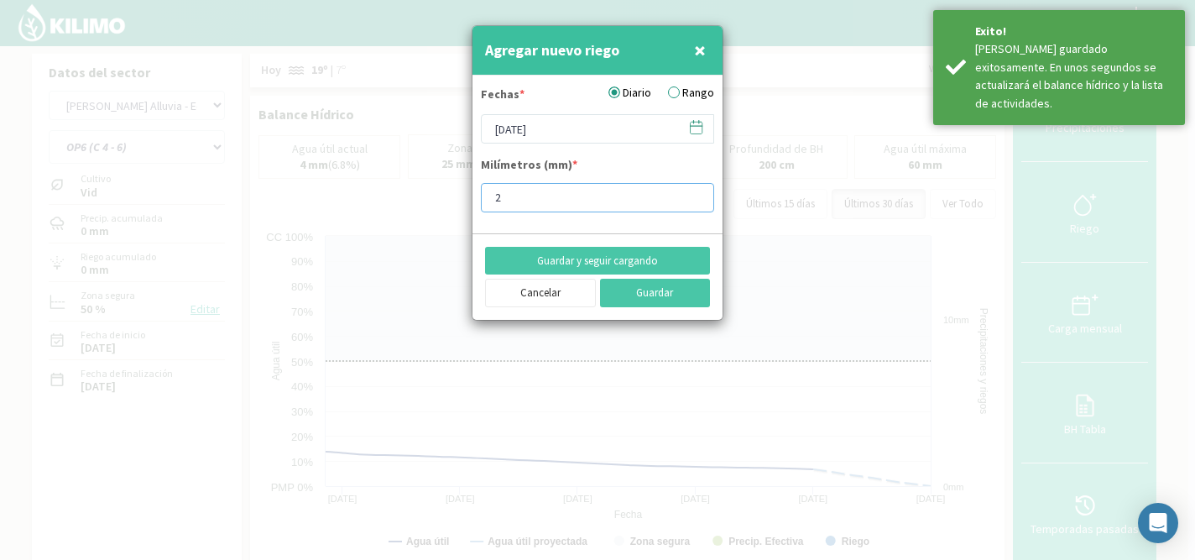
click at [538, 195] on input "2" at bounding box center [597, 197] width 233 height 29
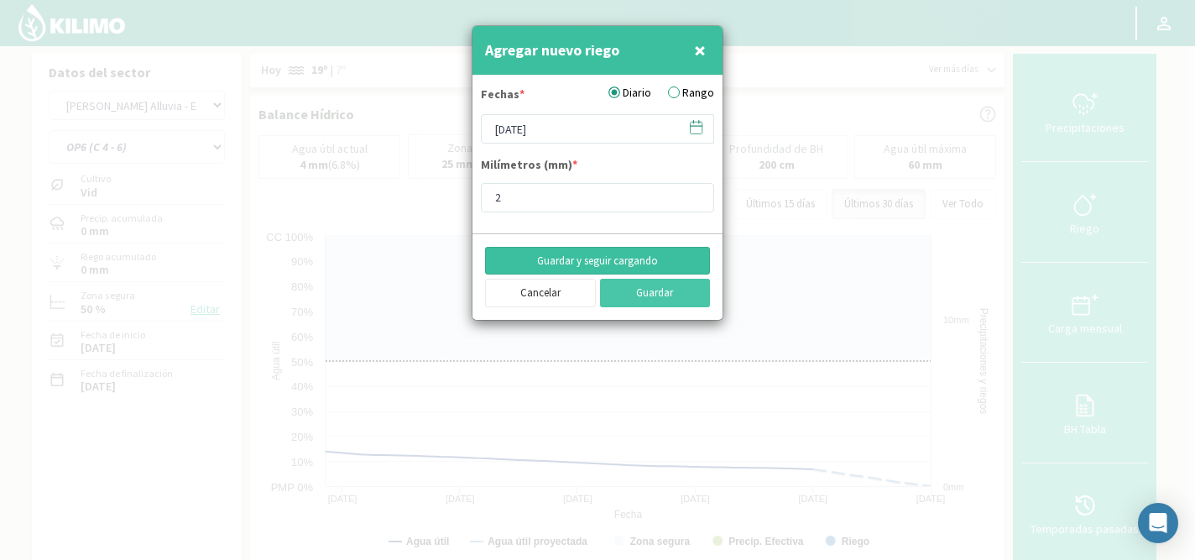
click at [546, 259] on button "Guardar y seguir cargando" at bounding box center [597, 261] width 225 height 29
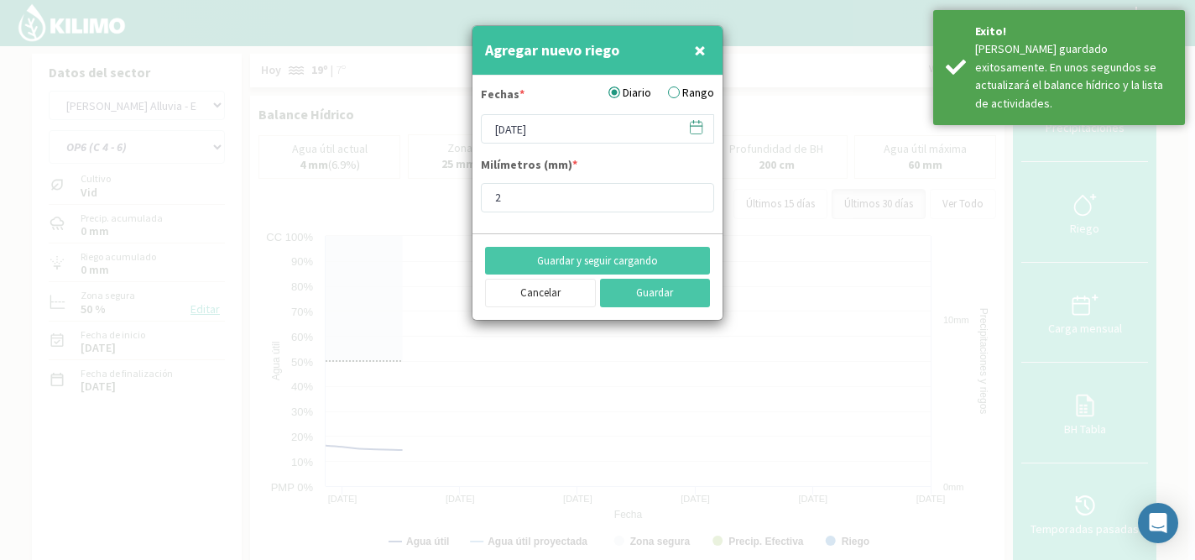
click at [701, 124] on icon at bounding box center [696, 127] width 16 height 16
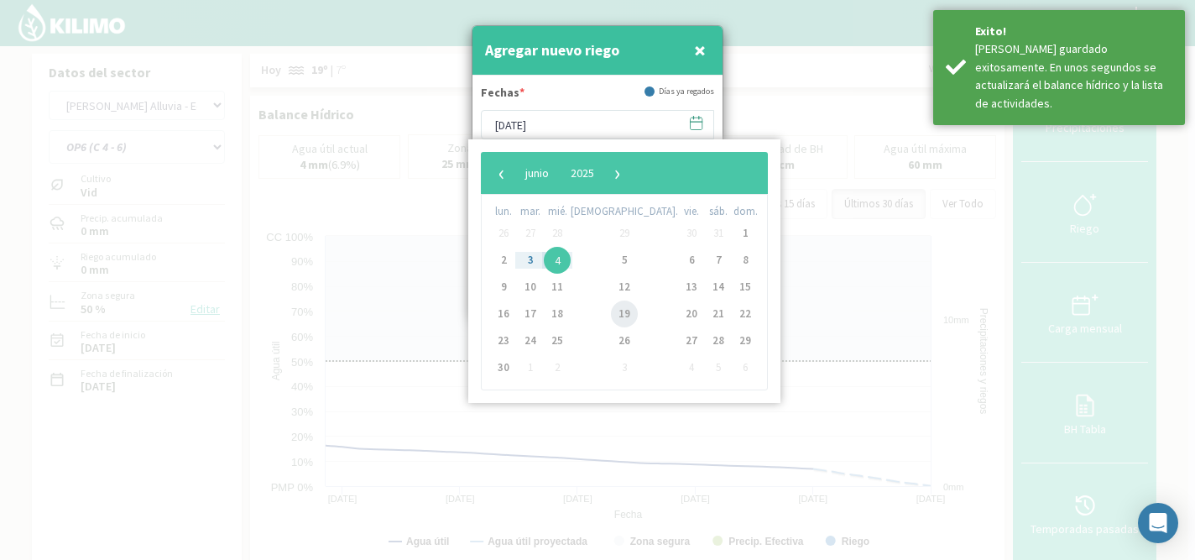
click at [611, 310] on span "19" at bounding box center [624, 313] width 27 height 27
type input "[DATE]"
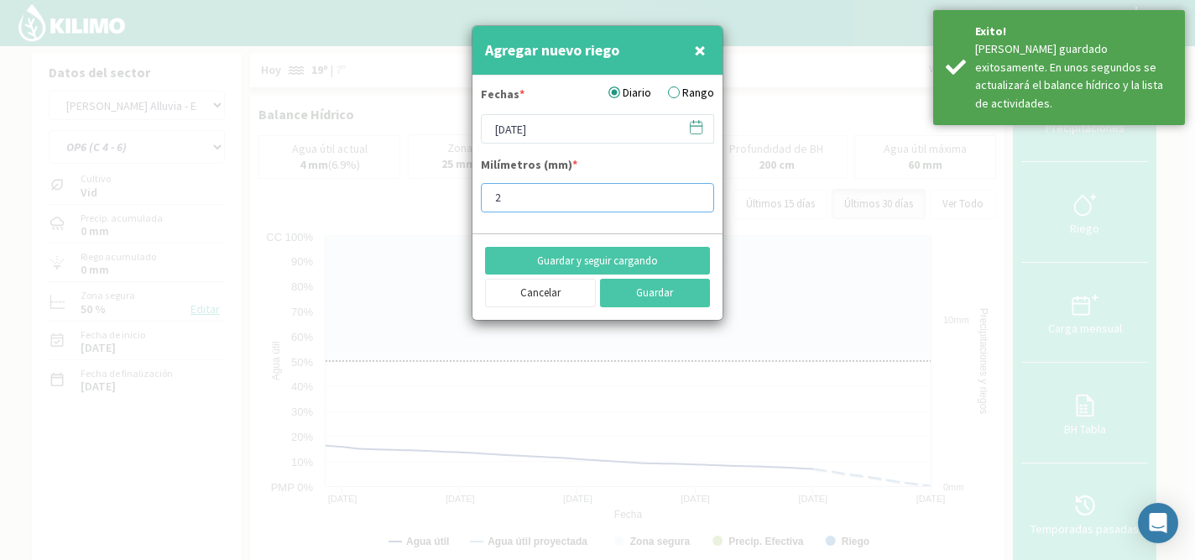
click at [561, 191] on input "2" at bounding box center [597, 197] width 233 height 29
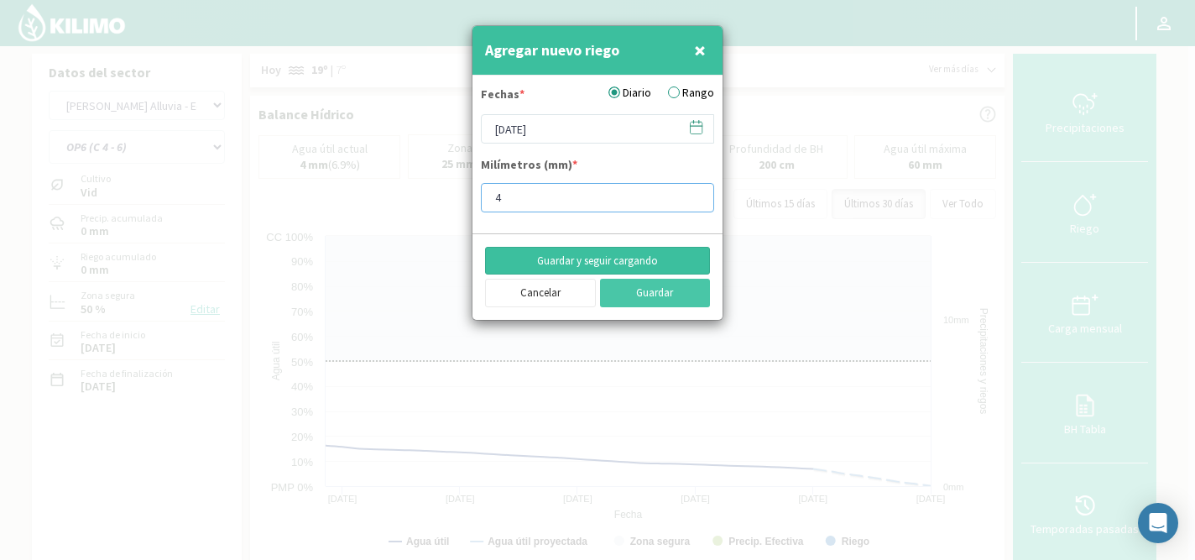
type input "4"
click at [581, 259] on button "Guardar y seguir cargando" at bounding box center [597, 261] width 225 height 29
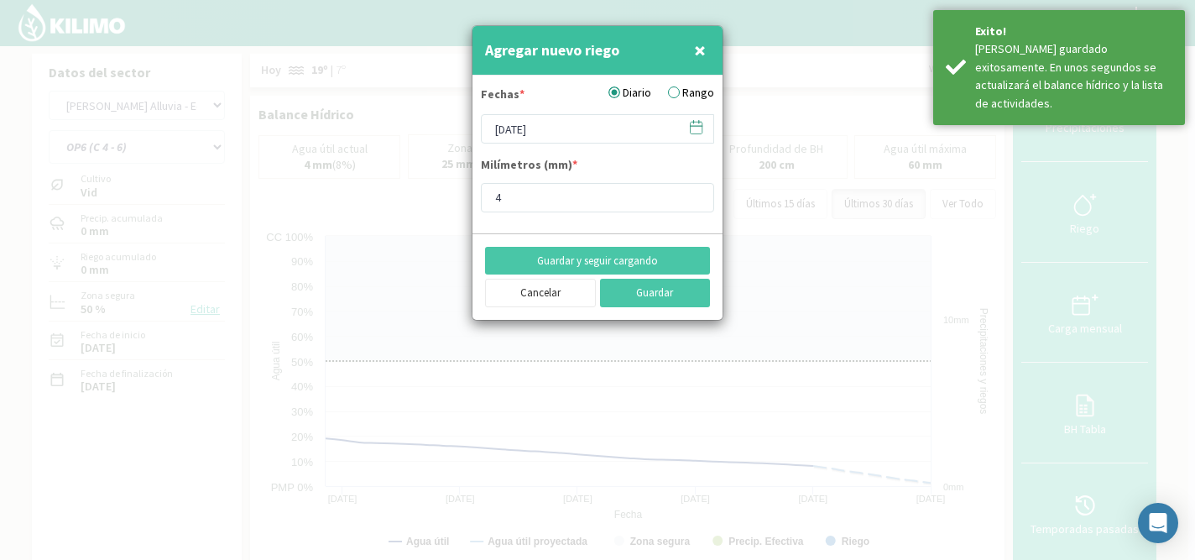
click at [695, 128] on icon at bounding box center [696, 127] width 16 height 16
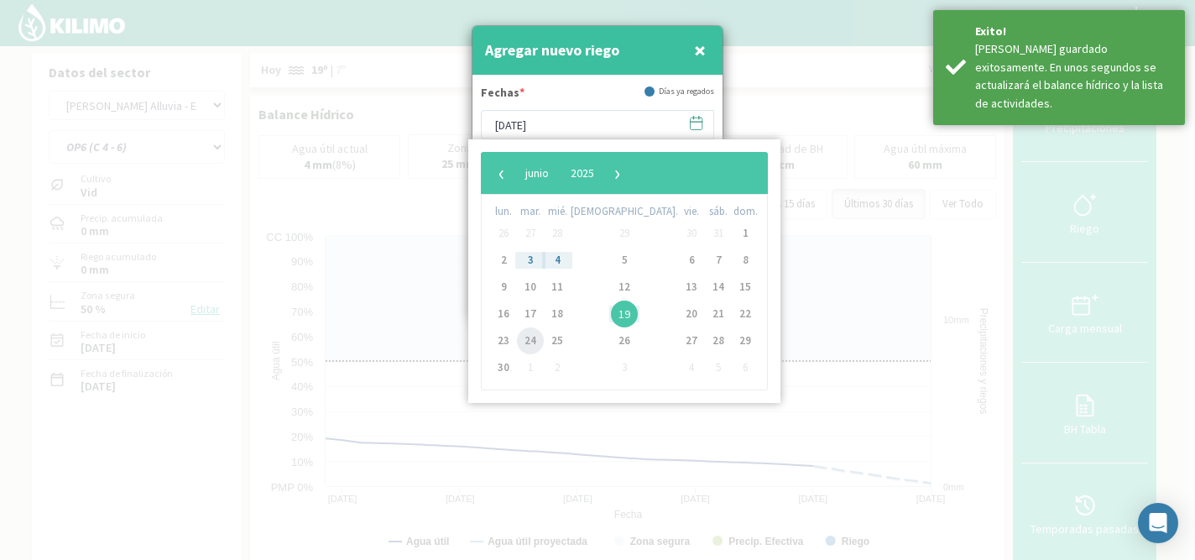
click at [538, 340] on span "24" at bounding box center [530, 340] width 27 height 27
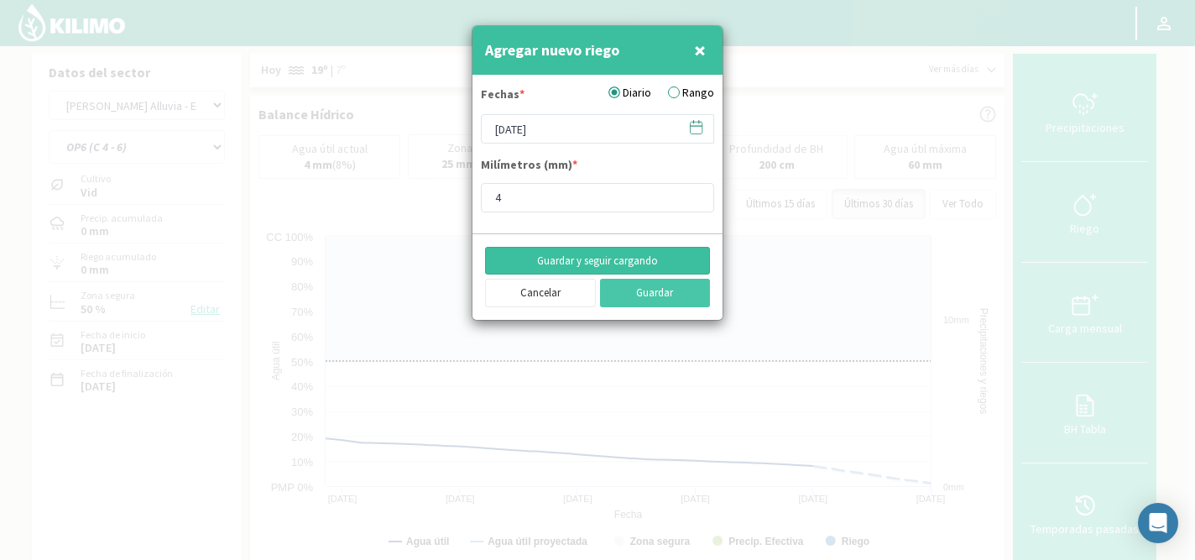
click at [599, 258] on button "Guardar y seguir cargando" at bounding box center [597, 261] width 225 height 29
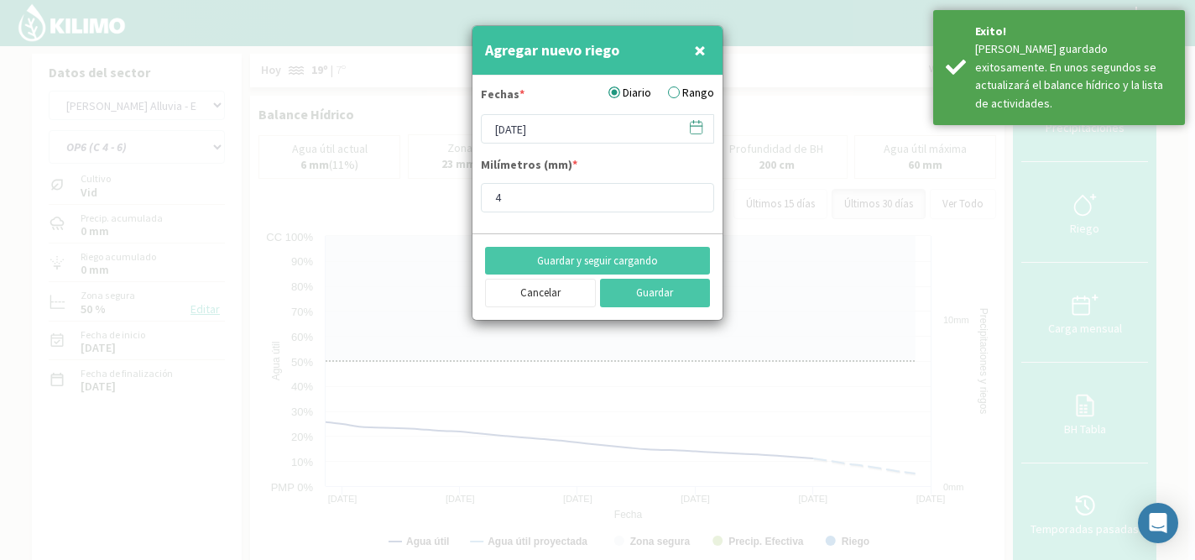
click at [696, 130] on icon at bounding box center [696, 127] width 16 height 16
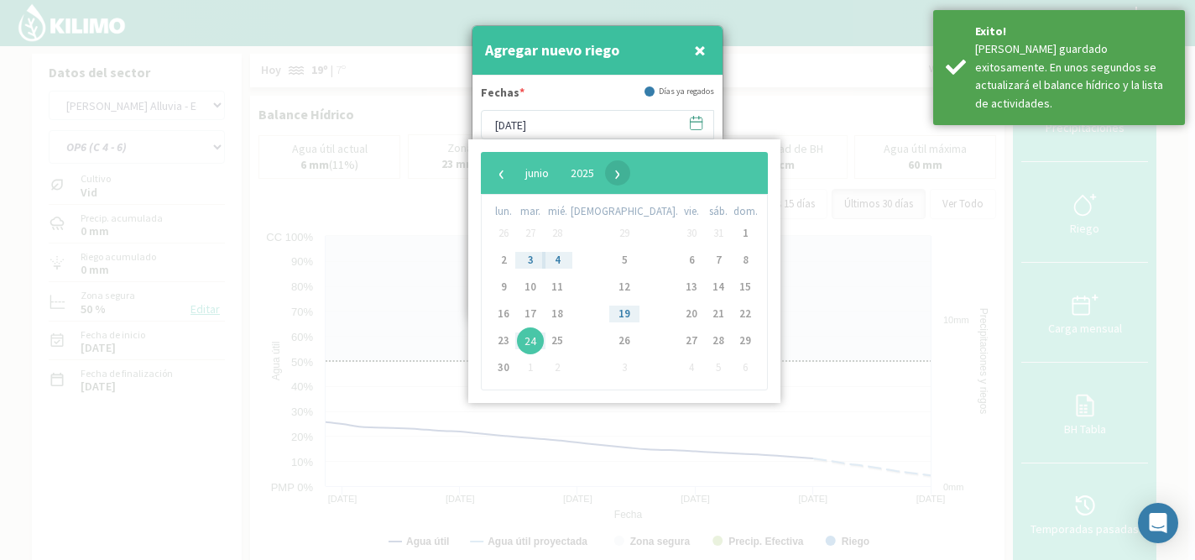
click at [630, 175] on span "›" at bounding box center [617, 172] width 25 height 25
click at [627, 175] on span "›" at bounding box center [614, 172] width 25 height 25
click at [503, 262] on span "4" at bounding box center [503, 260] width 27 height 27
type input "[DATE]"
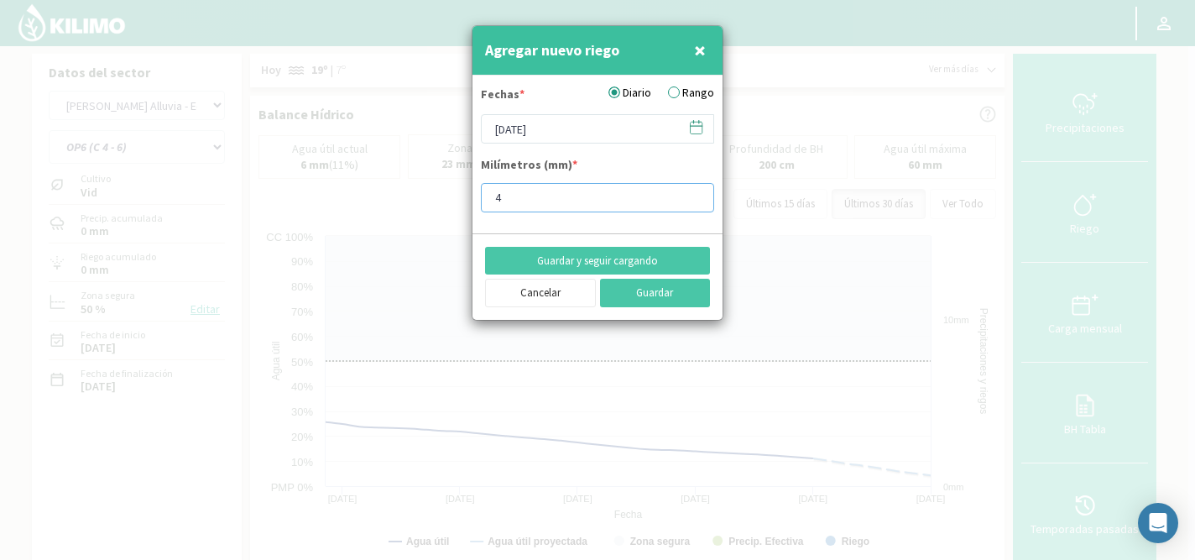
click at [546, 193] on input "4" at bounding box center [597, 197] width 233 height 29
type input "7.9"
click at [565, 255] on button "Guardar y seguir cargando" at bounding box center [597, 261] width 225 height 29
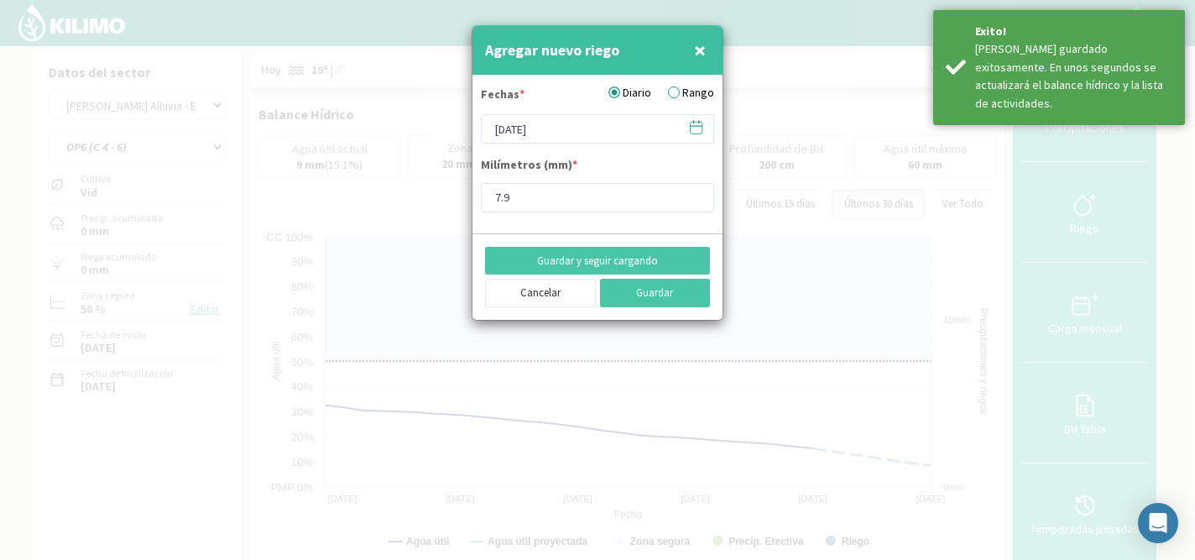
click at [696, 123] on icon at bounding box center [696, 127] width 16 height 16
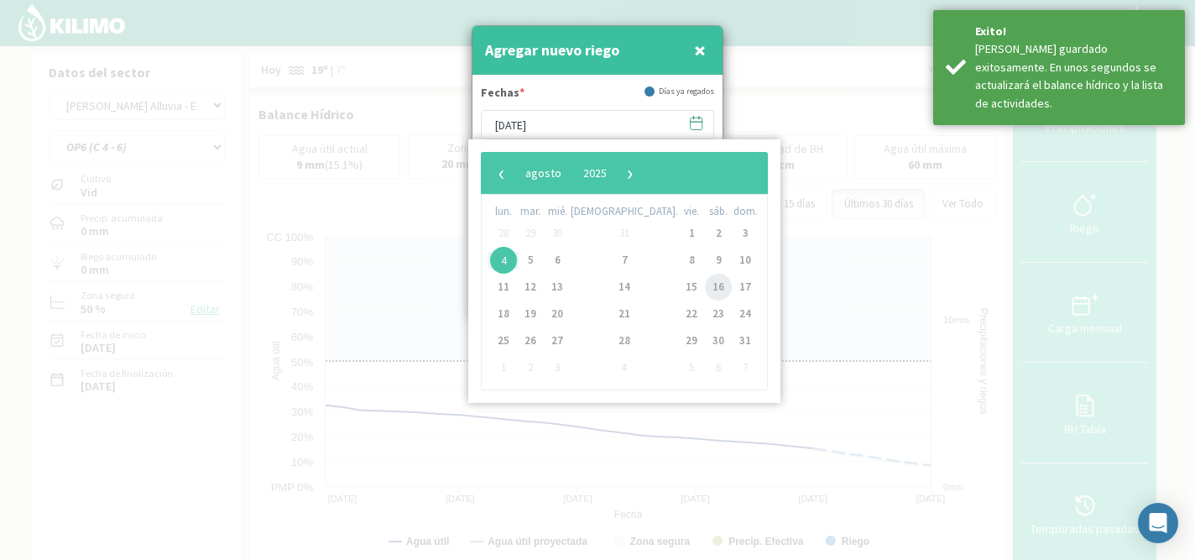
click at [705, 284] on span "16" at bounding box center [718, 287] width 27 height 27
type input "[DATE]"
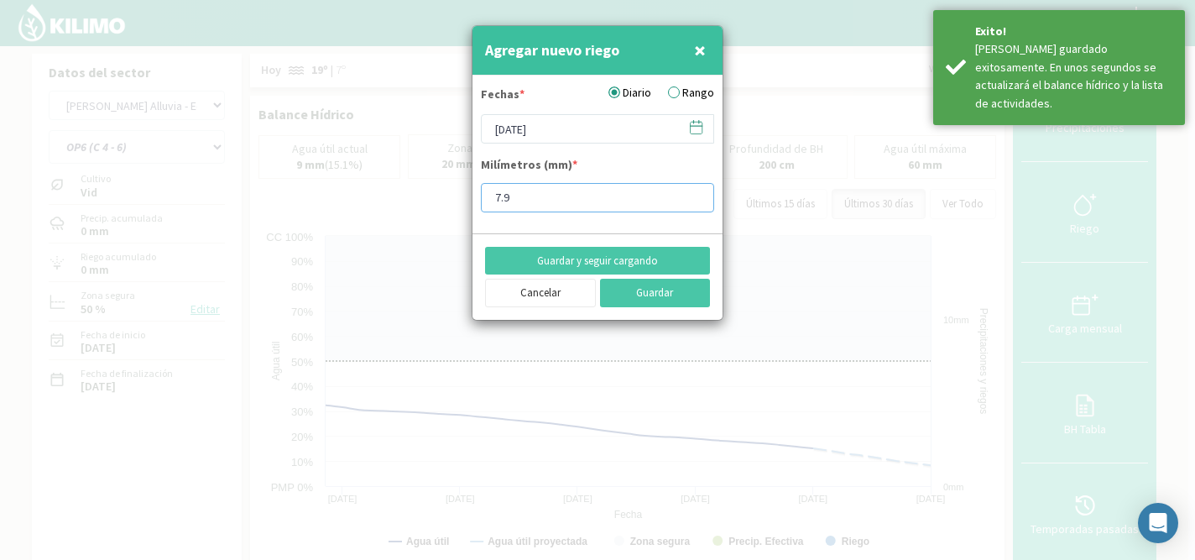
drag, startPoint x: 532, startPoint y: 195, endPoint x: 492, endPoint y: 195, distance: 40.3
click at [492, 195] on input "7.9" at bounding box center [597, 197] width 233 height 29
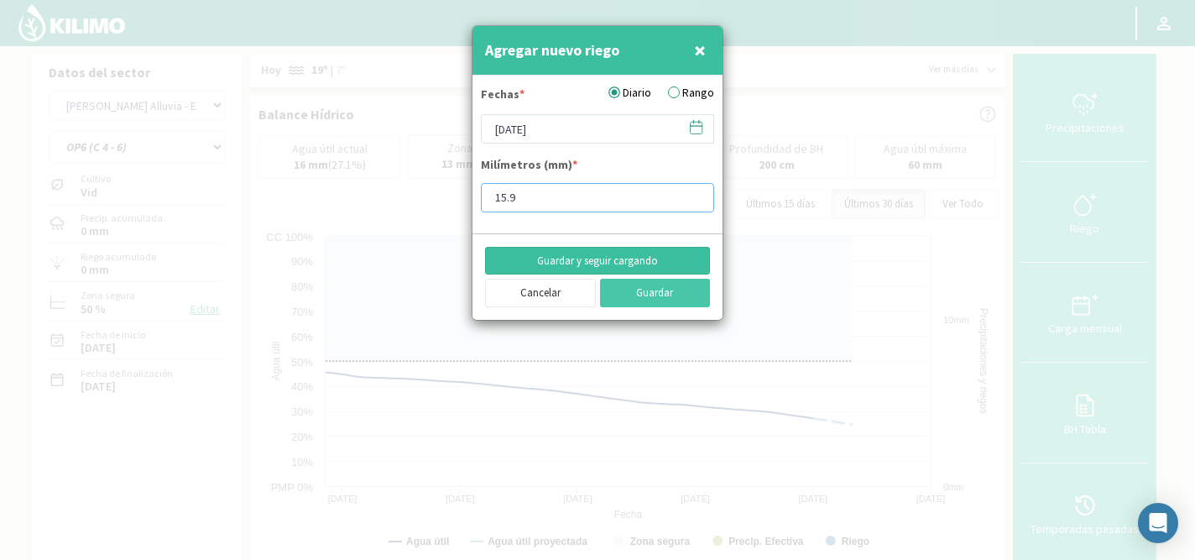
type input "15.9"
click at [555, 263] on button "Guardar y seguir cargando" at bounding box center [597, 261] width 225 height 29
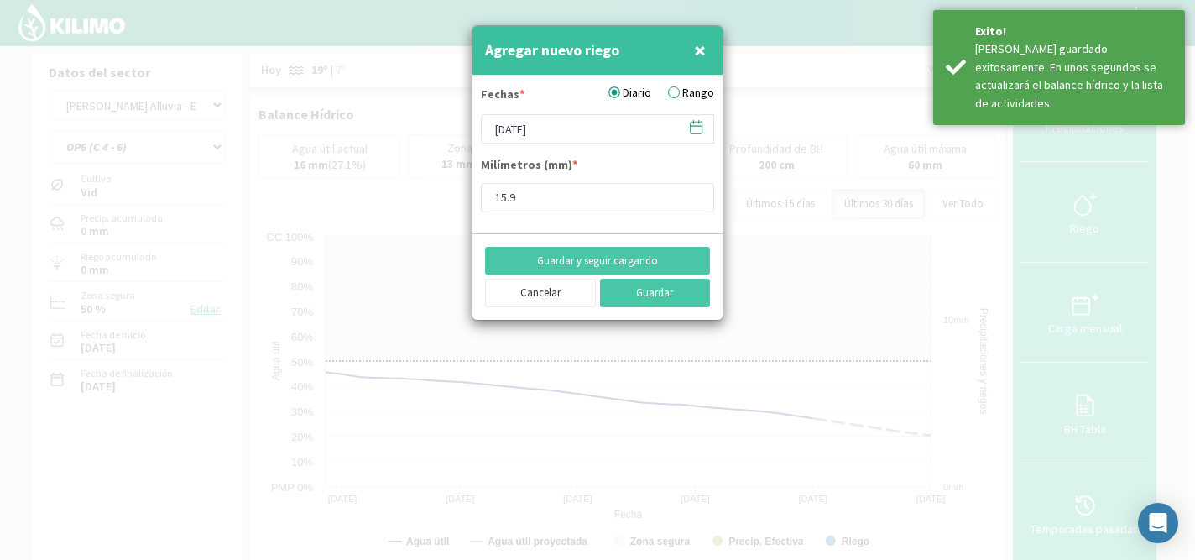
click at [692, 127] on icon at bounding box center [696, 127] width 16 height 16
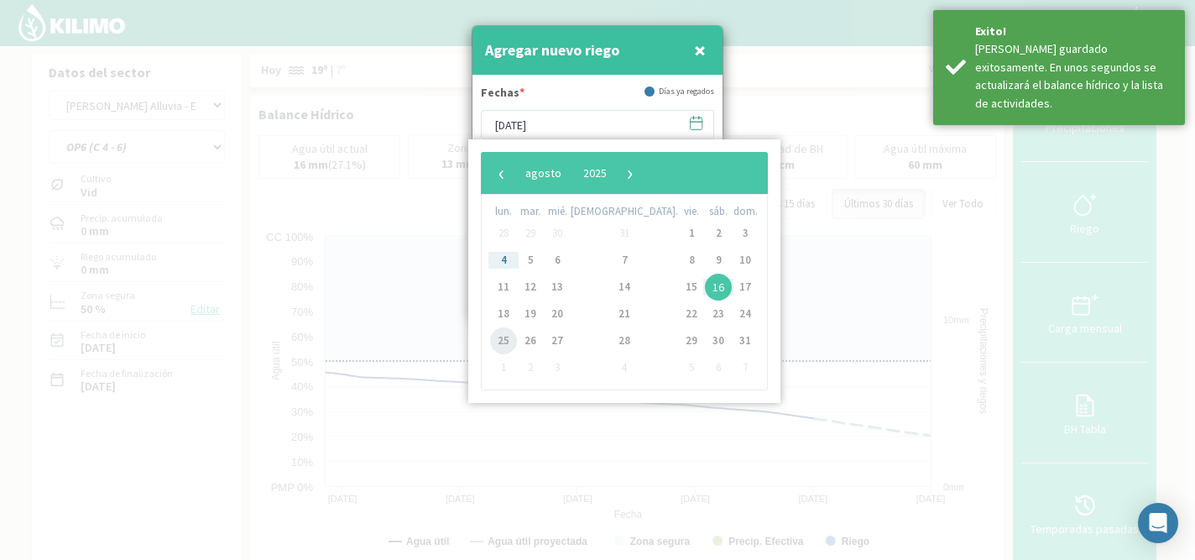
click at [504, 340] on span "25" at bounding box center [503, 340] width 27 height 27
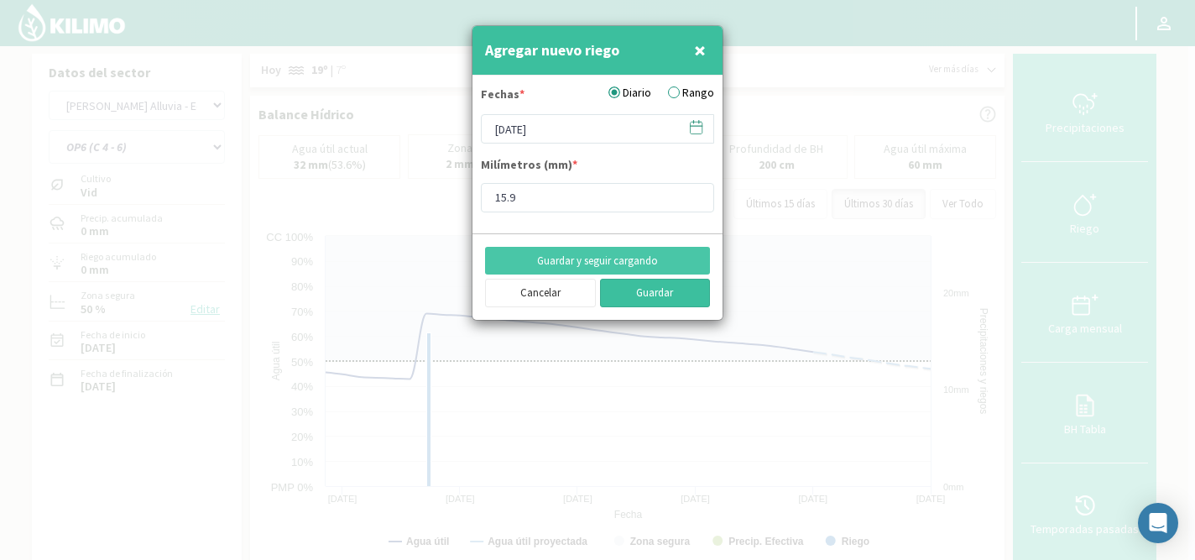
click at [654, 295] on button "Guardar" at bounding box center [655, 293] width 111 height 29
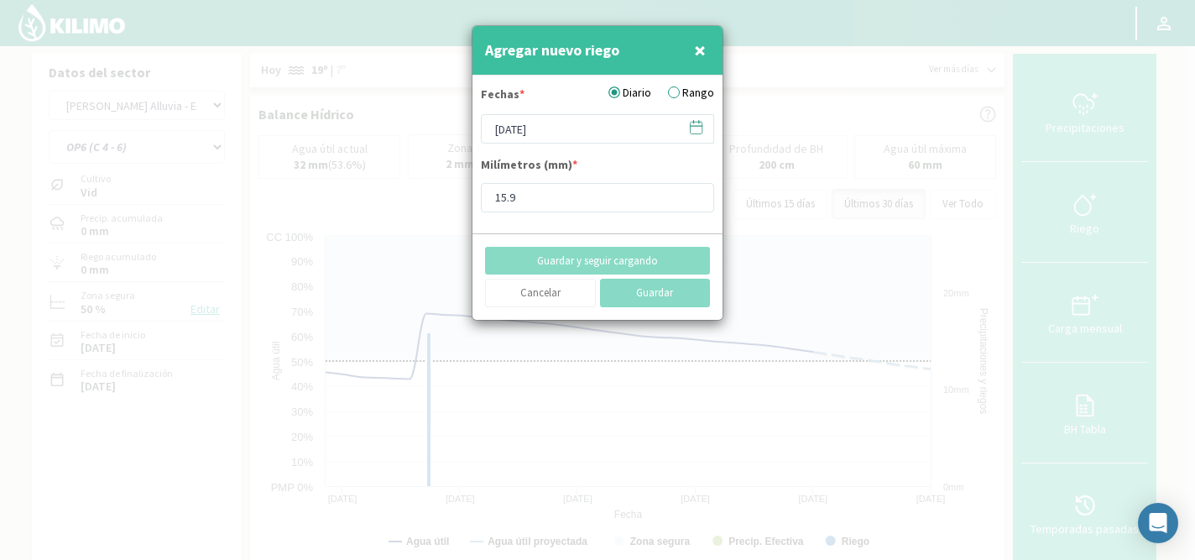
type input "[DATE]"
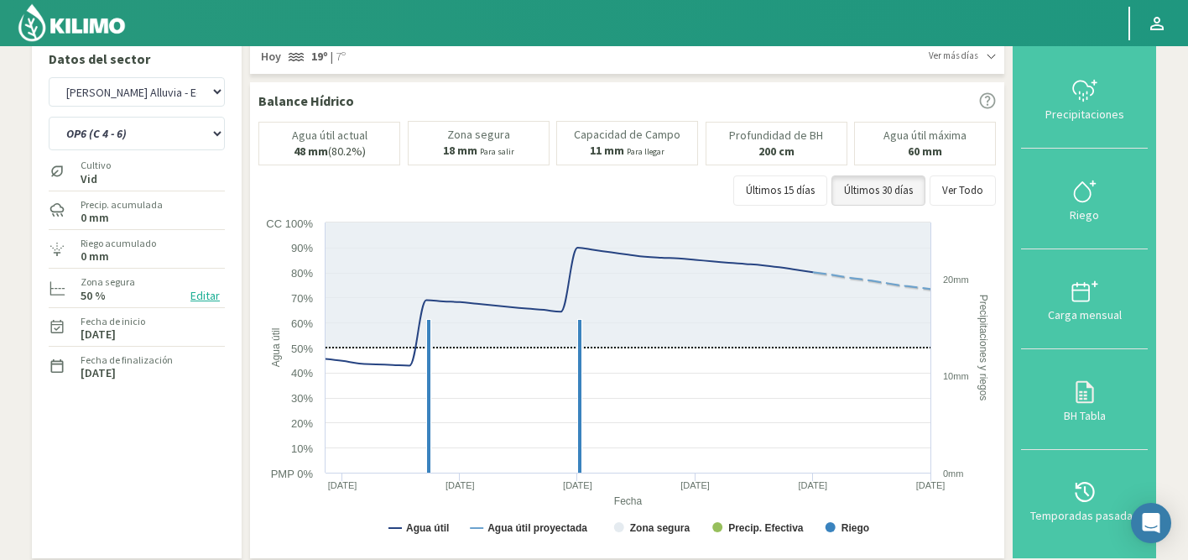
scroll to position [12, 0]
click at [157, 143] on select "OP1 (C 3B - 9) OP2 (C 8A - 8B - 3A) OP3 (C7 - C11) OP4 (C 1 - 5) OP5 (C 2) OP6 …" at bounding box center [137, 135] width 176 height 34
click at [49, 118] on select "OP1 (C 3B - 9) OP2 (C 8A - 8B - 3A) OP3 (C7 - C11) OP4 (C 1 - 5) OP5 (C 2) OP6 …" at bounding box center [137, 135] width 176 height 34
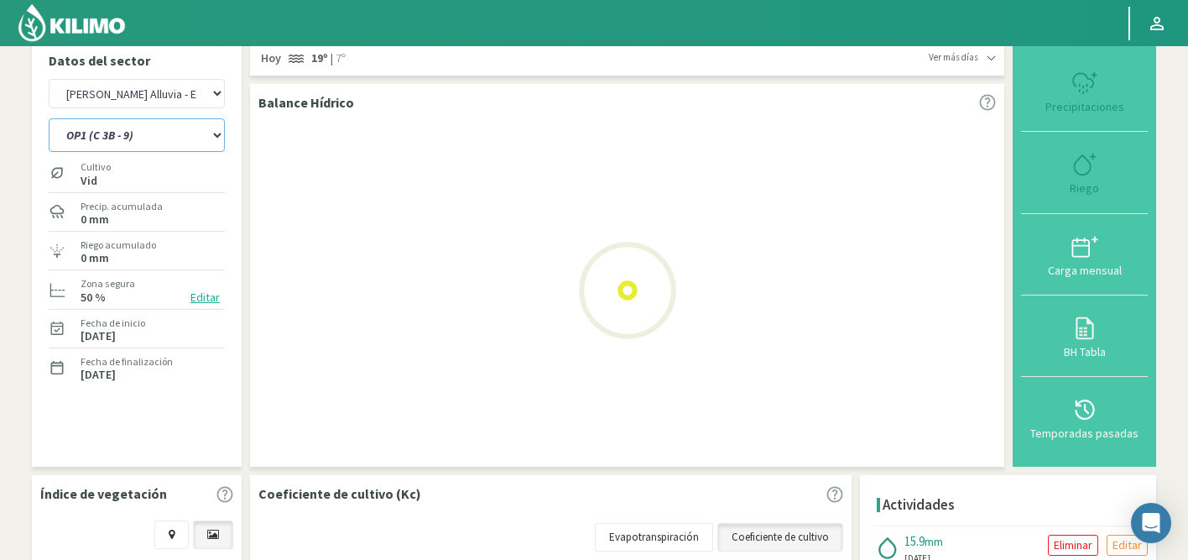
select select "5: Object"
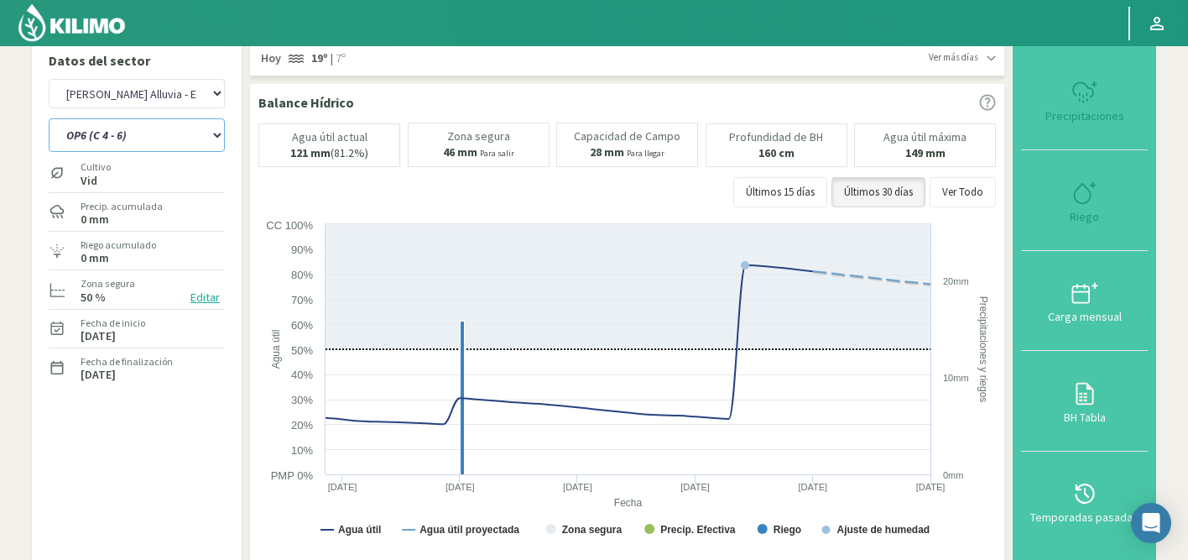
select select "330: Object"
select select "6: Object"
click at [975, 196] on button "Ver Todo" at bounding box center [963, 192] width 66 height 30
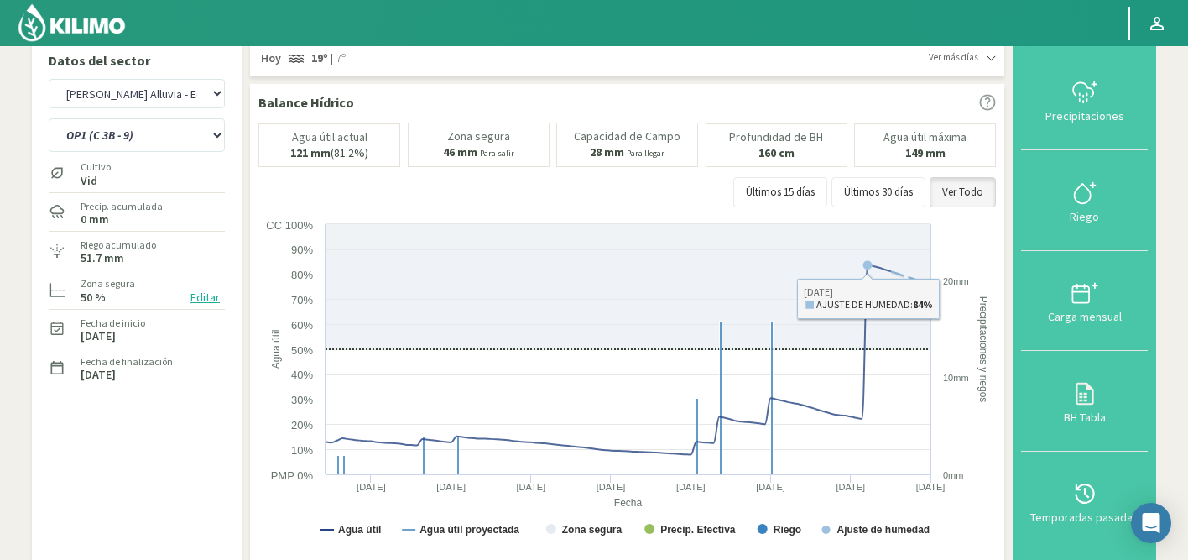
click at [684, 201] on div "Últimos 15 días Últimos 30 días Ver Todo" at bounding box center [627, 192] width 738 height 30
